Goal: Task Accomplishment & Management: Manage account settings

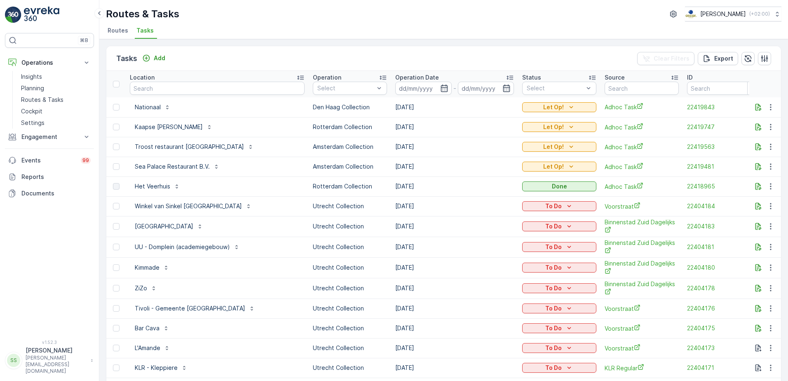
click at [99, 72] on div "⌘B Operations Insights Planning Routes & Tasks Cockpit Settings Engagement Insi…" at bounding box center [49, 190] width 99 height 381
click at [153, 92] on input "text" at bounding box center [217, 88] width 175 height 13
click at [267, 44] on div "Tasks Add Clear Filters Export Location Operation Select Operation Date - Statu…" at bounding box center [443, 210] width 688 height 342
click at [143, 89] on input "text" at bounding box center [217, 88] width 175 height 13
type input "galgen"
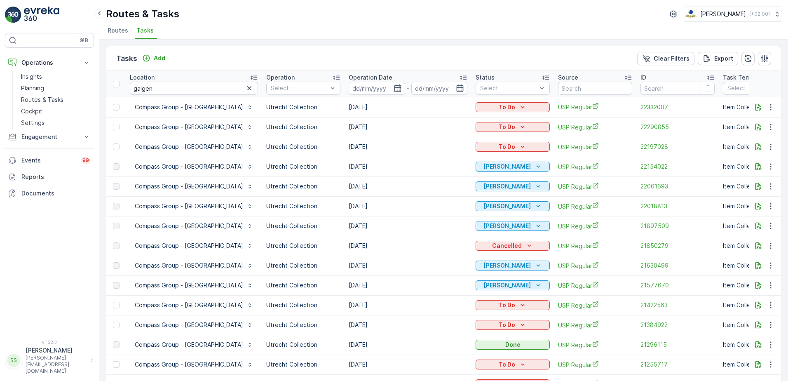
click at [656, 106] on span "22332007" at bounding box center [677, 107] width 74 height 8
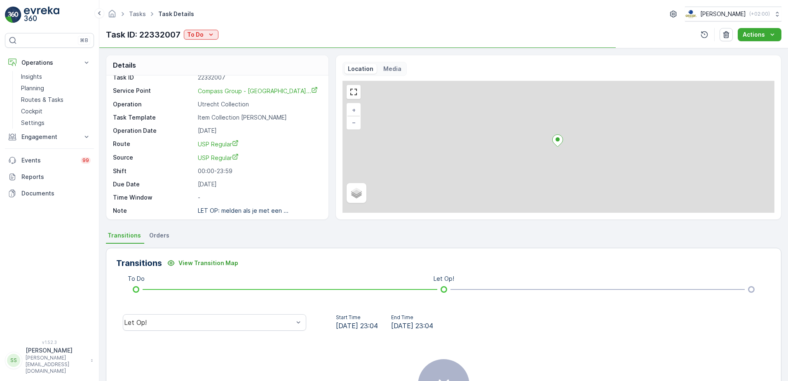
scroll to position [11, 0]
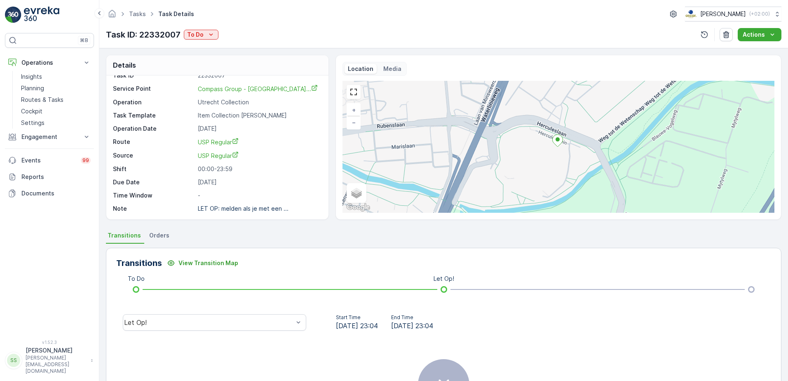
click at [385, 68] on p "Media" at bounding box center [392, 69] width 18 height 8
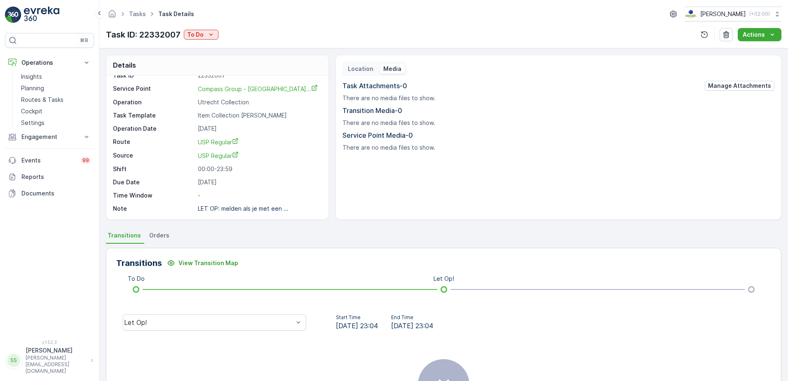
click at [353, 73] on p "Location" at bounding box center [361, 69] width 26 height 8
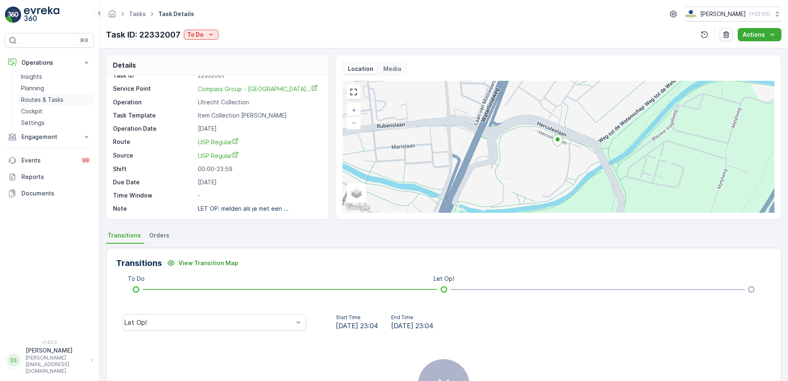
click at [38, 98] on p "Routes & Tasks" at bounding box center [42, 100] width 42 height 8
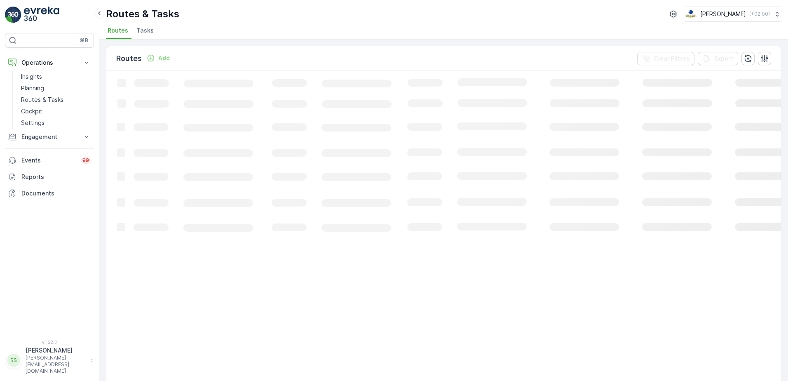
click at [215, 23] on div "Routes & Tasks Oscar Circulair ( +02:00 ) Routes Tasks" at bounding box center [443, 19] width 688 height 39
click at [225, 58] on div "Routes Add Clear Filters Export" at bounding box center [443, 58] width 674 height 25
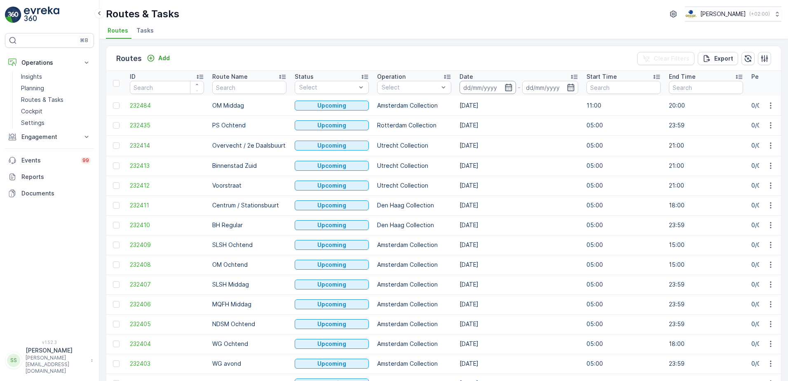
click at [513, 86] on input at bounding box center [487, 87] width 56 height 13
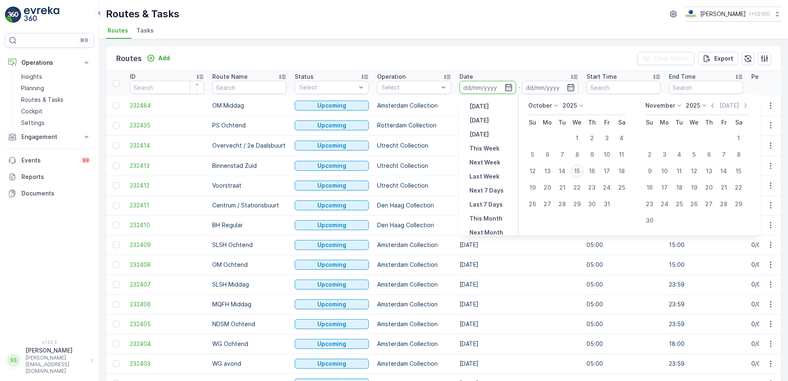
click at [577, 171] on div "15" at bounding box center [576, 170] width 13 height 13
type input "[DATE]"
click at [462, 52] on div "Routes Add Clear Filters Export" at bounding box center [443, 58] width 674 height 25
type input "[DATE]"
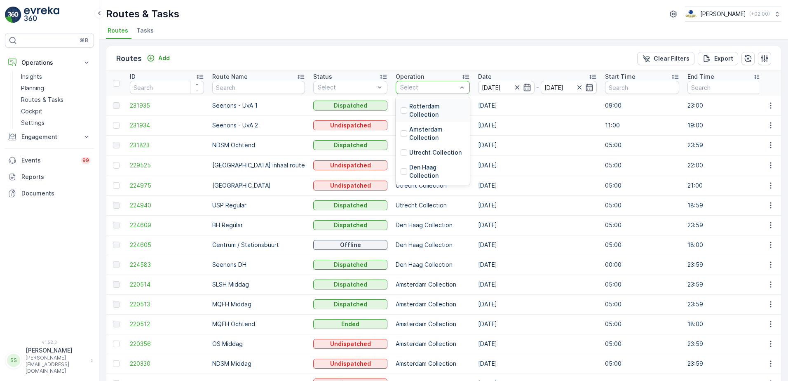
click at [400, 113] on div at bounding box center [403, 110] width 7 height 7
click at [406, 62] on div "Routes Add Clear Filters Export" at bounding box center [443, 58] width 674 height 25
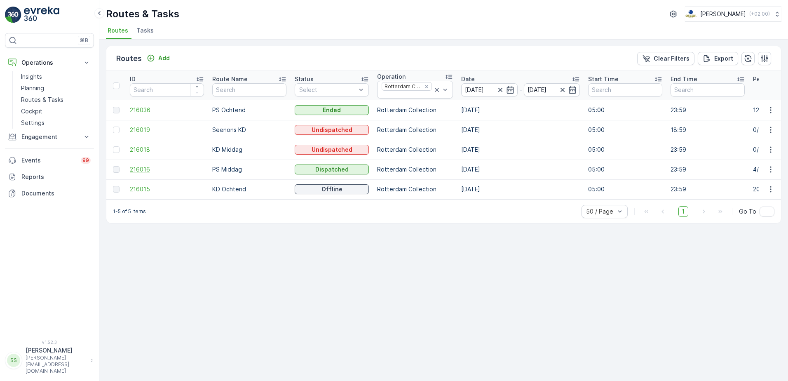
click at [144, 169] on span "216016" at bounding box center [167, 169] width 74 height 8
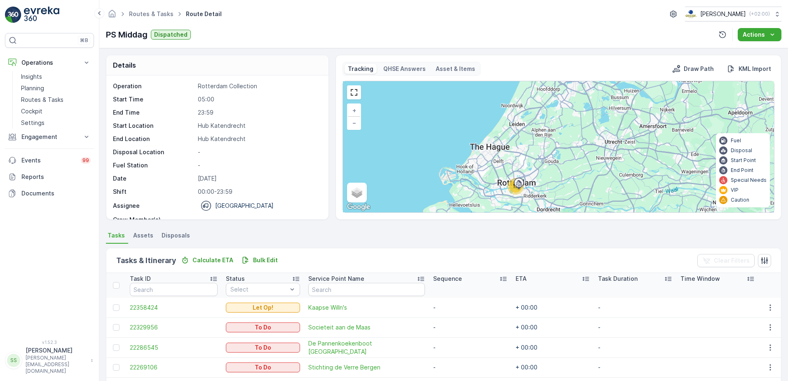
drag, startPoint x: 557, startPoint y: 176, endPoint x: 539, endPoint y: 130, distance: 49.6
click at [552, 125] on div "17 + − Satellite Roadmap Terrain Hybrid Leaflet Keyboard shortcuts Map Data Map…" at bounding box center [558, 146] width 431 height 131
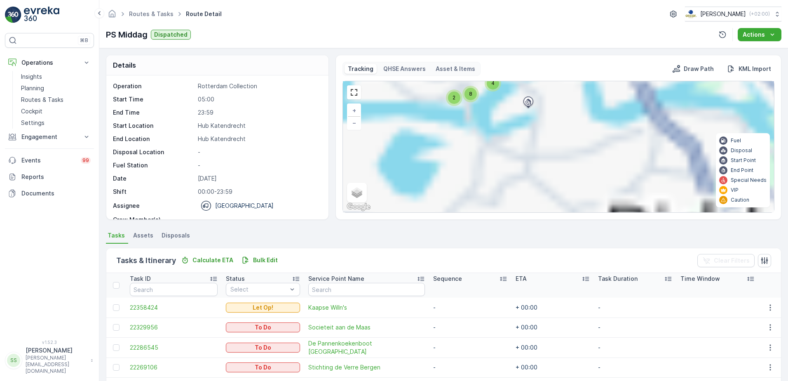
drag, startPoint x: 565, startPoint y: 165, endPoint x: 507, endPoint y: 77, distance: 105.6
click at [495, 33] on div "Routes & Tasks Route Detail Oscar Circulair ( +02:00 ) PS Middag Dispatched Act…" at bounding box center [443, 190] width 688 height 381
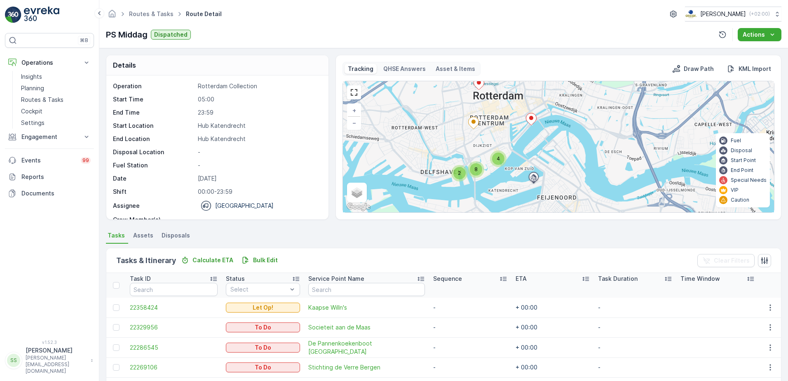
click at [497, 185] on div "2 4 8 + − Satellite Roadmap Terrain Hybrid Leaflet Keyboard shortcuts Map Data …" at bounding box center [558, 146] width 431 height 131
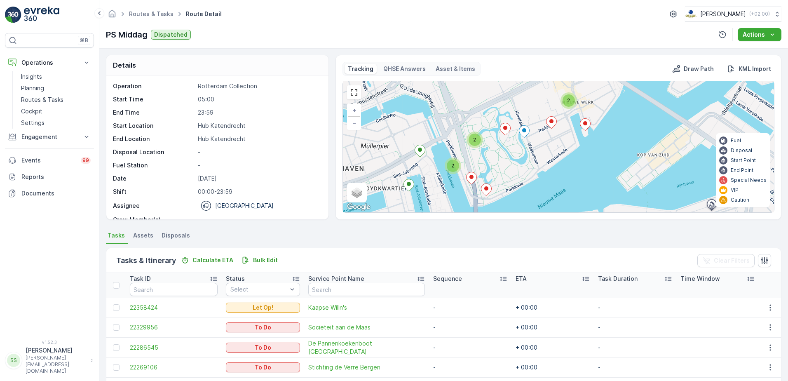
drag, startPoint x: 447, startPoint y: 110, endPoint x: 483, endPoint y: 106, distance: 36.4
click at [476, 99] on div "2 2 2 + − Satellite Roadmap Terrain Hybrid Leaflet Keyboard shortcuts Map Data …" at bounding box center [558, 146] width 431 height 131
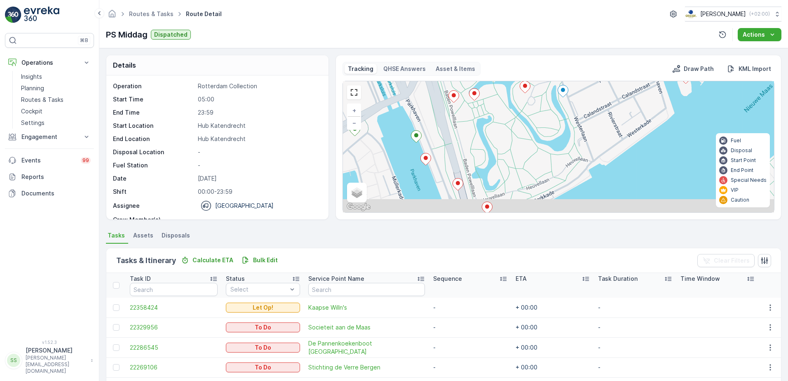
drag, startPoint x: 500, startPoint y: 183, endPoint x: 517, endPoint y: 109, distance: 76.0
click at [517, 109] on div "+ − Satellite Roadmap Terrain Hybrid Leaflet Keyboard shortcuts Map Data Map da…" at bounding box center [558, 146] width 431 height 131
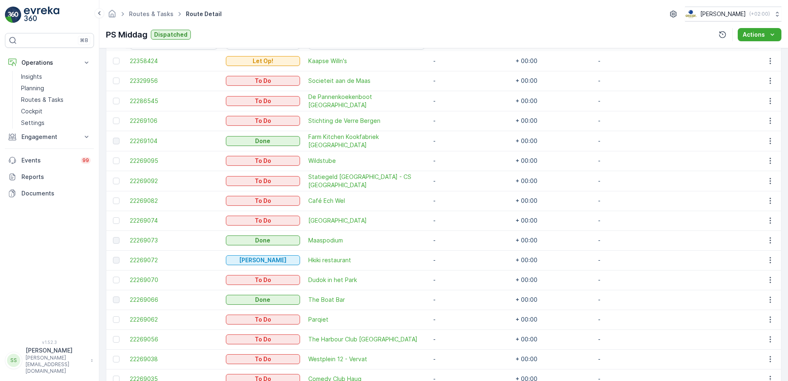
scroll to position [247, 0]
click at [111, 33] on p "PS Middag" at bounding box center [127, 34] width 42 height 12
click at [112, 33] on p "PS Middag" at bounding box center [127, 34] width 42 height 12
click at [300, 28] on div "PS Middag Dispatched Actions" at bounding box center [443, 34] width 675 height 13
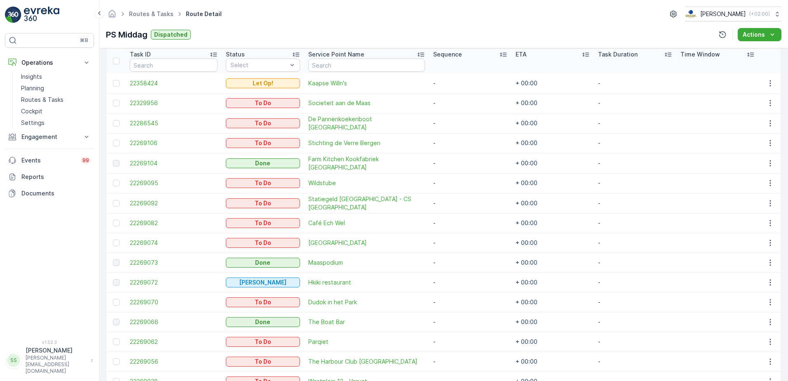
scroll to position [164, 0]
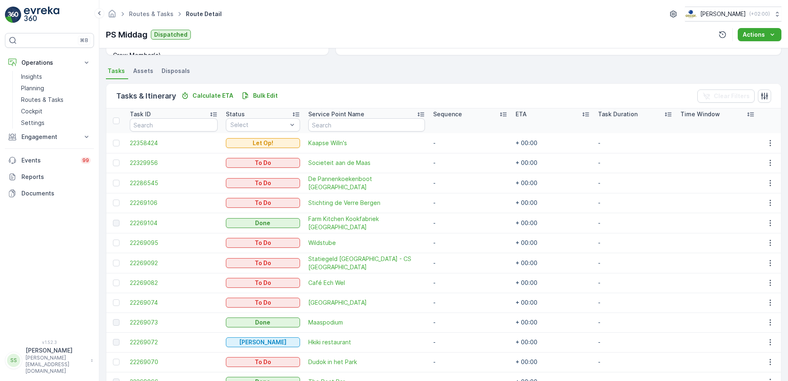
drag, startPoint x: 222, startPoint y: 69, endPoint x: 148, endPoint y: 9, distance: 95.2
click at [222, 69] on ul "Tasks Assets Disposals" at bounding box center [443, 72] width 675 height 14
click at [30, 86] on p "Planning" at bounding box center [32, 88] width 23 height 8
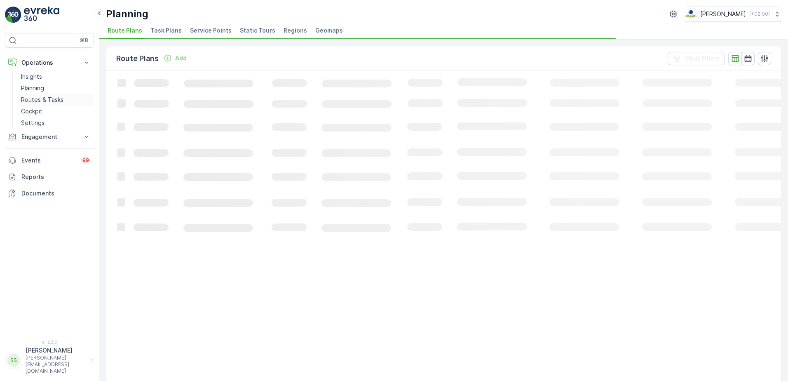
click at [33, 98] on p "Routes & Tasks" at bounding box center [42, 100] width 42 height 8
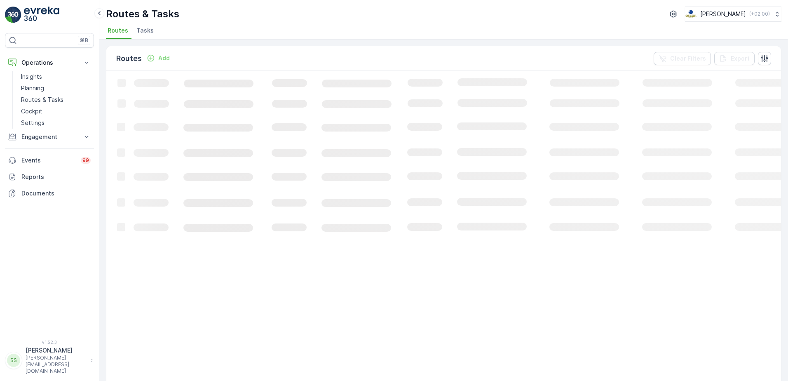
click at [145, 31] on span "Tasks" at bounding box center [144, 30] width 17 height 8
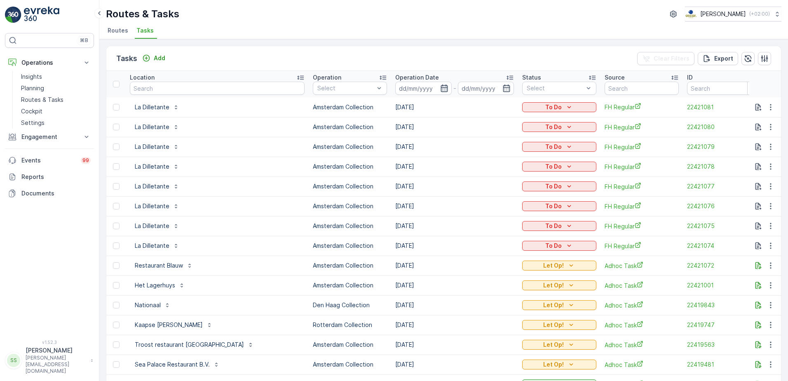
click at [440, 87] on icon "button" at bounding box center [444, 88] width 8 height 8
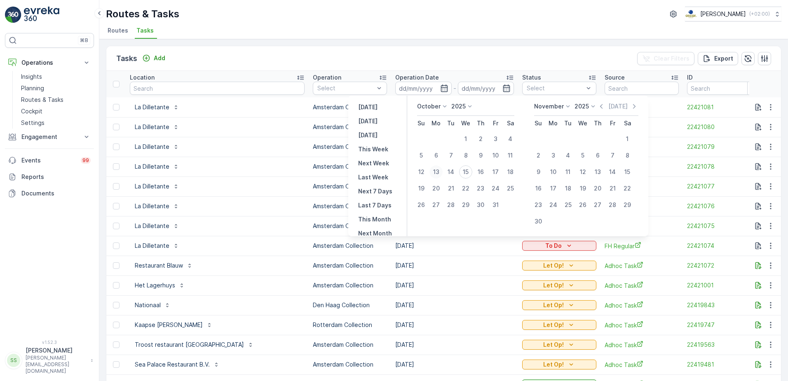
click at [432, 171] on div "13" at bounding box center [435, 171] width 13 height 13
type input "[DATE]"
click at [466, 60] on div "Tasks Add Clear Filters Export" at bounding box center [443, 58] width 674 height 25
type input "[DATE]"
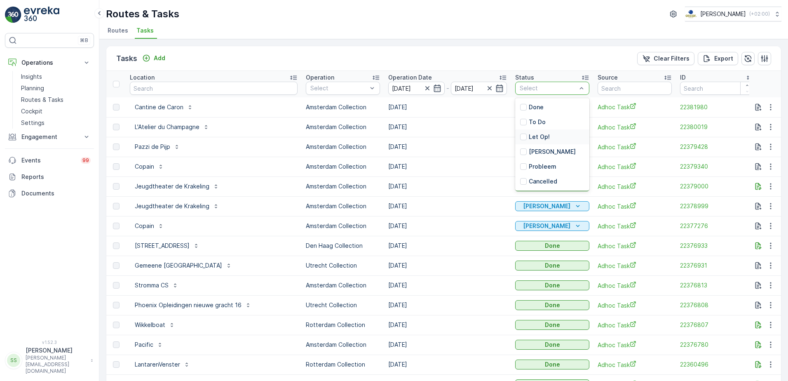
click at [522, 131] on div "Let Op!" at bounding box center [552, 136] width 74 height 15
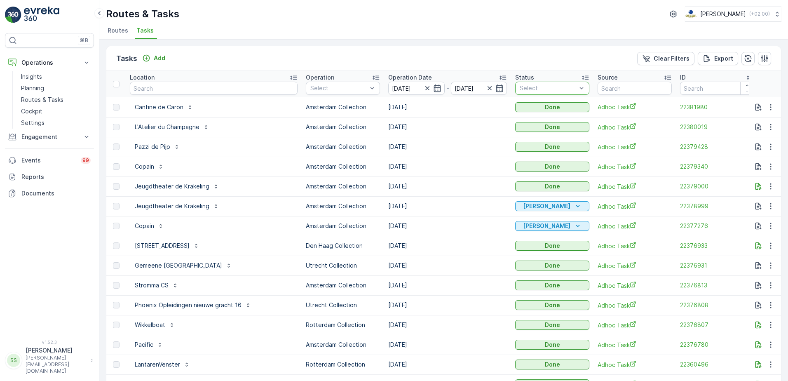
click at [520, 68] on div "Tasks Add Clear Filters Export" at bounding box center [443, 58] width 674 height 25
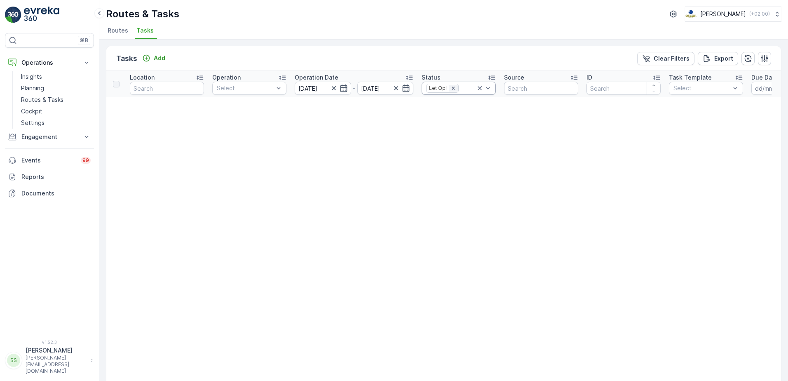
click at [452, 87] on icon "Remove Let Op!" at bounding box center [453, 88] width 6 height 6
click at [425, 54] on div "Tasks Add Clear Filters Export" at bounding box center [443, 58] width 674 height 25
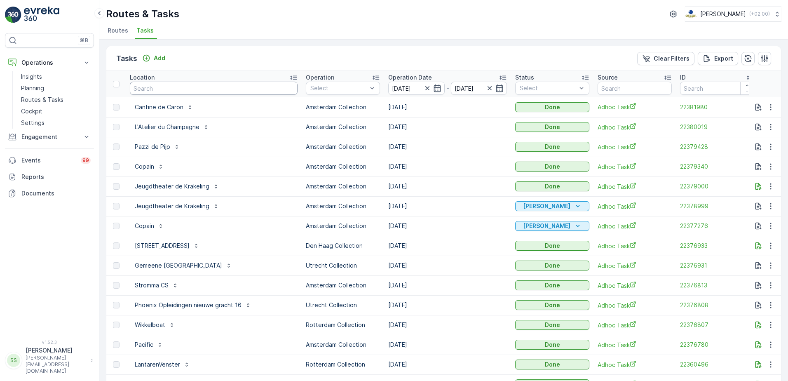
click at [190, 89] on input "text" at bounding box center [214, 88] width 168 height 13
type input "ireck"
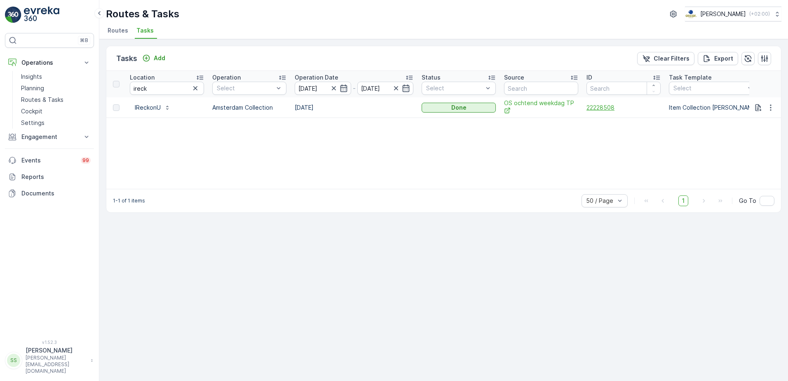
click at [593, 108] on span "22228508" at bounding box center [623, 107] width 74 height 8
click at [334, 88] on icon "button" at bounding box center [333, 88] width 4 height 4
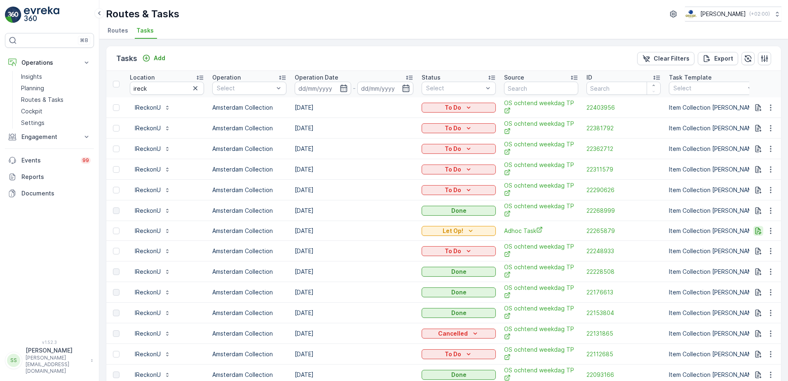
click at [755, 227] on icon "button" at bounding box center [758, 231] width 8 height 8
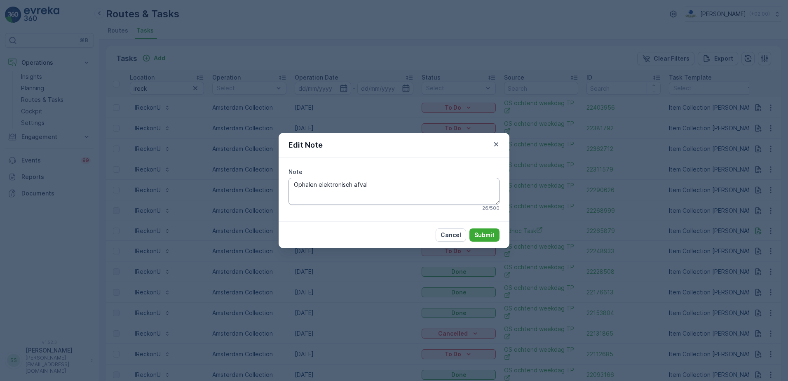
click at [377, 179] on textarea "Ophalen elektronisch afval" at bounding box center [393, 191] width 211 height 27
type textarea "Ophalen elektronisch afval, graag vragen bij klant wat er mee kan"
click at [492, 234] on p "Submit" at bounding box center [484, 235] width 20 height 8
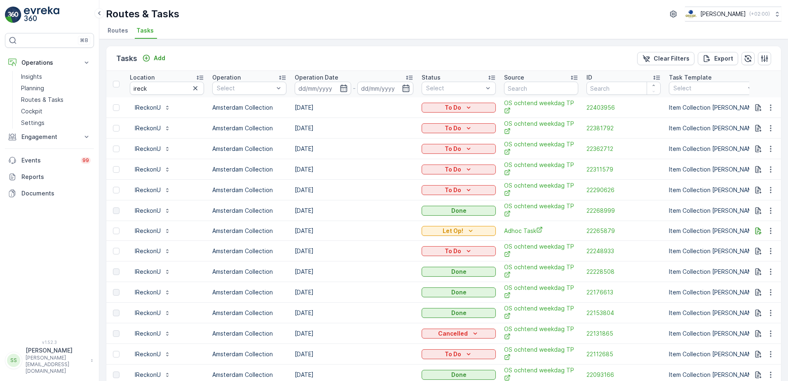
click at [301, 25] on ul "Routes Tasks" at bounding box center [440, 32] width 669 height 14
click at [200, 49] on div "Tasks Add Clear Filters Export" at bounding box center [443, 58] width 674 height 25
drag, startPoint x: 180, startPoint y: 57, endPoint x: 255, endPoint y: 56, distance: 75.8
click at [255, 56] on div "Tasks Add Clear Filters Export" at bounding box center [443, 58] width 674 height 25
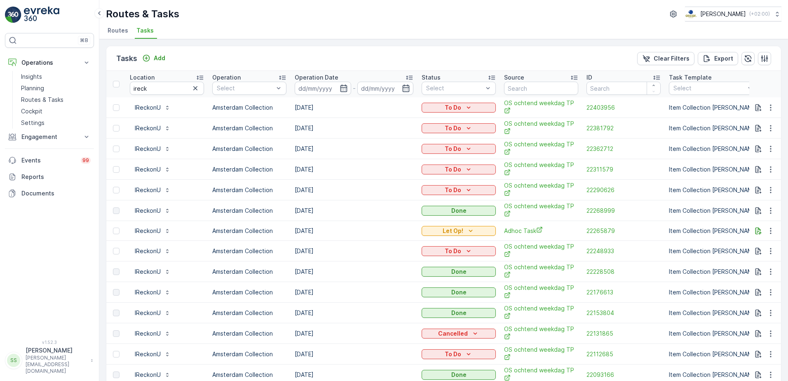
drag, startPoint x: 192, startPoint y: 60, endPoint x: 253, endPoint y: 59, distance: 61.0
click at [253, 59] on div "Tasks Add Clear Filters Export" at bounding box center [443, 58] width 674 height 25
drag, startPoint x: 189, startPoint y: 63, endPoint x: 217, endPoint y: 56, distance: 29.4
click at [217, 56] on div "Tasks Add Clear Filters Export" at bounding box center [443, 58] width 674 height 25
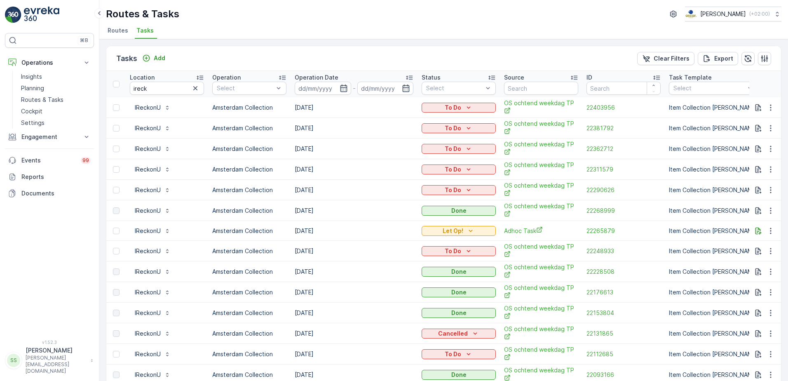
click at [217, 56] on div "Tasks Add Clear Filters Export" at bounding box center [443, 58] width 674 height 25
click at [207, 59] on div "Tasks Add Clear Filters Export" at bounding box center [443, 58] width 674 height 25
drag, startPoint x: 207, startPoint y: 76, endPoint x: 239, endPoint y: 76, distance: 32.5
click at [239, 76] on tr "Location ireck Operation Select Operation Date - Status Select Source ID Task T…" at bounding box center [741, 84] width 1271 height 26
drag, startPoint x: 239, startPoint y: 76, endPoint x: 253, endPoint y: 56, distance: 24.3
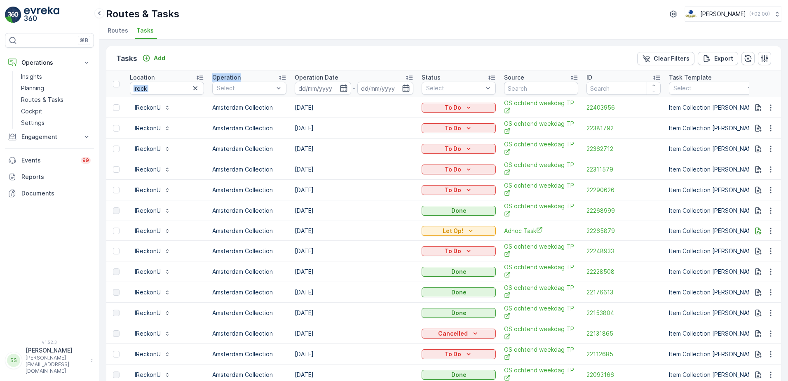
click at [251, 75] on div "Operation" at bounding box center [249, 77] width 74 height 8
click at [253, 54] on div "Tasks Add Clear Filters Export" at bounding box center [443, 58] width 674 height 25
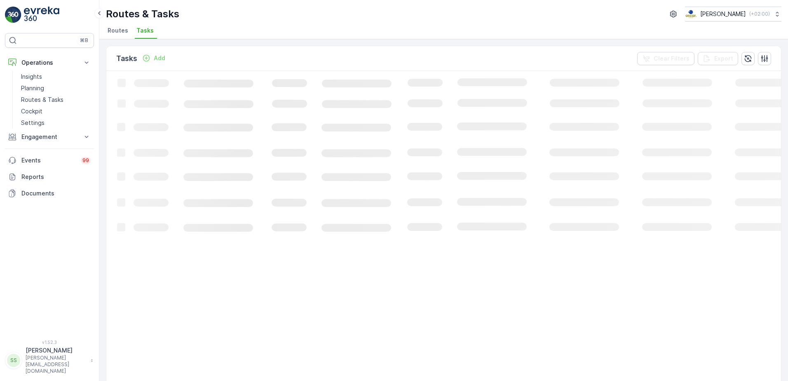
click at [242, 49] on div "Tasks Add Clear Filters Export" at bounding box center [443, 58] width 674 height 25
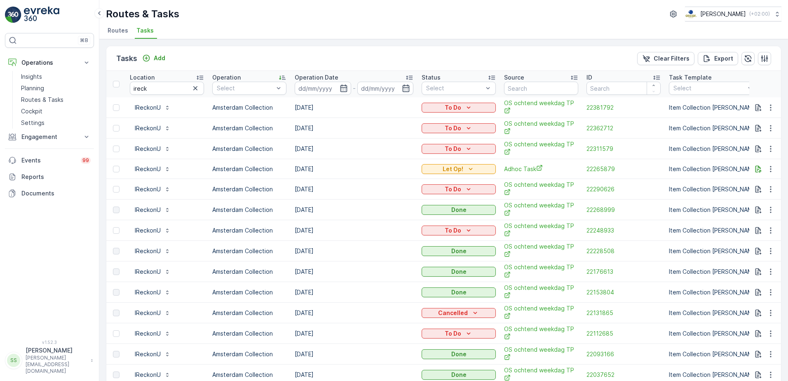
click at [409, 75] on icon at bounding box center [409, 77] width 8 height 8
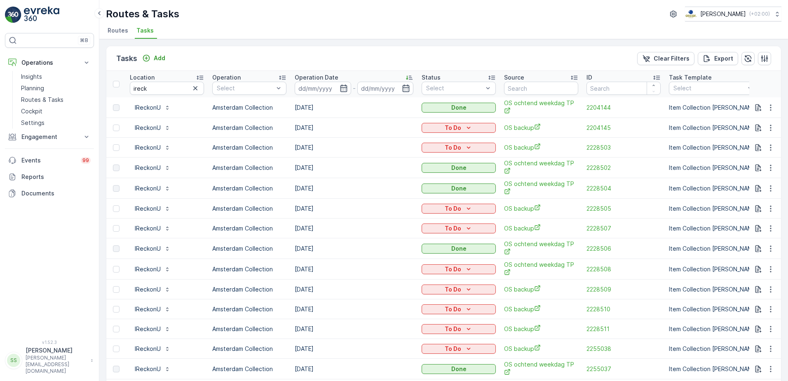
drag, startPoint x: 407, startPoint y: 76, endPoint x: 360, endPoint y: 57, distance: 51.6
click at [407, 76] on icon at bounding box center [409, 77] width 8 height 8
click at [360, 57] on div "Tasks Add Clear Filters Export" at bounding box center [443, 58] width 674 height 25
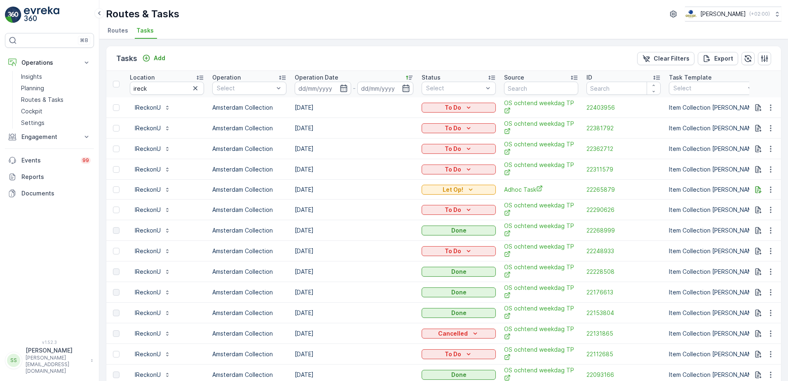
click at [252, 54] on div "Tasks Add Clear Filters Export" at bounding box center [443, 58] width 674 height 25
drag, startPoint x: 173, startPoint y: 59, endPoint x: 211, endPoint y: 59, distance: 37.1
click at [211, 59] on div "Tasks Add Clear Filters Export" at bounding box center [443, 58] width 674 height 25
click at [224, 56] on div "Tasks Add Clear Filters Export" at bounding box center [443, 58] width 674 height 25
click at [261, 59] on div "Tasks Add Clear Filters Export" at bounding box center [443, 58] width 674 height 25
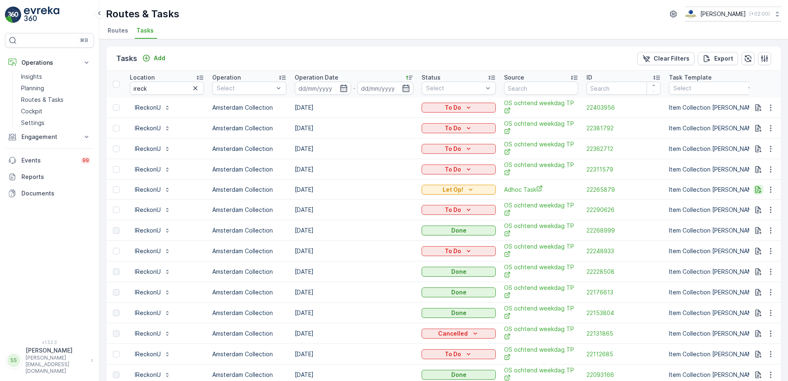
click at [753, 185] on button "button" at bounding box center [758, 190] width 10 height 10
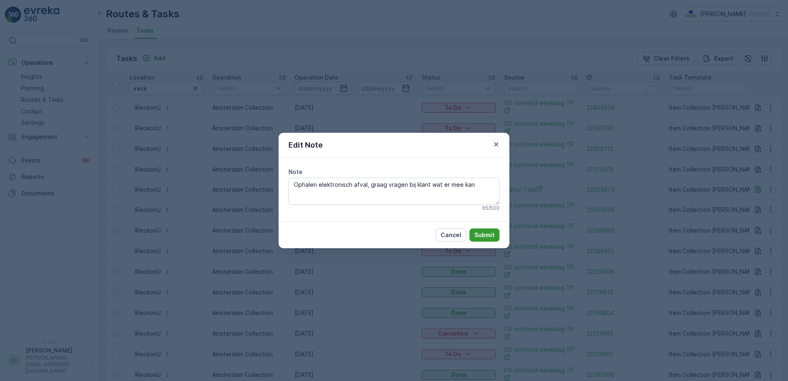
click at [489, 236] on p "Submit" at bounding box center [484, 235] width 20 height 8
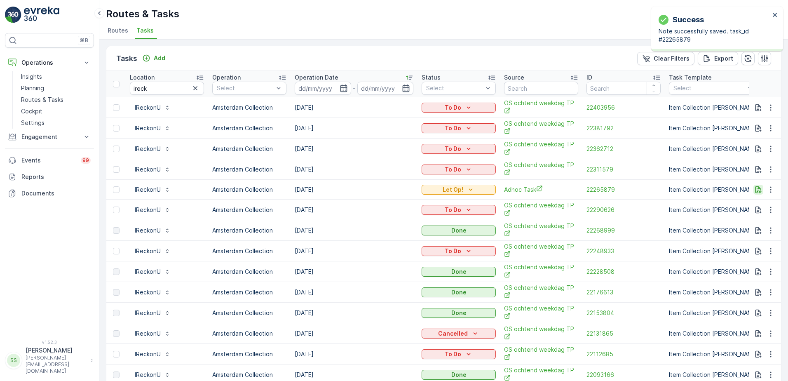
click at [758, 189] on icon "button" at bounding box center [758, 189] width 6 height 7
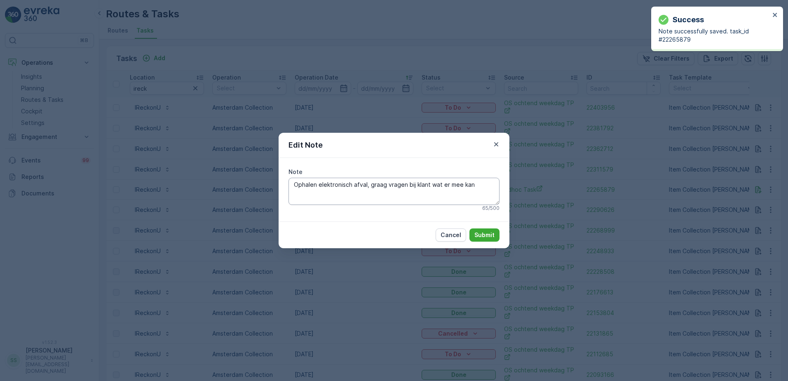
click at [480, 186] on textarea "Ophalen elektronisch afval, graag vragen bij klant wat er mee kan" at bounding box center [393, 191] width 211 height 27
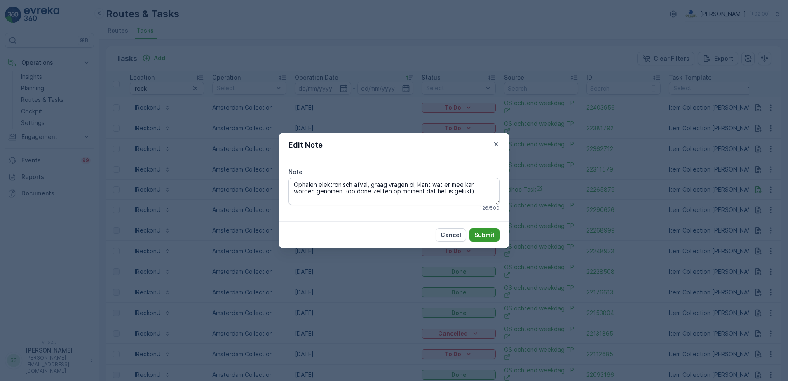
type textarea "Ophalen elektronisch afval, graag vragen bij klant wat er mee kan worden genome…"
click at [493, 232] on p "Submit" at bounding box center [484, 235] width 20 height 8
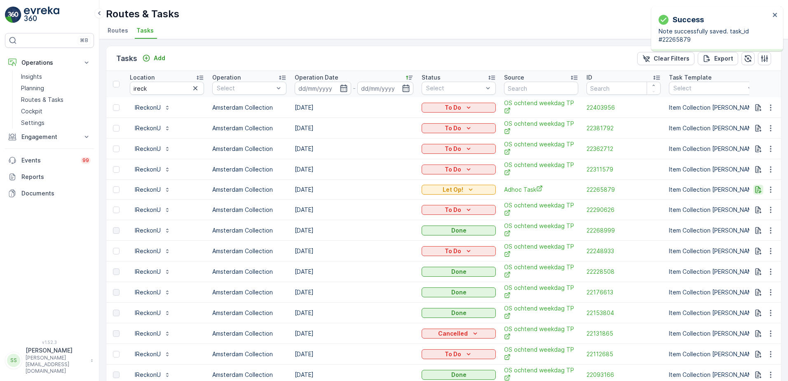
click at [756, 185] on icon "button" at bounding box center [758, 189] width 8 height 8
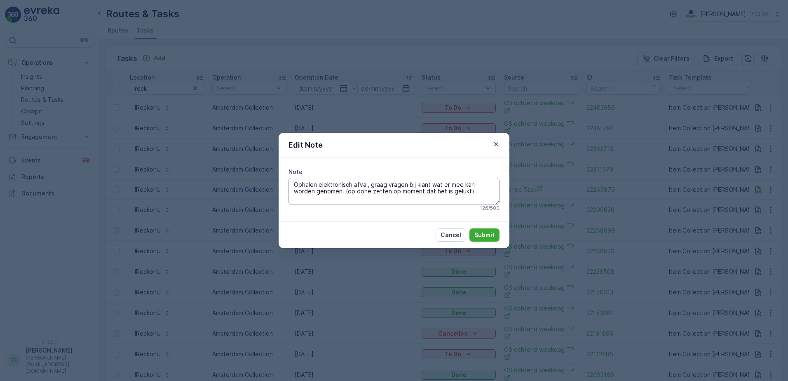
click at [333, 190] on textarea "Ophalen elektronisch afval, graag vragen bij klant wat er mee kan worden genome…" at bounding box center [393, 191] width 211 height 27
type textarea "Ophalen elektronisch afval, graag vragen bij klant wat er mee kan worden genome…"
click at [485, 234] on p "Submit" at bounding box center [484, 235] width 20 height 8
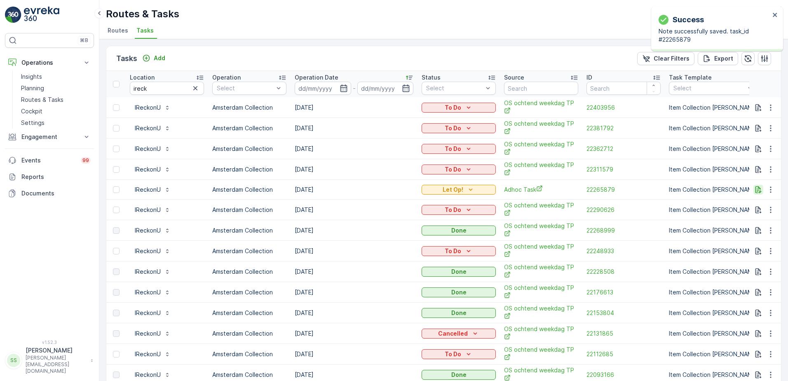
click at [755, 187] on icon "button" at bounding box center [758, 189] width 6 height 7
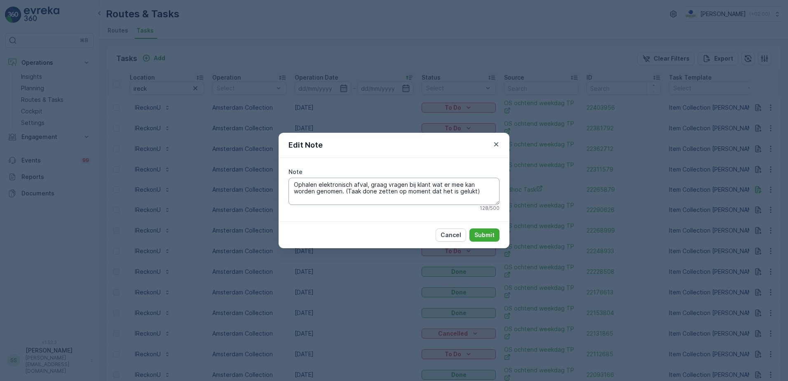
click at [414, 190] on textarea "Ophalen elektronisch afval, graag vragen bij klant wat er mee kan worden genome…" at bounding box center [393, 191] width 211 height 27
click at [337, 193] on textarea "Ophalen elektronisch afval, graag vragen bij klant wat er mee kan worden genome…" at bounding box center [393, 191] width 211 height 27
type textarea "Ophalen elektronisch afval, graag vragen bij klant wat er mee kan worden genome…"
click at [495, 235] on button "Submit" at bounding box center [484, 234] width 30 height 13
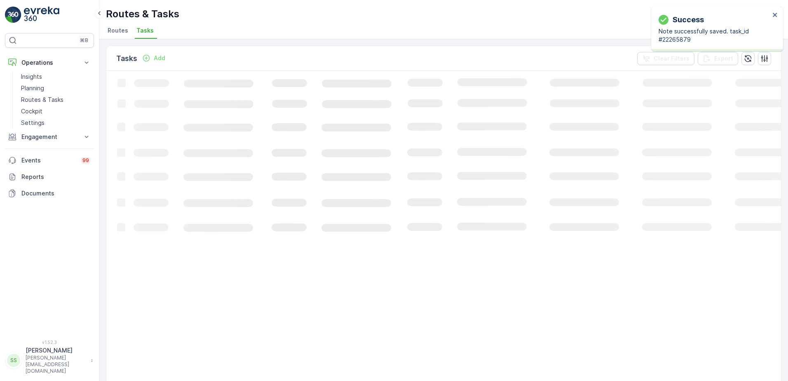
click at [360, 24] on div "Routes & Tasks [PERSON_NAME] ( +02:00 ) Routes Tasks" at bounding box center [443, 19] width 688 height 39
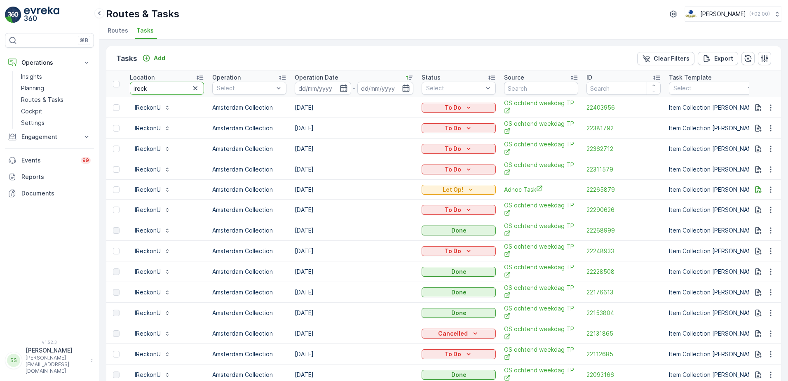
drag, startPoint x: 161, startPoint y: 88, endPoint x: 105, endPoint y: 87, distance: 56.0
click at [105, 87] on div "Tasks Add Clear Filters Export Location ireck Operation Select Operation Date -…" at bounding box center [443, 210] width 688 height 342
type input "oude"
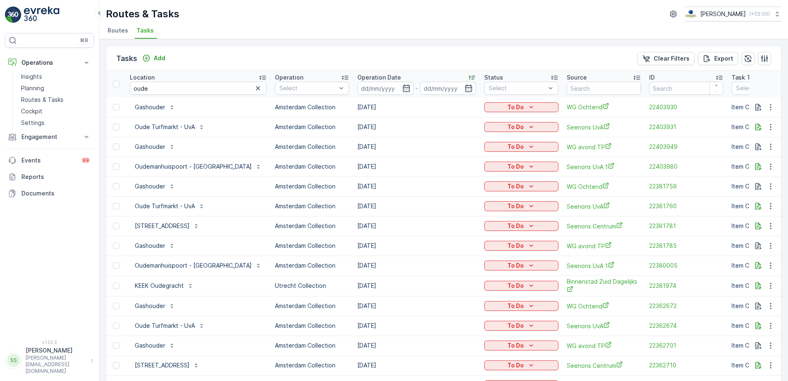
click at [263, 44] on div "Tasks Add Clear Filters Export Location oude Operation Select Operation Date - …" at bounding box center [443, 210] width 688 height 342
click at [211, 54] on div "Tasks Add Clear Filters Export" at bounding box center [443, 58] width 674 height 25
click at [118, 33] on span "Routes" at bounding box center [118, 30] width 21 height 8
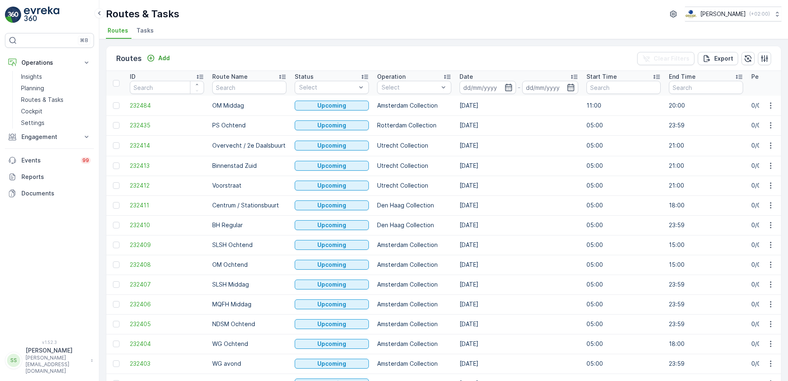
click at [314, 29] on ul "Routes Tasks" at bounding box center [440, 32] width 669 height 14
click at [390, 20] on div "Routes & Tasks Oscar Circulair ( +02:00 )" at bounding box center [443, 14] width 675 height 15
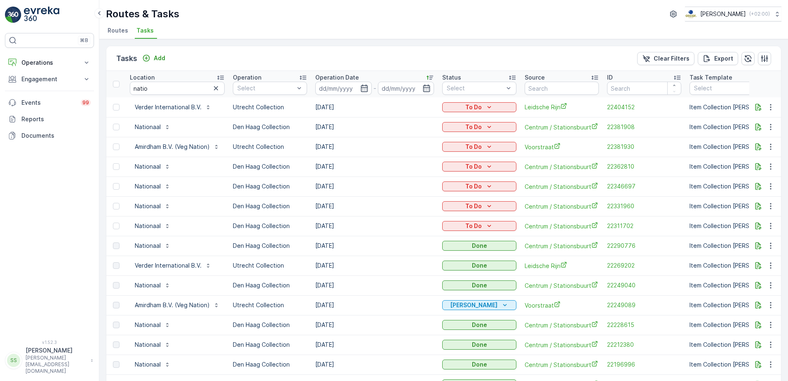
click at [195, 56] on div "Tasks Add Clear Filters Export" at bounding box center [443, 58] width 674 height 25
click at [462, 30] on ul "Routes Tasks" at bounding box center [440, 32] width 669 height 14
click at [239, 53] on div "Tasks Add Clear Filters Export" at bounding box center [443, 58] width 674 height 25
click at [156, 59] on p "Add" at bounding box center [160, 58] width 12 height 8
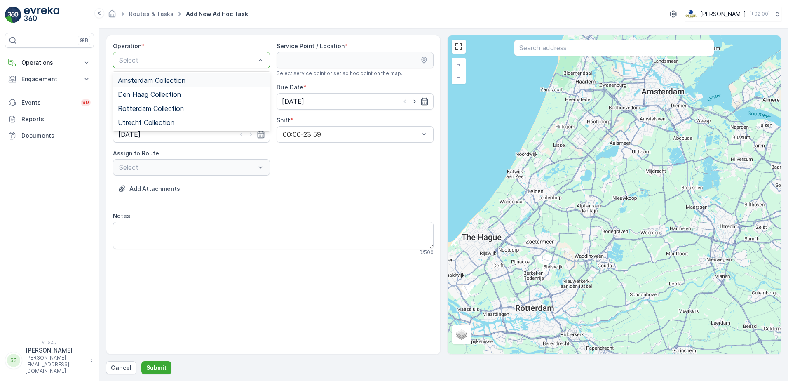
click at [147, 77] on span "Amsterdam Collection" at bounding box center [152, 80] width 68 height 7
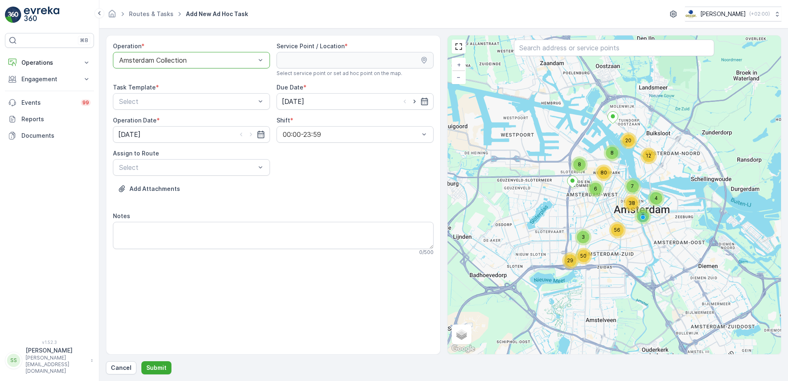
click at [563, 49] on input "text" at bounding box center [614, 48] width 200 height 16
type input "lagerhu"
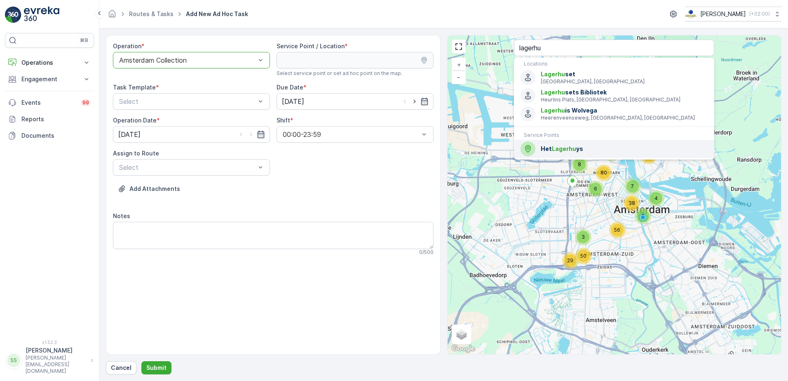
click at [568, 145] on span "Het Lagerhu ys" at bounding box center [624, 149] width 167 height 8
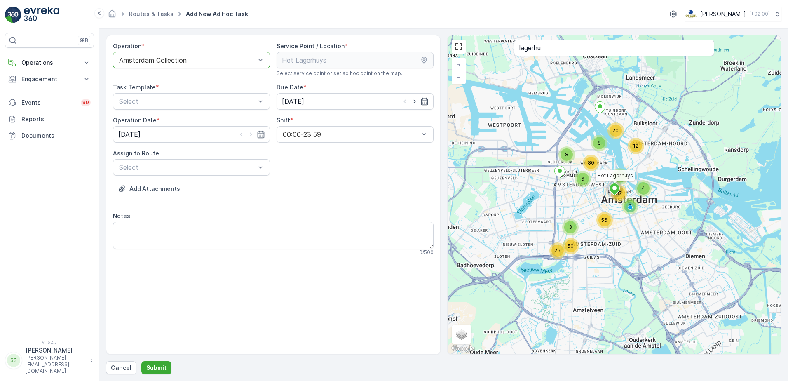
click at [314, 195] on div "Add Attachments" at bounding box center [273, 193] width 321 height 23
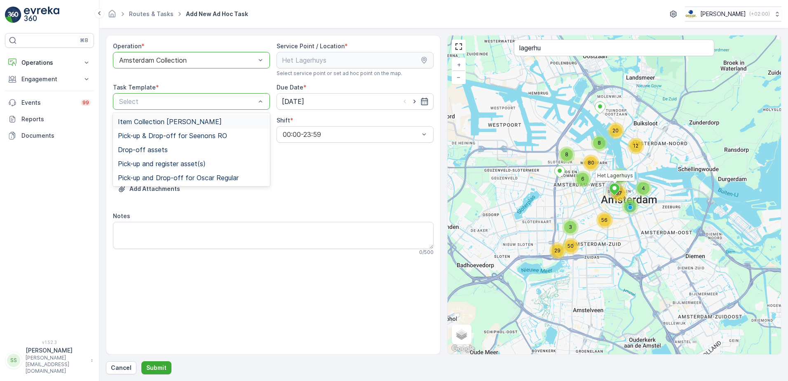
click at [133, 119] on span "Item Collection [PERSON_NAME]" at bounding box center [170, 121] width 104 height 7
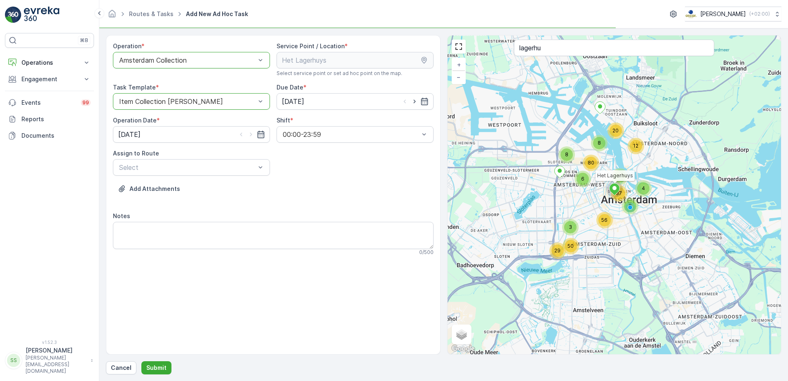
click at [377, 178] on div "Operation * option Amsterdam Collection, selected. Amsterdam Collection Service…" at bounding box center [273, 152] width 321 height 220
click at [412, 101] on icon "button" at bounding box center [414, 101] width 8 height 8
type input "[DATE]"
click at [247, 133] on icon "button" at bounding box center [251, 134] width 8 height 8
type input "[DATE]"
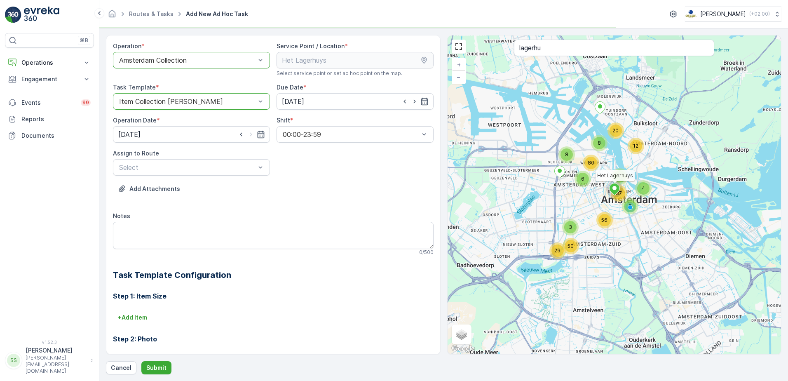
click at [309, 170] on div "Operation * option Amsterdam Collection, selected. Amsterdam Collection Service…" at bounding box center [273, 265] width 321 height 447
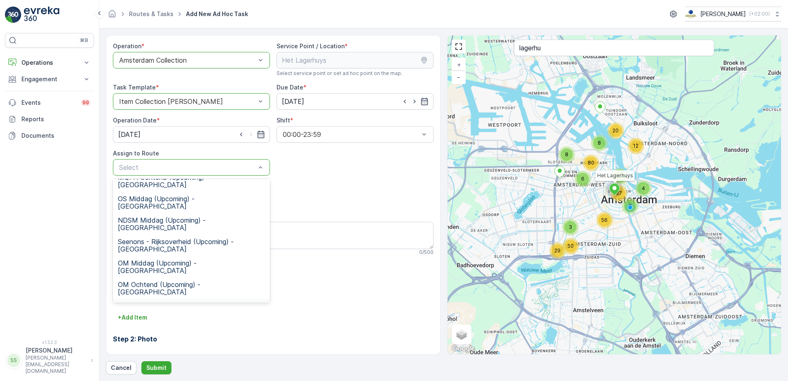
scroll to position [167, 0]
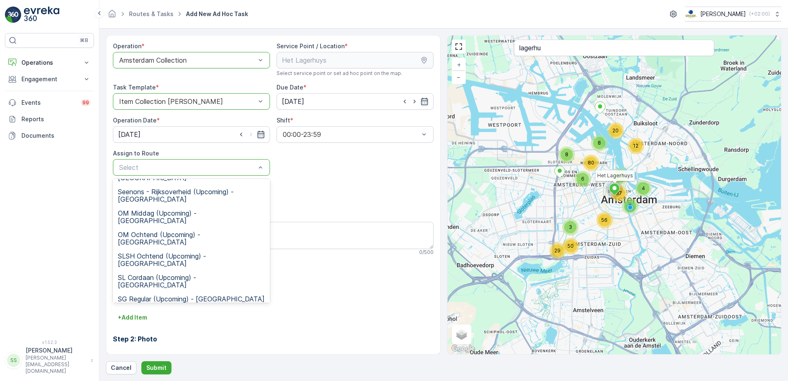
click at [138, 380] on span "Rokin Regular (Upcoming) - Amsterdam" at bounding box center [191, 387] width 147 height 15
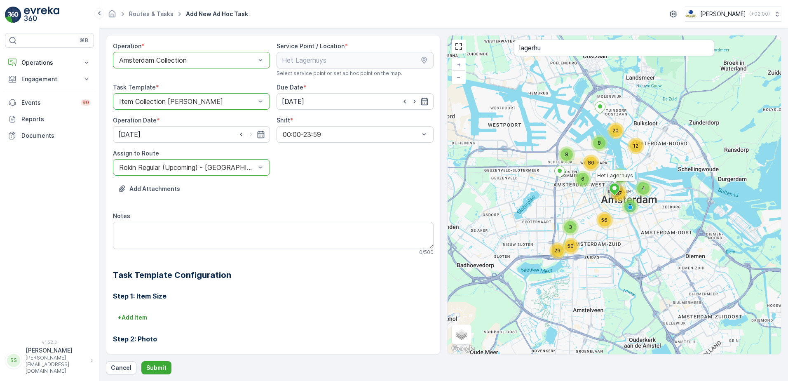
click at [349, 184] on div "Add Attachments" at bounding box center [273, 193] width 321 height 23
click at [191, 221] on div "Notes 0 / 500" at bounding box center [273, 234] width 321 height 44
click at [161, 231] on textarea "Notes" at bounding box center [273, 235] width 321 height 27
click at [154, 219] on div "Notes" at bounding box center [273, 216] width 321 height 8
click at [147, 228] on textarea "Graag" at bounding box center [273, 235] width 321 height 27
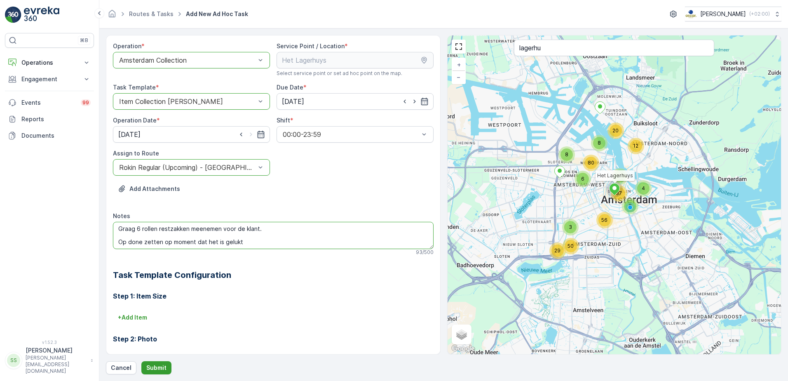
type textarea "Graag 6 rollen restzakken meenemen voor de klant. Op done zetten op moment dat …"
click at [153, 368] on p "Submit" at bounding box center [156, 367] width 20 height 8
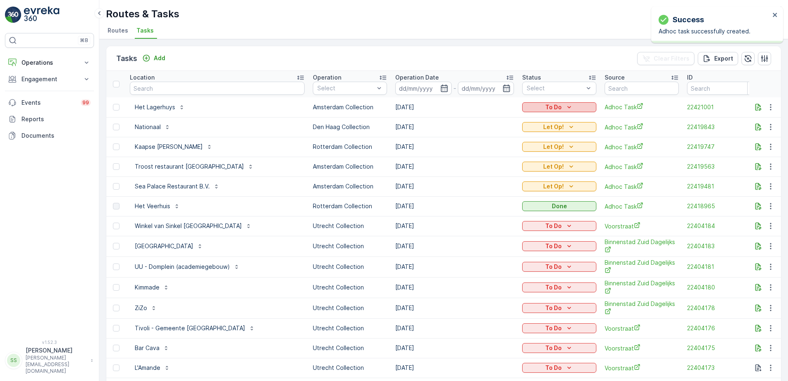
click at [567, 106] on icon "To Do" at bounding box center [569, 107] width 4 height 2
click at [488, 117] on span "Let Op!" at bounding box center [490, 119] width 21 height 8
click at [222, 55] on div "Tasks Add Clear Filters Export" at bounding box center [443, 58] width 674 height 25
click at [485, 63] on div "Tasks Add Clear Filters Export" at bounding box center [443, 58] width 674 height 25
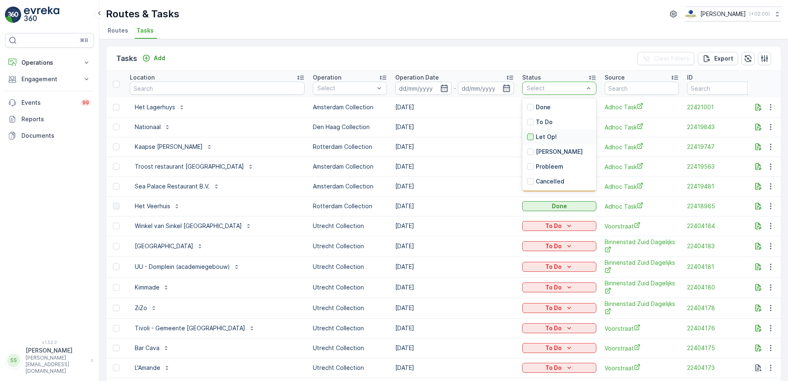
click at [527, 137] on div at bounding box center [530, 136] width 7 height 7
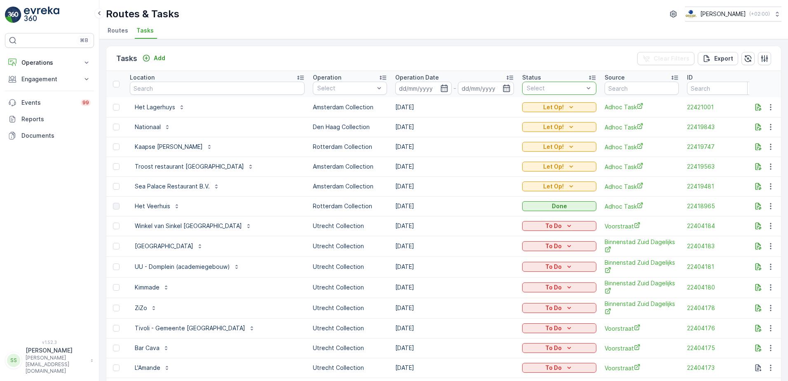
click at [523, 51] on div "Tasks Add Clear Filters Export" at bounding box center [443, 58] width 674 height 25
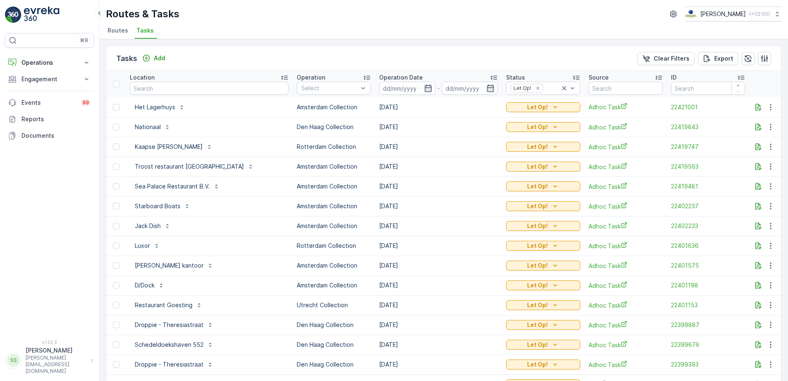
click at [183, 91] on input "text" at bounding box center [209, 88] width 159 height 13
type input "kaapse"
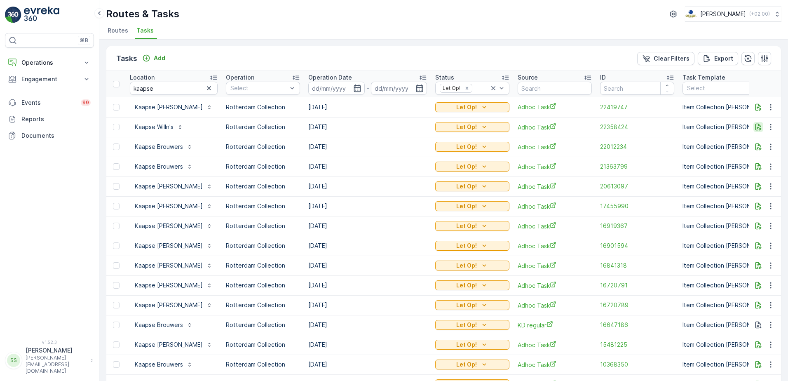
click at [755, 125] on icon "button" at bounding box center [758, 127] width 8 height 8
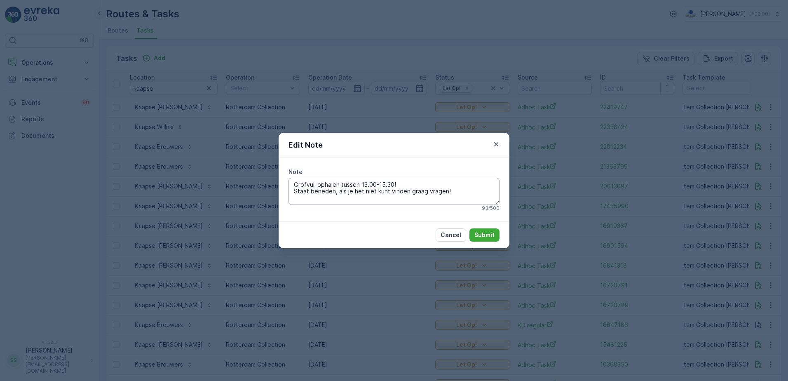
click at [370, 182] on textarea "Grofvuil ophalen tussen 13.00-15.30! Staat beneden, als je het niet kunt vinden…" at bounding box center [393, 191] width 211 height 27
click at [412, 180] on textarea "Grofvuil ophalen tussen 13.00-15.30! Staat beneden, als je het niet kunt vinden…" at bounding box center [393, 191] width 211 height 27
click at [350, 191] on textarea "Grofvuil ophalen tussen 13.00-15.30! Staat beneden, als je het niet kunt vinden…" at bounding box center [393, 191] width 211 height 27
click at [455, 195] on textarea "Grofvuil ophalen tussen 13.00-15.30! Staat beneden, als je het niet kunt vinden…" at bounding box center [393, 191] width 211 height 27
click at [494, 143] on icon "button" at bounding box center [496, 144] width 8 height 8
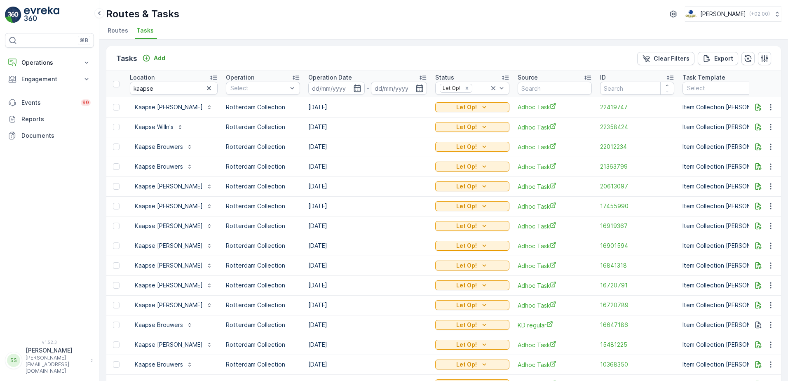
click at [248, 127] on p "Rotterdam Collection" at bounding box center [263, 127] width 74 height 8
click at [596, 122] on td "22358424" at bounding box center [637, 127] width 82 height 20
click at [600, 126] on span "22358424" at bounding box center [637, 127] width 74 height 8
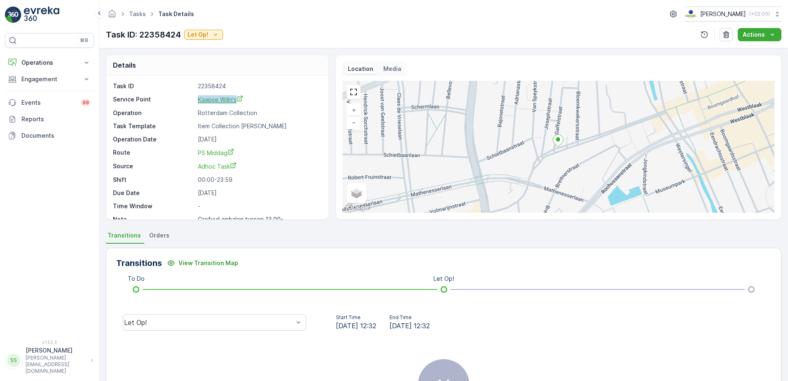
drag, startPoint x: 193, startPoint y: 100, endPoint x: 239, endPoint y: 100, distance: 46.6
click at [239, 100] on div "Service Point Kaapse Willn's" at bounding box center [216, 99] width 207 height 9
copy div "Kaapse Willn's"
click at [48, 61] on p "Operations" at bounding box center [49, 63] width 56 height 8
click at [50, 98] on p "Routes & Tasks" at bounding box center [42, 100] width 42 height 8
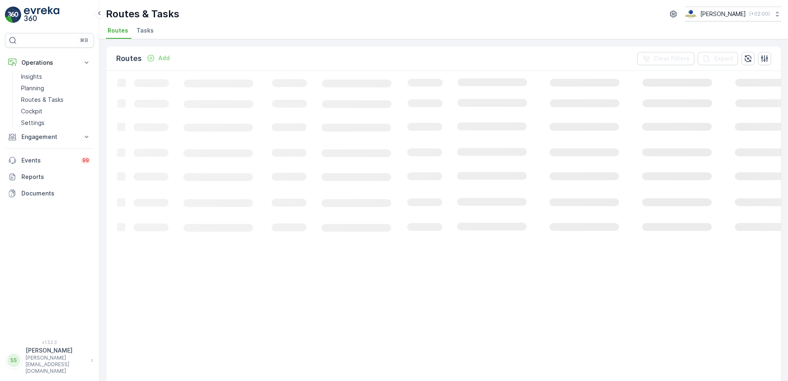
click at [143, 27] on span "Tasks" at bounding box center [144, 30] width 17 height 8
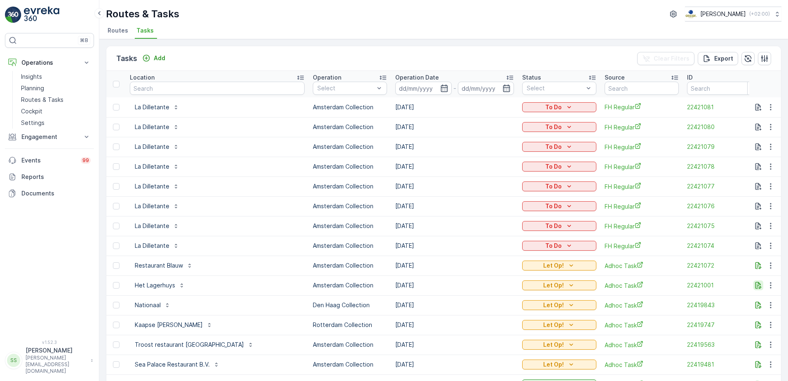
click at [756, 284] on icon "button" at bounding box center [758, 285] width 6 height 7
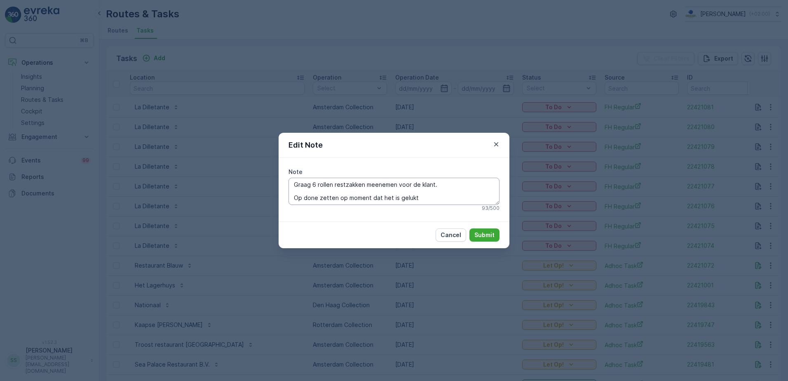
click at [446, 182] on textarea "Graag 6 rollen restzakken meenemen voor de klant. Op done zetten op moment dat …" at bounding box center [393, 191] width 211 height 27
click at [362, 185] on textarea "Graag 6 rollen restzakken meenemen voor de klant. Op done zetten op moment dat …" at bounding box center [393, 191] width 211 height 27
type textarea "Graag 6 rollen restzakken en 6 rollen PD meenemen voor de klant. Op done zetten…"
click at [486, 235] on p "Submit" at bounding box center [484, 235] width 20 height 8
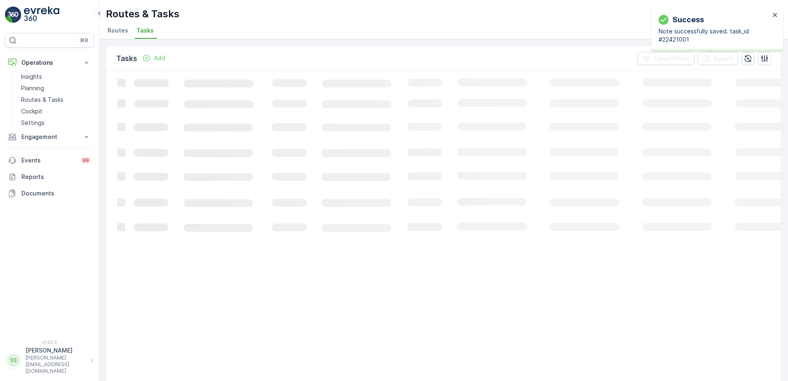
click at [435, 30] on ul "Routes Tasks" at bounding box center [440, 32] width 669 height 14
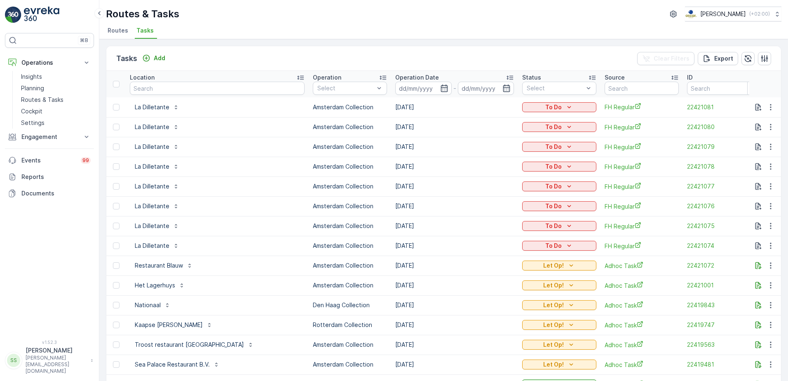
click at [115, 32] on span "Routes" at bounding box center [118, 30] width 21 height 8
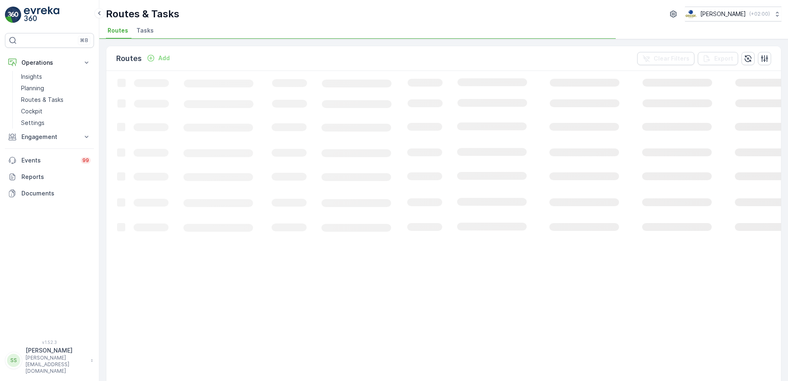
click at [264, 60] on div "Routes Add Clear Filters Export" at bounding box center [443, 58] width 674 height 25
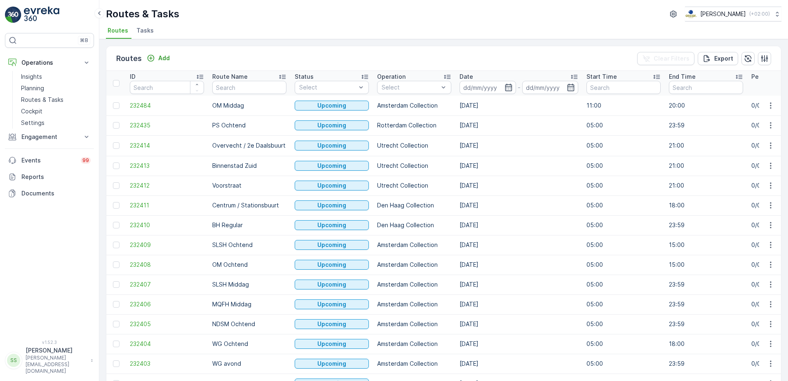
click at [271, 55] on div "Routes Add Clear Filters Export" at bounding box center [443, 58] width 674 height 25
drag, startPoint x: 431, startPoint y: 80, endPoint x: 490, endPoint y: 225, distance: 156.5
click at [431, 80] on div "Operation" at bounding box center [414, 77] width 74 height 8
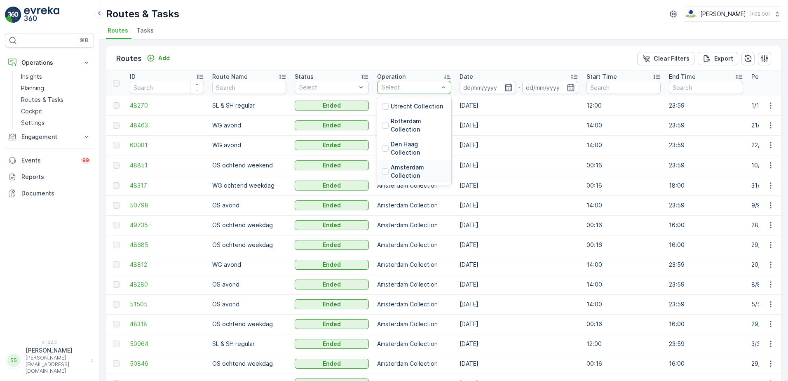
click at [386, 172] on div at bounding box center [385, 171] width 7 height 7
click at [420, 36] on ul "Routes Tasks" at bounding box center [440, 32] width 669 height 14
click at [415, 55] on div "Routes Add Clear Filters Export" at bounding box center [443, 58] width 674 height 25
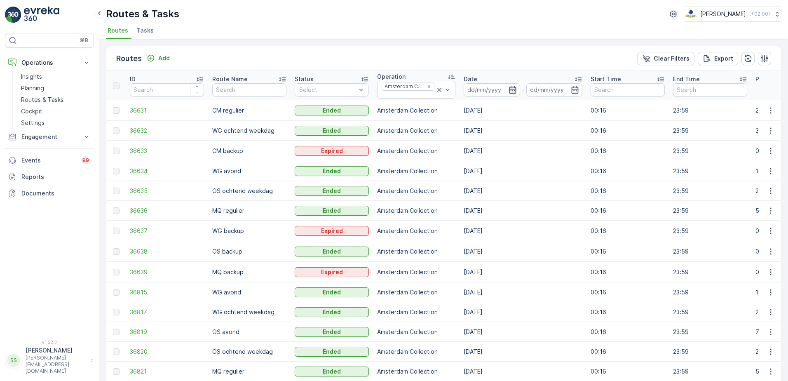
click at [512, 91] on icon "button" at bounding box center [512, 89] width 7 height 7
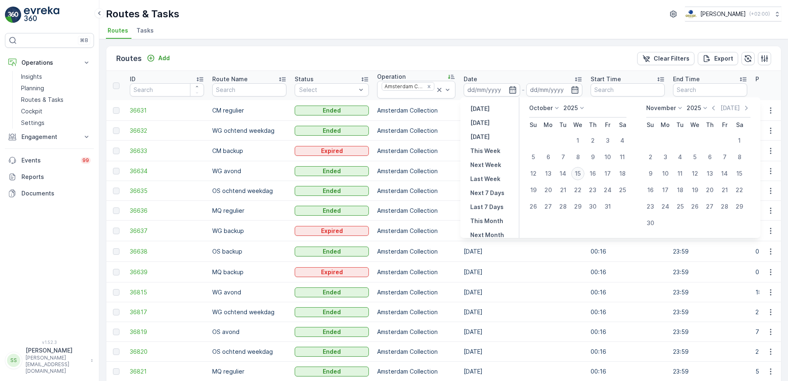
click at [580, 173] on div "15" at bounding box center [577, 173] width 13 height 13
type input "[DATE]"
click at [518, 61] on div "Routes Add Clear Filters Export" at bounding box center [443, 58] width 674 height 25
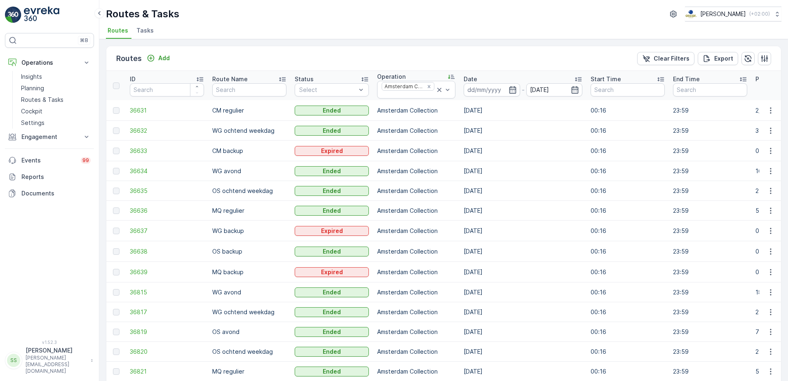
type input "[DATE]"
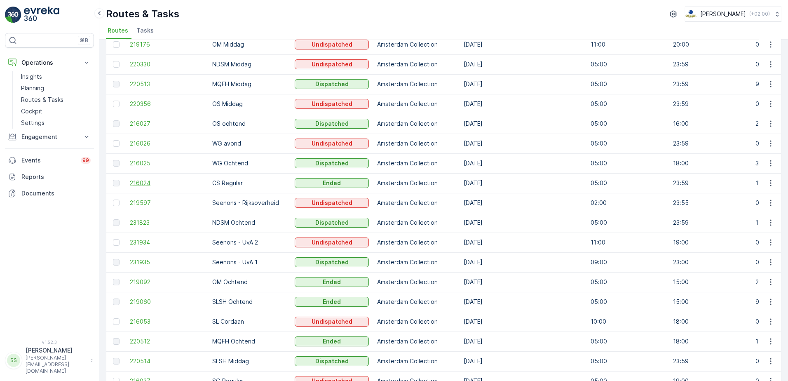
scroll to position [150, 0]
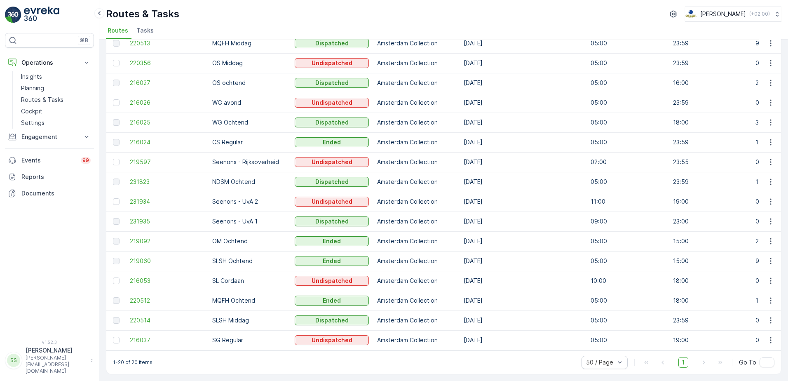
click at [136, 317] on span "220514" at bounding box center [167, 320] width 74 height 8
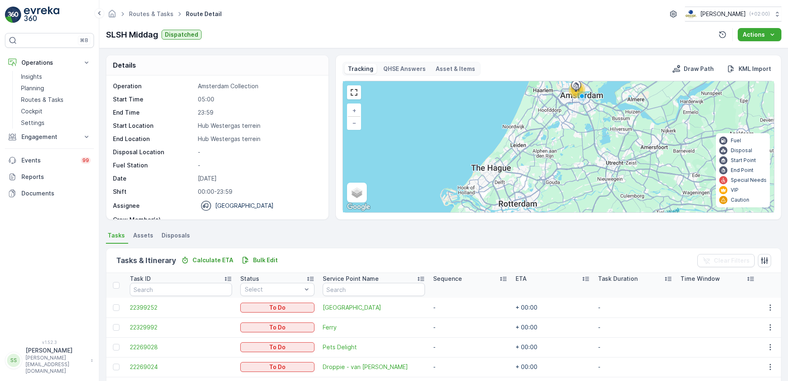
click at [283, 114] on p "23:59" at bounding box center [259, 112] width 122 height 8
click at [312, 85] on p "Amsterdam Collection" at bounding box center [259, 86] width 122 height 8
click at [314, 34] on div "SLSH Middag Dispatched Actions" at bounding box center [443, 34] width 675 height 13
click at [314, 35] on div "SLSH Middag Dispatched Actions" at bounding box center [443, 34] width 675 height 13
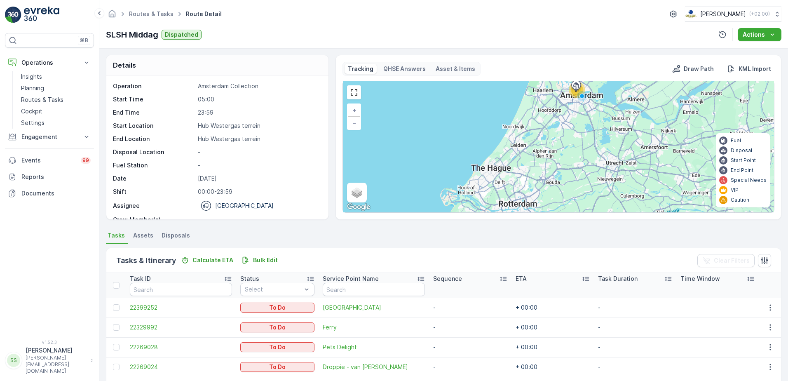
click at [287, 20] on div "Routes & Tasks Route Detail Oscar Circulair ( +02:00 )" at bounding box center [443, 14] width 675 height 15
drag, startPoint x: 274, startPoint y: 19, endPoint x: 374, endPoint y: 21, distance: 99.7
click at [274, 19] on div "Routes & Tasks Route Detail Oscar Circulair ( +02:00 )" at bounding box center [443, 14] width 675 height 15
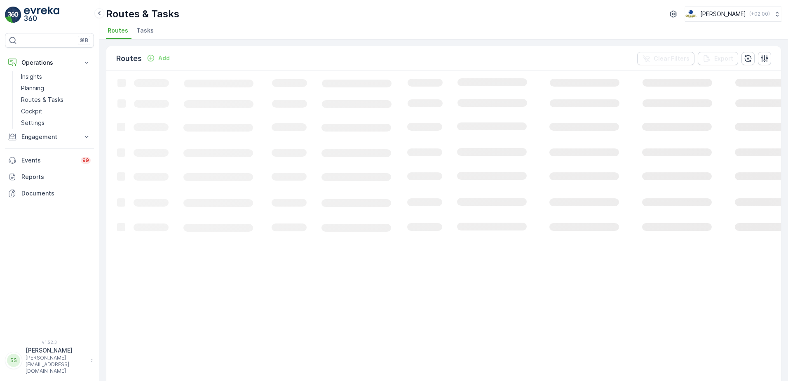
click at [139, 29] on span "Tasks" at bounding box center [144, 30] width 17 height 8
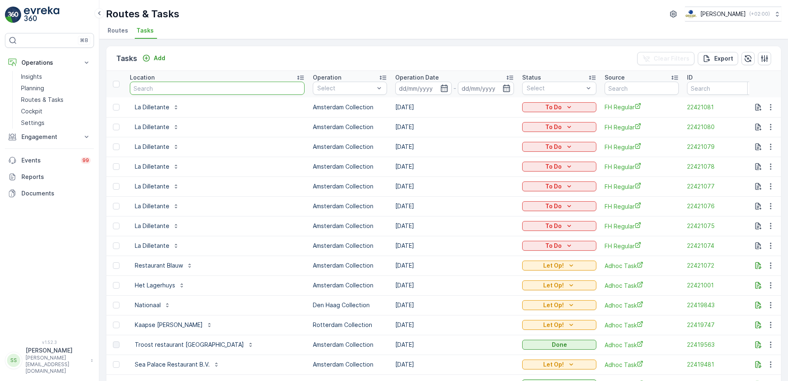
click at [174, 84] on input "text" at bounding box center [217, 88] width 175 height 13
type input "aristo"
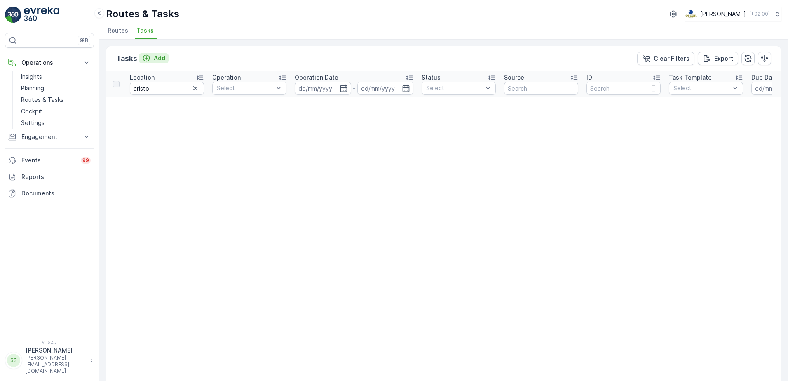
click at [161, 56] on p "Add" at bounding box center [160, 58] width 12 height 8
drag, startPoint x: 169, startPoint y: 87, endPoint x: 115, endPoint y: 87, distance: 54.0
click at [115, 87] on tr "Location aristo Operation Select Operation Date - Status Select Source ID Task …" at bounding box center [723, 84] width 1234 height 26
type input "csa"
click at [164, 88] on input "csa" at bounding box center [167, 88] width 74 height 13
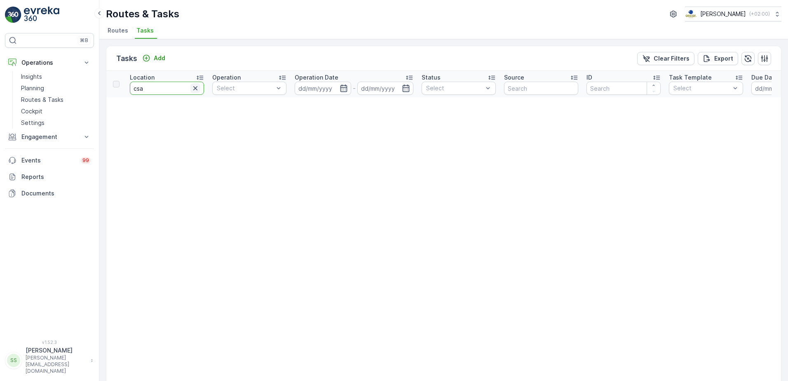
click at [198, 89] on icon "button" at bounding box center [195, 88] width 8 height 8
click at [196, 52] on div "Tasks Add Clear Filters Export" at bounding box center [443, 58] width 674 height 25
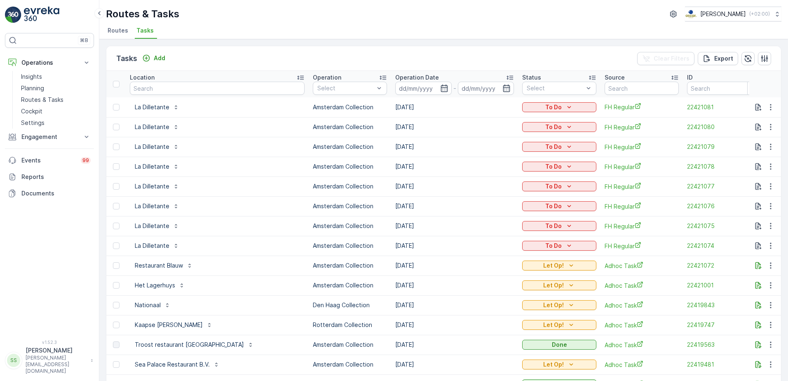
click at [223, 47] on div "Tasks Add Clear Filters Export" at bounding box center [443, 58] width 674 height 25
click at [241, 50] on div "Tasks Add Clear Filters Export" at bounding box center [443, 58] width 674 height 25
click at [110, 53] on div "Tasks Add Clear Filters Export" at bounding box center [443, 58] width 674 height 25
click at [233, 53] on div "Tasks Add Clear Filters Export" at bounding box center [443, 58] width 674 height 25
click at [234, 56] on div "Tasks Add Clear Filters Export" at bounding box center [443, 58] width 674 height 25
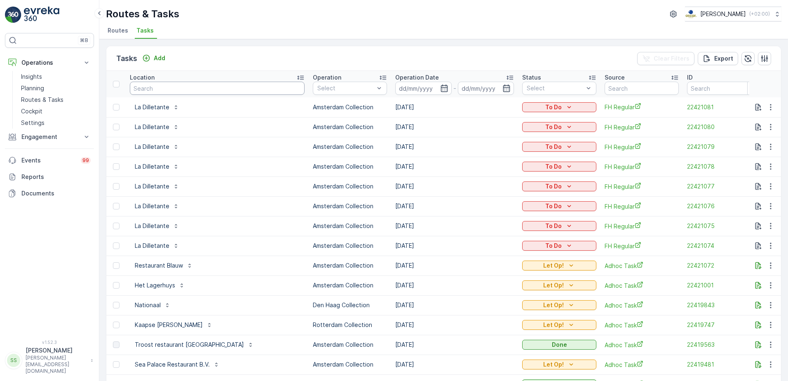
click at [165, 87] on input "text" at bounding box center [217, 88] width 175 height 13
click at [318, 176] on div at bounding box center [321, 176] width 7 height 7
click at [310, 49] on div "Tasks Add Clear Filters Export" at bounding box center [443, 58] width 674 height 25
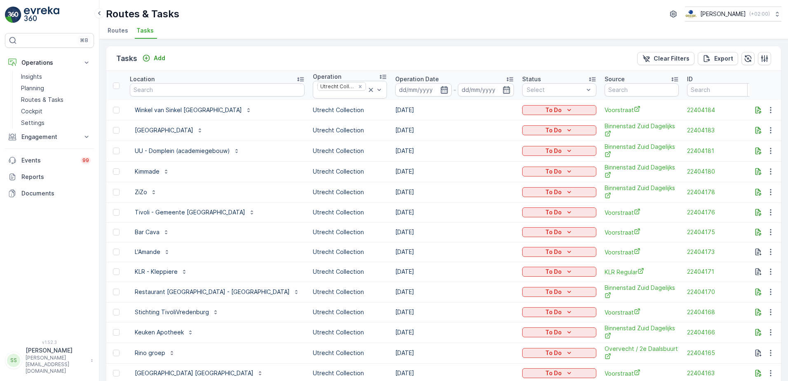
click at [440, 91] on icon "button" at bounding box center [444, 90] width 8 height 8
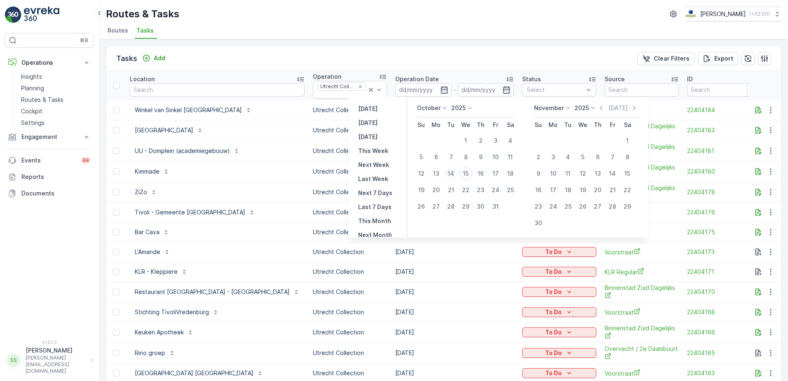
click at [453, 173] on div "14" at bounding box center [450, 173] width 13 height 13
type input "14.10.2025"
click at [418, 59] on div "Tasks Add Clear Filters Export" at bounding box center [443, 58] width 674 height 25
type input "14.10.2025"
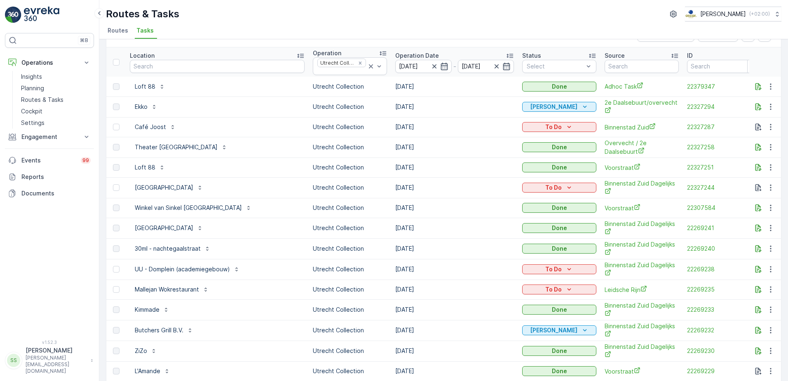
scroll to position [22, 0]
click at [161, 63] on input "text" at bounding box center [217, 67] width 175 height 13
type input "centra"
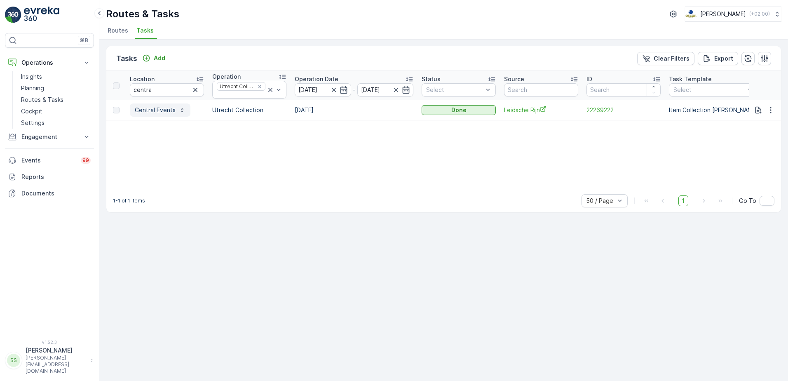
click at [145, 108] on p "Central Events" at bounding box center [155, 110] width 41 height 8
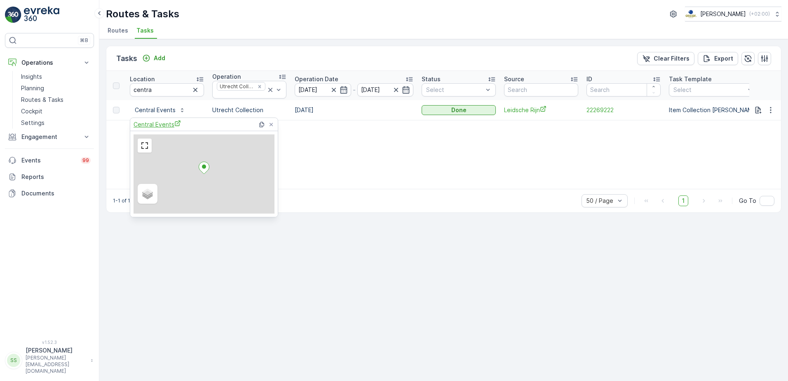
click at [151, 124] on span "Central Events" at bounding box center [156, 124] width 47 height 9
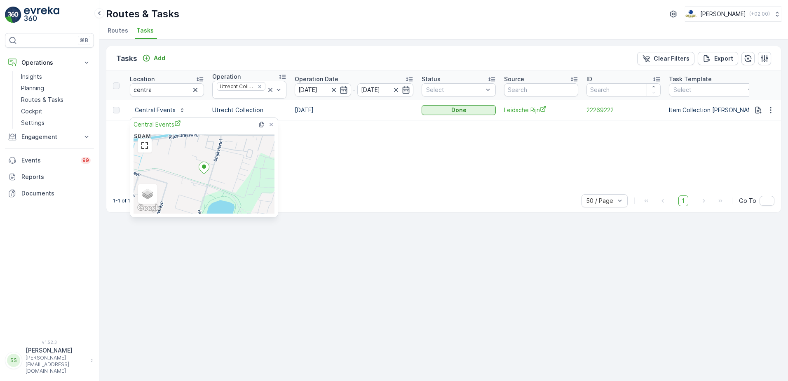
click at [368, 198] on div "1-1 of 1 items 50 / Page 1 Go To" at bounding box center [443, 200] width 674 height 23
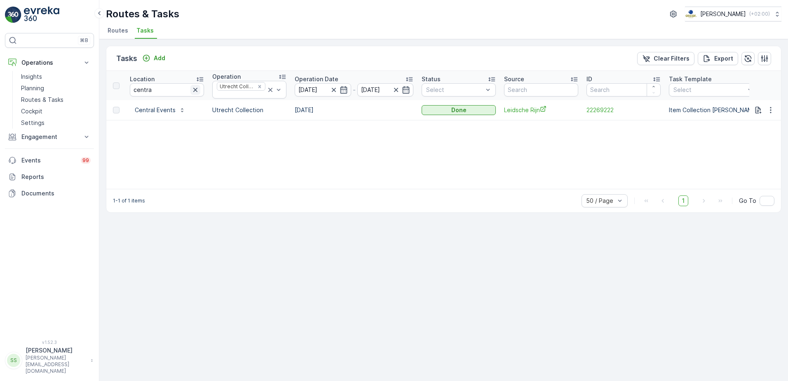
click at [195, 90] on icon "button" at bounding box center [195, 90] width 4 height 4
click at [205, 60] on div "Tasks Add Clear Filters Export" at bounding box center [443, 58] width 674 height 25
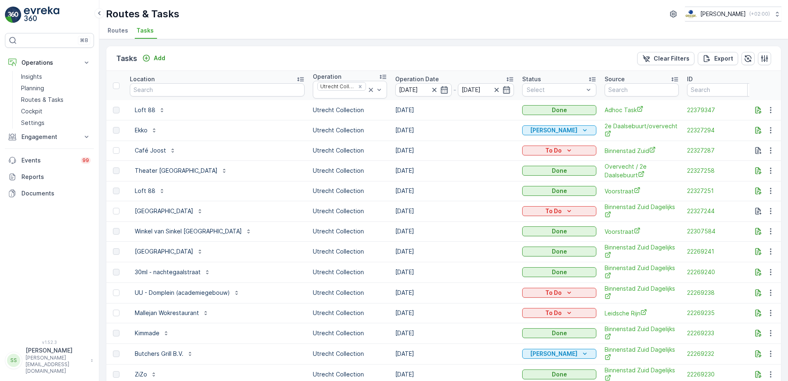
click at [217, 54] on div "Tasks Add Clear Filters Export" at bounding box center [443, 58] width 674 height 25
click at [254, 59] on div "Tasks Add Clear Filters Export" at bounding box center [443, 58] width 674 height 25
click at [164, 57] on p "Add" at bounding box center [160, 58] width 12 height 8
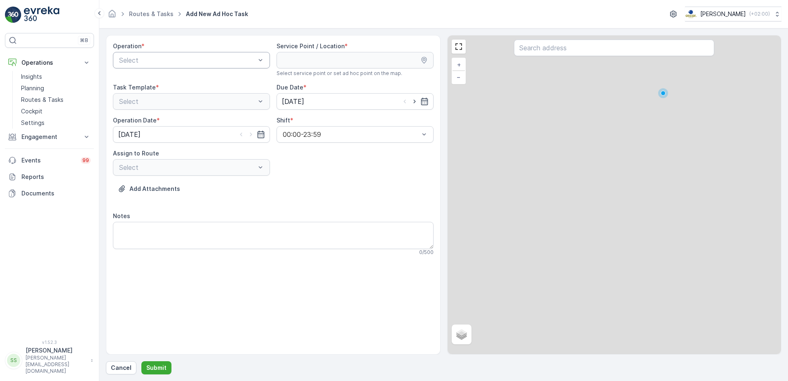
click at [138, 65] on div "Select" at bounding box center [191, 60] width 157 height 16
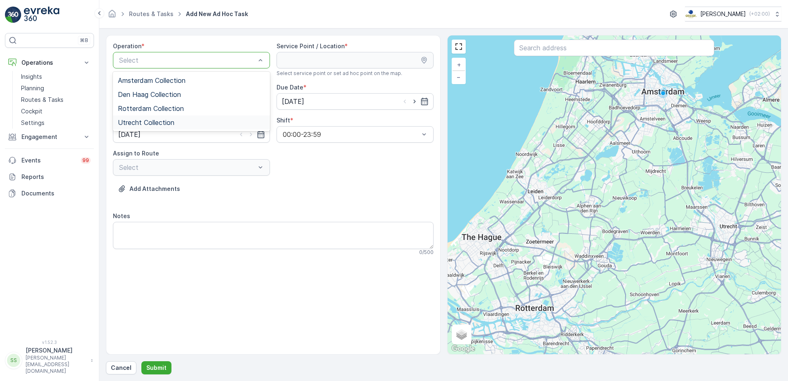
click at [152, 119] on span "Utrecht Collection" at bounding box center [146, 122] width 56 height 7
click at [353, 192] on div "Add Attachments" at bounding box center [273, 193] width 321 height 23
click at [541, 51] on input "text" at bounding box center [614, 48] width 200 height 16
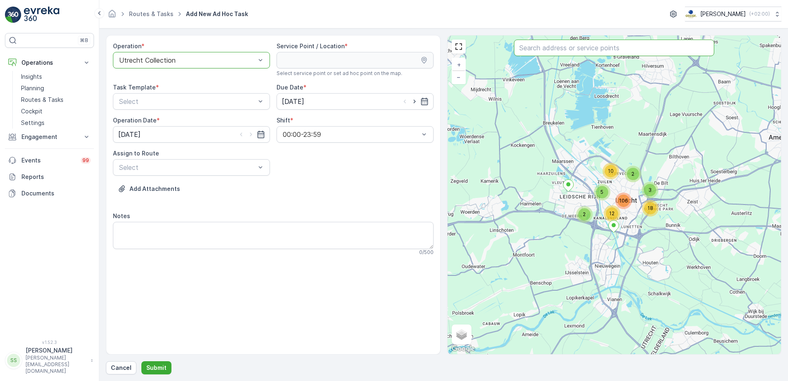
click at [320, 13] on div "Routes & Tasks Add New Ad Hoc Task Oscar Circulair ( +02:00 )" at bounding box center [443, 14] width 675 height 15
click at [539, 49] on input "text" at bounding box center [614, 48] width 200 height 16
type input "k"
type input "7"
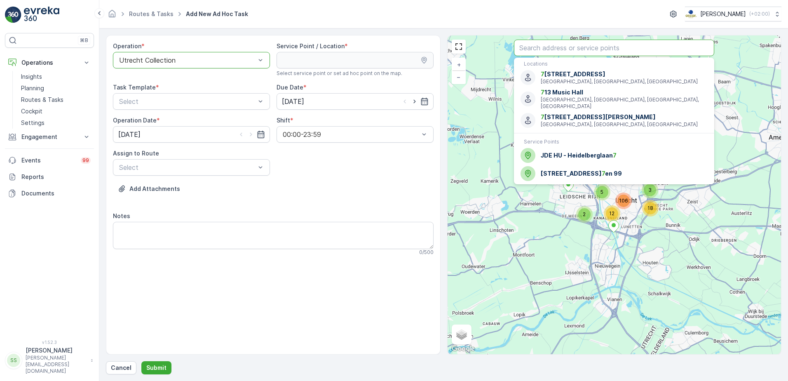
click at [538, 51] on input "text" at bounding box center [614, 48] width 200 height 16
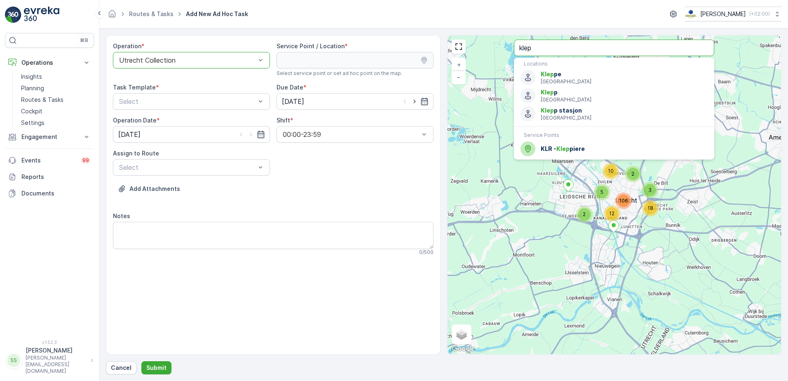
type input "klep"
drag, startPoint x: 562, startPoint y: 149, endPoint x: 424, endPoint y: 151, distance: 137.6
click at [561, 149] on span "Klep" at bounding box center [562, 148] width 13 height 7
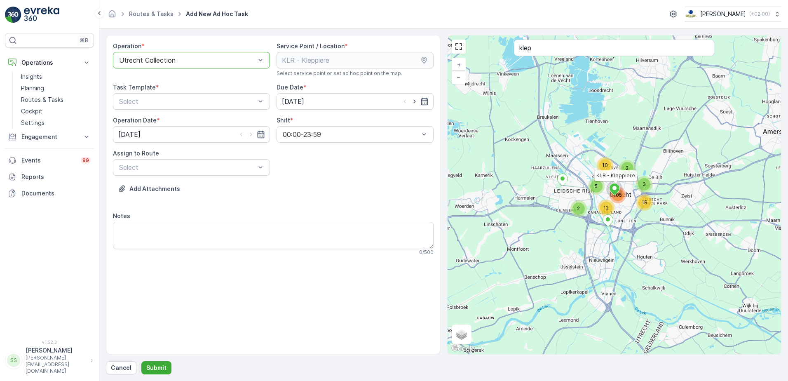
drag, startPoint x: 311, startPoint y: 191, endPoint x: 301, endPoint y: 186, distance: 11.2
click at [311, 191] on div "Add Attachments" at bounding box center [273, 193] width 321 height 23
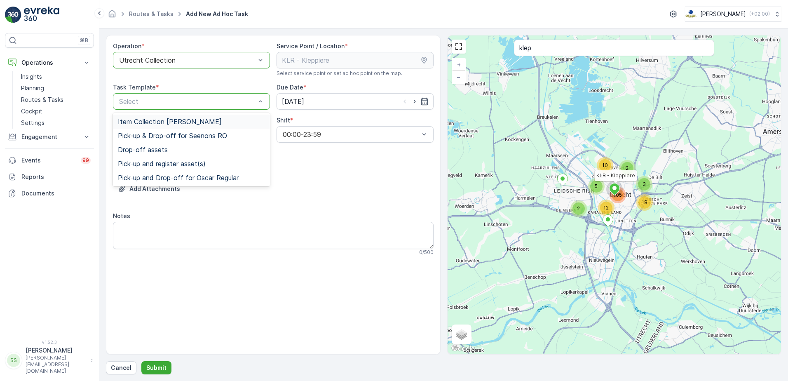
click at [159, 119] on span "Item Collection Oscar Regulier" at bounding box center [170, 121] width 104 height 7
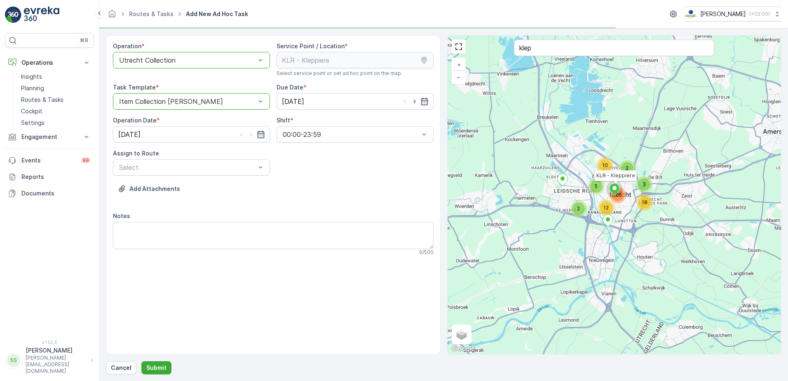
click at [361, 178] on div "Operation * option Utrecht Collection, selected. Utrecht Collection Service Poi…" at bounding box center [273, 152] width 321 height 220
click at [412, 104] on icon "button" at bounding box center [414, 101] width 8 height 8
type input "16.10.2025"
click at [249, 133] on icon "button" at bounding box center [251, 134] width 8 height 8
type input "16.10.2025"
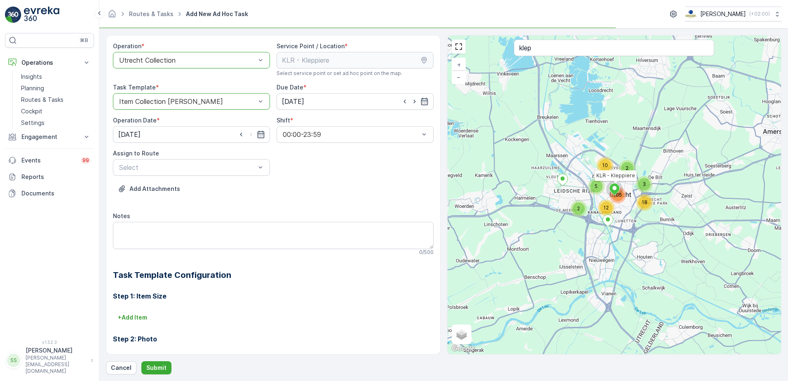
click at [357, 179] on div "Operation * option Utrecht Collection, selected. Utrecht Collection Service Poi…" at bounding box center [273, 265] width 321 height 447
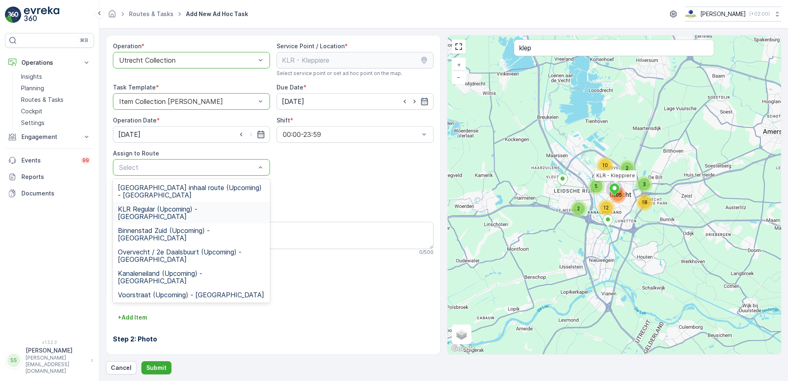
click at [145, 205] on span "KLR Regular (Upcoming) - Utrecht" at bounding box center [191, 212] width 147 height 15
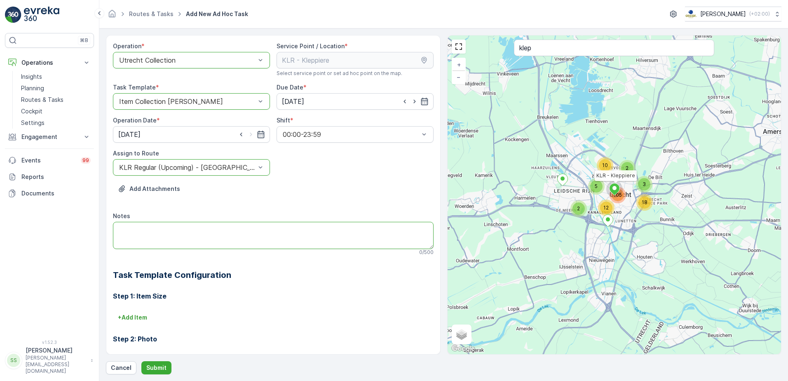
click at [163, 233] on textarea "Notes" at bounding box center [273, 235] width 321 height 27
click at [206, 197] on div "Add Attachments" at bounding box center [273, 193] width 321 height 23
click at [151, 233] on textarea "Notes" at bounding box center [273, 235] width 321 height 27
type textarea "Graag bij klant 'Aristo' 20 stuks bakjes neerzetten, nu geen bakjes."
click at [157, 367] on p "Submit" at bounding box center [156, 367] width 20 height 8
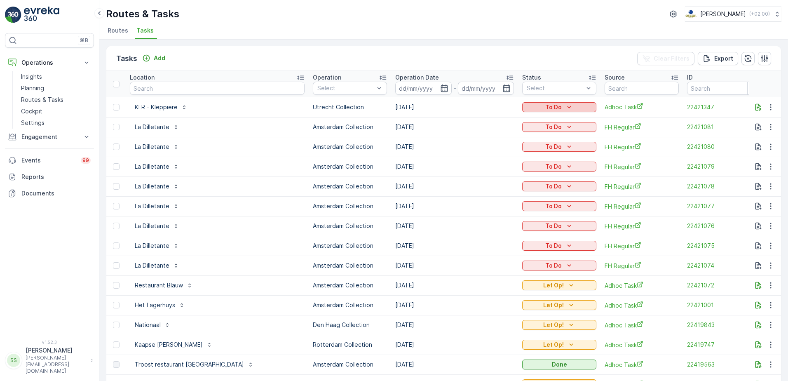
click at [545, 105] on p "To Do" at bounding box center [553, 107] width 16 height 8
click at [493, 144] on span "Let Op!" at bounding box center [490, 142] width 21 height 8
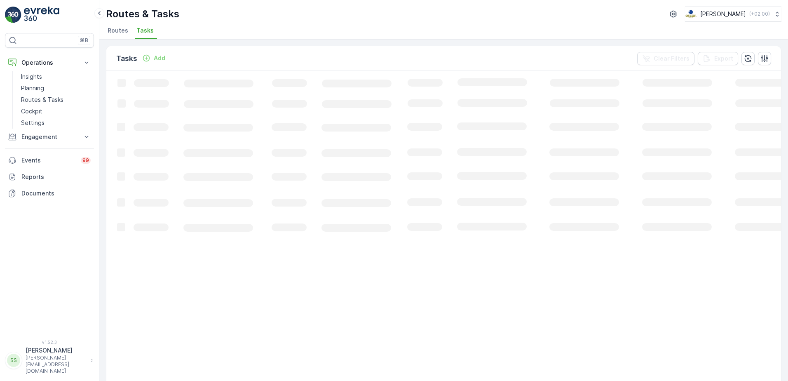
click at [384, 60] on div "Tasks Add Clear Filters Export" at bounding box center [443, 58] width 674 height 25
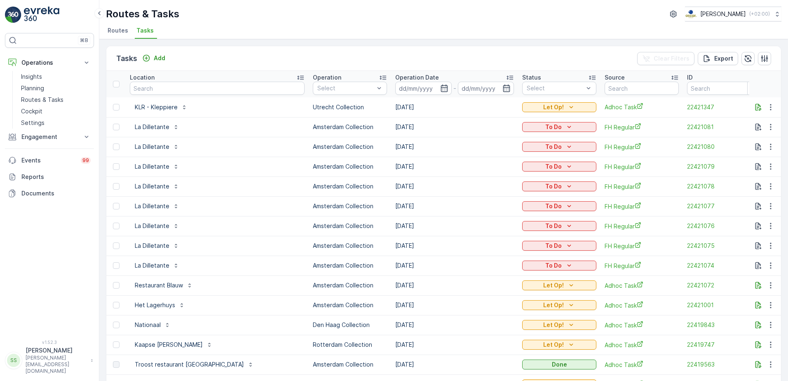
click at [106, 26] on li "Routes" at bounding box center [119, 32] width 26 height 14
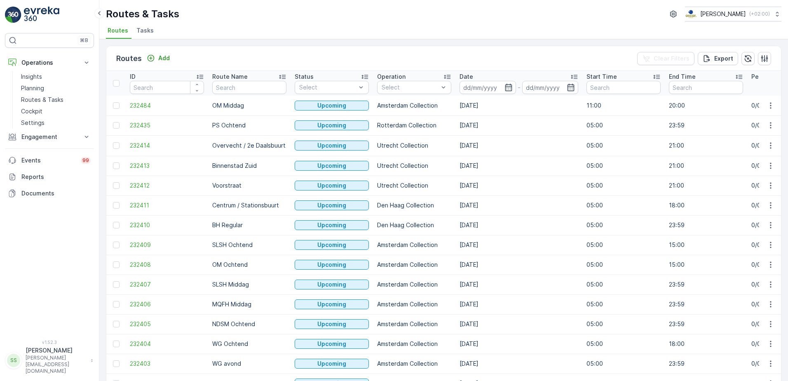
click at [197, 52] on div "Routes Add Clear Filters Export" at bounding box center [443, 58] width 674 height 25
click at [510, 88] on icon "button" at bounding box center [508, 87] width 8 height 8
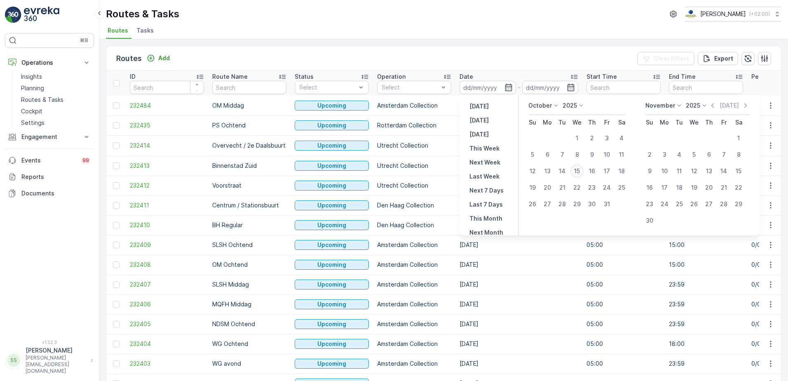
click at [571, 169] on div "15" at bounding box center [576, 170] width 13 height 13
type input "[DATE]"
click at [531, 73] on div "Date" at bounding box center [518, 77] width 119 height 8
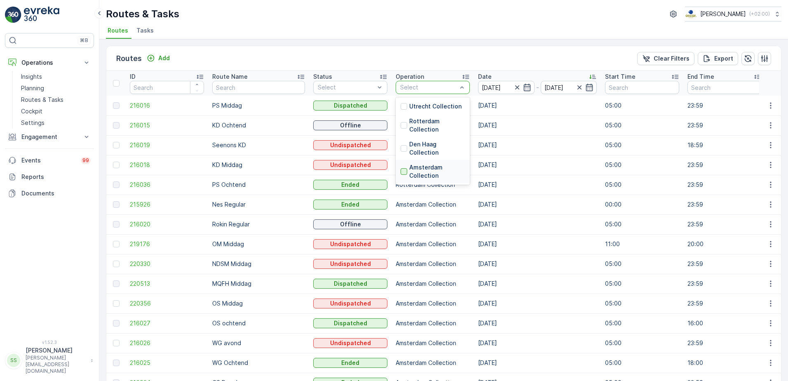
click at [400, 173] on div at bounding box center [403, 171] width 7 height 7
click at [380, 58] on div "Routes Add Clear Filters Export" at bounding box center [443, 58] width 674 height 25
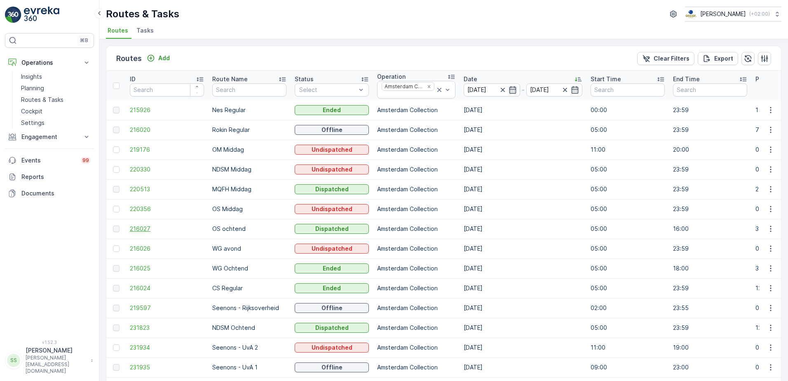
click at [140, 225] on span "216027" at bounding box center [167, 229] width 74 height 8
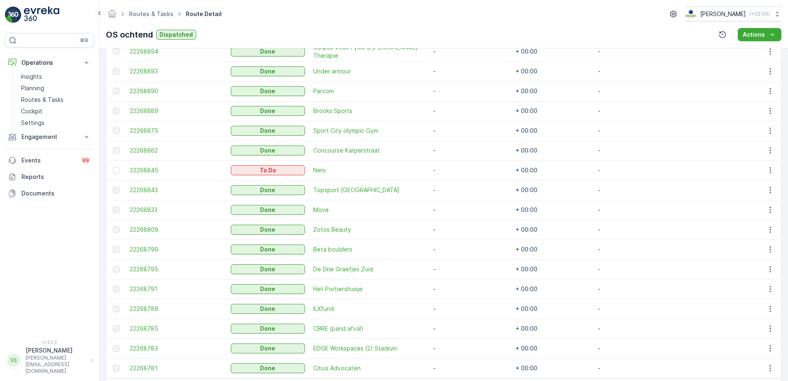
scroll to position [618, 0]
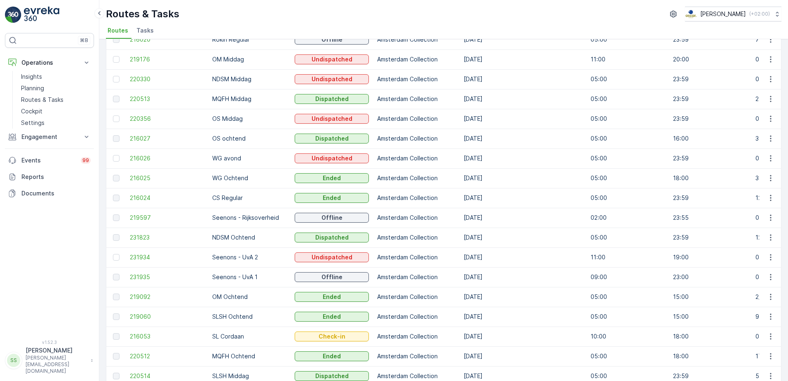
scroll to position [68, 0]
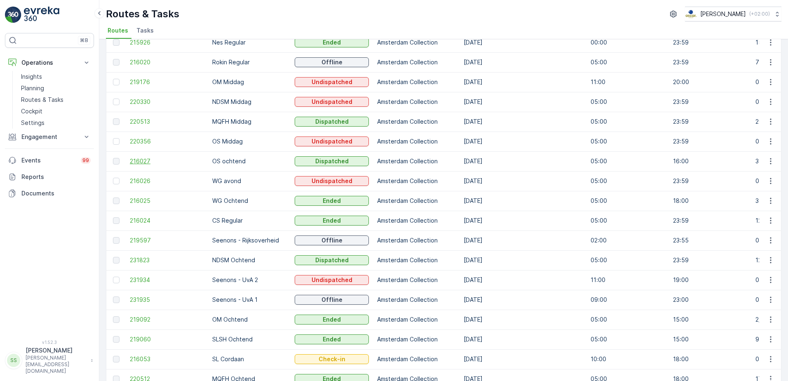
click at [134, 158] on span "216027" at bounding box center [167, 161] width 74 height 8
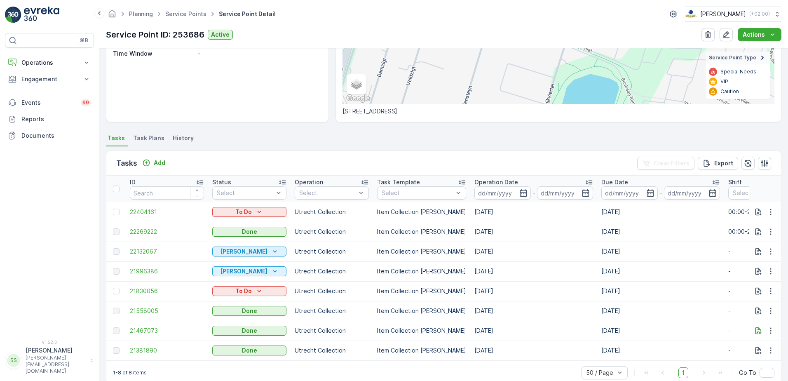
scroll to position [157, 0]
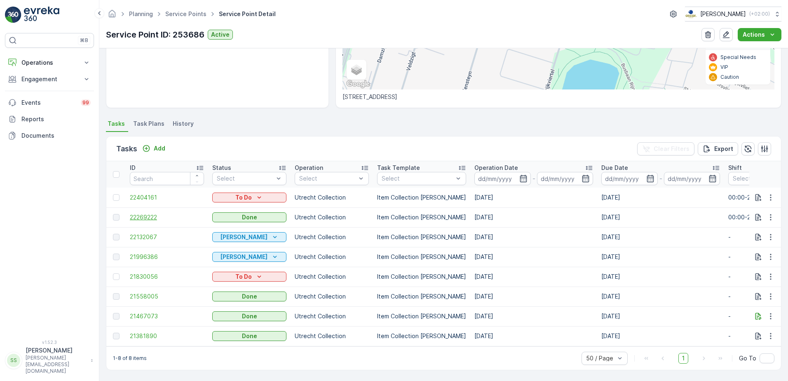
click at [150, 213] on span "22269222" at bounding box center [167, 217] width 74 height 8
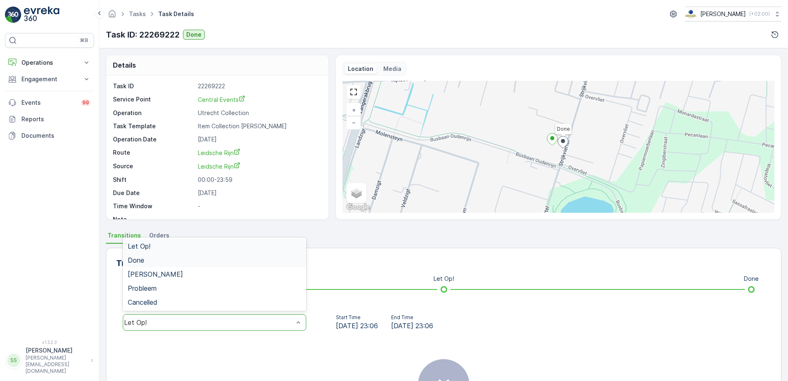
click at [165, 255] on div "Done" at bounding box center [214, 260] width 183 height 14
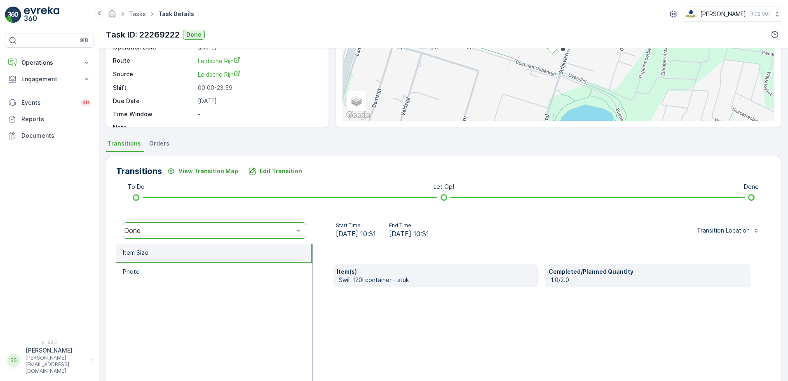
scroll to position [124, 0]
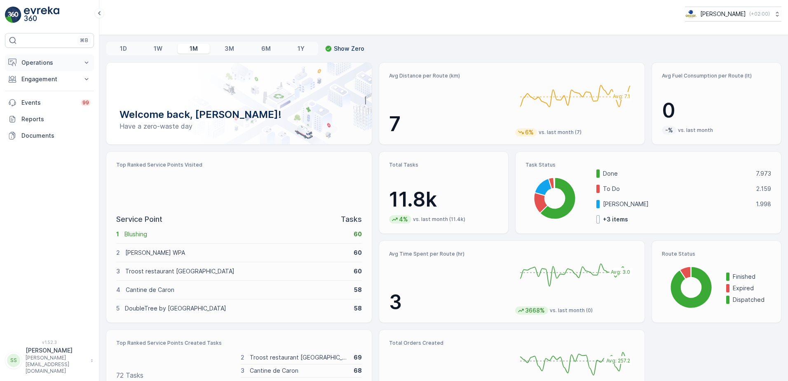
click at [32, 63] on p "Operations" at bounding box center [49, 63] width 56 height 8
click at [42, 101] on p "Routes & Tasks" at bounding box center [42, 100] width 42 height 8
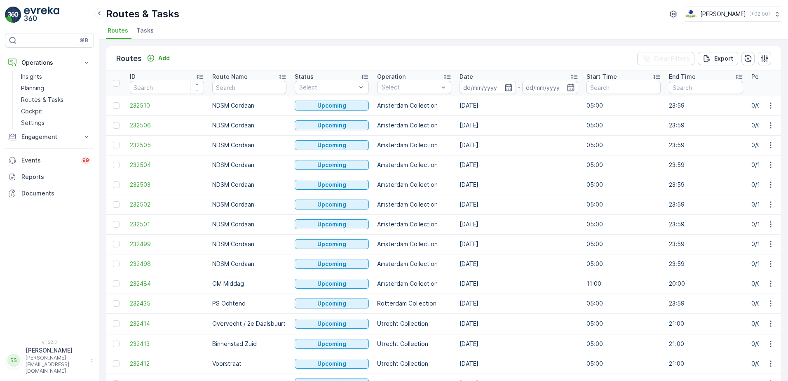
click at [226, 30] on ul "Routes Tasks" at bounding box center [440, 32] width 669 height 14
click at [384, 173] on div at bounding box center [385, 171] width 7 height 7
click at [412, 55] on div "Routes Add Clear Filters Export" at bounding box center [443, 58] width 674 height 25
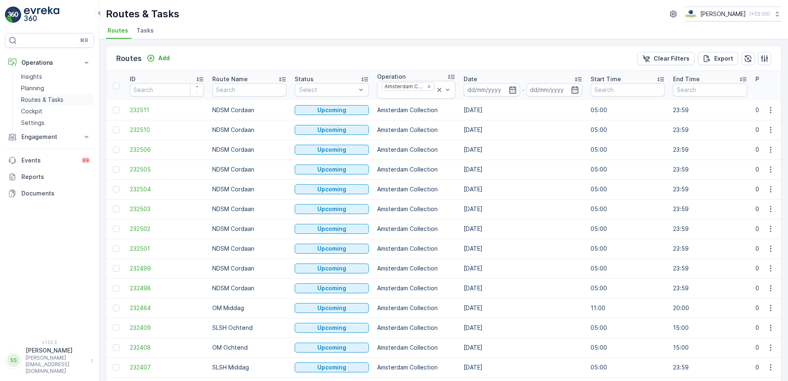
click at [43, 101] on p "Routes & Tasks" at bounding box center [42, 100] width 42 height 8
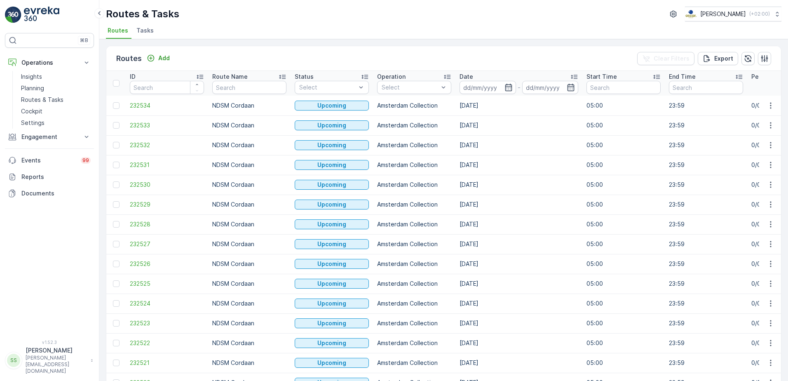
click at [141, 33] on span "Tasks" at bounding box center [144, 30] width 17 height 8
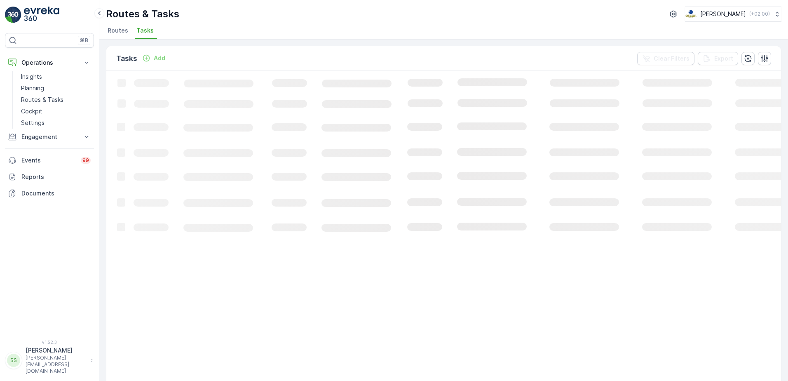
click at [407, 58] on div "Tasks Add Clear Filters Export" at bounding box center [443, 58] width 674 height 25
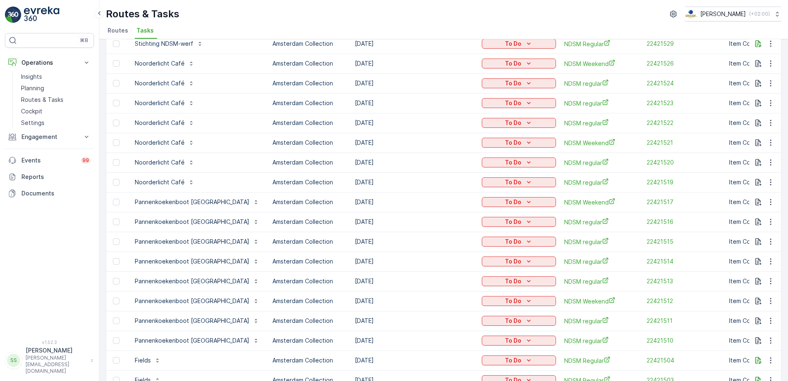
scroll to position [740, 0]
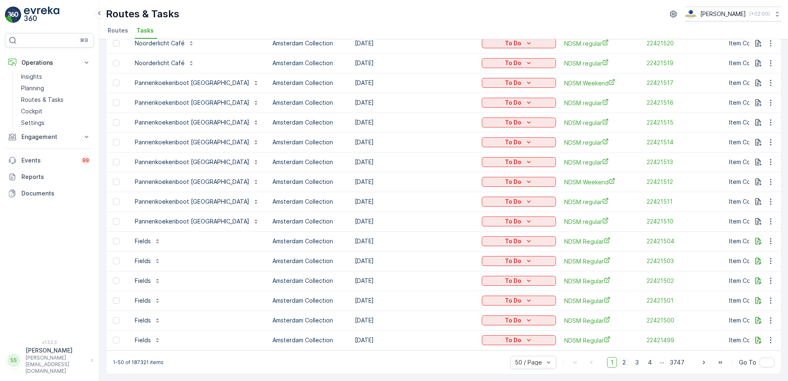
click at [625, 363] on span "2" at bounding box center [623, 362] width 11 height 11
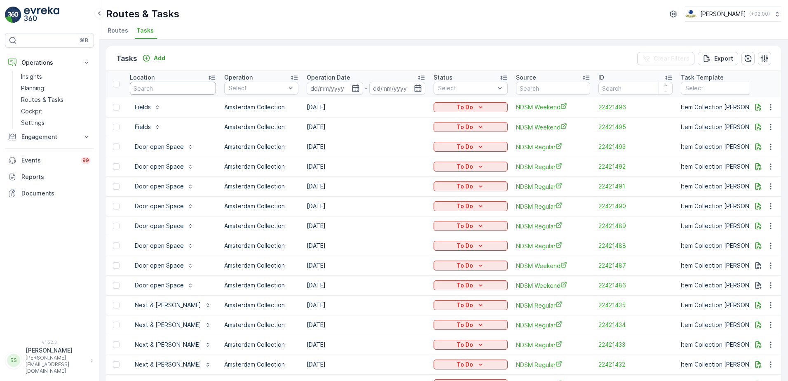
click at [142, 87] on input "text" at bounding box center [173, 88] width 86 height 13
type input "maria"
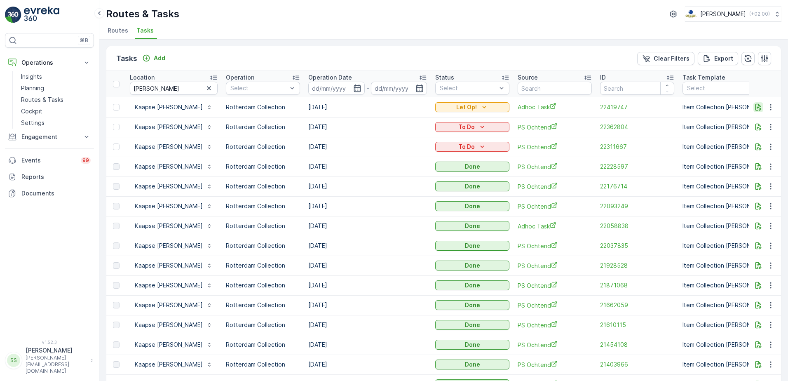
click at [759, 106] on icon "button" at bounding box center [758, 107] width 8 height 8
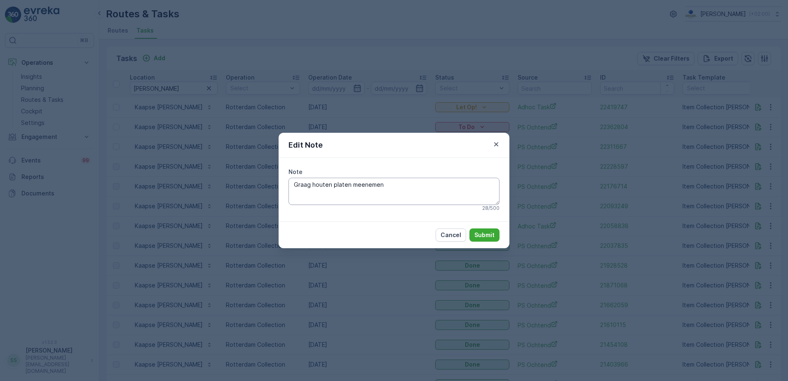
click at [402, 181] on textarea "Graag houten platen meenemen" at bounding box center [393, 191] width 211 height 27
type textarea "Graag houten platen en pallets meenemen, kan als 660L hout worden aangeslagen. …"
click at [478, 234] on p "Submit" at bounding box center [484, 235] width 20 height 8
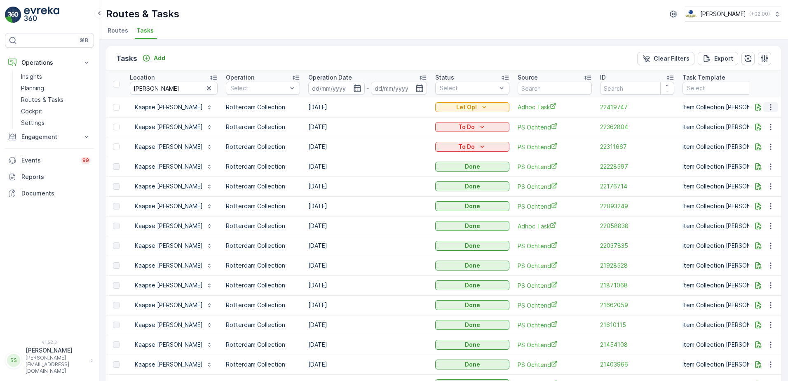
click at [770, 107] on icon "button" at bounding box center [770, 107] width 1 height 6
click at [751, 122] on span "See More Details" at bounding box center [753, 119] width 48 height 8
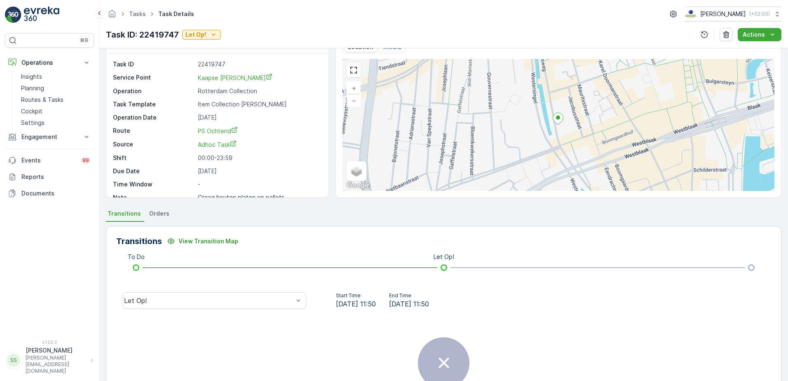
scroll to position [41, 0]
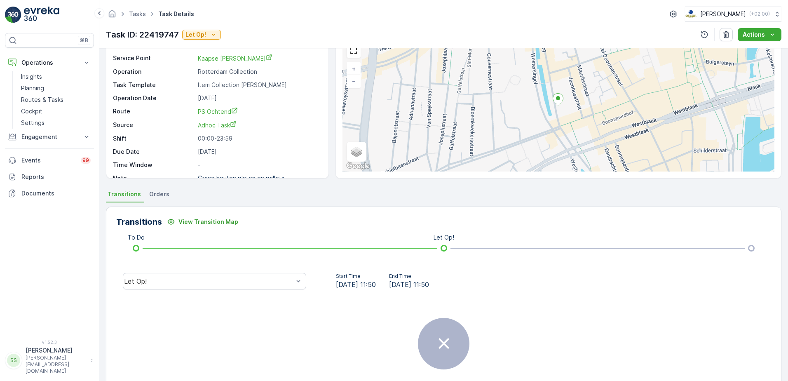
click at [153, 192] on span "Orders" at bounding box center [159, 194] width 20 height 8
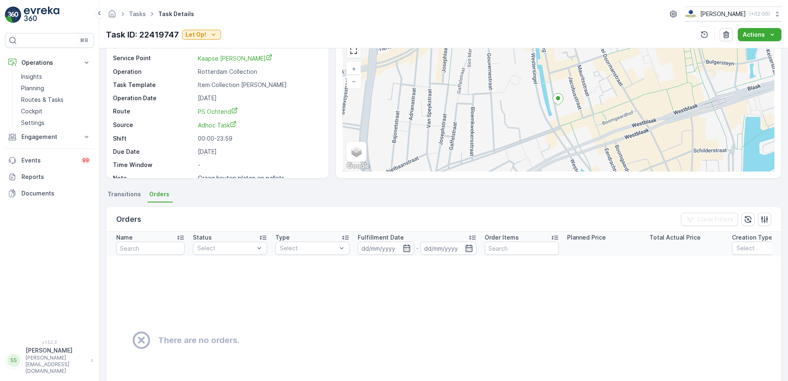
click at [122, 193] on span "Transitions" at bounding box center [124, 194] width 33 height 8
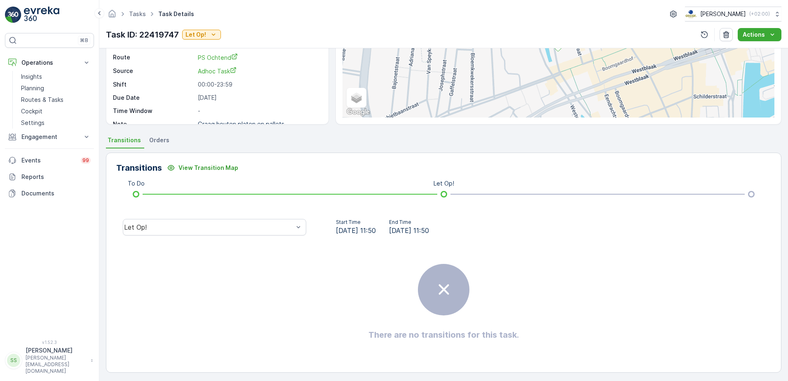
scroll to position [98, 0]
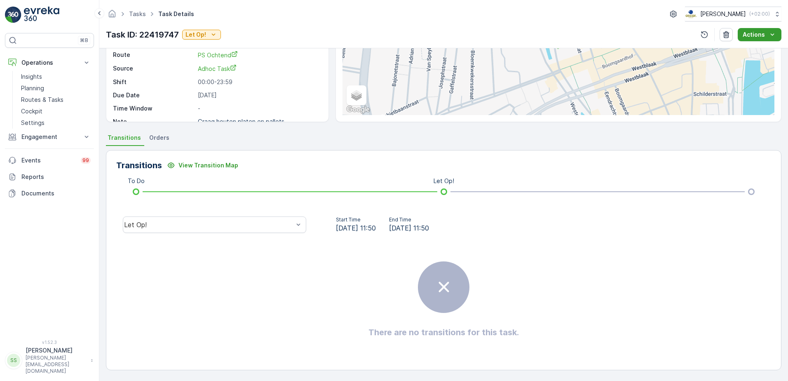
click at [771, 35] on icon "Actions" at bounding box center [772, 34] width 4 height 2
click at [612, 31] on div "Task ID: 22419747 Let Op! Actions" at bounding box center [443, 34] width 675 height 13
click at [155, 217] on div "Let Op!" at bounding box center [214, 224] width 183 height 16
drag, startPoint x: 187, startPoint y: 271, endPoint x: 354, endPoint y: 299, distance: 169.2
click at [188, 271] on div "There are no transitions for this task." at bounding box center [443, 300] width 655 height 124
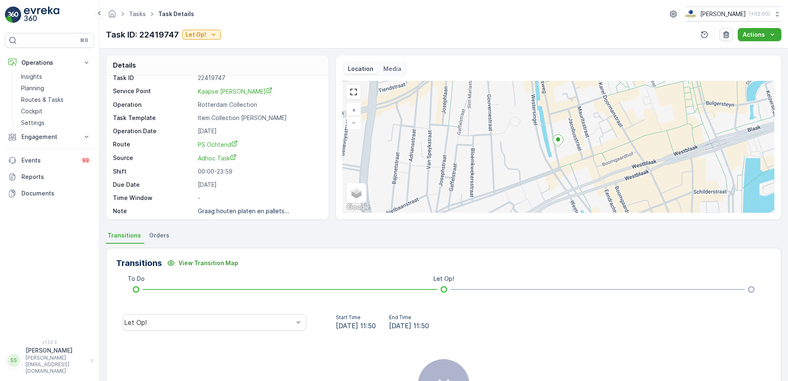
scroll to position [11, 0]
click at [303, 137] on div "Task ID 22419747 Service Point Kaapse Maria Operation Rotterdam Collection Task…" at bounding box center [216, 141] width 207 height 141
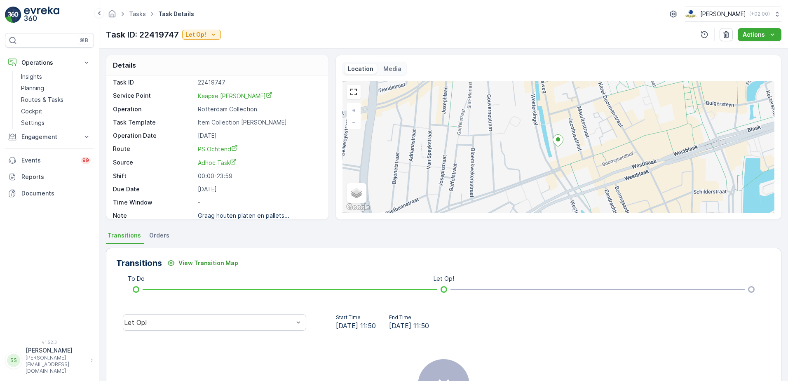
scroll to position [0, 0]
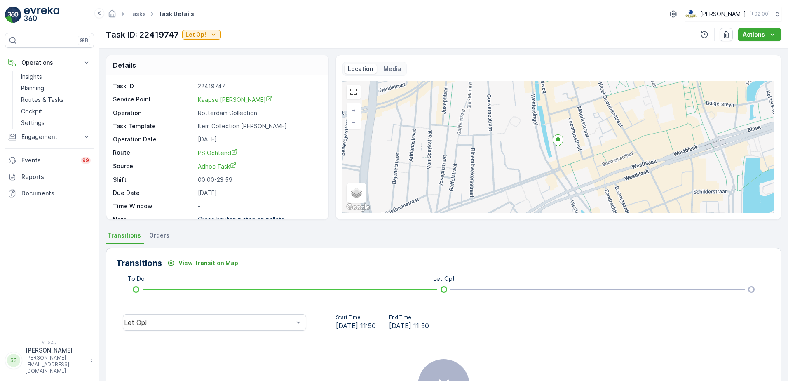
click at [328, 31] on div "Task ID: 22419747 Let Op! Actions" at bounding box center [443, 34] width 675 height 13
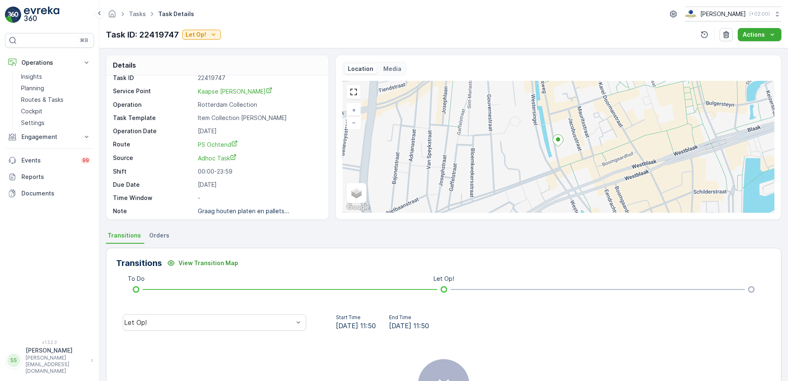
scroll to position [11, 0]
click at [138, 16] on link "Tasks" at bounding box center [137, 13] width 17 height 7
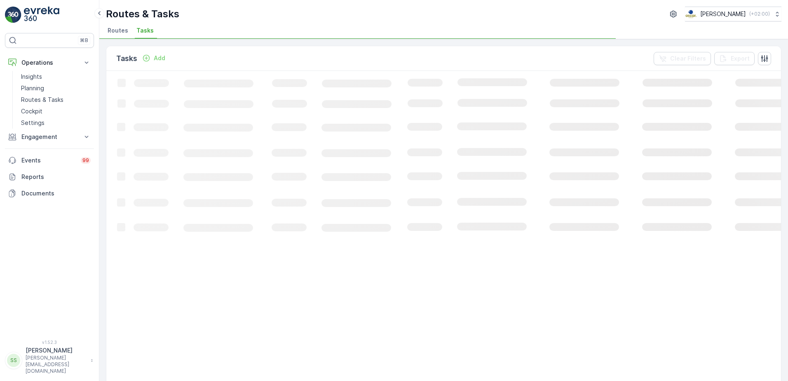
click at [330, 57] on div "Tasks Add Clear Filters Export" at bounding box center [443, 58] width 674 height 25
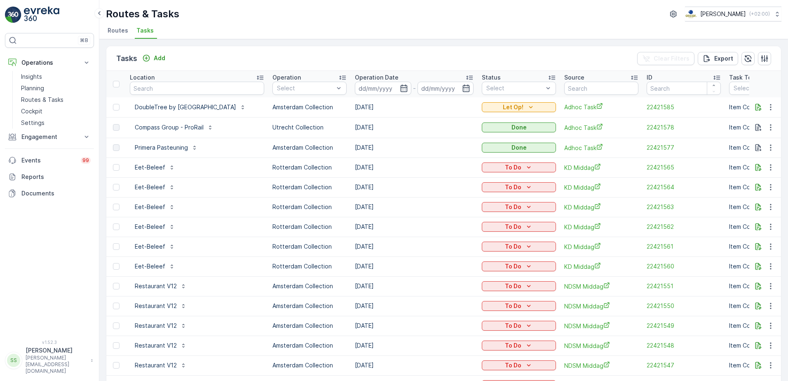
click at [187, 58] on div "Tasks Add Clear Filters Export" at bounding box center [443, 58] width 674 height 25
click at [177, 85] on input "text" at bounding box center [197, 88] width 134 height 13
type input "vendel"
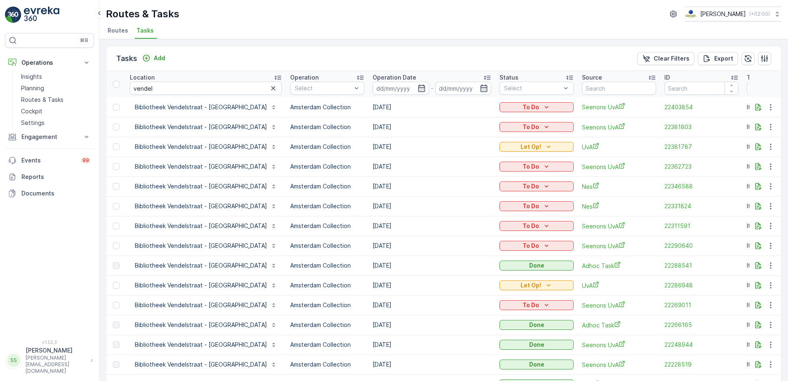
click at [197, 59] on div "Tasks Add Clear Filters Export" at bounding box center [443, 58] width 674 height 25
click at [754, 287] on icon "button" at bounding box center [758, 285] width 8 height 8
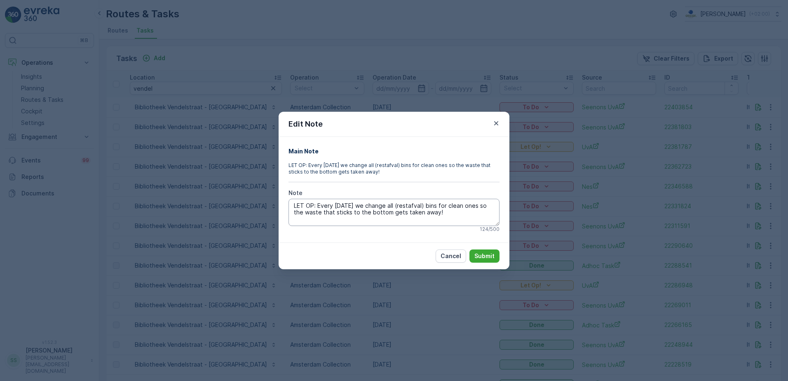
click at [453, 213] on textarea "LET OP: Every Tuesday we change all (restafval) bins for clean ones so the wast…" at bounding box center [393, 212] width 211 height 27
click at [496, 124] on icon "button" at bounding box center [496, 123] width 4 height 4
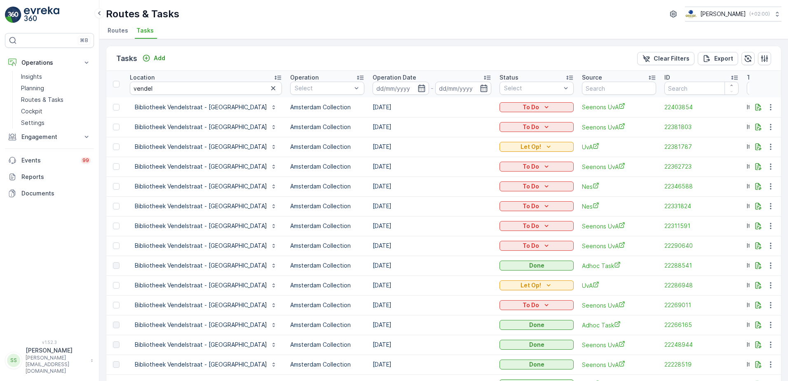
click at [515, 54] on div "Tasks Add Clear Filters Export" at bounding box center [443, 58] width 674 height 25
click at [493, 52] on div "Tasks Add Clear Filters Export" at bounding box center [443, 58] width 674 height 25
click at [768, 284] on icon "button" at bounding box center [770, 285] width 8 height 8
click at [754, 320] on span "Change Route" at bounding box center [749, 320] width 40 height 8
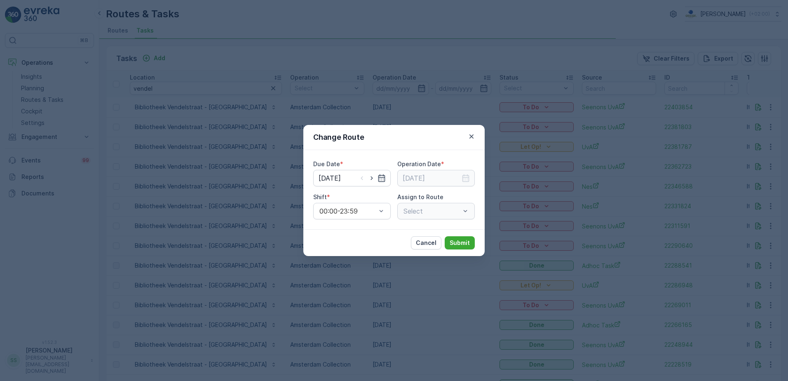
type input "14.10.2025"
click at [376, 140] on div "Change Route" at bounding box center [393, 137] width 181 height 25
click at [371, 177] on icon "button" at bounding box center [371, 178] width 2 height 4
type input "[DATE]"
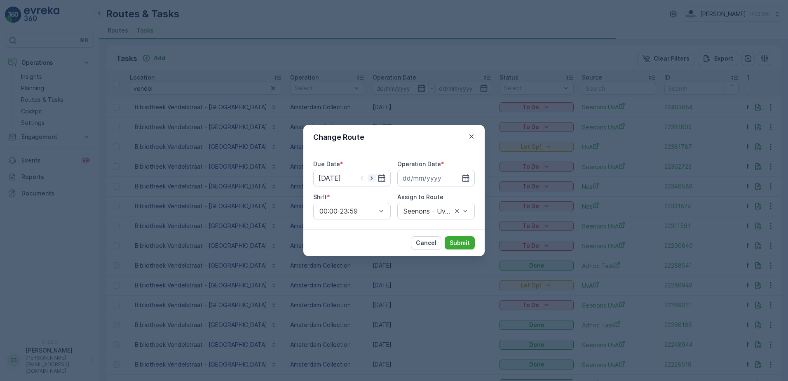
click at [371, 177] on icon "button" at bounding box center [371, 178] width 2 height 4
type input "[DATE]"
click at [466, 176] on icon "button" at bounding box center [465, 178] width 8 height 8
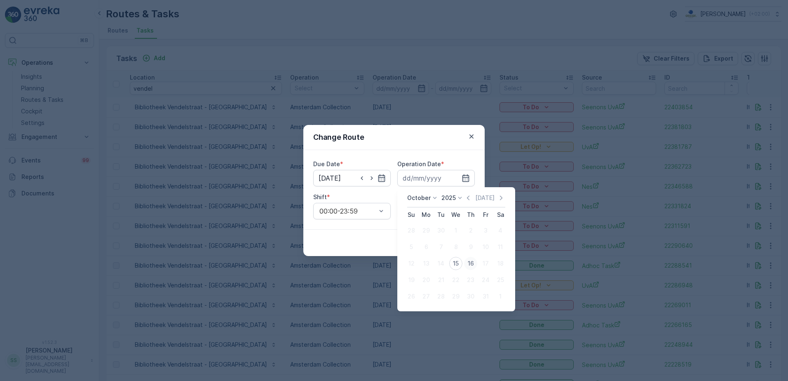
click at [470, 264] on div "16" at bounding box center [470, 263] width 13 height 13
type input "[DATE]"
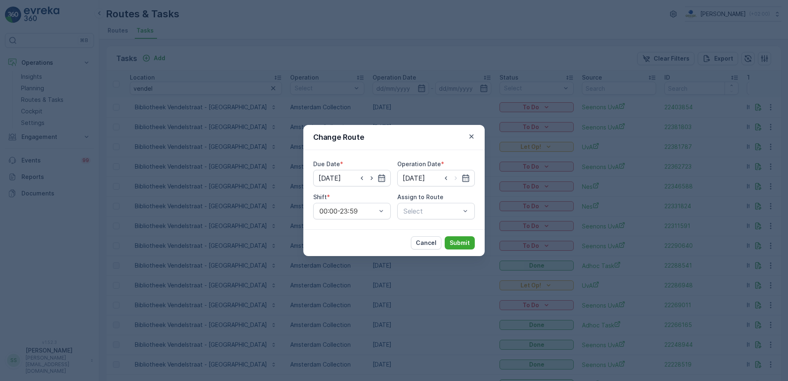
click at [392, 132] on div "Change Route" at bounding box center [393, 137] width 181 height 25
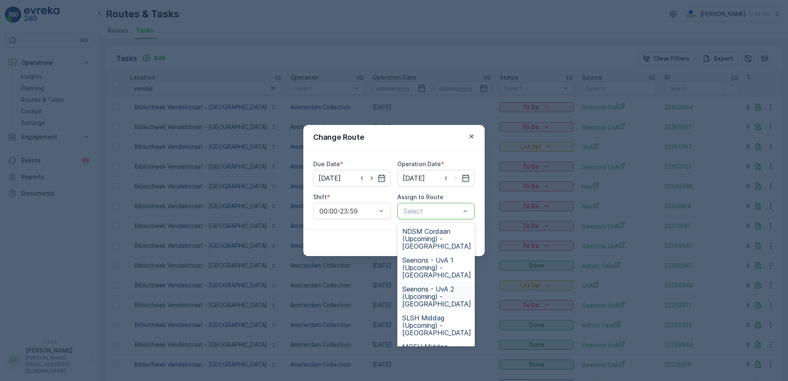
click at [441, 292] on span "Seenons - UvA 2 (Upcoming) - Amsterdam" at bounding box center [436, 296] width 69 height 22
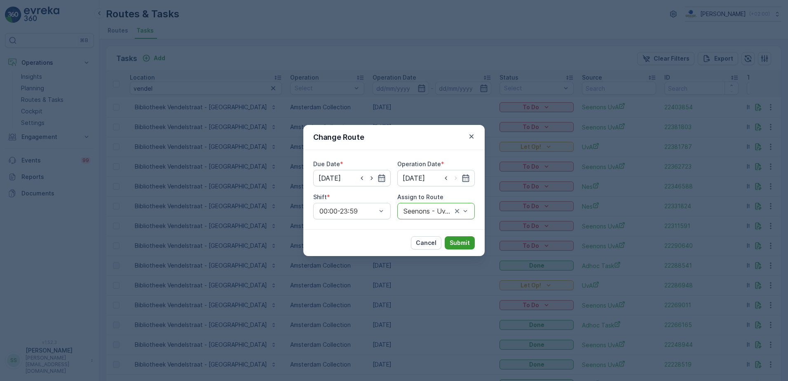
click at [459, 242] on p "Submit" at bounding box center [459, 243] width 20 height 8
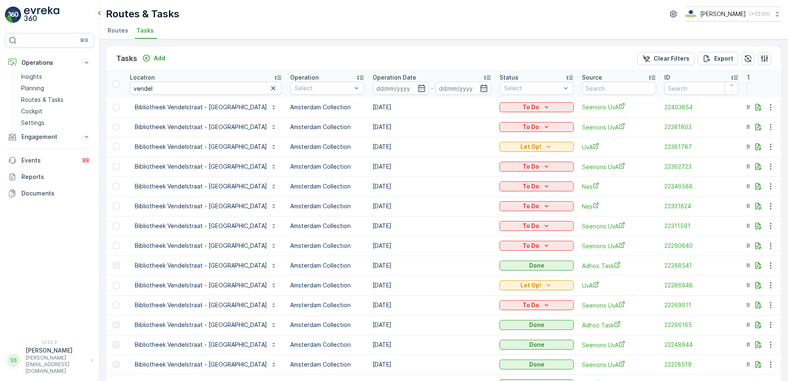
click at [208, 54] on div "Tasks Add Clear Filters Export" at bounding box center [443, 58] width 674 height 25
click at [214, 56] on div "Tasks Add Clear Filters Export" at bounding box center [443, 58] width 674 height 25
click at [166, 55] on button "Add" at bounding box center [154, 58] width 30 height 10
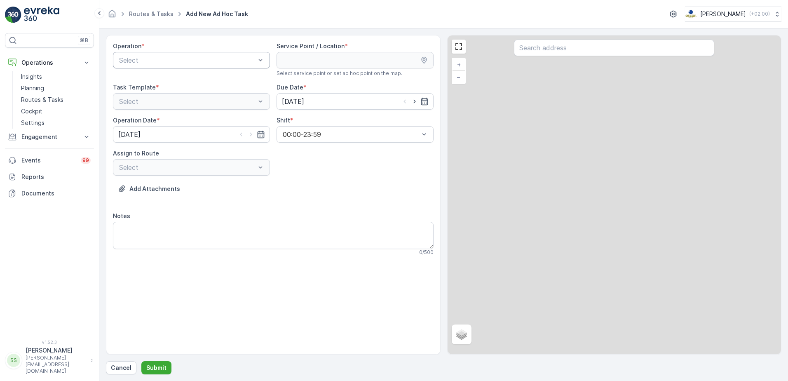
click at [223, 66] on div "Select" at bounding box center [191, 60] width 157 height 16
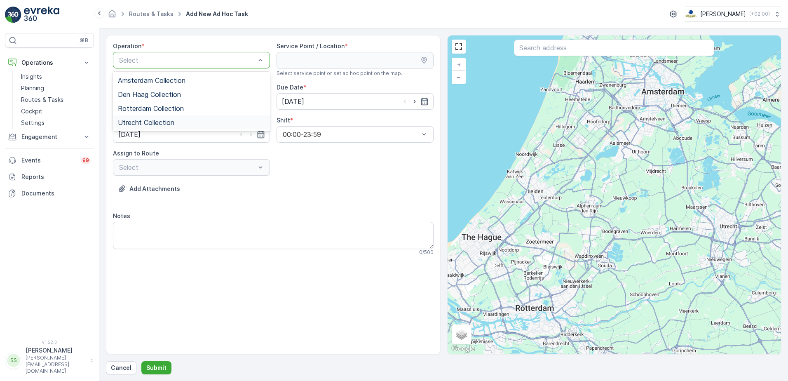
click at [157, 121] on span "Utrecht Collection" at bounding box center [146, 122] width 56 height 7
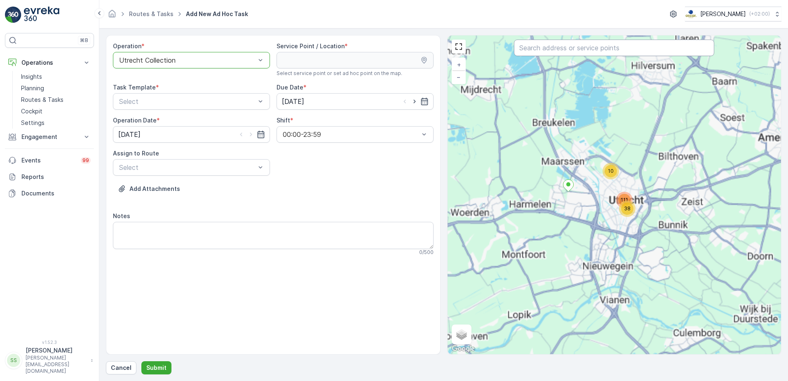
click at [576, 47] on input "text" at bounding box center [614, 48] width 200 height 16
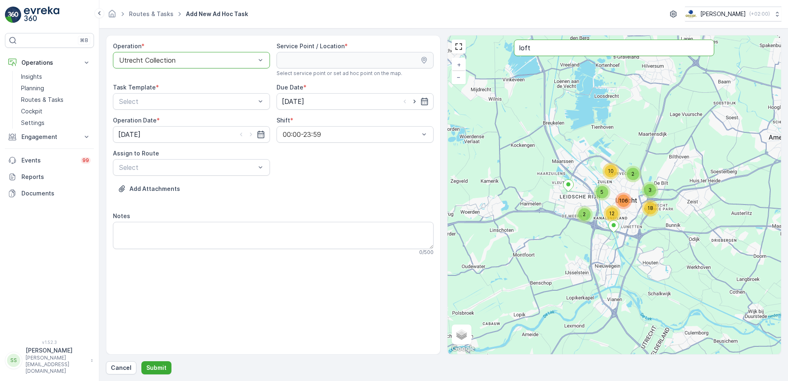
type input "loft"
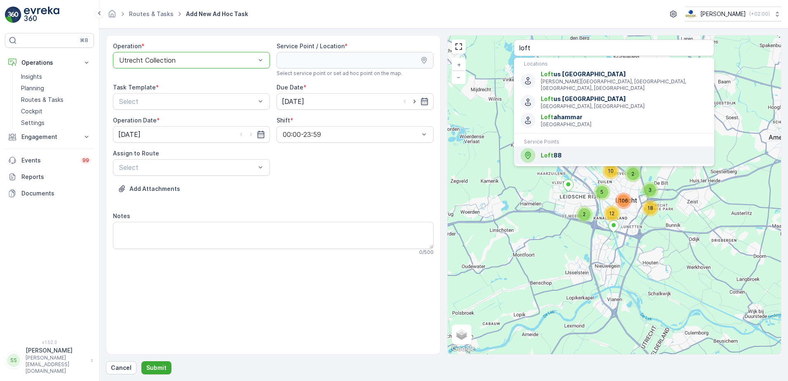
click at [555, 151] on span "Loft 88" at bounding box center [624, 155] width 167 height 8
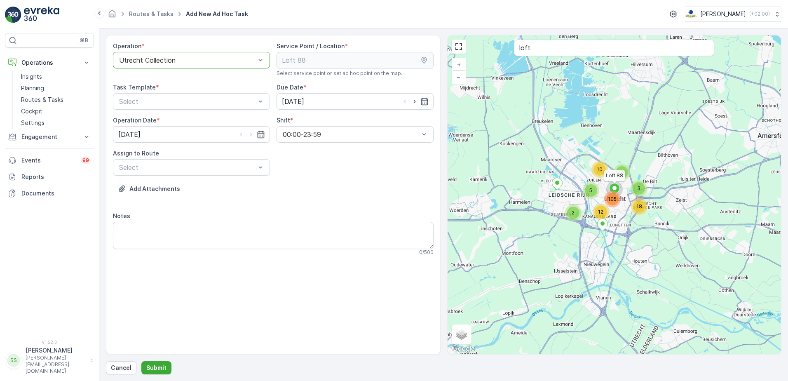
click at [330, 170] on div "Operation * option Utrecht Collection, selected. Utrecht Collection Service Poi…" at bounding box center [273, 152] width 321 height 220
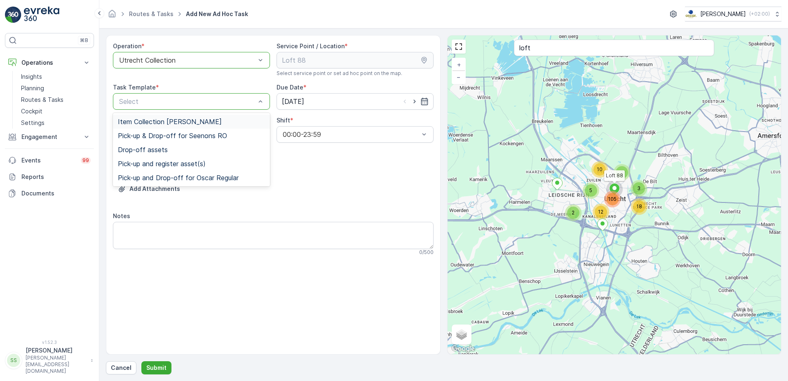
click at [165, 123] on span "Item Collection [PERSON_NAME]" at bounding box center [170, 121] width 104 height 7
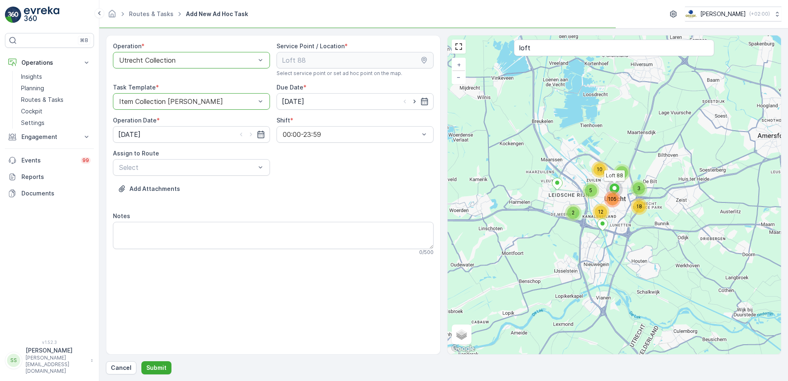
click at [347, 185] on div "Add Attachments" at bounding box center [273, 193] width 321 height 23
click at [413, 102] on icon "button" at bounding box center [414, 101] width 8 height 8
type input "[DATE]"
click at [248, 132] on icon "button" at bounding box center [251, 134] width 8 height 8
type input "[DATE]"
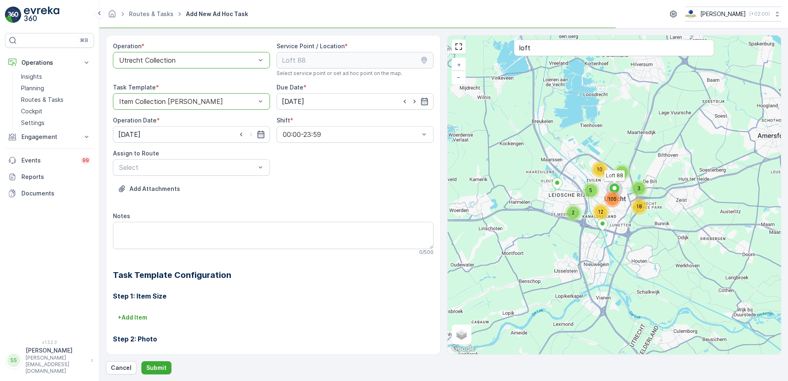
click at [326, 175] on div "Operation * option Utrecht Collection, selected. Utrecht Collection Service Poi…" at bounding box center [273, 265] width 321 height 447
click at [303, 193] on div "Add Attachments" at bounding box center [273, 193] width 321 height 23
click at [201, 159] on div "Select" at bounding box center [191, 167] width 157 height 16
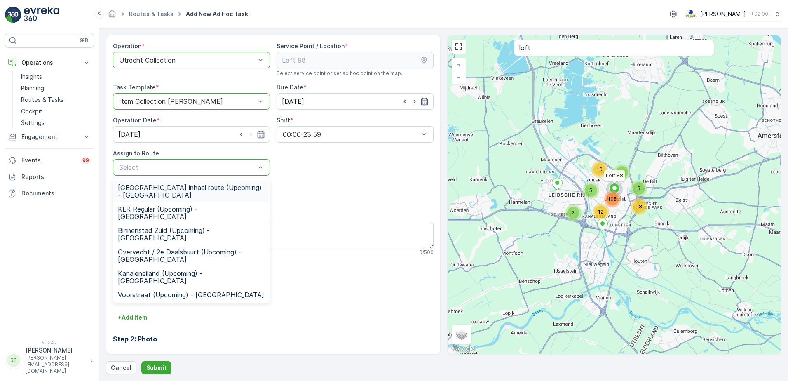
click at [333, 177] on div "Operation * option Utrecht Collection, selected. Utrecht Collection Service Poi…" at bounding box center [273, 265] width 321 height 447
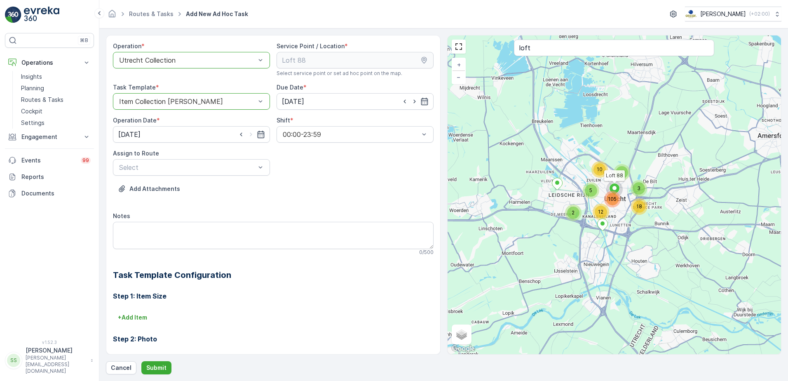
click at [354, 181] on div "Operation * option Utrecht Collection, selected. Utrecht Collection Service Poi…" at bounding box center [273, 265] width 321 height 447
click at [372, 173] on div "Operation * option Utrecht Collection, selected. Utrecht Collection Service Poi…" at bounding box center [273, 265] width 321 height 447
click at [327, 168] on div "Operation * option Utrecht Collection, selected. Utrecht Collection Service Poi…" at bounding box center [273, 265] width 321 height 447
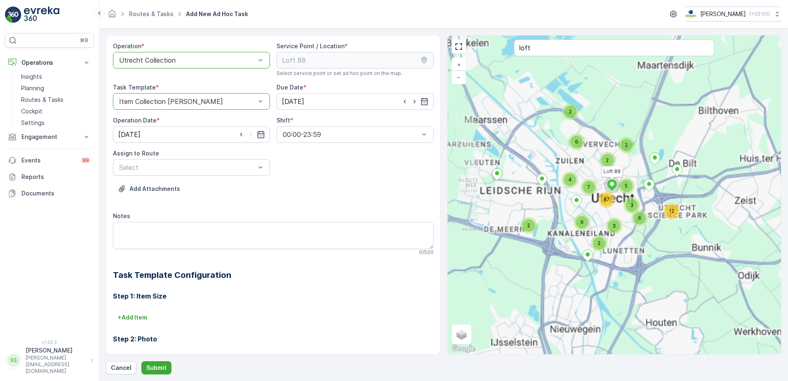
click at [365, 188] on div "Add Attachments" at bounding box center [273, 193] width 321 height 23
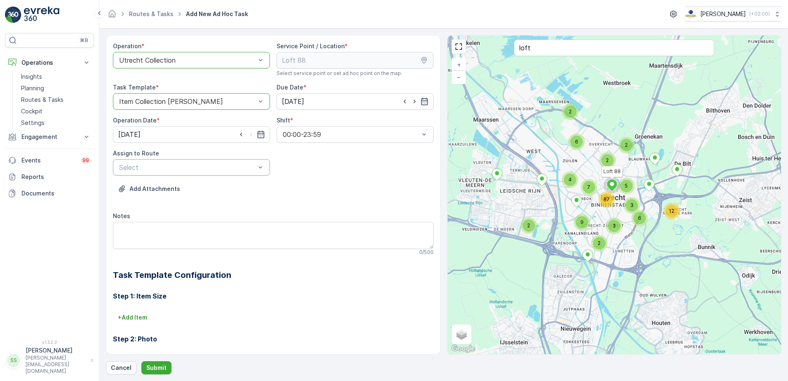
click at [346, 149] on div "Operation * option Utrecht Collection, selected. Utrecht Collection Service Poi…" at bounding box center [273, 265] width 321 height 447
click at [55, 96] on p "Routes & Tasks" at bounding box center [42, 100] width 42 height 8
click at [178, 161] on div "Select" at bounding box center [191, 167] width 157 height 16
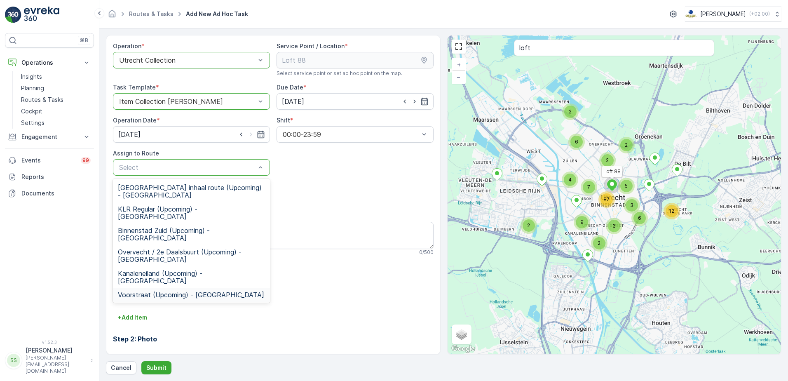
click at [137, 291] on span "Voorstraat (Upcoming) - Utrecht" at bounding box center [191, 294] width 146 height 7
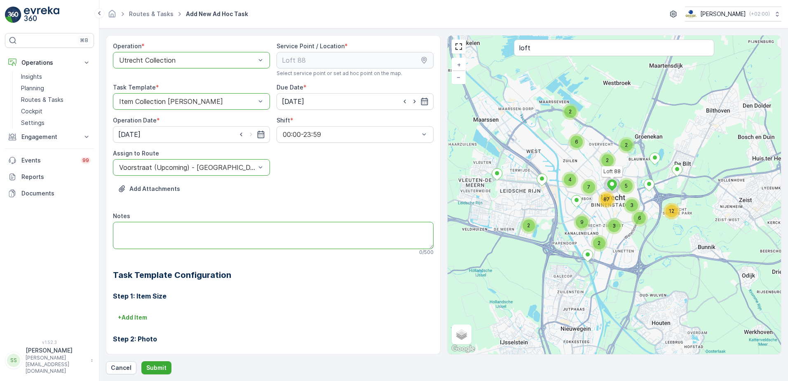
click at [196, 237] on textarea "Notes" at bounding box center [273, 235] width 321 height 27
type textarea "Graag 5 bakjes afleveren bij de klant, heeft geen bakjes meer. Er staat nu ook …"
click at [159, 366] on p "Submit" at bounding box center [156, 367] width 20 height 8
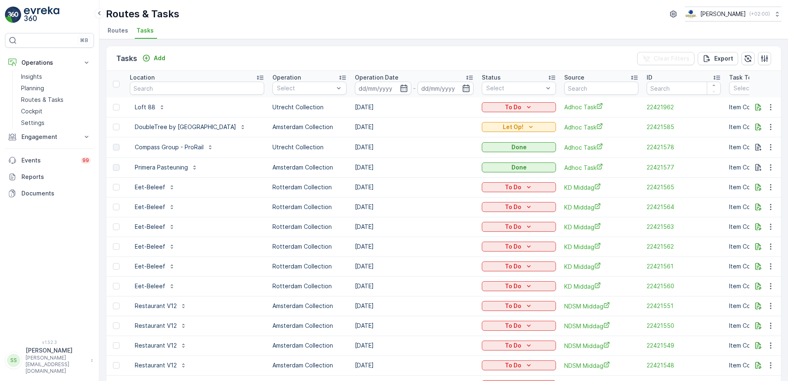
click at [210, 56] on div "Tasks Add Clear Filters Export" at bounding box center [443, 58] width 674 height 25
click at [533, 107] on icon "To Do" at bounding box center [528, 107] width 8 height 8
click at [537, 145] on span "Let Op!" at bounding box center [534, 142] width 21 height 8
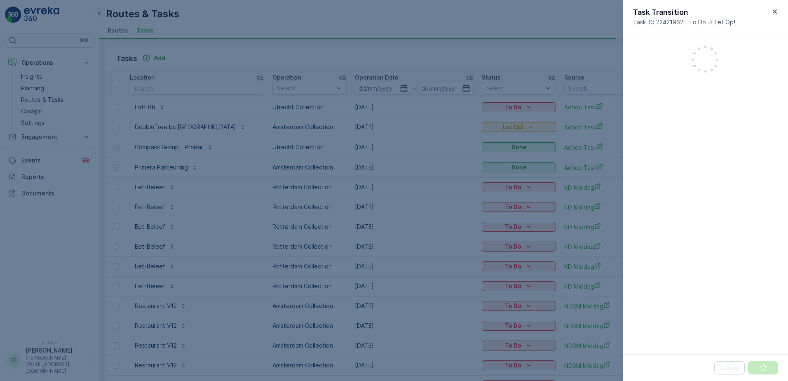
click at [561, 56] on div at bounding box center [394, 190] width 788 height 381
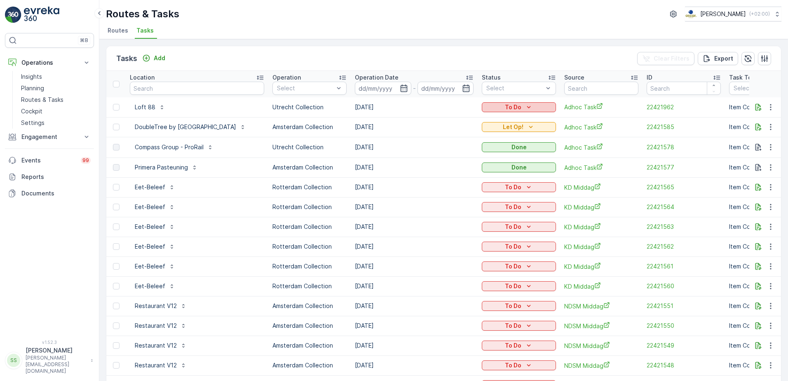
drag, startPoint x: 562, startPoint y: 106, endPoint x: 564, endPoint y: 111, distance: 5.4
click at [533, 107] on icon "To Do" at bounding box center [528, 107] width 8 height 8
click at [530, 141] on span "Let Op!" at bounding box center [534, 142] width 21 height 8
click at [239, 51] on div "Tasks Add Clear Filters Export" at bounding box center [443, 58] width 674 height 25
click at [197, 56] on div "Tasks Add Clear Filters Export" at bounding box center [443, 58] width 674 height 25
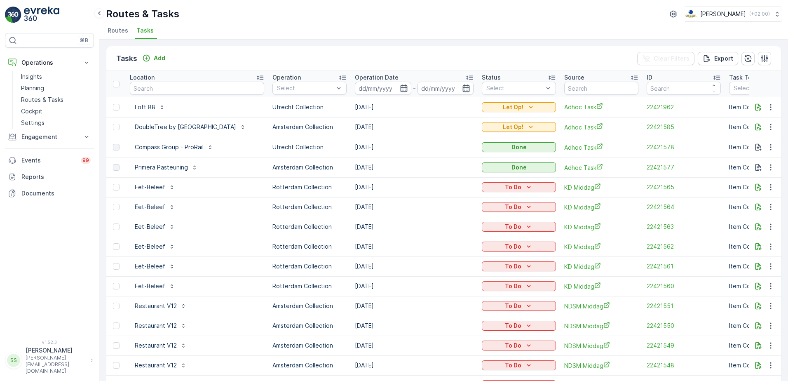
click at [225, 73] on th "Location" at bounding box center [197, 84] width 143 height 26
click at [162, 87] on input "text" at bounding box center [197, 88] width 134 height 13
type input "kaapse"
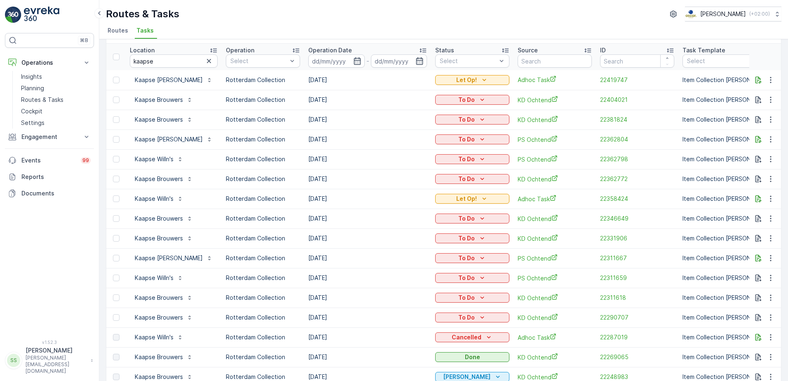
scroll to position [41, 0]
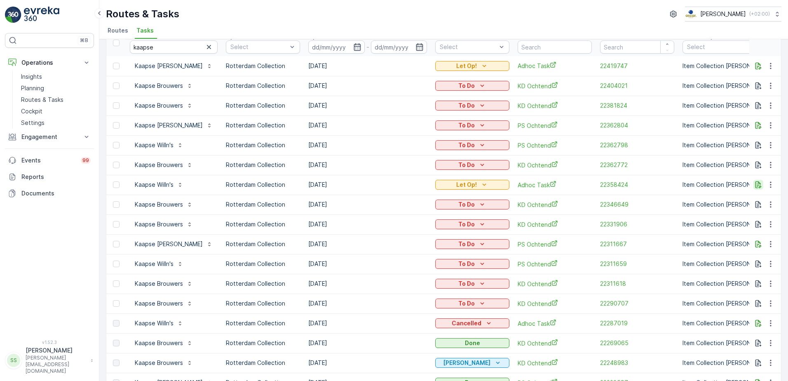
click at [754, 185] on icon "button" at bounding box center [758, 184] width 8 height 8
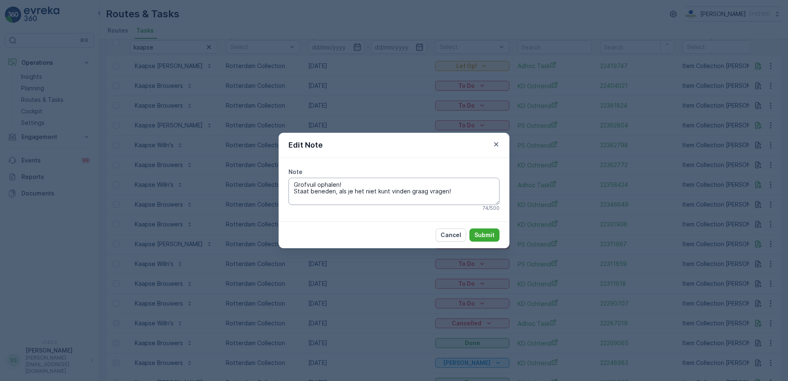
click at [466, 193] on textarea "Grofvuil ophalen! Staat beneden, als je het niet kunt vinden graag vragen!" at bounding box center [393, 191] width 211 height 27
click at [495, 141] on icon "button" at bounding box center [496, 144] width 8 height 8
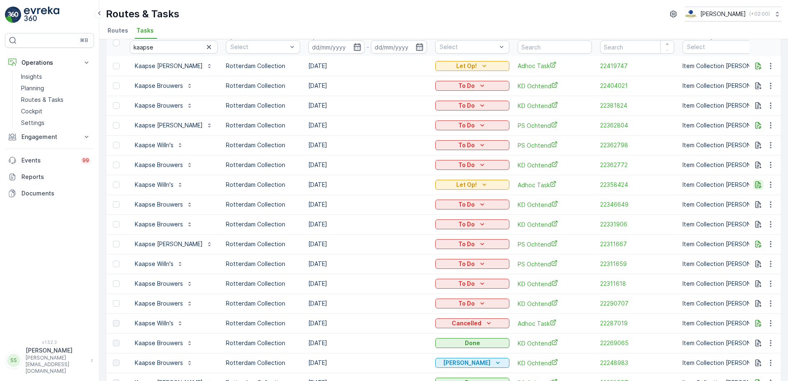
click at [756, 185] on icon "button" at bounding box center [758, 184] width 6 height 7
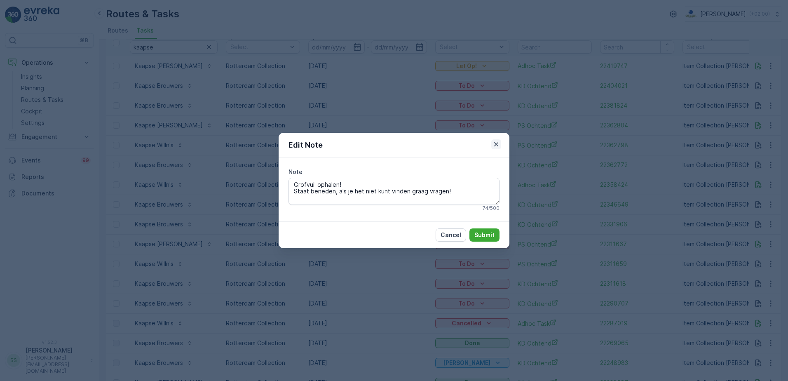
click at [496, 142] on icon "button" at bounding box center [496, 144] width 8 height 8
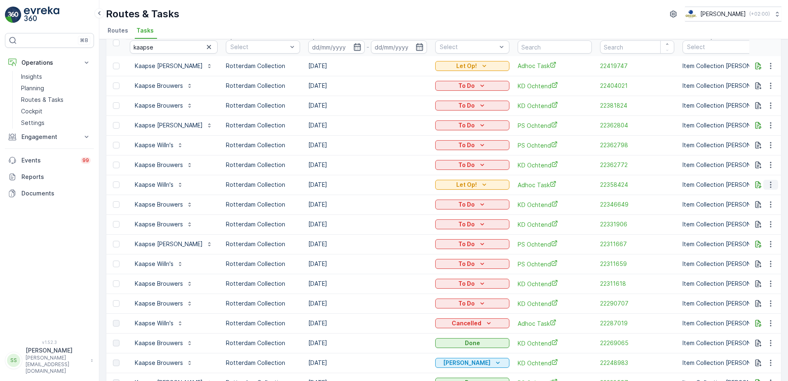
click at [767, 186] on icon "button" at bounding box center [770, 184] width 8 height 8
click at [749, 221] on span "Change Route" at bounding box center [749, 220] width 40 height 8
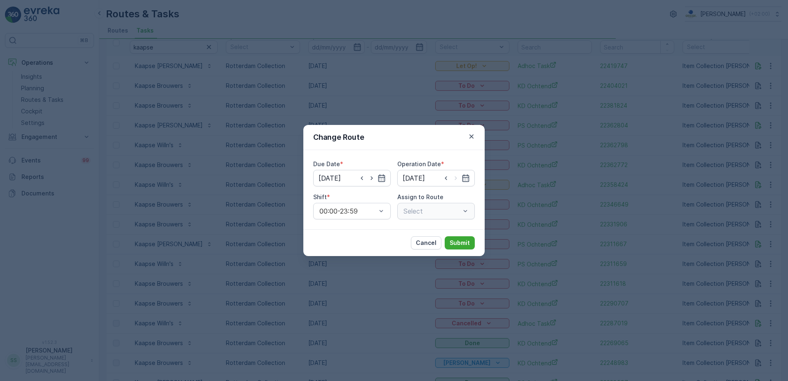
type input "[DATE]"
click at [469, 137] on icon "button" at bounding box center [471, 136] width 8 height 8
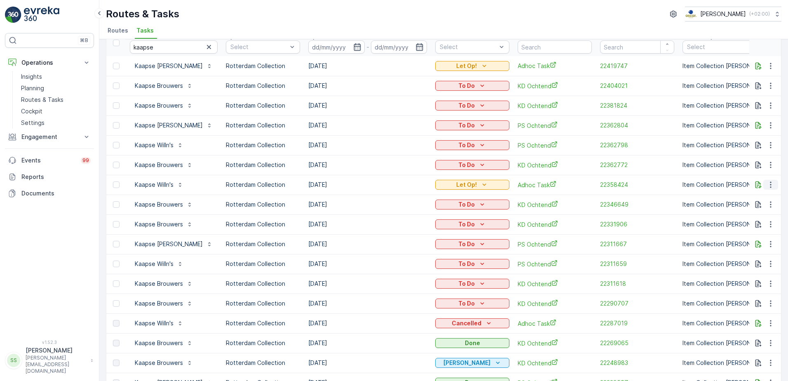
click at [768, 184] on icon "button" at bounding box center [770, 184] width 8 height 8
click at [751, 220] on span "Change Route" at bounding box center [749, 220] width 40 height 8
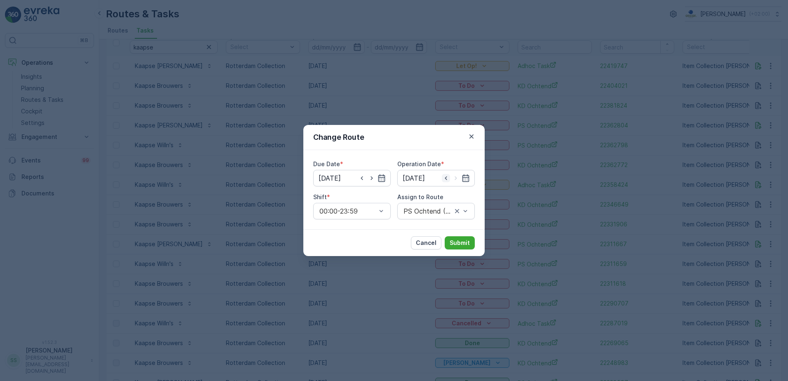
click at [445, 178] on icon "button" at bounding box center [446, 178] width 2 height 4
type input "[DATE]"
click at [360, 179] on icon "button" at bounding box center [362, 178] width 8 height 8
type input "[DATE]"
click at [384, 150] on div "Due Date * 16.10.2025 Operation Date * 16.10.2025 Shift * 00:00-23:59 Assign to…" at bounding box center [393, 189] width 181 height 79
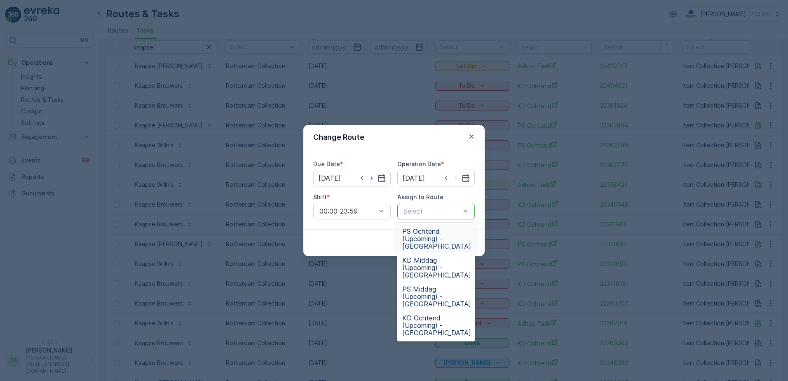
click at [417, 233] on span "PS Ochtend (Upcoming) - Rotterdam" at bounding box center [436, 238] width 69 height 22
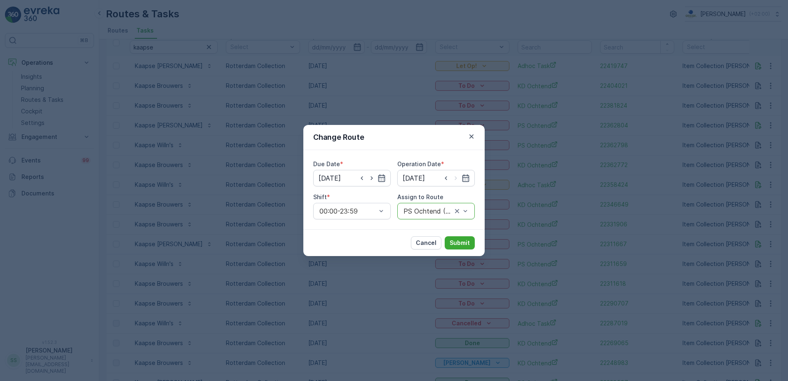
click at [361, 232] on div "Cancel Submit" at bounding box center [393, 242] width 181 height 27
click at [461, 239] on p "Submit" at bounding box center [459, 243] width 20 height 8
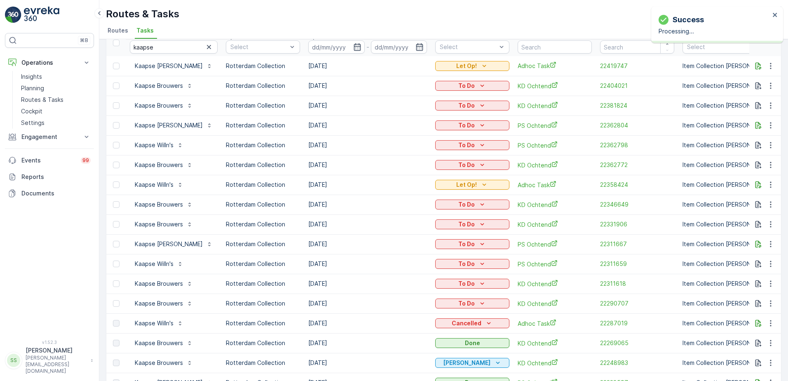
click at [578, 14] on div "Routes & Tasks Oscar Circulair ( +02:00 )" at bounding box center [443, 14] width 675 height 15
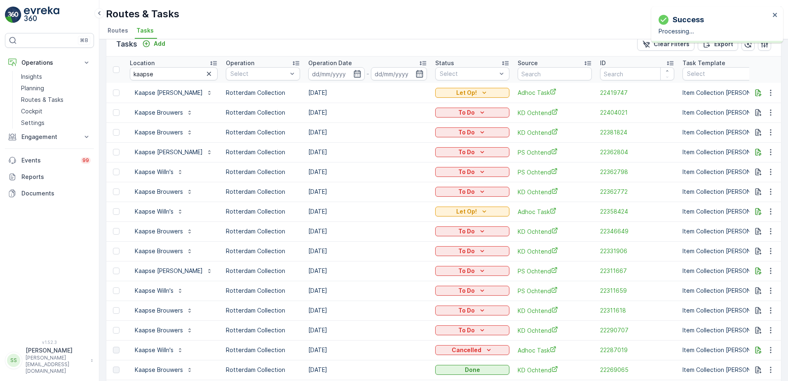
scroll to position [0, 0]
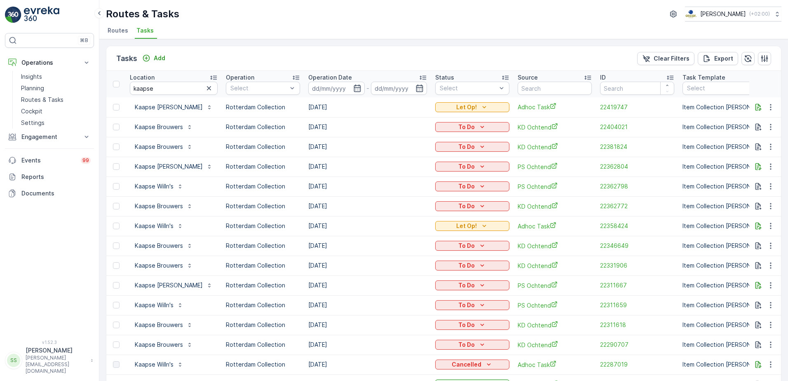
click at [312, 227] on td "[DATE]" at bounding box center [367, 226] width 127 height 20
click at [312, 227] on td "16.10.2025" at bounding box center [367, 226] width 127 height 20
drag, startPoint x: 312, startPoint y: 227, endPoint x: 352, endPoint y: 227, distance: 40.0
click at [352, 227] on td "16.10.2025" at bounding box center [367, 226] width 127 height 20
click at [304, 226] on td "16.10.2025" at bounding box center [367, 226] width 127 height 20
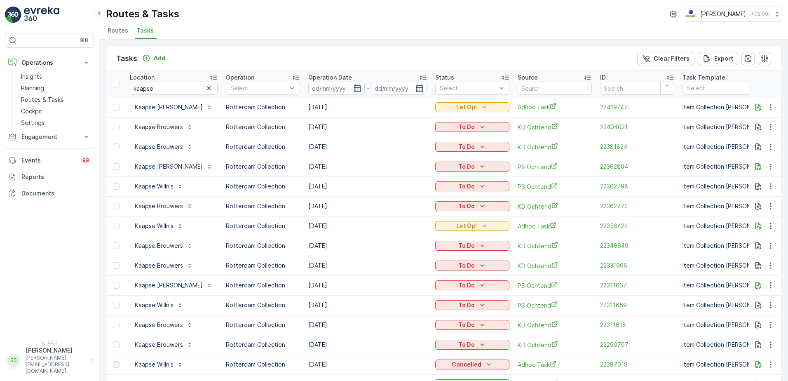
click at [304, 226] on td "16.10.2025" at bounding box center [367, 226] width 127 height 20
click at [348, 222] on td "16.10.2025" at bounding box center [367, 226] width 127 height 20
click at [304, 227] on td "16.10.2025" at bounding box center [367, 226] width 127 height 20
drag, startPoint x: 302, startPoint y: 227, endPoint x: 365, endPoint y: 228, distance: 63.0
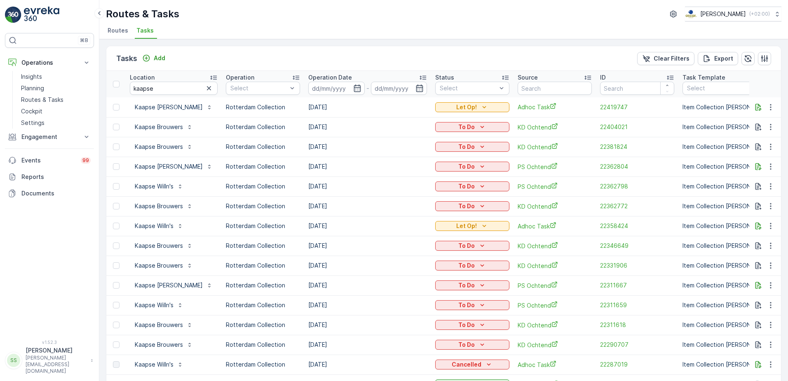
click at [365, 228] on td "16.10.2025" at bounding box center [367, 226] width 127 height 20
click at [307, 227] on td "16.10.2025" at bounding box center [367, 226] width 127 height 20
drag, startPoint x: 307, startPoint y: 227, endPoint x: 355, endPoint y: 227, distance: 48.2
click at [355, 227] on td "16.10.2025" at bounding box center [367, 226] width 127 height 20
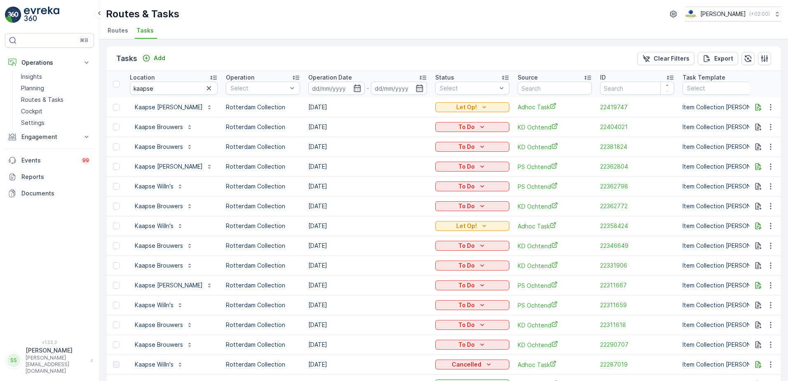
click at [311, 108] on td "16.10.2025" at bounding box center [367, 107] width 127 height 20
click at [637, 106] on span "22419747" at bounding box center [637, 107] width 74 height 8
click at [529, 54] on div "Tasks Add Clear Filters Export" at bounding box center [443, 58] width 674 height 25
click at [755, 107] on icon "button" at bounding box center [758, 107] width 8 height 8
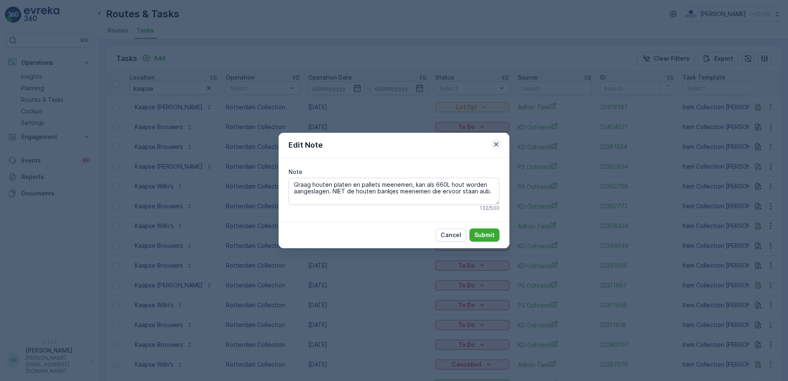
click at [496, 145] on icon "button" at bounding box center [496, 144] width 8 height 8
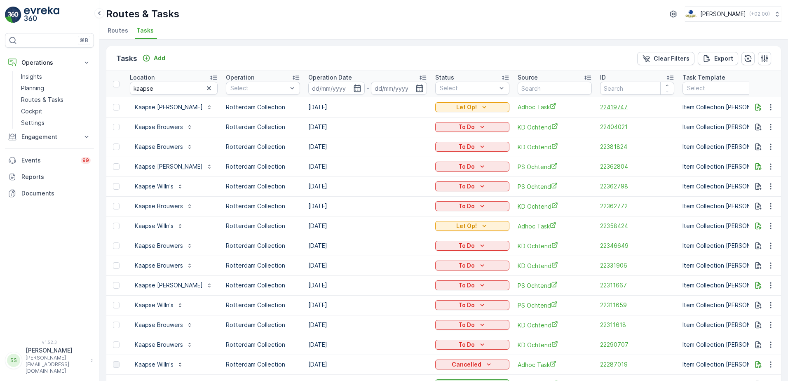
click at [603, 108] on span "22419747" at bounding box center [637, 107] width 74 height 8
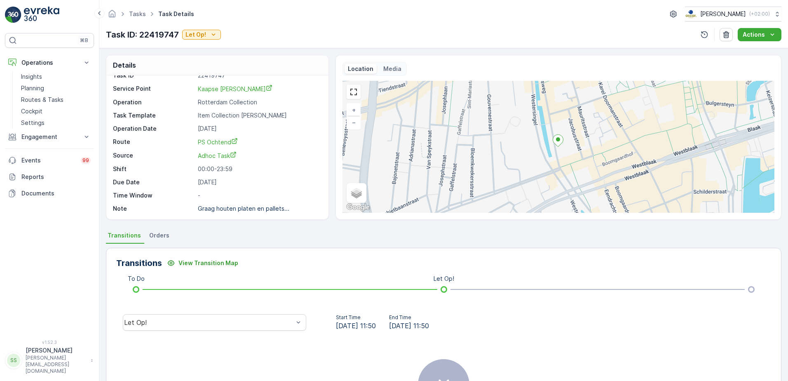
click at [295, 246] on div "Transitions View Transition Map To Do Let Op! Let Op! Start Time 15.10.2025 11:…" at bounding box center [443, 356] width 675 height 226
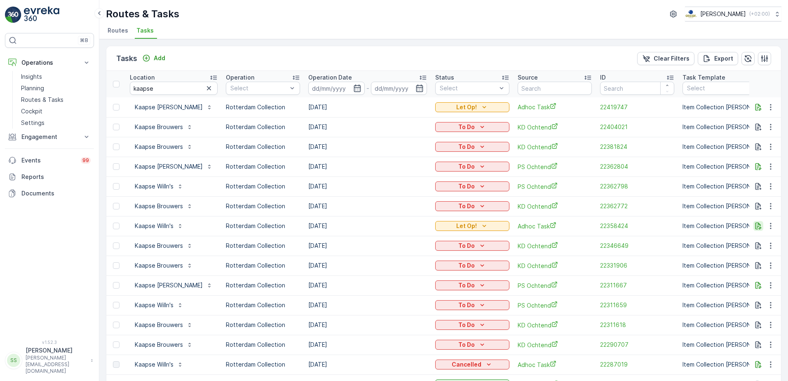
click at [759, 228] on icon "button" at bounding box center [758, 226] width 8 height 8
click at [363, 226] on td "16.10.2025" at bounding box center [367, 226] width 127 height 20
click at [363, 223] on td "16.10.2025" at bounding box center [367, 226] width 127 height 20
drag, startPoint x: 160, startPoint y: 87, endPoint x: 49, endPoint y: 84, distance: 111.3
click at [57, 86] on div "⌘B Operations Insights Planning Routes & Tasks Cockpit Settings Engagement Insi…" at bounding box center [394, 190] width 788 height 381
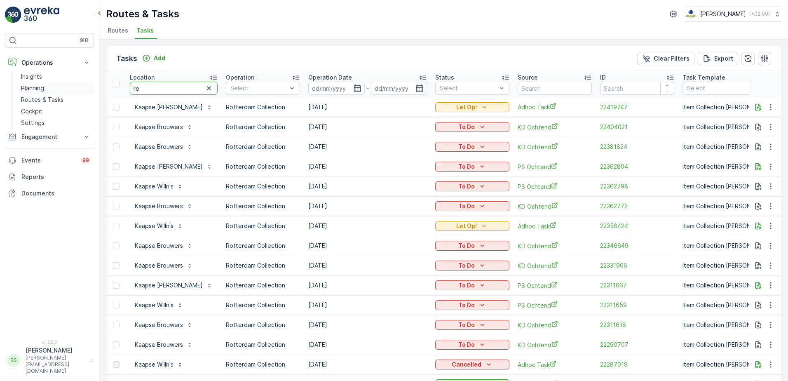
type input "rem"
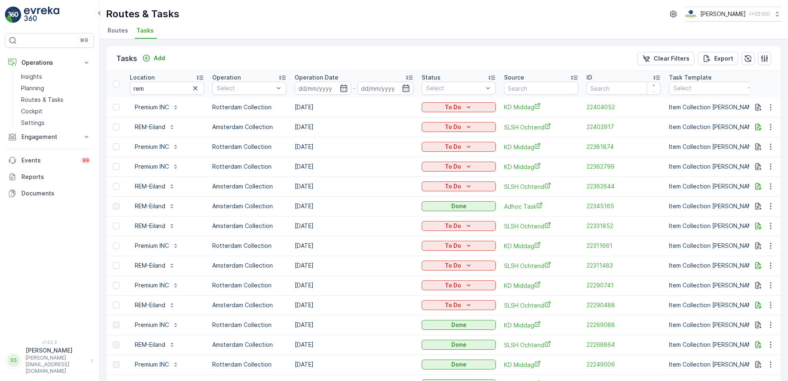
click at [311, 327] on td "[DATE]" at bounding box center [353, 325] width 127 height 20
click at [355, 324] on td "[DATE]" at bounding box center [353, 325] width 127 height 20
click at [518, 344] on span "SLSH Ochtend" at bounding box center [541, 344] width 74 height 9
click at [312, 306] on td "16.10.2025" at bounding box center [353, 305] width 127 height 20
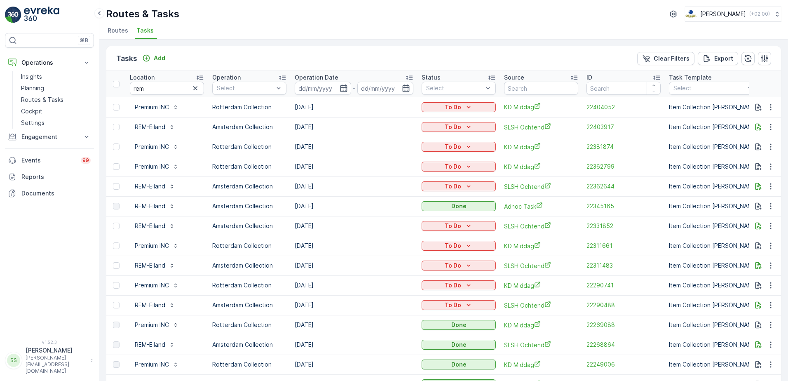
drag, startPoint x: 312, startPoint y: 306, endPoint x: 353, endPoint y: 307, distance: 40.4
click at [353, 308] on td "16.10.2025" at bounding box center [353, 305] width 127 height 20
click at [254, 66] on div "Tasks Add Clear Filters Export" at bounding box center [443, 58] width 674 height 25
click at [222, 59] on div "Tasks Add Clear Filters Export" at bounding box center [443, 58] width 674 height 25
click at [163, 57] on p "Add" at bounding box center [160, 58] width 12 height 8
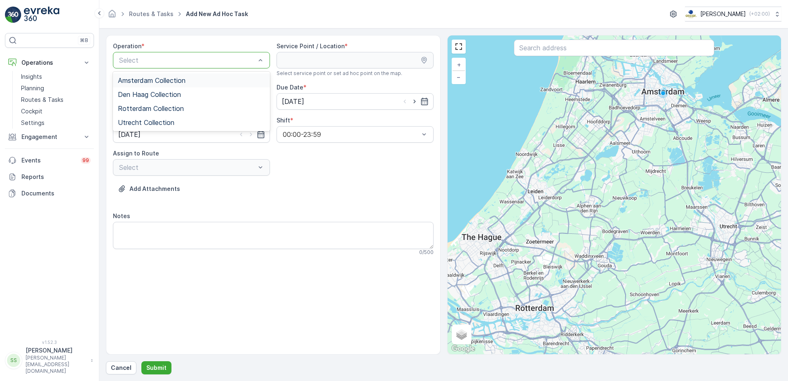
click at [156, 81] on span "Amsterdam Collection" at bounding box center [152, 80] width 68 height 7
click at [357, 180] on div "Operation * option Amsterdam Collection, selected. Amsterdam Collection Service…" at bounding box center [273, 152] width 321 height 220
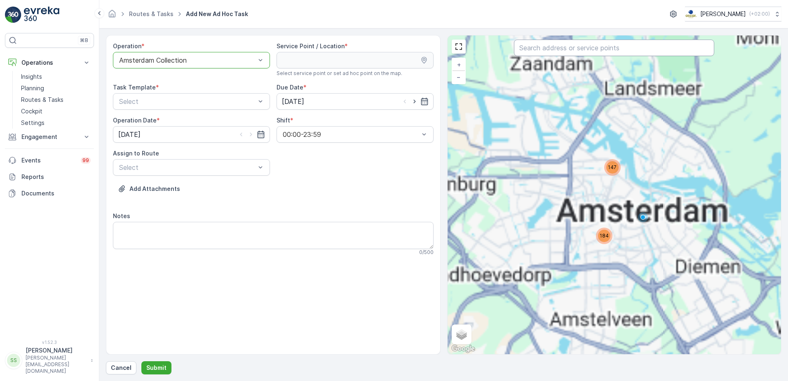
click at [568, 47] on input "text" at bounding box center [614, 48] width 200 height 16
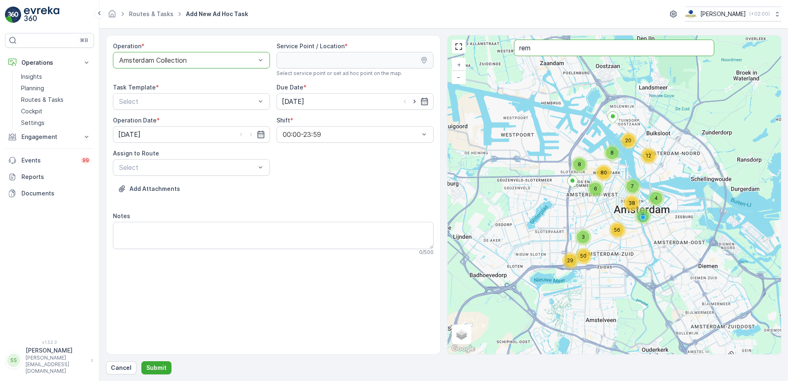
type input "rem"
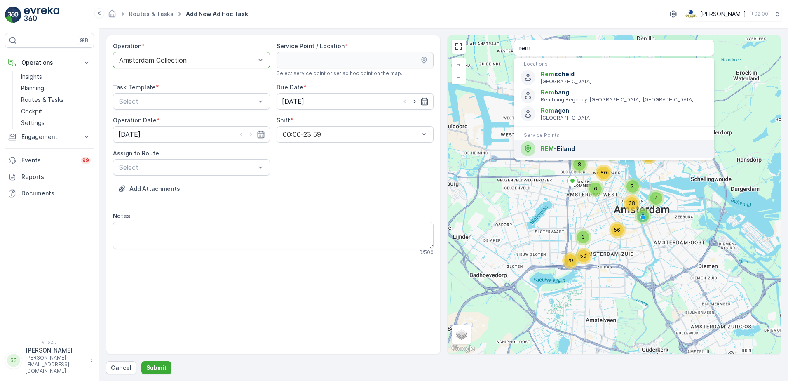
click at [559, 145] on span "REM -Eiland" at bounding box center [624, 149] width 167 height 8
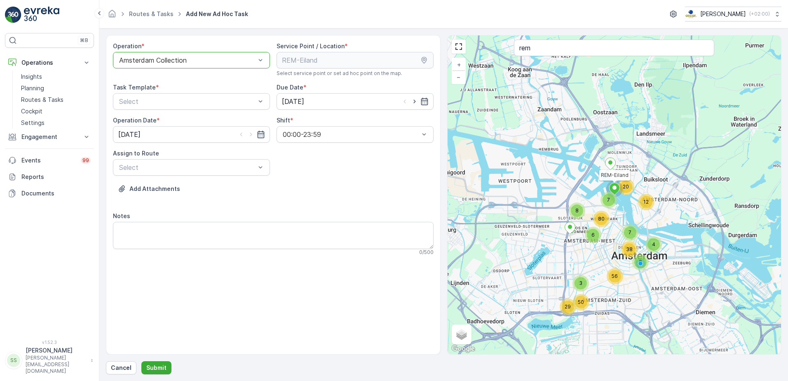
click at [325, 191] on div "Add Attachments" at bounding box center [273, 193] width 321 height 23
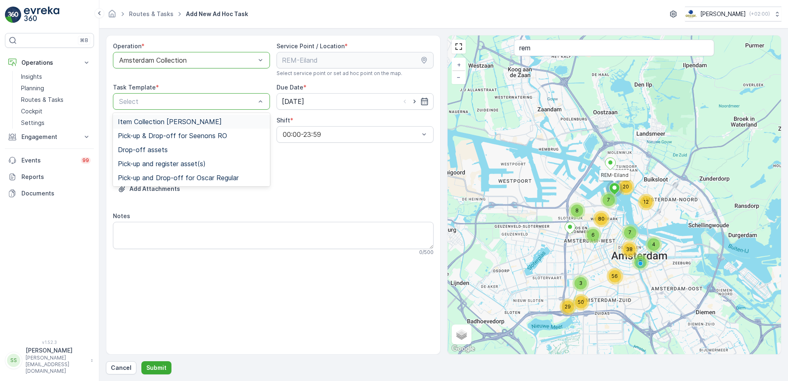
click at [140, 122] on span "Item Collection Oscar Regulier" at bounding box center [170, 121] width 104 height 7
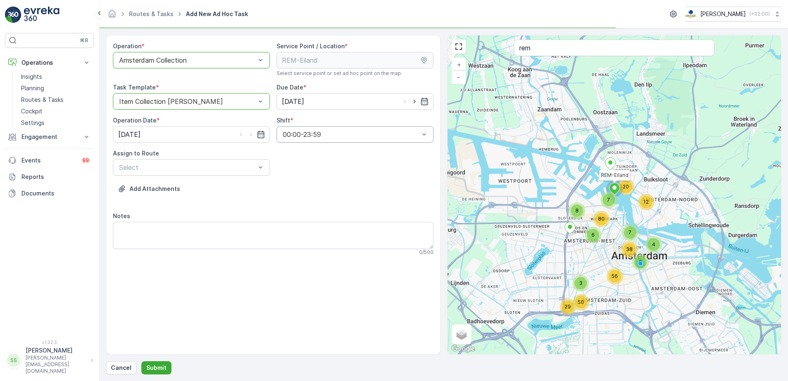
drag, startPoint x: 331, startPoint y: 174, endPoint x: 381, endPoint y: 129, distance: 67.4
click at [330, 174] on div "Operation * option Amsterdam Collection, selected. Amsterdam Collection Service…" at bounding box center [273, 152] width 321 height 220
click at [414, 98] on icon "button" at bounding box center [414, 101] width 8 height 8
type input "16.10.2025"
click at [249, 135] on icon "button" at bounding box center [251, 134] width 8 height 8
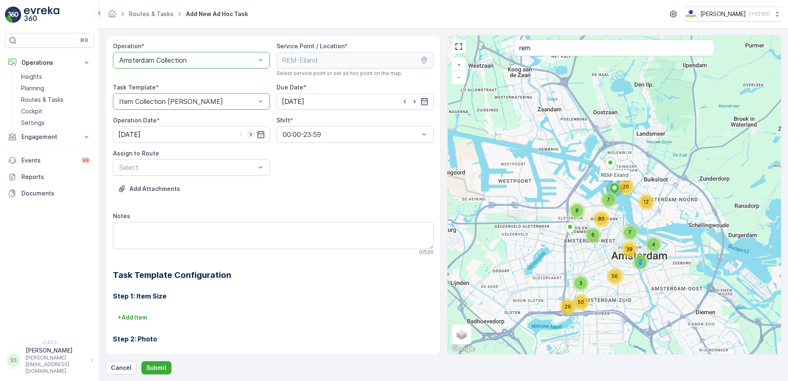
type input "16.10.2025"
click at [374, 188] on div "Add Attachments" at bounding box center [273, 193] width 321 height 23
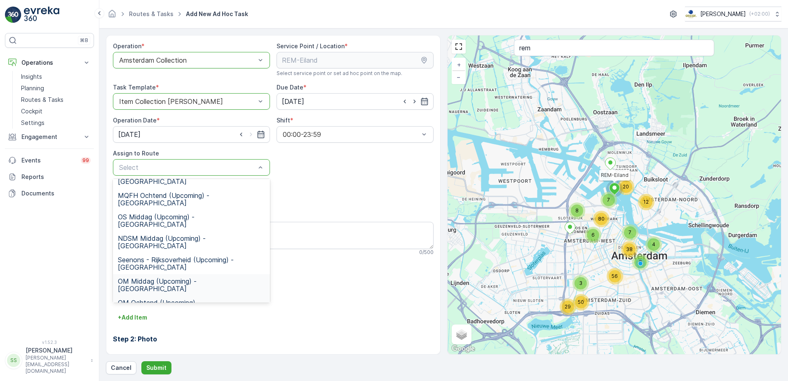
scroll to position [85, 0]
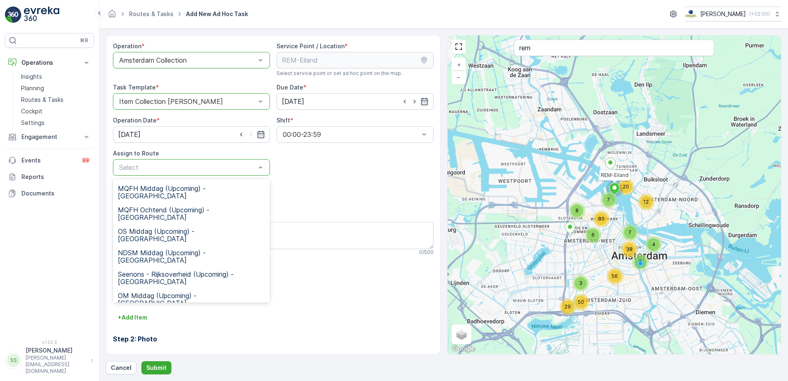
click at [141, 331] on div "SLSH Ochtend (Upcoming) - Amsterdam" at bounding box center [191, 341] width 157 height 21
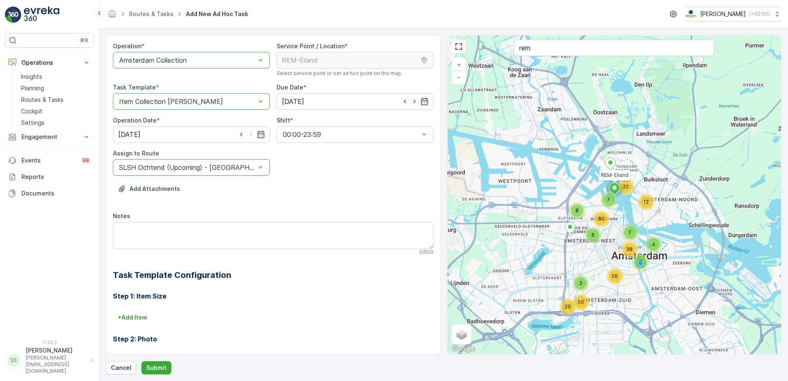
click at [311, 178] on div "Operation * option Amsterdam Collection, selected. Amsterdam Collection Service…" at bounding box center [273, 265] width 321 height 447
click at [161, 229] on textarea "Notes" at bounding box center [273, 235] width 321 height 27
type textarea "G"
type textarea "E"
type textarea "P"
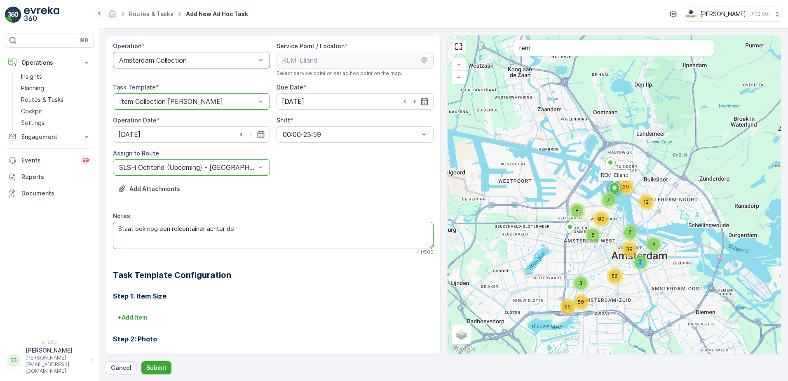
click at [242, 229] on textarea "Staat ook nog een rolcontainer achter de" at bounding box center [273, 235] width 321 height 27
type textarea "Staat ook nog een rolcontainer achter de container opgesteld, deze mag ook leeg"
click at [154, 365] on p "Submit" at bounding box center [156, 367] width 20 height 8
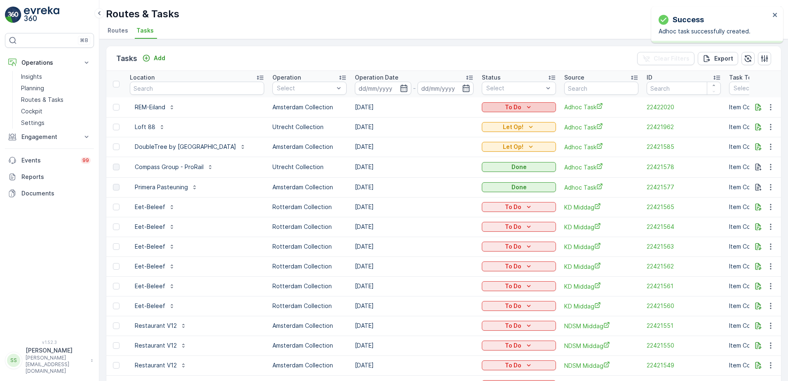
click at [552, 105] on div "To Do" at bounding box center [519, 107] width 68 height 8
click at [536, 120] on span "Let Op!" at bounding box center [534, 119] width 21 height 8
click at [294, 48] on div "Tasks Add Clear Filters Export" at bounding box center [443, 58] width 674 height 25
click at [365, 39] on div "Routes & Tasks Oscar Circulair ( +02:00 ) Routes Tasks" at bounding box center [443, 19] width 688 height 39
click at [200, 56] on div "Tasks Add Clear Filters Export" at bounding box center [443, 58] width 674 height 25
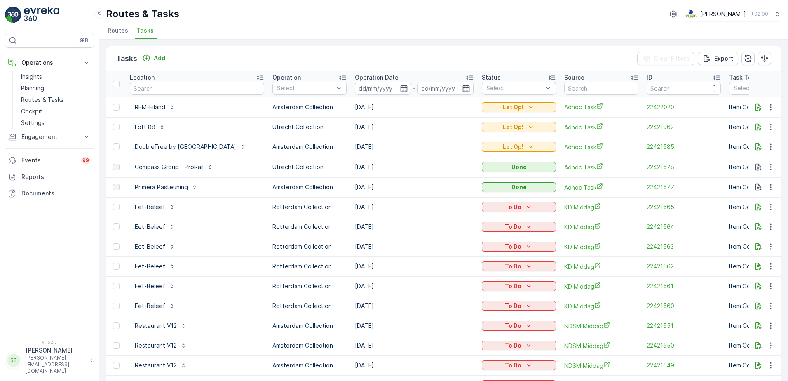
drag, startPoint x: 245, startPoint y: 17, endPoint x: 234, endPoint y: 25, distance: 13.6
click at [246, 17] on div "Routes & Tasks [PERSON_NAME] ( +02:00 )" at bounding box center [443, 14] width 675 height 15
click at [201, 22] on div "Routes & Tasks Oscar Circulair ( +02:00 ) Routes Tasks" at bounding box center [443, 19] width 688 height 39
click at [126, 33] on span "Routes" at bounding box center [118, 30] width 21 height 8
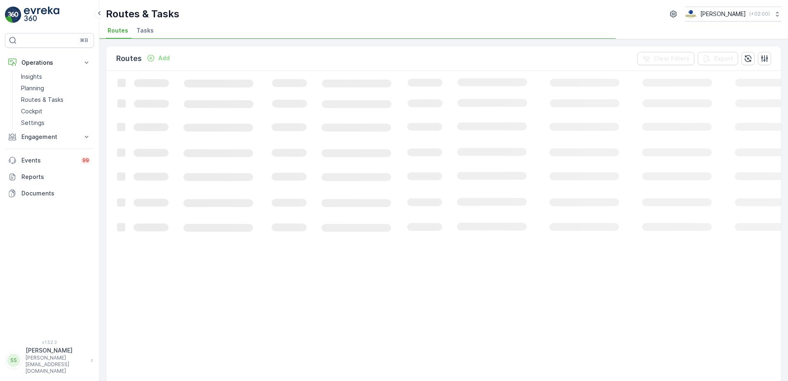
click at [235, 54] on div "Routes Add Clear Filters Export" at bounding box center [443, 58] width 674 height 25
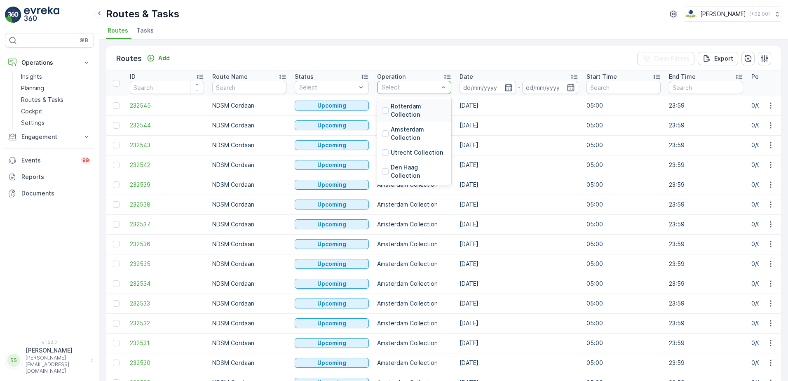
click at [401, 61] on div "Routes Add Clear Filters Export" at bounding box center [443, 58] width 674 height 25
click at [386, 132] on div at bounding box center [385, 133] width 7 height 7
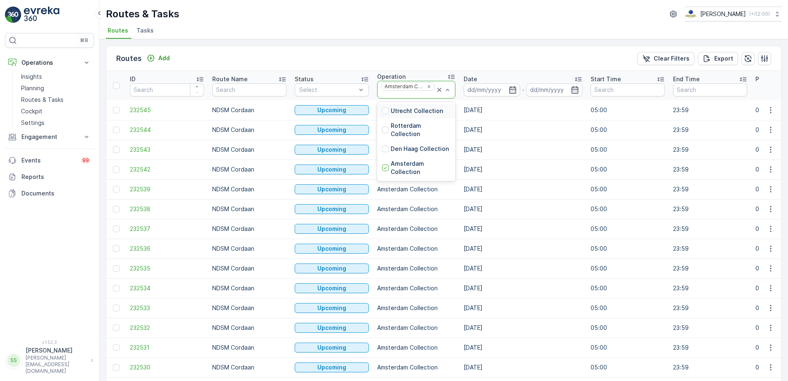
click at [426, 87] on icon "Remove Amsterdam Collection" at bounding box center [429, 87] width 6 height 6
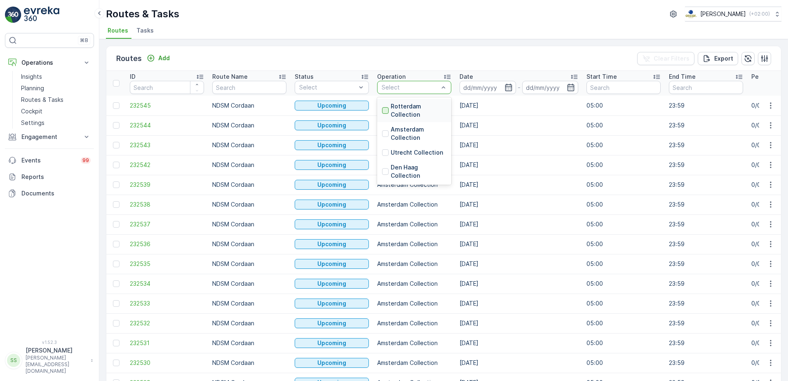
click at [388, 108] on div at bounding box center [385, 110] width 7 height 7
click at [397, 58] on div "Routes Add Clear Filters Export" at bounding box center [443, 58] width 674 height 25
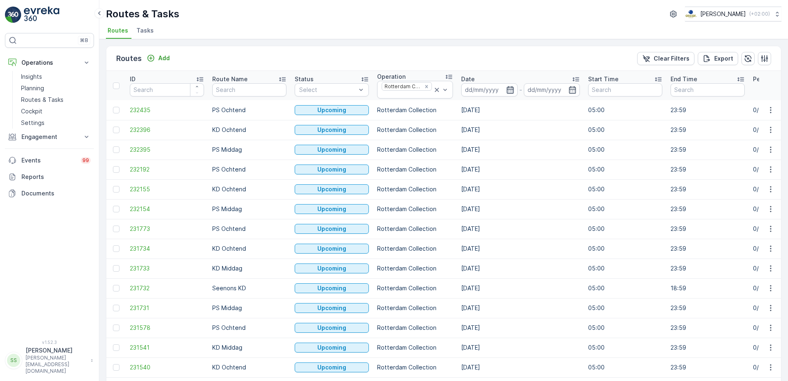
click at [512, 87] on icon "button" at bounding box center [510, 90] width 8 height 8
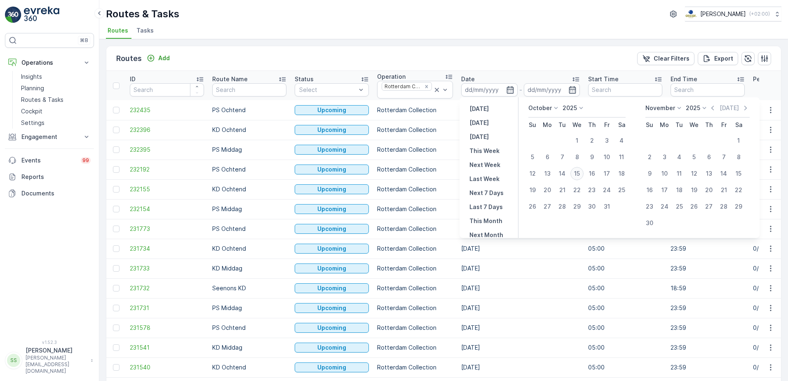
click at [578, 175] on div "15" at bounding box center [576, 173] width 13 height 13
type input "[DATE]"
click at [527, 68] on div "Routes Add Clear Filters Export" at bounding box center [443, 58] width 674 height 25
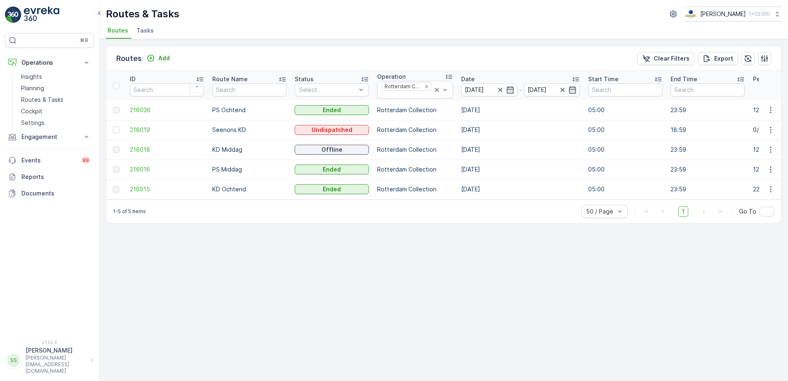
click at [123, 169] on td at bounding box center [115, 169] width 19 height 20
click at [133, 169] on span "216016" at bounding box center [167, 169] width 74 height 8
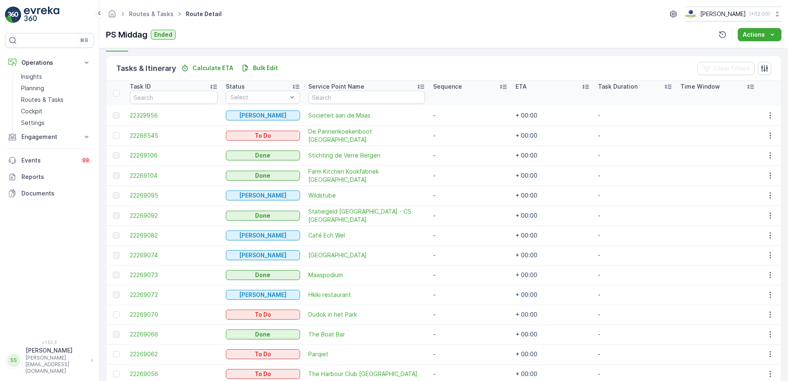
scroll to position [186, 0]
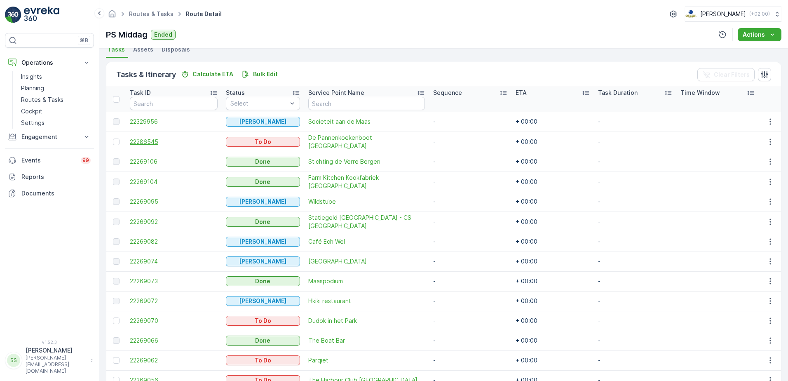
click at [166, 141] on span "22286545" at bounding box center [174, 142] width 88 height 8
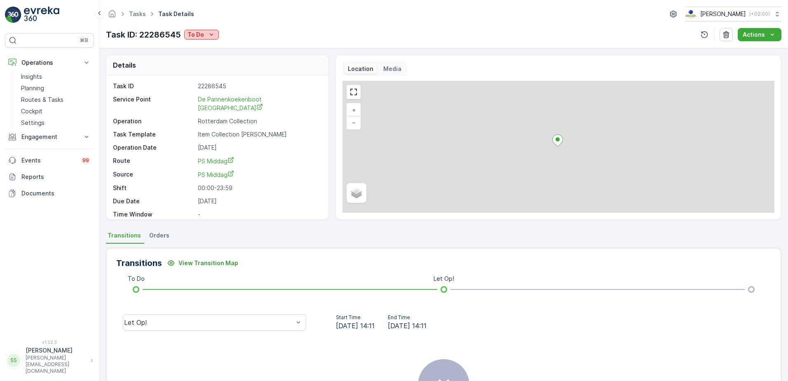
click at [208, 32] on icon "To Do" at bounding box center [211, 34] width 8 height 8
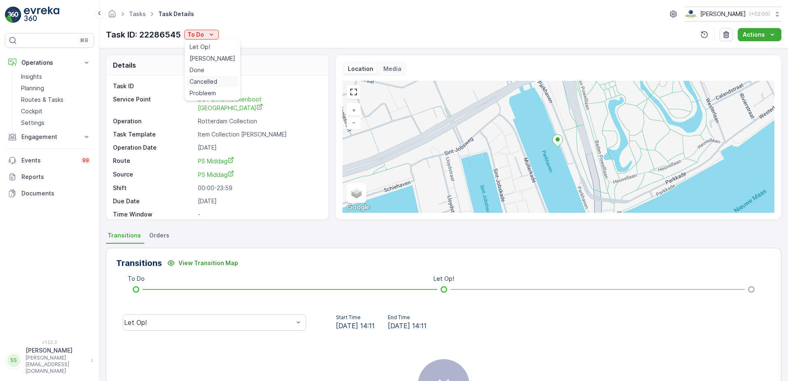
click at [201, 83] on span "Cancelled" at bounding box center [204, 81] width 28 height 8
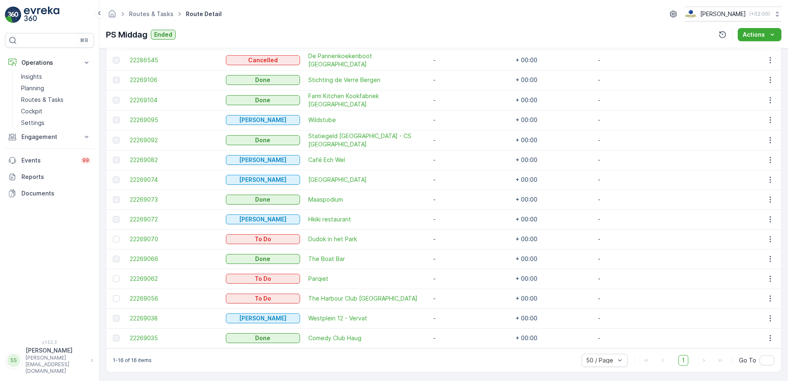
scroll to position [268, 0]
click at [147, 238] on span "22269070" at bounding box center [174, 238] width 88 height 8
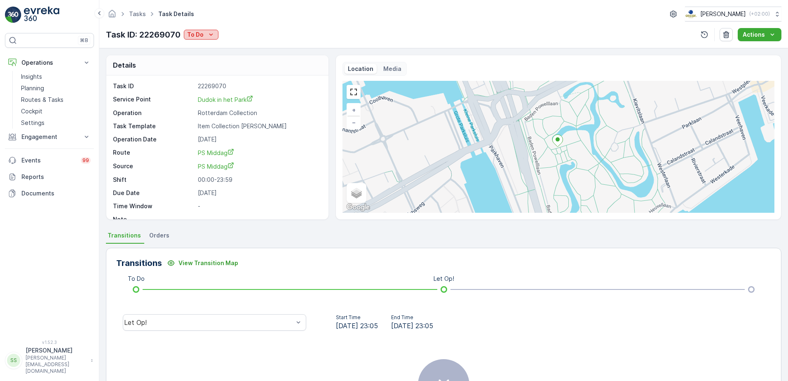
click at [211, 33] on icon "To Do" at bounding box center [211, 34] width 8 height 8
click at [202, 80] on span "Cancelled" at bounding box center [203, 81] width 28 height 8
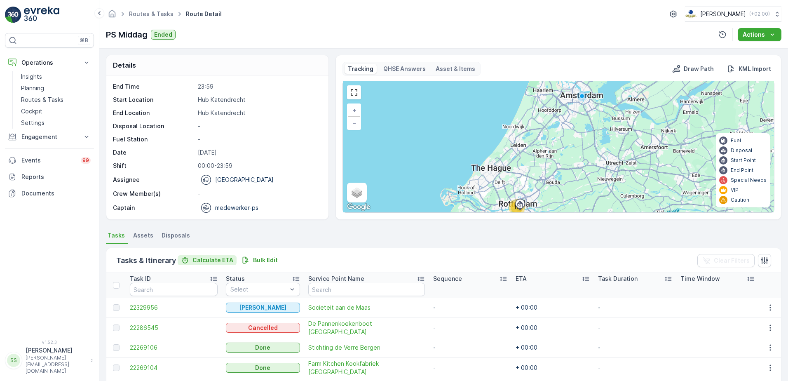
scroll to position [247, 0]
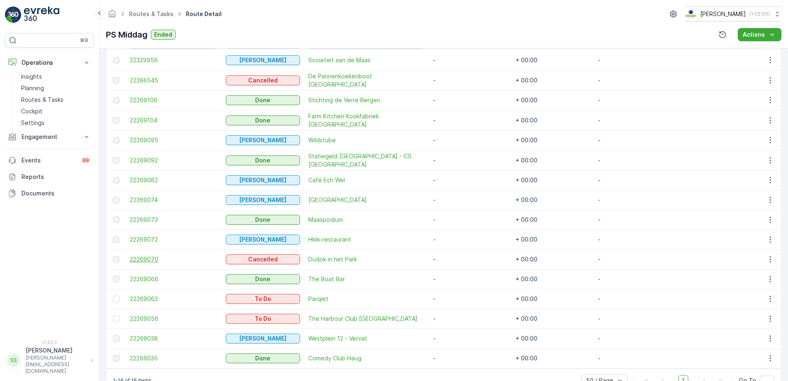
click at [138, 258] on span "22269070" at bounding box center [174, 259] width 88 height 8
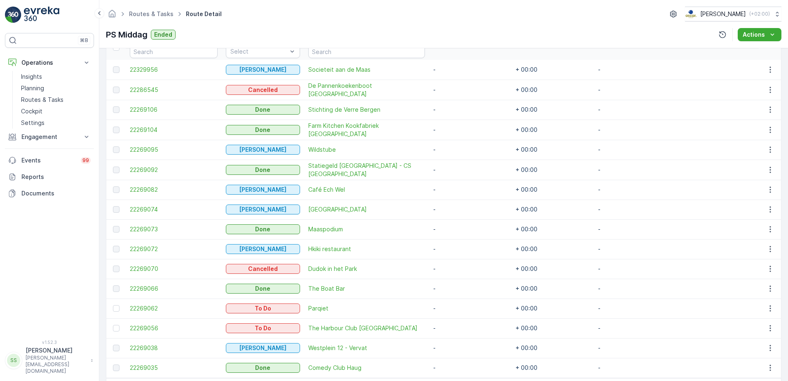
scroll to position [268, 0]
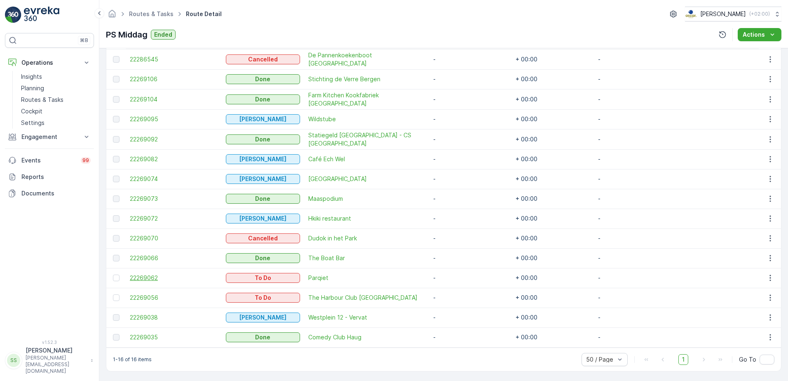
click at [149, 276] on span "22269062" at bounding box center [174, 278] width 88 height 8
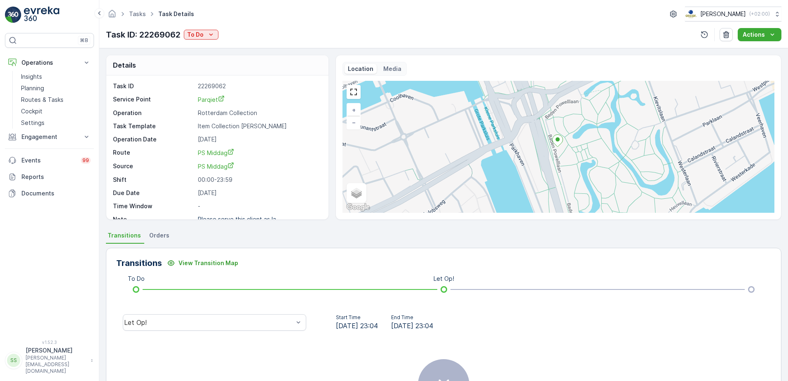
click at [199, 41] on div "Task ID: 22269062 To Do Actions" at bounding box center [443, 34] width 675 height 13
click at [199, 35] on p "To Do" at bounding box center [195, 34] width 16 height 8
click at [203, 81] on span "Cancelled" at bounding box center [204, 81] width 28 height 8
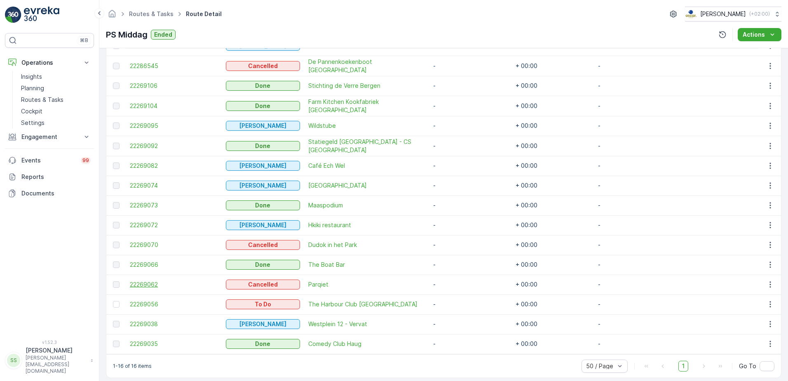
scroll to position [268, 0]
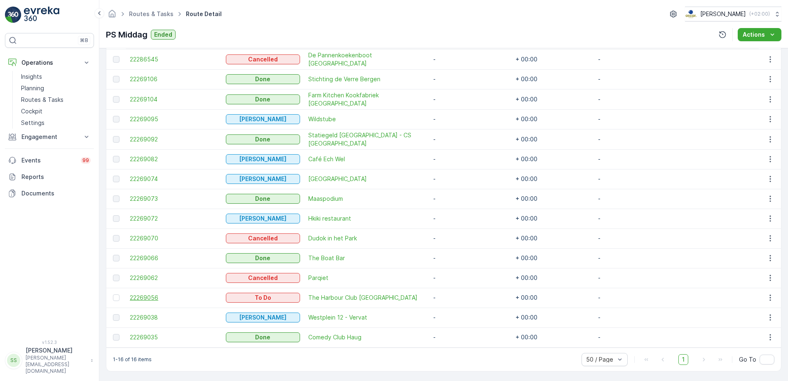
click at [143, 294] on span "22269056" at bounding box center [174, 297] width 88 height 8
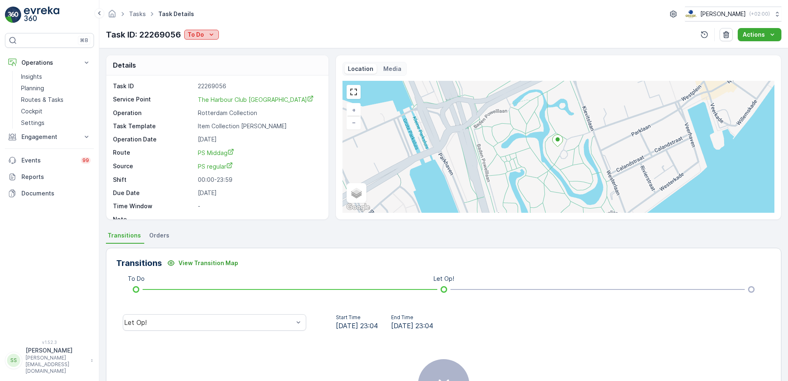
click at [210, 32] on icon "To Do" at bounding box center [211, 34] width 8 height 8
click at [200, 83] on span "Cancelled" at bounding box center [204, 81] width 28 height 8
click at [143, 62] on div "Details" at bounding box center [217, 65] width 222 height 20
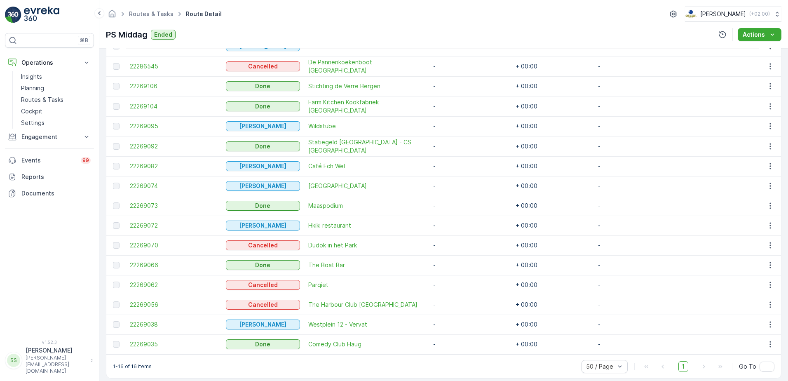
scroll to position [268, 0]
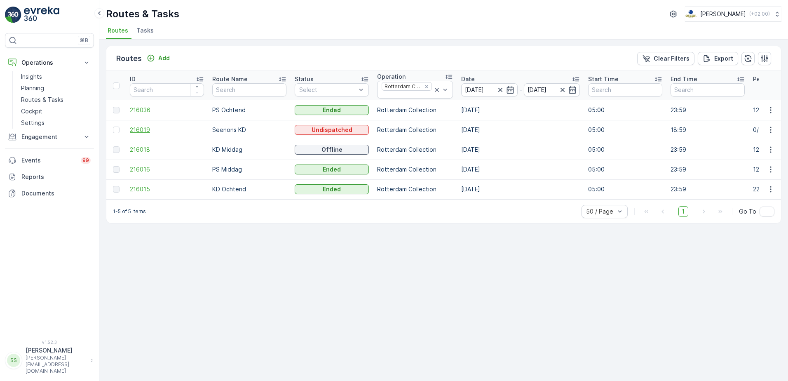
click at [148, 127] on span "216019" at bounding box center [167, 130] width 74 height 8
click at [428, 87] on div "Remove Rotterdam Collection" at bounding box center [426, 86] width 9 height 7
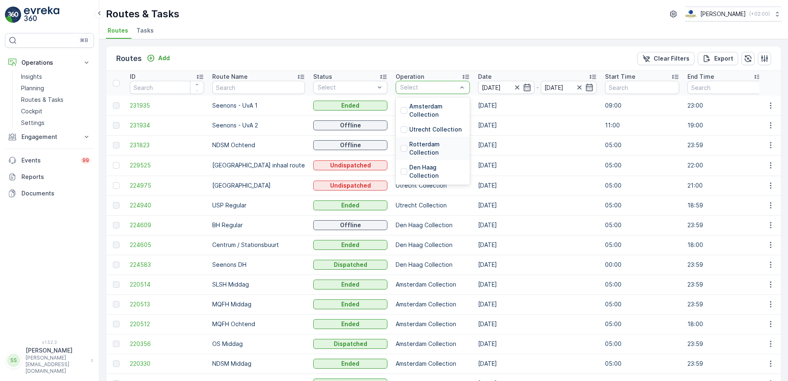
click at [400, 152] on div "Rotterdam Collection" at bounding box center [432, 148] width 64 height 16
click at [343, 62] on div "Routes Add Clear Filters Export" at bounding box center [443, 58] width 674 height 25
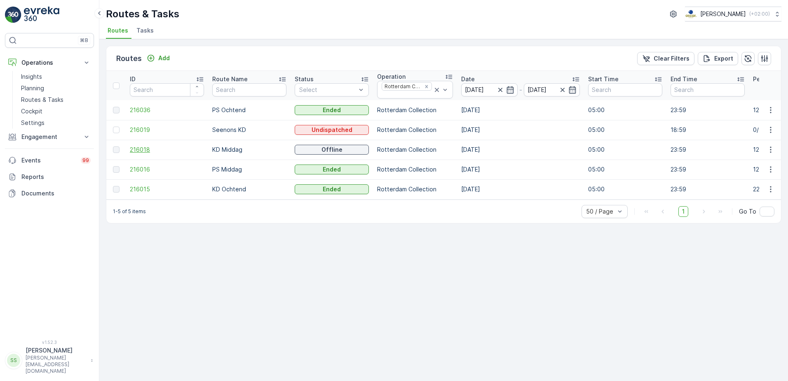
click at [149, 150] on span "216018" at bounding box center [167, 149] width 74 height 8
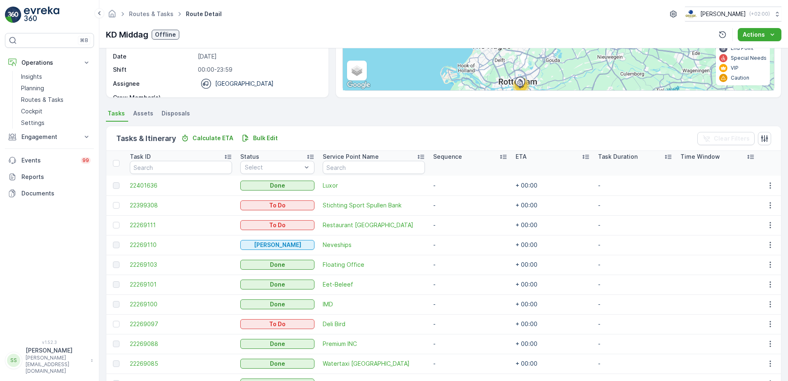
scroll to position [124, 0]
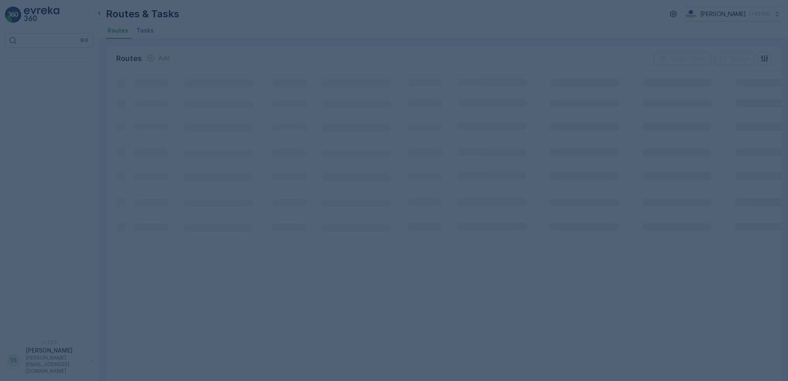
click at [200, 54] on div at bounding box center [394, 190] width 788 height 381
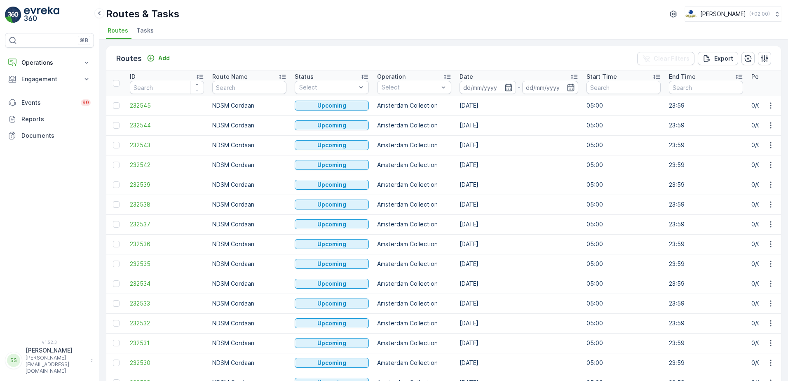
click at [200, 20] on div "Routes & Tasks Oscar Circulair ( +02:00 )" at bounding box center [443, 14] width 675 height 15
click at [225, 12] on div "Routes & Tasks Oscar Circulair ( +02:00 )" at bounding box center [443, 14] width 675 height 15
click at [148, 34] on span "Tasks" at bounding box center [144, 30] width 17 height 8
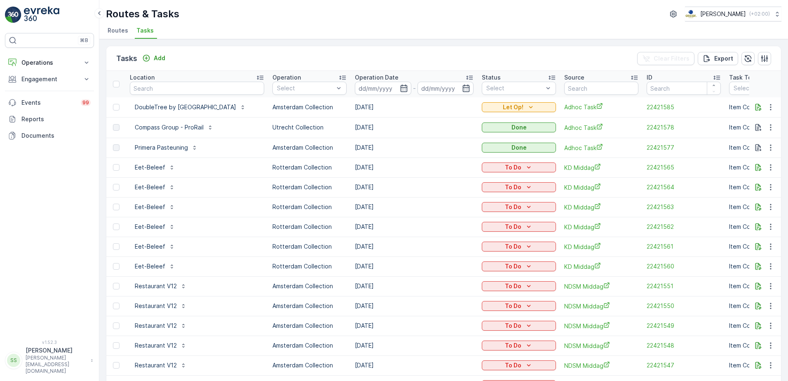
click at [220, 87] on input "text" at bounding box center [197, 88] width 134 height 13
type input "loft 88"
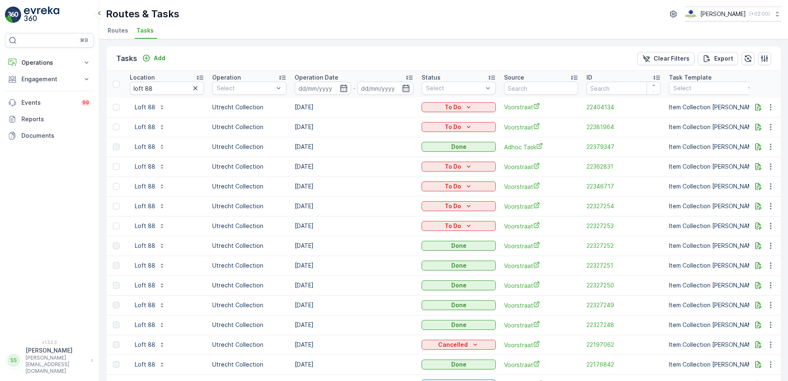
click at [115, 28] on span "Routes" at bounding box center [118, 30] width 21 height 8
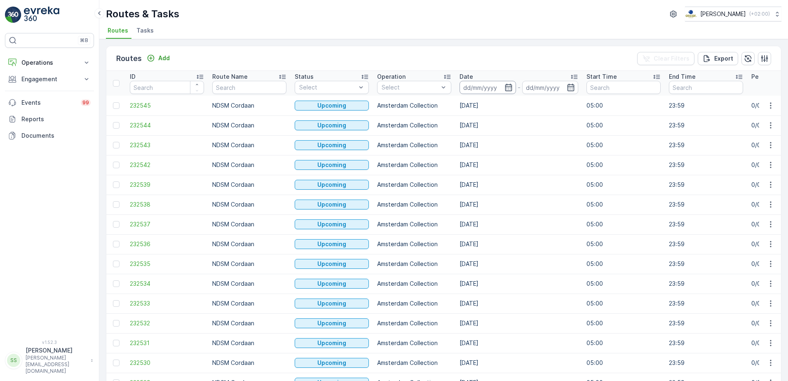
click at [503, 86] on input at bounding box center [487, 87] width 56 height 13
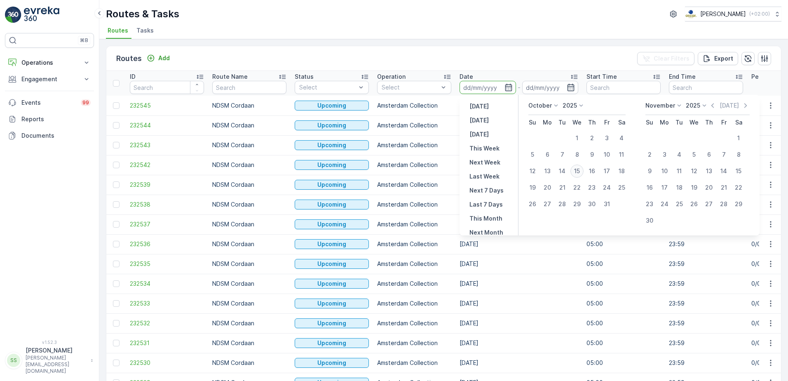
click at [578, 173] on div "15" at bounding box center [576, 170] width 13 height 13
type input "[DATE]"
click at [516, 61] on div "Routes Add Clear Filters Export" at bounding box center [443, 58] width 674 height 25
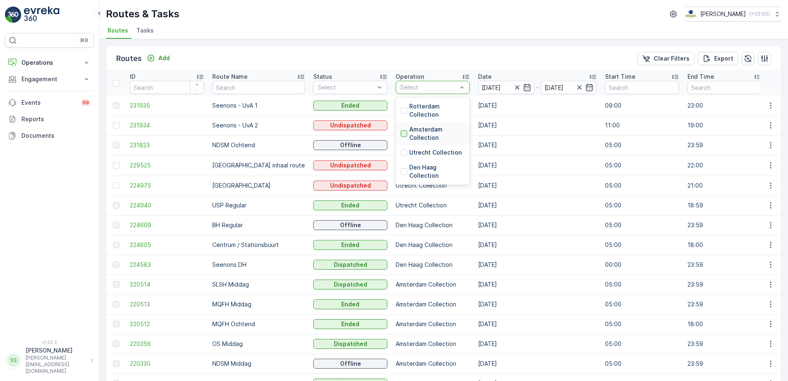
click at [400, 133] on div at bounding box center [403, 133] width 7 height 7
click at [420, 50] on div "Routes Add Clear Filters Export" at bounding box center [443, 58] width 674 height 25
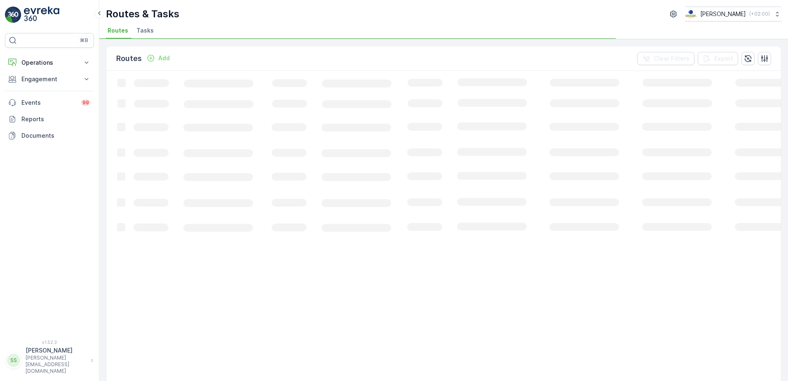
click at [407, 55] on div "Routes Add Clear Filters Export" at bounding box center [443, 58] width 674 height 25
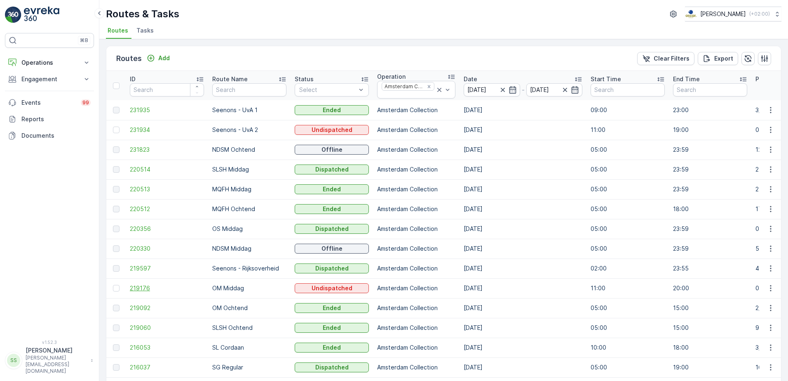
click at [143, 286] on span "219176" at bounding box center [167, 288] width 74 height 8
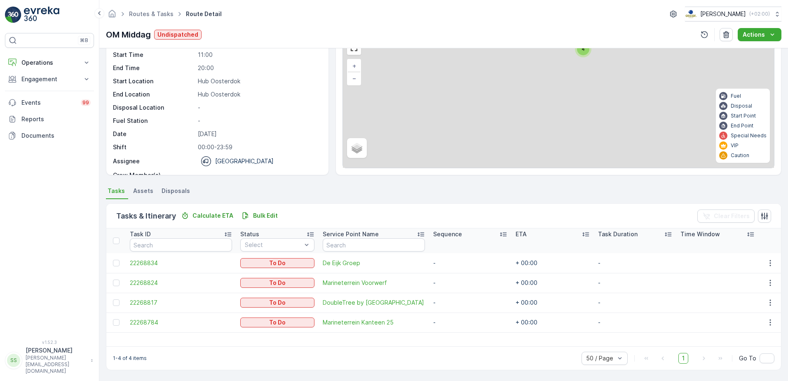
scroll to position [44, 0]
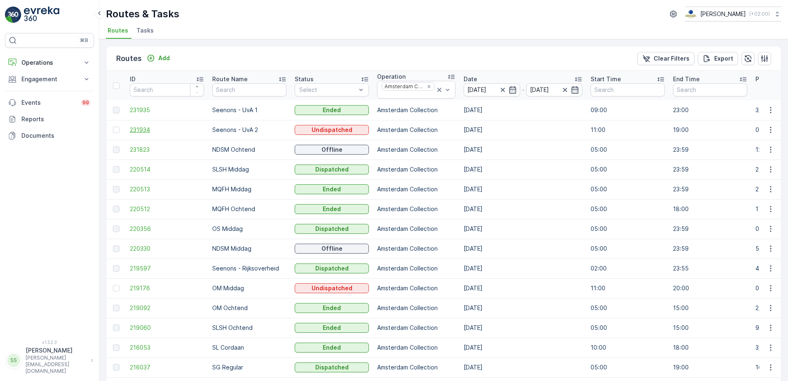
click at [149, 131] on span "231934" at bounding box center [167, 130] width 74 height 8
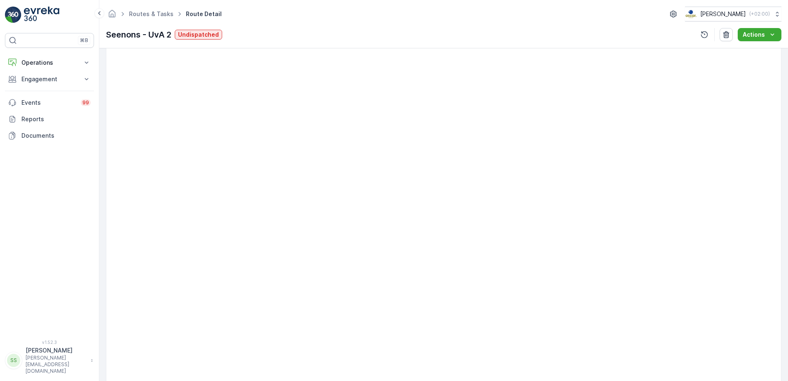
scroll to position [44, 0]
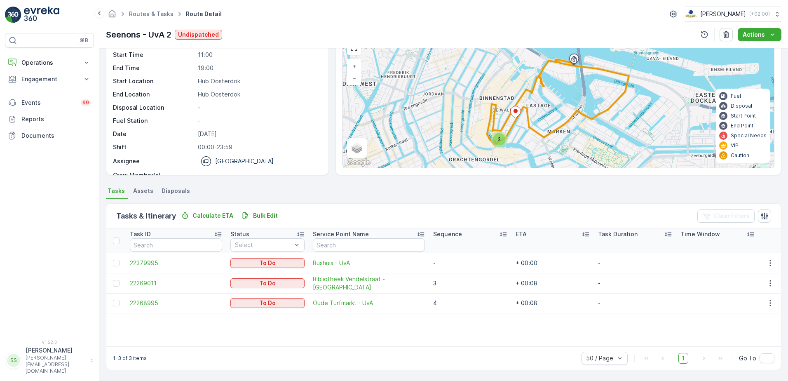
click at [145, 284] on span "22269011" at bounding box center [176, 283] width 92 height 8
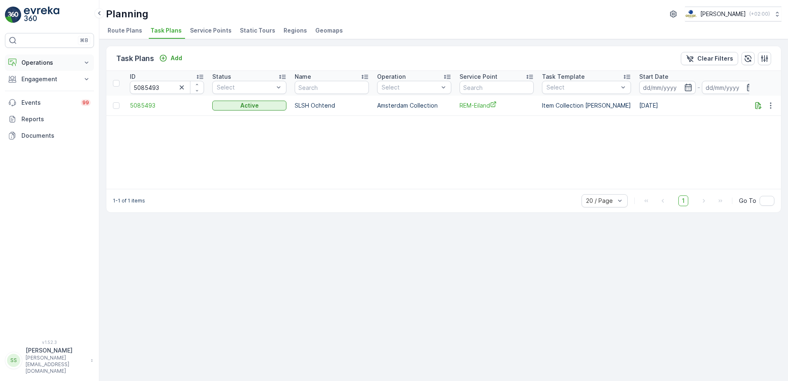
click at [35, 68] on button "Operations" at bounding box center [49, 62] width 89 height 16
click at [46, 97] on p "Routes & Tasks" at bounding box center [42, 100] width 42 height 8
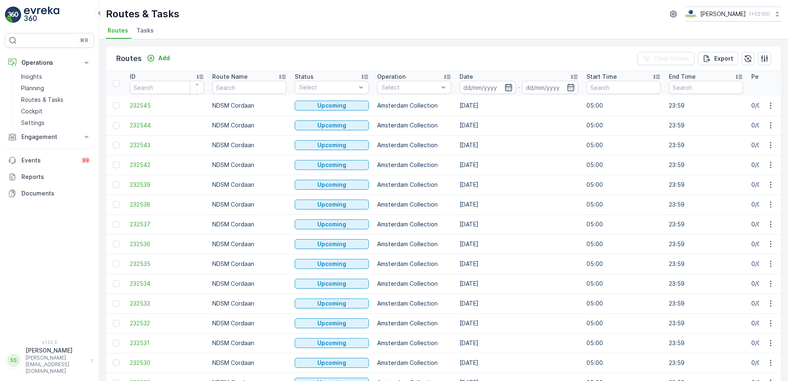
click at [510, 89] on icon "button" at bounding box center [508, 87] width 8 height 8
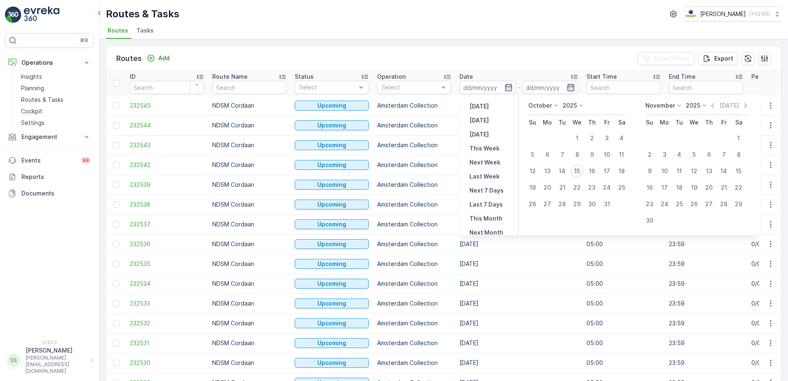
click at [580, 172] on div "15" at bounding box center [576, 170] width 13 height 13
type input "[DATE]"
click at [497, 52] on div "Routes Add Clear Filters Export" at bounding box center [443, 58] width 674 height 25
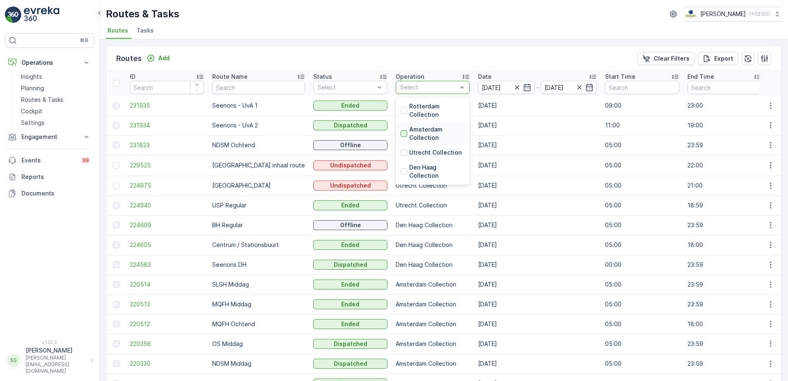
click at [400, 134] on div at bounding box center [403, 133] width 7 height 7
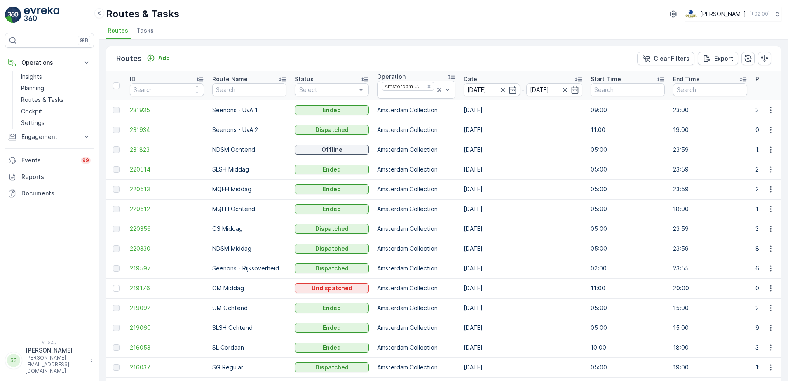
drag, startPoint x: 257, startPoint y: 66, endPoint x: 253, endPoint y: 60, distance: 7.4
click at [257, 66] on div "Routes Add Clear Filters Export" at bounding box center [443, 58] width 674 height 25
click at [239, 54] on div "Routes Add Clear Filters Export" at bounding box center [443, 58] width 674 height 25
click at [236, 54] on div "Routes Add Clear Filters Export" at bounding box center [443, 58] width 674 height 25
click at [109, 56] on div "Routes Add Clear Filters Export" at bounding box center [443, 58] width 674 height 25
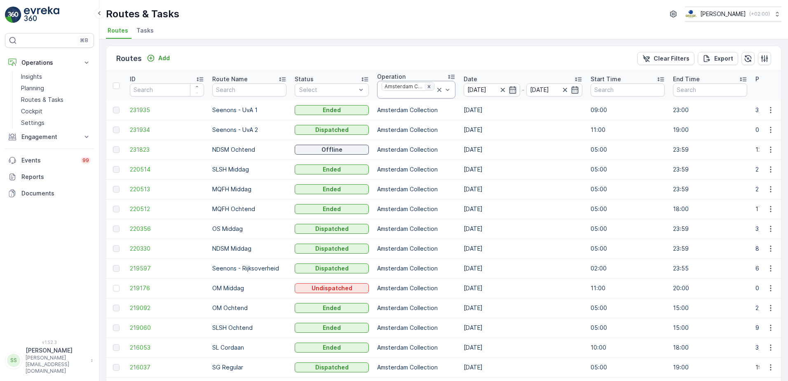
click at [426, 84] on icon "Remove Amsterdam Collection" at bounding box center [429, 87] width 6 height 6
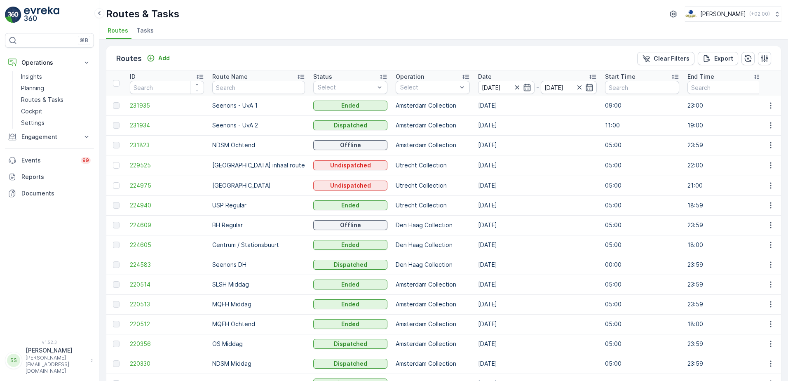
drag, startPoint x: 419, startPoint y: 96, endPoint x: 398, endPoint y: 68, distance: 34.4
click at [398, 66] on div "Routes Add Clear Filters Export" at bounding box center [443, 58] width 674 height 25
click at [400, 128] on div at bounding box center [403, 129] width 7 height 7
click at [423, 51] on div "Routes Add Clear Filters Export" at bounding box center [443, 58] width 674 height 25
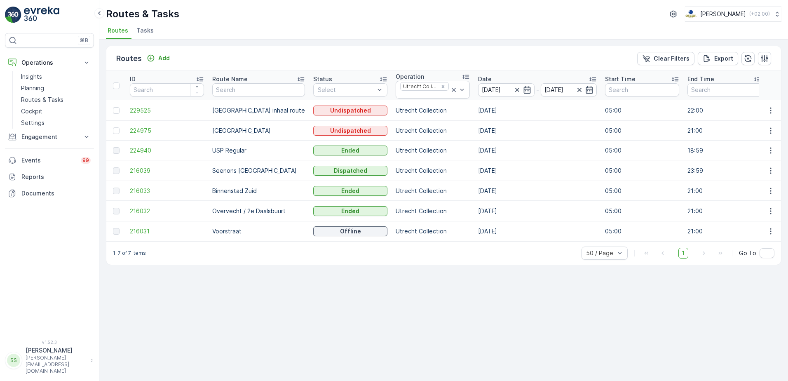
click at [202, 24] on div "Routes & Tasks [PERSON_NAME] ( +02:00 ) Routes Tasks" at bounding box center [443, 19] width 688 height 39
click at [225, 56] on div "Routes Add Clear Filters Export" at bounding box center [443, 58] width 674 height 25
click at [262, 29] on ul "Routes Tasks" at bounding box center [440, 32] width 669 height 14
click at [136, 130] on span "224975" at bounding box center [167, 130] width 74 height 8
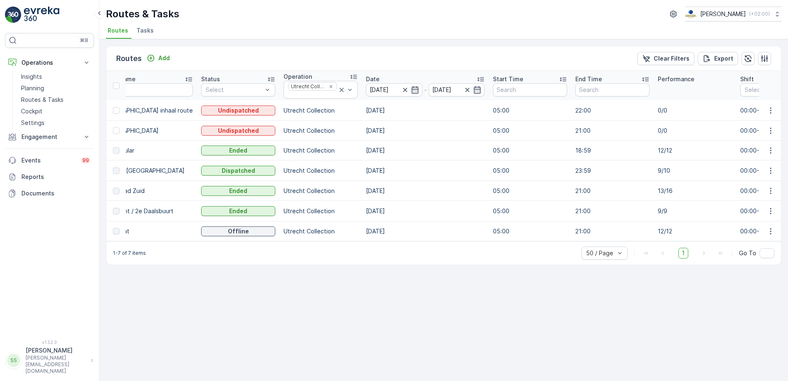
scroll to position [0, 114]
click at [763, 56] on icon "button" at bounding box center [764, 58] width 8 height 8
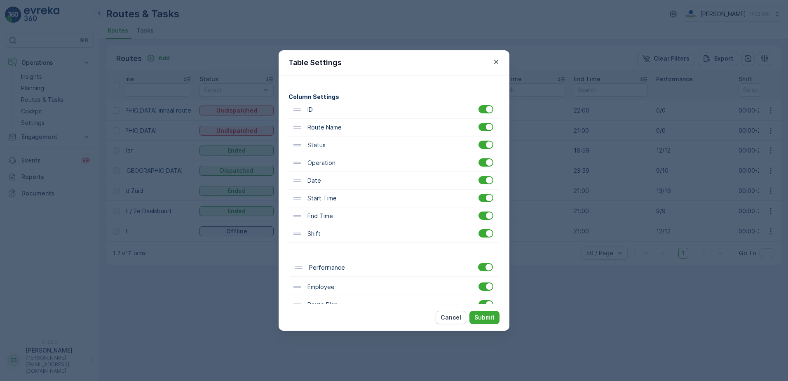
scroll to position [44, 0]
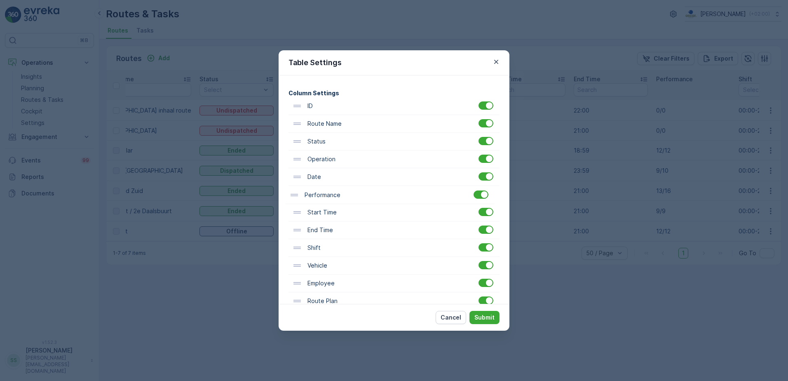
drag, startPoint x: 297, startPoint y: 276, endPoint x: 295, endPoint y: 192, distance: 83.7
click at [295, 192] on div "ID Route Name Status Operation Date Start Time End Time Performance Shift Vehic…" at bounding box center [393, 265] width 211 height 337
click at [494, 316] on p "Submit" at bounding box center [484, 317] width 20 height 8
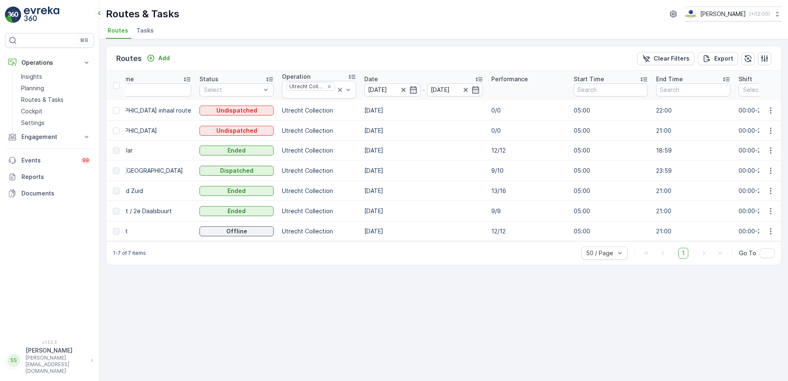
scroll to position [0, 0]
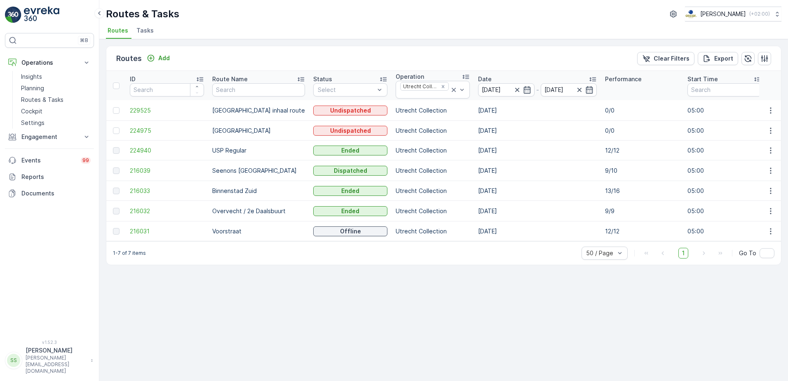
click at [605, 170] on p "9/10" at bounding box center [642, 170] width 74 height 8
drag, startPoint x: 595, startPoint y: 170, endPoint x: 619, endPoint y: 177, distance: 25.4
click at [629, 177] on td "9/10" at bounding box center [642, 170] width 82 height 21
click at [601, 169] on td "9/10" at bounding box center [642, 170] width 82 height 21
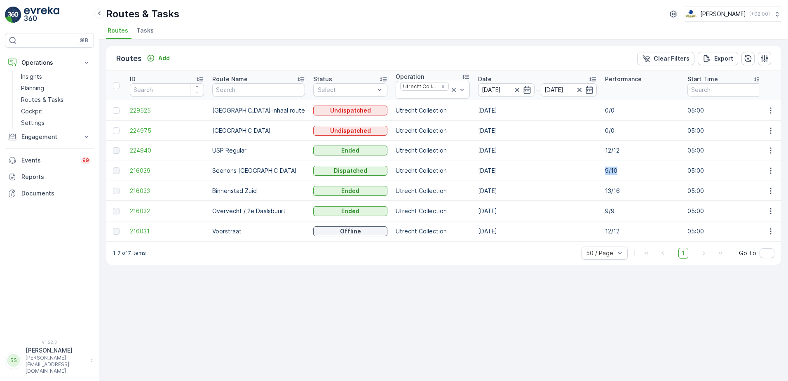
drag, startPoint x: 585, startPoint y: 169, endPoint x: 606, endPoint y: 169, distance: 20.6
click at [606, 169] on td "9/10" at bounding box center [642, 170] width 82 height 21
click at [606, 170] on p "9/10" at bounding box center [642, 170] width 74 height 8
click at [605, 149] on p "12/12" at bounding box center [642, 150] width 74 height 8
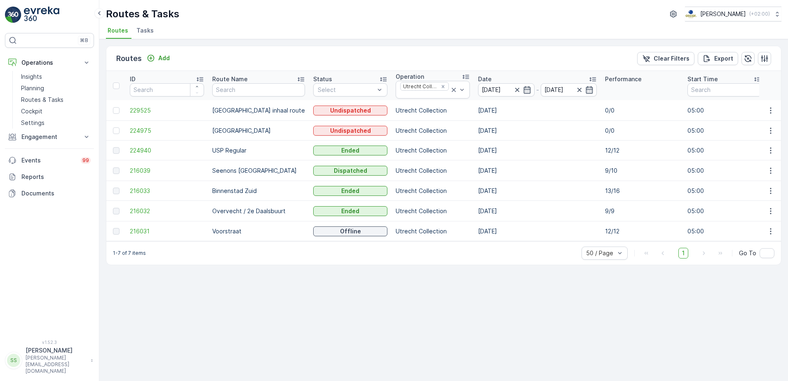
drag, startPoint x: 593, startPoint y: 149, endPoint x: 595, endPoint y: 189, distance: 40.0
click at [605, 189] on p "13/16" at bounding box center [642, 191] width 74 height 8
click at [605, 169] on p "9/10" at bounding box center [642, 170] width 74 height 8
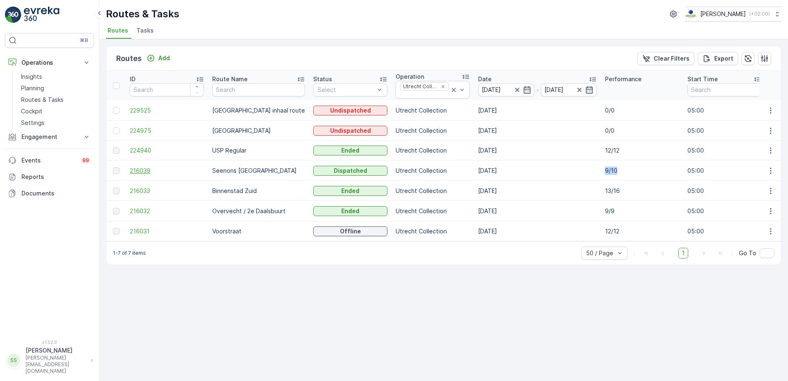
click at [135, 168] on span "216039" at bounding box center [167, 170] width 74 height 8
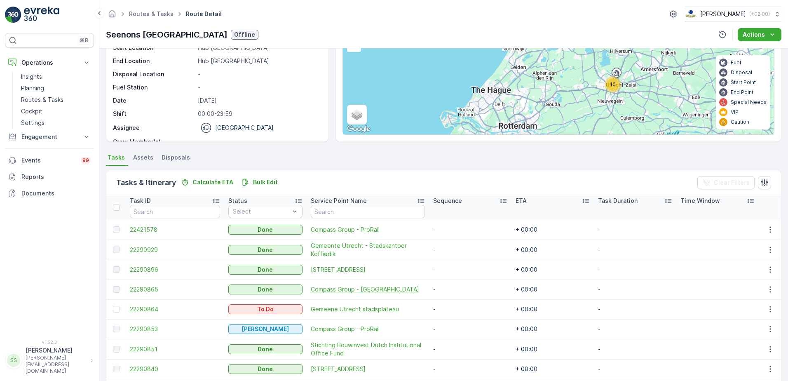
scroll to position [151, 0]
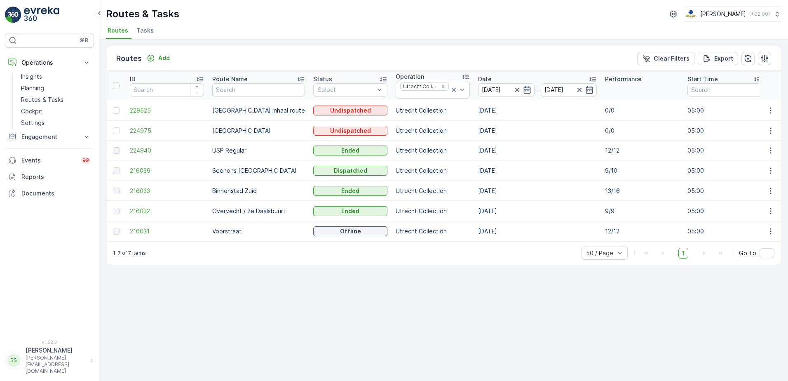
click at [605, 78] on p "Performance" at bounding box center [623, 79] width 37 height 8
click at [258, 40] on div "Routes Add Clear Filters Export ID Route Name Status Select Operation Utrecht C…" at bounding box center [443, 210] width 688 height 342
click at [342, 54] on div "Routes Add Clear Filters Export" at bounding box center [443, 58] width 674 height 25
click at [758, 59] on button "button" at bounding box center [764, 58] width 13 height 13
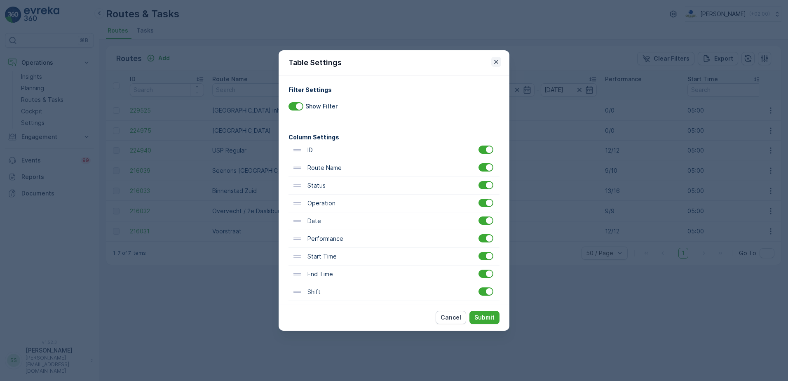
click at [495, 63] on icon "button" at bounding box center [496, 62] width 8 height 8
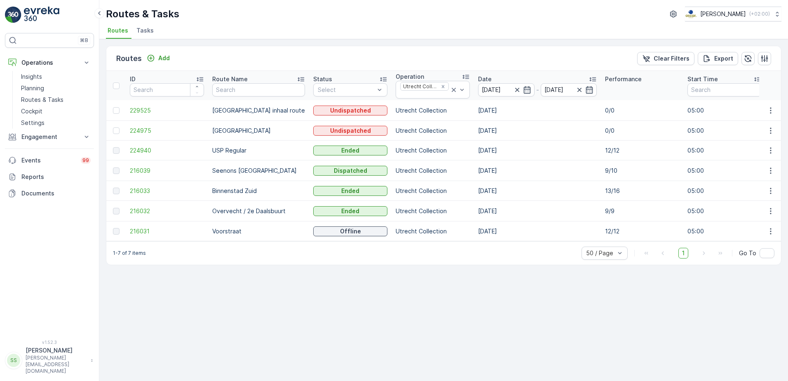
click at [605, 189] on p "13/16" at bounding box center [642, 191] width 74 height 8
drag, startPoint x: 593, startPoint y: 189, endPoint x: 587, endPoint y: 193, distance: 7.1
click at [605, 193] on p "13/16" at bounding box center [642, 191] width 74 height 8
drag, startPoint x: 587, startPoint y: 193, endPoint x: 585, endPoint y: 198, distance: 6.1
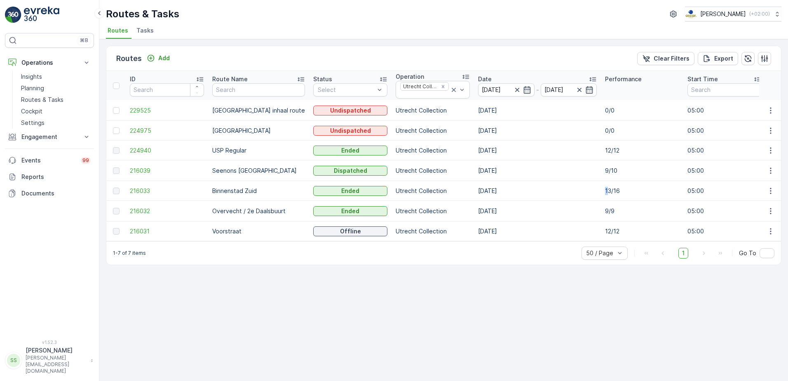
click at [601, 198] on td "13/16" at bounding box center [642, 191] width 82 height 20
click at [147, 190] on span "216033" at bounding box center [167, 191] width 74 height 8
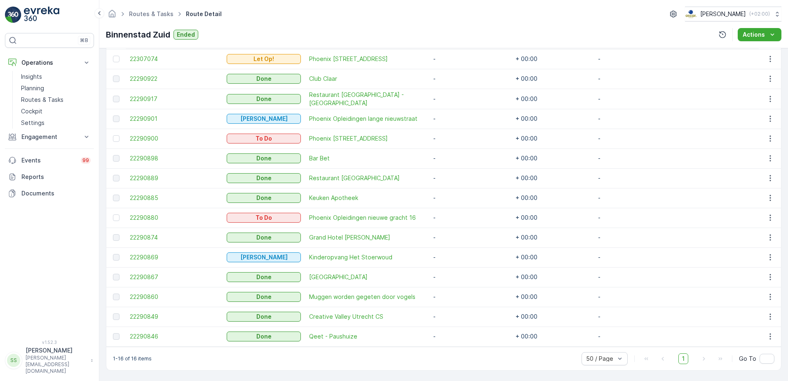
scroll to position [227, 0]
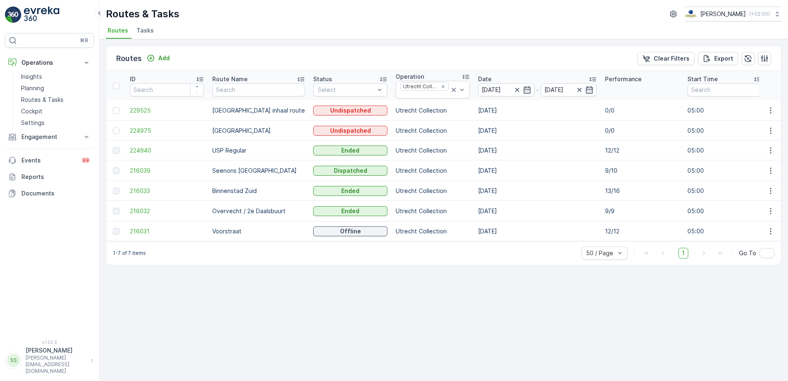
click at [545, 284] on div "Routes Add Clear Filters Export ID Route Name Status Select Operation Utrecht C…" at bounding box center [443, 210] width 688 height 342
click at [145, 188] on span "216033" at bounding box center [167, 191] width 74 height 8
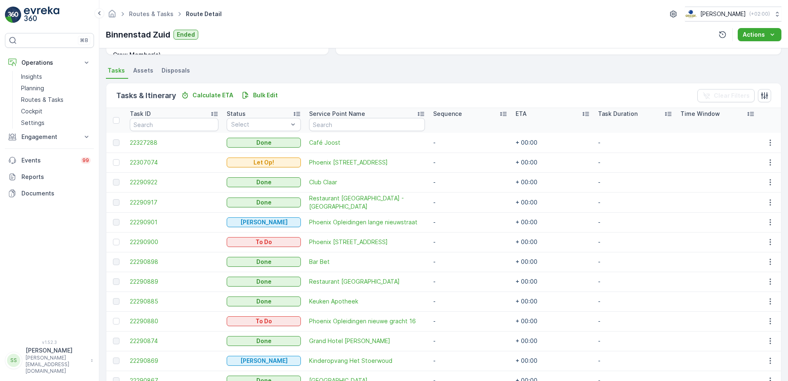
scroll to position [247, 0]
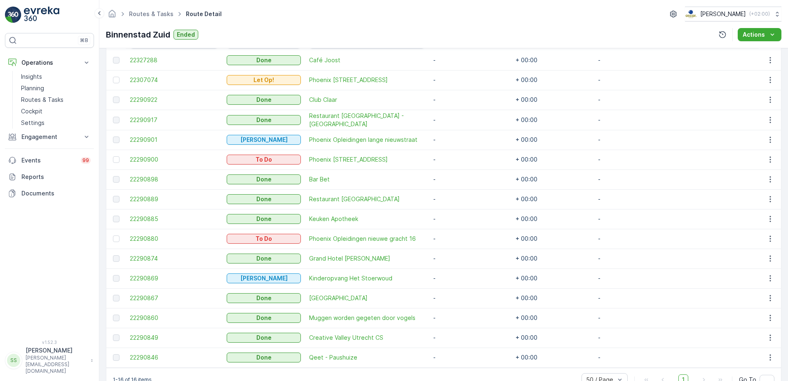
click at [464, 37] on div "Binnenstad Zuid Ended Actions" at bounding box center [443, 34] width 675 height 13
click at [148, 162] on span "22290900" at bounding box center [174, 159] width 89 height 8
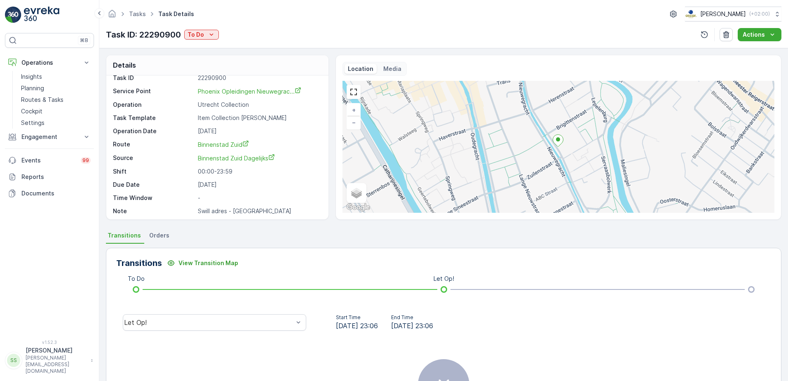
scroll to position [11, 0]
click at [221, 211] on p "Swill adres - Gemeente Utrecht" at bounding box center [259, 208] width 122 height 8
drag, startPoint x: 221, startPoint y: 211, endPoint x: 296, endPoint y: 266, distance: 93.1
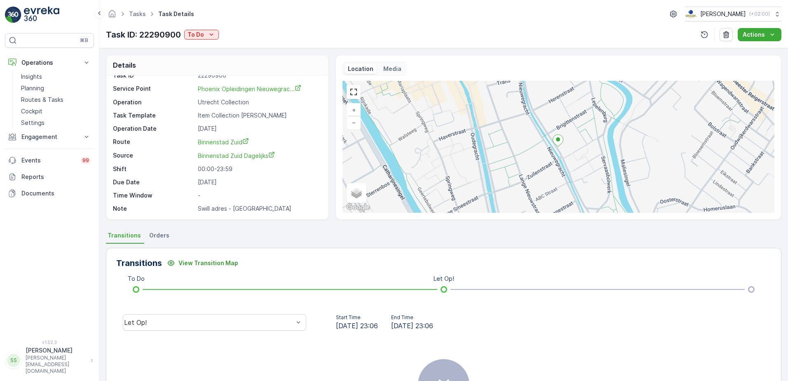
click at [296, 267] on div "Transitions View Transition Map" at bounding box center [443, 262] width 655 height 13
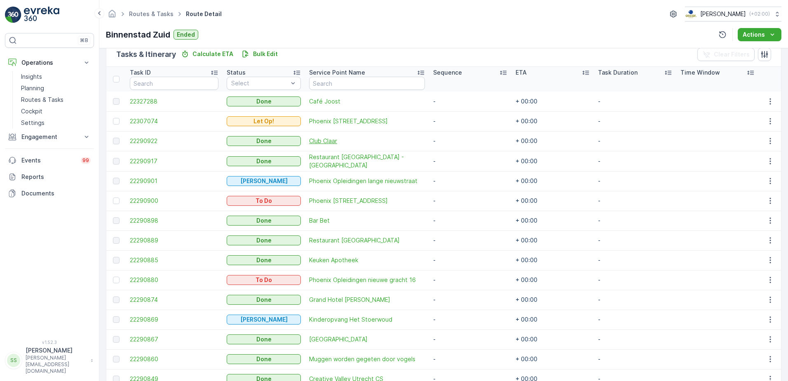
scroll to position [268, 0]
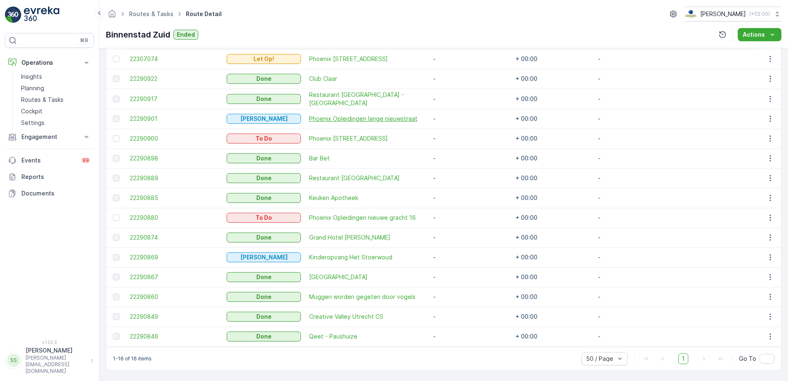
click at [372, 118] on span "Phoenix Opleidingen lange nieuwstraat" at bounding box center [367, 119] width 116 height 8
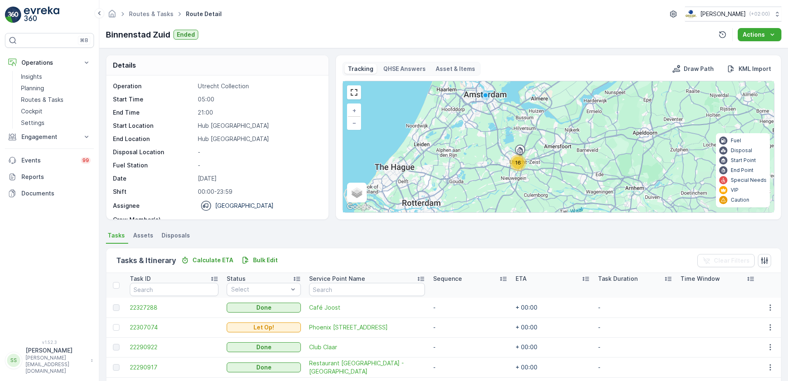
drag, startPoint x: 615, startPoint y: 180, endPoint x: 525, endPoint y: 171, distance: 90.3
click at [525, 171] on div "16 + − Satellite Roadmap Terrain Hybrid Leaflet Keyboard shortcuts Map Data Map…" at bounding box center [558, 146] width 431 height 131
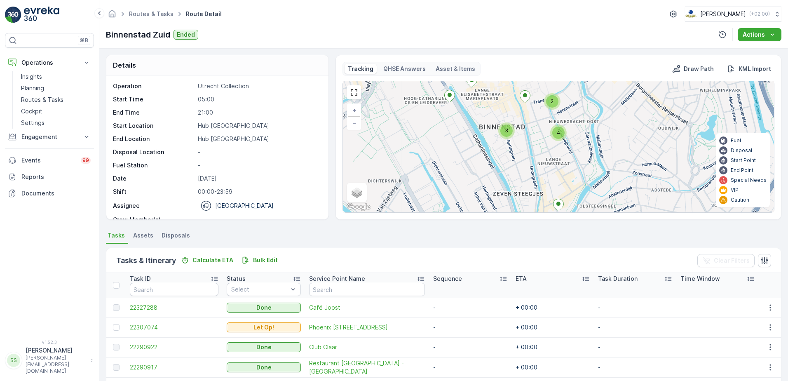
drag, startPoint x: 581, startPoint y: 115, endPoint x: 553, endPoint y: 186, distance: 76.4
click at [553, 186] on div "3 4 2 + − Satellite Roadmap Terrain Hybrid Leaflet Keyboard shortcuts Map Data …" at bounding box center [558, 146] width 431 height 131
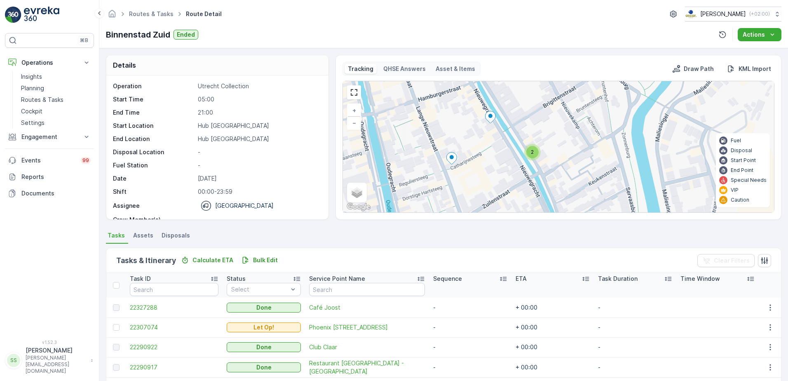
drag, startPoint x: 553, startPoint y: 169, endPoint x: 530, endPoint y: 160, distance: 24.6
click at [530, 160] on div "2" at bounding box center [532, 152] width 16 height 16
click at [489, 119] on icon at bounding box center [490, 117] width 10 height 12
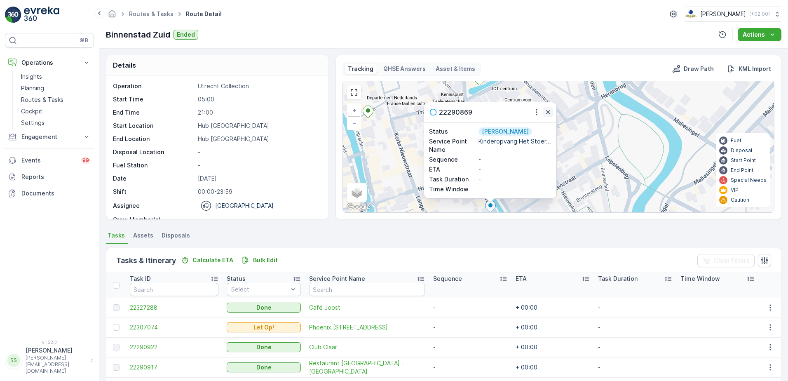
click at [546, 114] on icon "button" at bounding box center [548, 112] width 8 height 8
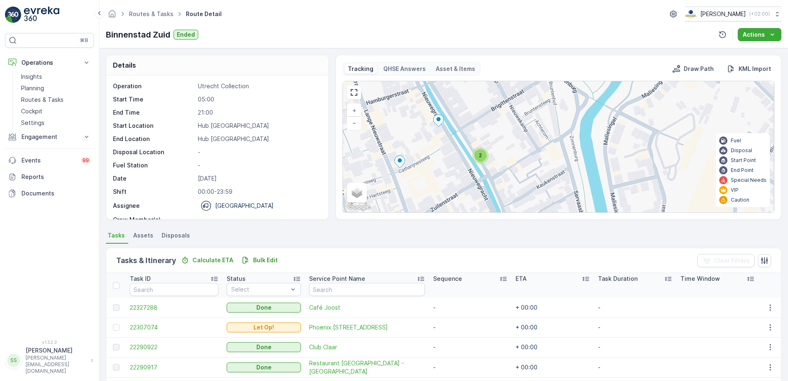
drag, startPoint x: 529, startPoint y: 180, endPoint x: 476, endPoint y: 92, distance: 103.5
click at [476, 92] on div "2 2 + − Satellite Roadmap Terrain Hybrid Leaflet Keyboard shortcuts Map Data Ma…" at bounding box center [558, 146] width 431 height 131
click at [481, 157] on div "2" at bounding box center [479, 153] width 12 height 12
click at [493, 150] on ellipse at bounding box center [493, 149] width 4 height 4
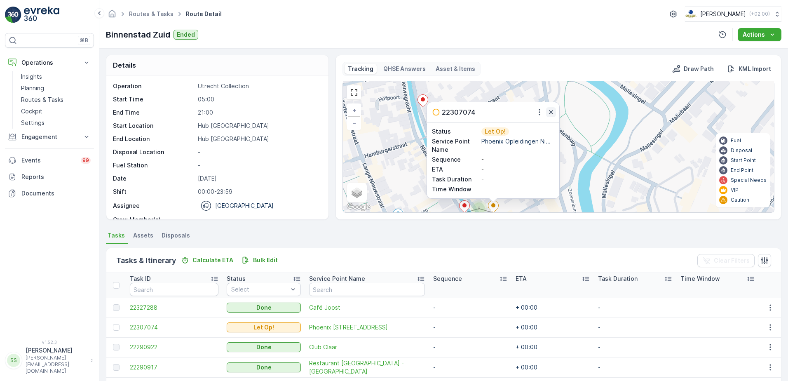
click at [551, 114] on icon "button" at bounding box center [551, 112] width 8 height 8
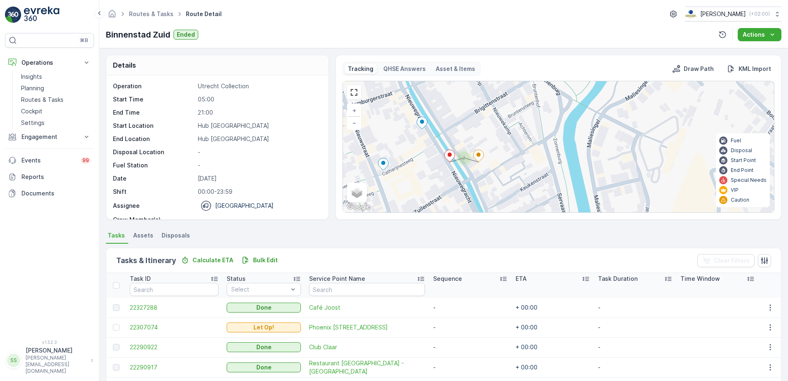
drag, startPoint x: 536, startPoint y: 187, endPoint x: 508, endPoint y: 126, distance: 66.9
click at [519, 122] on div "2 2 + − Satellite Roadmap Terrain Hybrid Leaflet Keyboard shortcuts Map Data Ma…" at bounding box center [558, 146] width 431 height 131
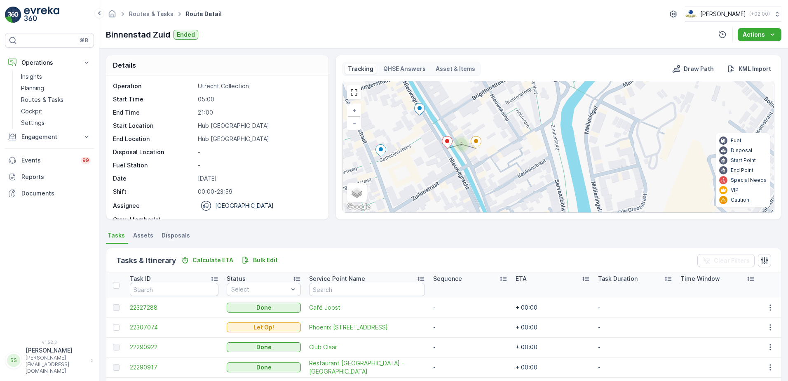
click at [449, 141] on icon at bounding box center [447, 142] width 10 height 12
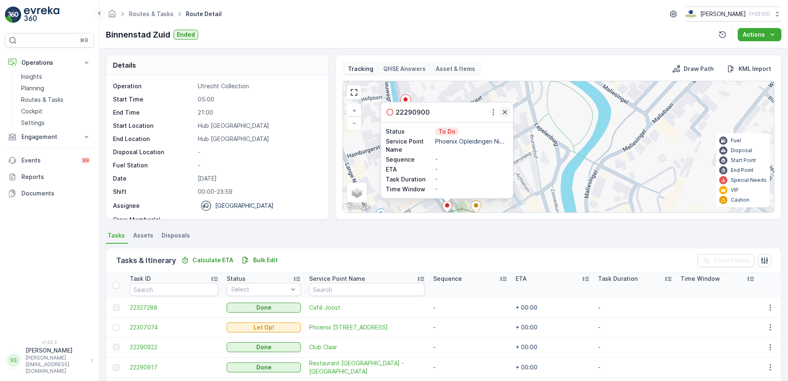
click at [503, 114] on icon "button" at bounding box center [505, 112] width 4 height 4
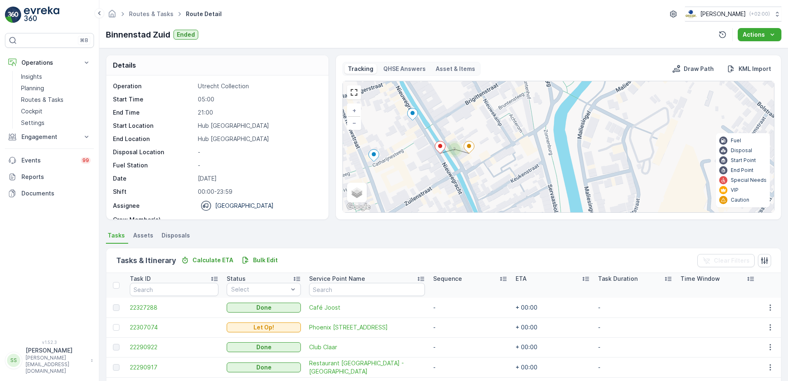
drag, startPoint x: 493, startPoint y: 185, endPoint x: 485, endPoint y: 100, distance: 86.1
click at [485, 100] on div "2 2 + − Satellite Roadmap Terrain Hybrid Leaflet Keyboard shortcuts Map Data Ma…" at bounding box center [558, 146] width 431 height 131
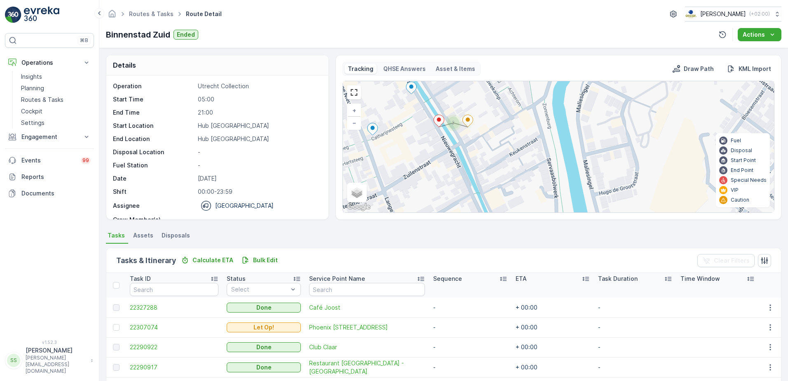
click at [472, 154] on div "2 2 + − Satellite Roadmap Terrain Hybrid Leaflet Keyboard shortcuts Map Data Ma…" at bounding box center [558, 146] width 431 height 131
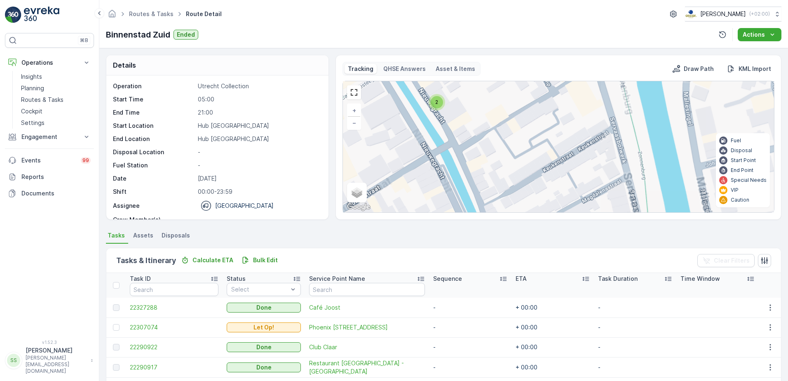
drag, startPoint x: 477, startPoint y: 179, endPoint x: 436, endPoint y: 93, distance: 95.1
click at [436, 94] on div "2 2 + − Satellite Roadmap Terrain Hybrid Leaflet Keyboard shortcuts Map Data Ma…" at bounding box center [558, 146] width 431 height 131
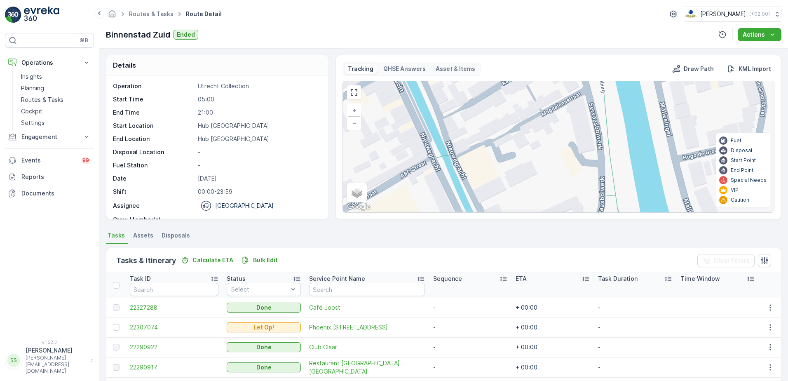
click at [457, 131] on div "2 2 + − Satellite Roadmap Terrain Hybrid Leaflet Keyboard shortcuts Map Data Ma…" at bounding box center [558, 146] width 431 height 131
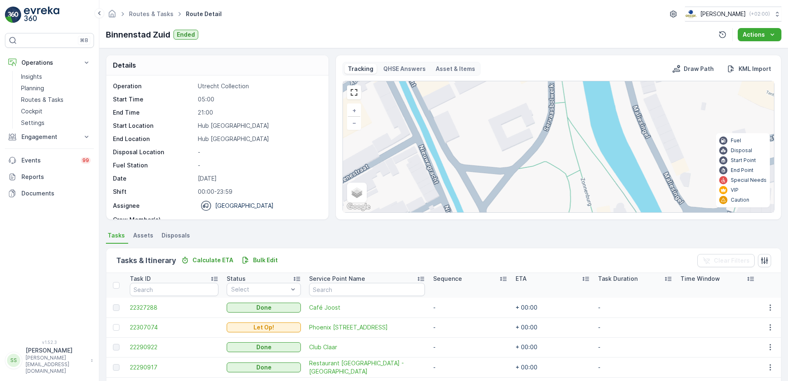
drag, startPoint x: 465, startPoint y: 162, endPoint x: 484, endPoint y: 199, distance: 42.4
click at [482, 195] on div "2 2 + − Satellite Roadmap Terrain Hybrid Leaflet Keyboard shortcuts Map Data Ma…" at bounding box center [558, 146] width 431 height 131
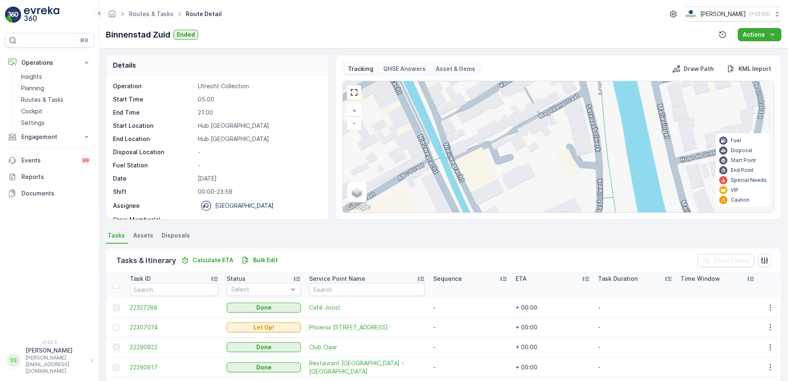
click at [492, 197] on div "2 2 + − Satellite Roadmap Terrain Hybrid Leaflet Keyboard shortcuts Map Data Ma…" at bounding box center [558, 146] width 431 height 131
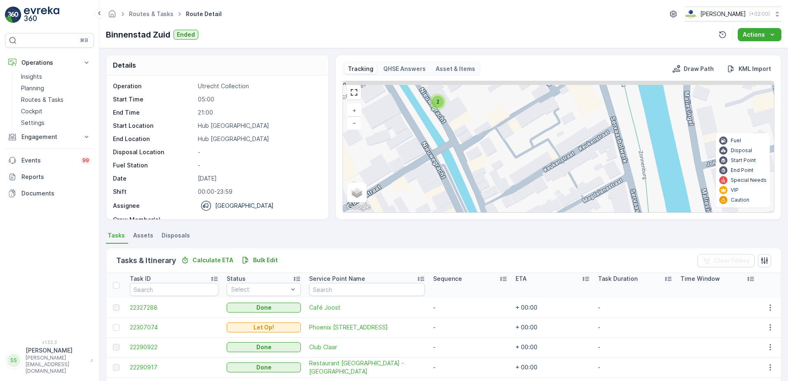
drag, startPoint x: 467, startPoint y: 172, endPoint x: 481, endPoint y: 192, distance: 24.7
click at [473, 184] on div "2 2 + − Satellite Roadmap Terrain Hybrid Leaflet Keyboard shortcuts Map Data Ma…" at bounding box center [558, 146] width 431 height 131
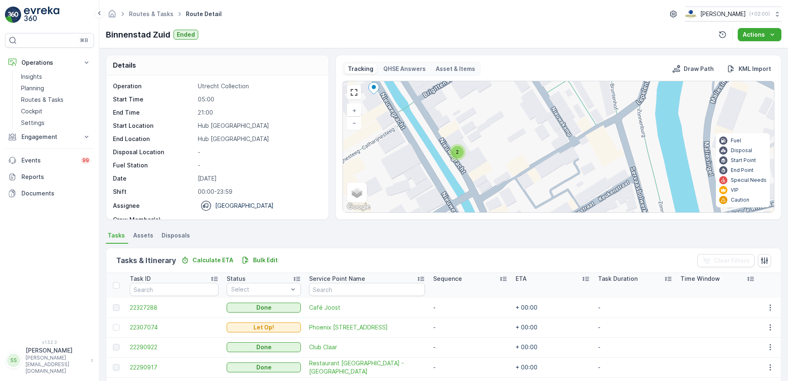
click at [442, 170] on div "2 2 + − Satellite Roadmap Terrain Hybrid Leaflet Keyboard shortcuts Map Data Ma…" at bounding box center [558, 146] width 431 height 131
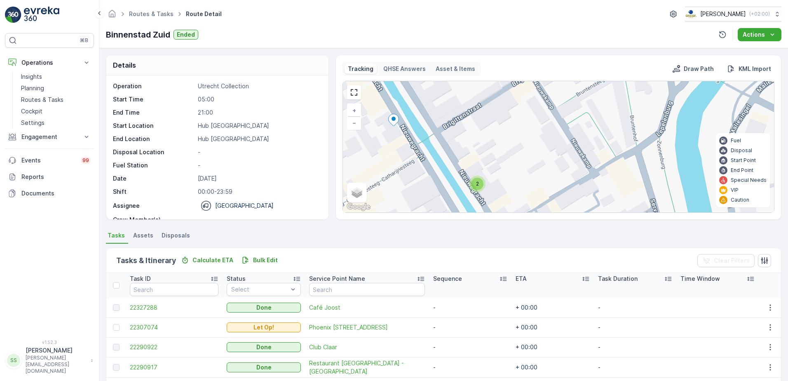
drag, startPoint x: 449, startPoint y: 172, endPoint x: 452, endPoint y: 183, distance: 10.9
click at [452, 181] on div "2 2 + − Satellite Roadmap Terrain Hybrid Leaflet Keyboard shortcuts Map Data Ma…" at bounding box center [558, 146] width 431 height 131
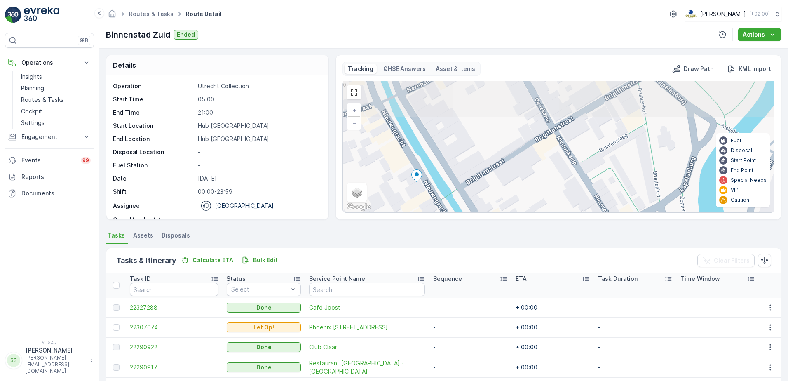
click at [466, 194] on div "2 2 + − Satellite Roadmap Terrain Hybrid Leaflet Keyboard shortcuts Map Data Ma…" at bounding box center [558, 146] width 431 height 131
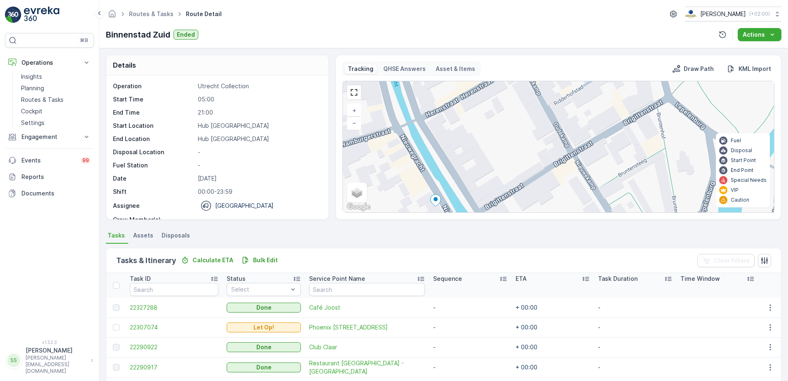
click at [473, 206] on div "2 2 + − Satellite Roadmap Terrain Hybrid Leaflet Keyboard shortcuts Map Data Ma…" at bounding box center [558, 146] width 431 height 131
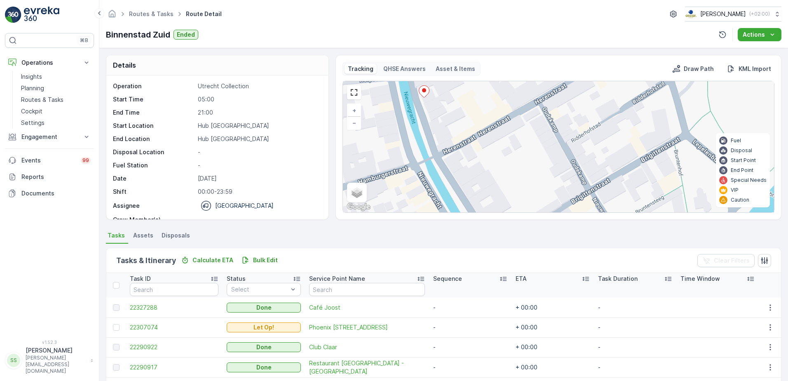
drag, startPoint x: 441, startPoint y: 152, endPoint x: 468, endPoint y: 203, distance: 57.1
click at [466, 201] on div "2 2 + − Satellite Roadmap Terrain Hybrid Leaflet Keyboard shortcuts Map Data Ma…" at bounding box center [558, 146] width 431 height 131
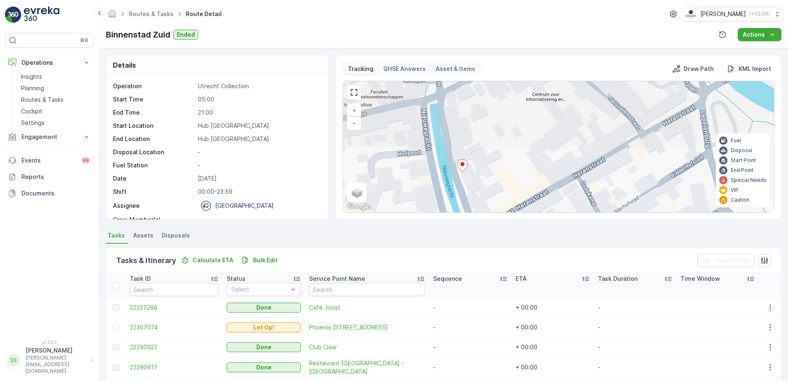
drag, startPoint x: 476, startPoint y: 200, endPoint x: 480, endPoint y: 207, distance: 7.9
click at [480, 207] on div "2 2 + − Satellite Roadmap Terrain Hybrid Leaflet Keyboard shortcuts Map Data Ma…" at bounding box center [558, 146] width 431 height 131
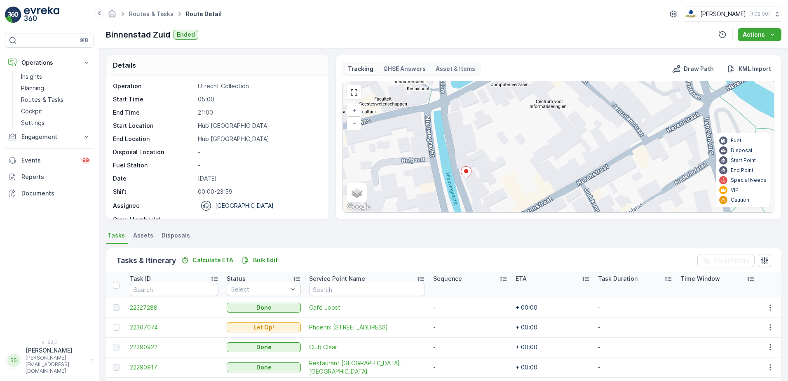
click at [466, 169] on ellipse at bounding box center [466, 171] width 4 height 4
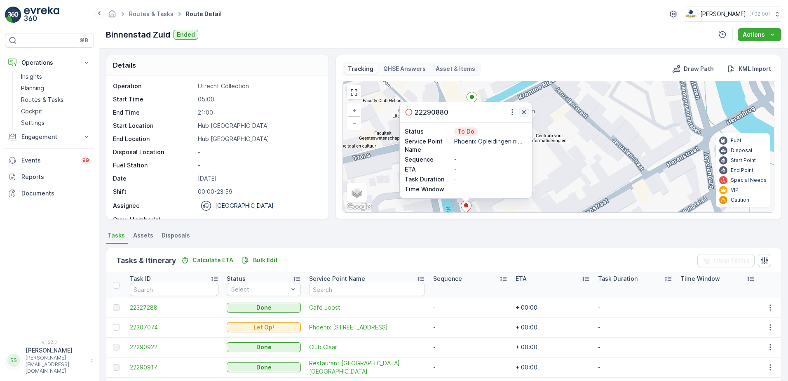
click at [523, 112] on icon "button" at bounding box center [524, 112] width 4 height 4
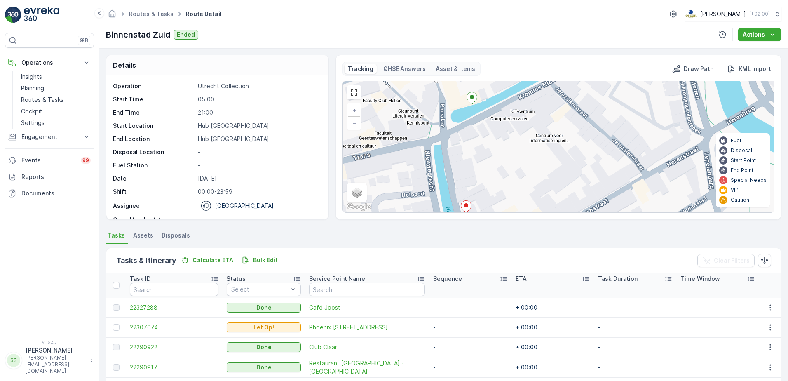
click at [514, 175] on div "2 2 + − Satellite Roadmap Terrain Hybrid Leaflet Keyboard shortcuts Map Data Ma…" at bounding box center [558, 146] width 431 height 131
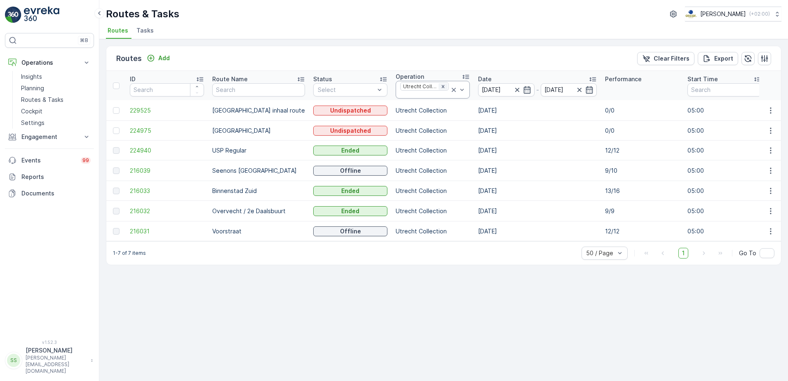
click at [442, 87] on icon "Remove Utrecht Collection" at bounding box center [443, 86] width 3 height 3
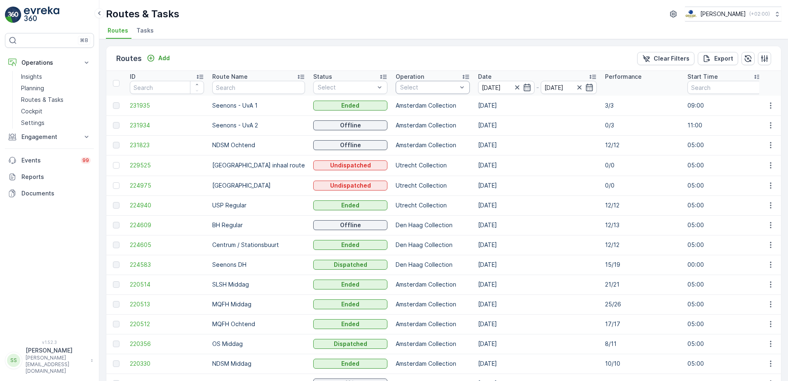
click at [423, 94] on div "Select" at bounding box center [433, 87] width 74 height 13
click at [400, 109] on div at bounding box center [403, 110] width 7 height 7
click at [415, 63] on div "Routes Add Clear Filters Export" at bounding box center [443, 58] width 674 height 25
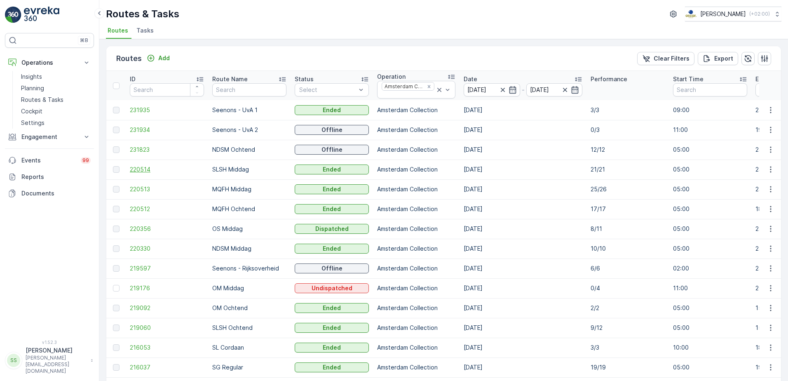
click at [134, 166] on span "220514" at bounding box center [167, 169] width 74 height 8
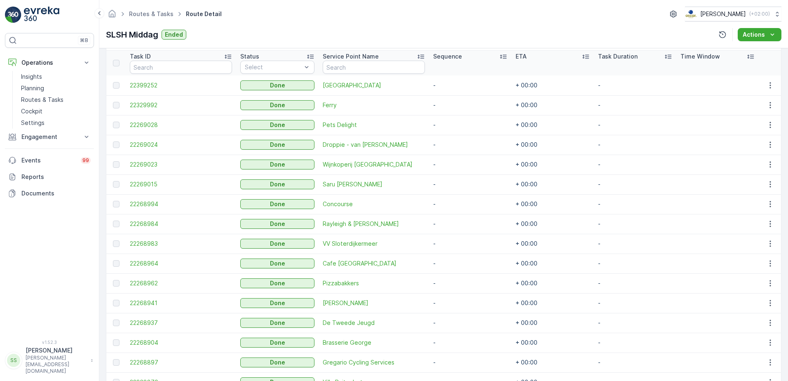
scroll to position [367, 0]
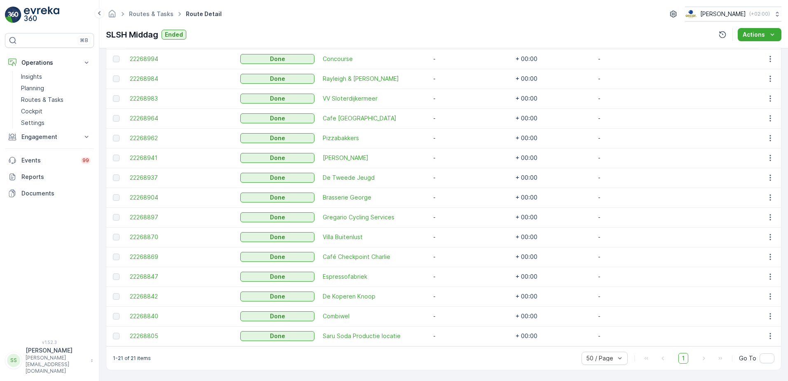
click at [235, 28] on div "SLSH Middag Ended Actions" at bounding box center [443, 34] width 675 height 13
click at [211, 34] on div "SLSH Middag Ended Actions" at bounding box center [443, 34] width 675 height 13
drag, startPoint x: 107, startPoint y: 32, endPoint x: 159, endPoint y: 32, distance: 51.9
click at [158, 32] on p "SLSH Middag" at bounding box center [132, 34] width 52 height 12
click at [402, 33] on div "SLSH Middag Ended Actions" at bounding box center [443, 34] width 675 height 13
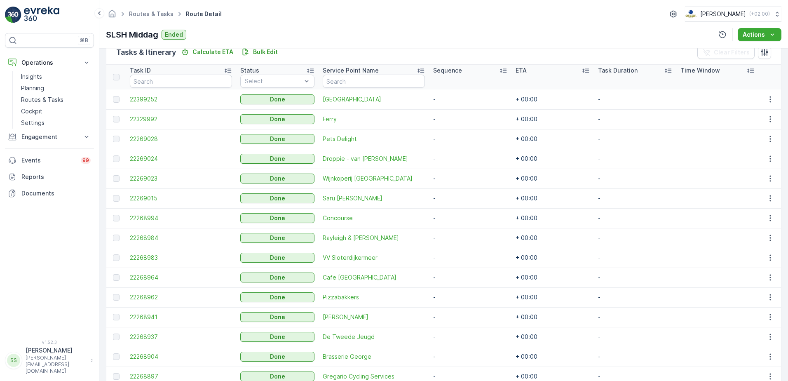
scroll to position [120, 0]
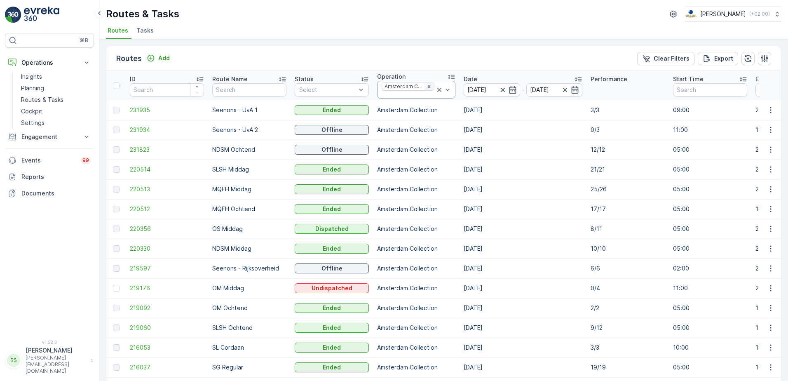
click at [426, 84] on icon "Remove Amsterdam Collection" at bounding box center [429, 87] width 6 height 6
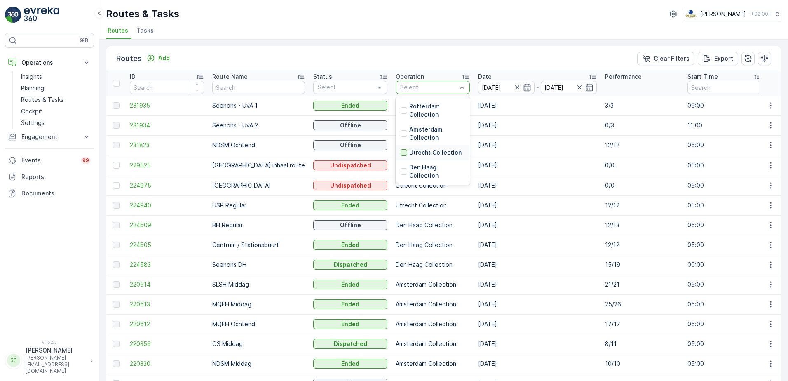
click at [400, 151] on div at bounding box center [403, 152] width 7 height 7
click at [428, 60] on div "Routes Add Clear Filters Export" at bounding box center [443, 58] width 674 height 25
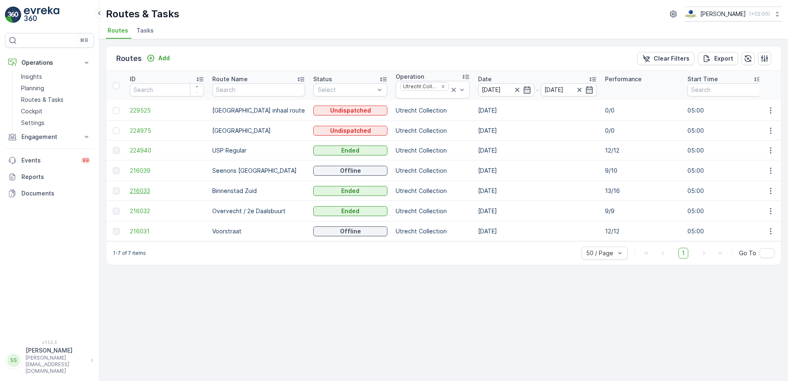
click at [147, 190] on span "216033" at bounding box center [167, 191] width 74 height 8
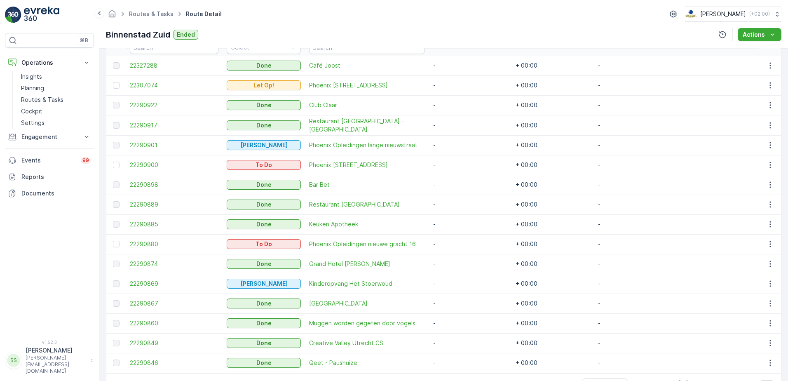
scroll to position [227, 0]
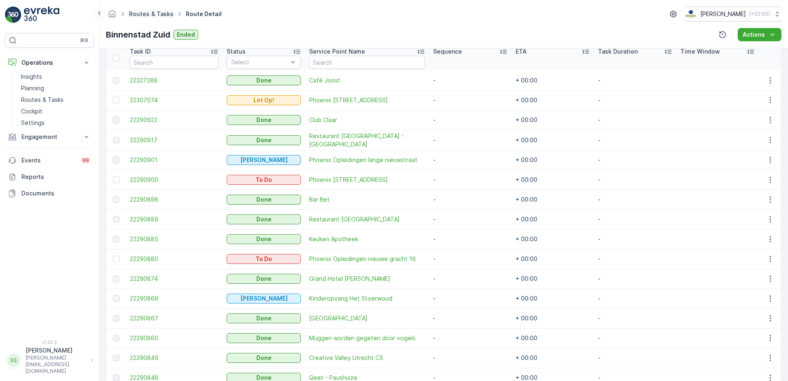
drag, startPoint x: 201, startPoint y: 26, endPoint x: 150, endPoint y: 10, distance: 53.7
click at [201, 26] on div "Routes & Tasks Route Detail Oscar Circulair ( +02:00 ) Binnenstad Zuid Ended Ac…" at bounding box center [443, 24] width 688 height 48
click at [147, 9] on ul "Routes & Tasks" at bounding box center [155, 14] width 57 height 12
click at [150, 15] on link "Routes & Tasks" at bounding box center [151, 13] width 44 height 7
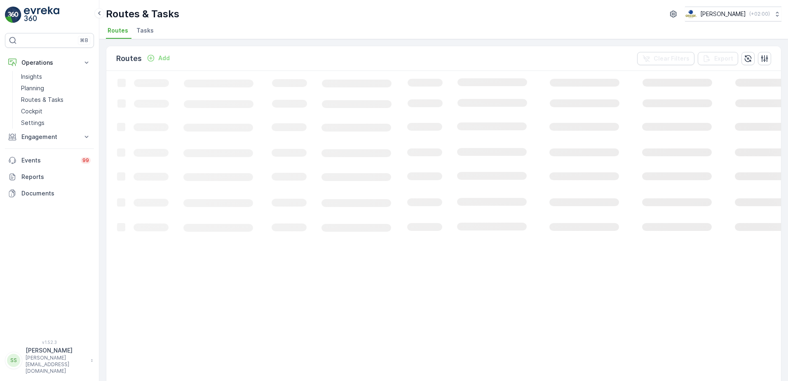
click at [129, 32] on li "Routes" at bounding box center [119, 32] width 26 height 14
click at [158, 26] on ul "Routes Tasks" at bounding box center [440, 32] width 669 height 14
click at [148, 29] on span "Tasks" at bounding box center [144, 30] width 17 height 8
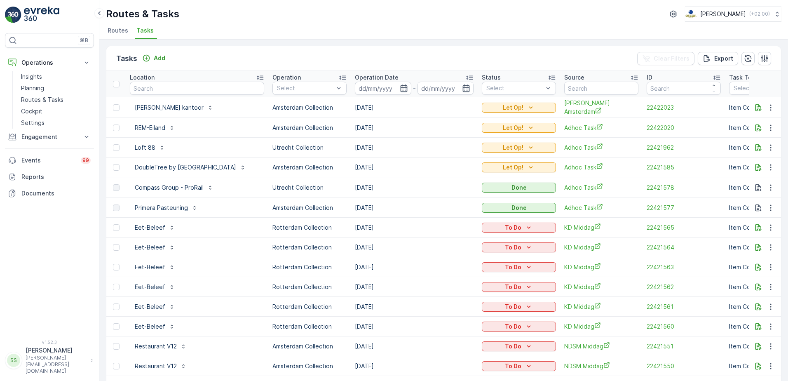
click at [120, 33] on span "Routes" at bounding box center [118, 30] width 21 height 8
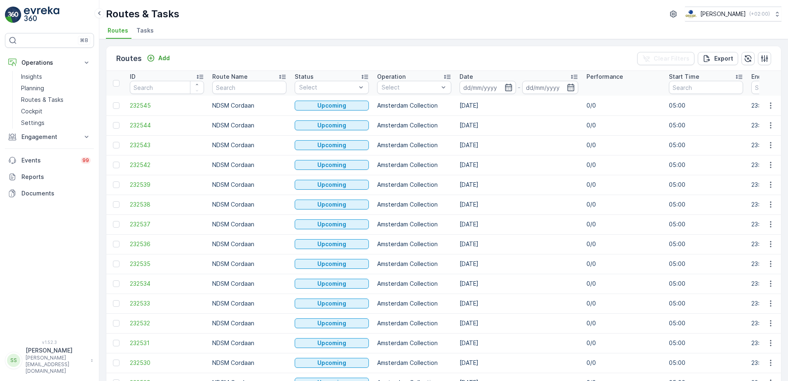
click at [190, 30] on ul "Routes Tasks" at bounding box center [440, 32] width 669 height 14
click at [426, 83] on div "Select" at bounding box center [414, 87] width 74 height 13
click at [384, 135] on div at bounding box center [385, 133] width 7 height 7
click at [384, 57] on div "Routes Add Clear Filters Export" at bounding box center [443, 58] width 674 height 25
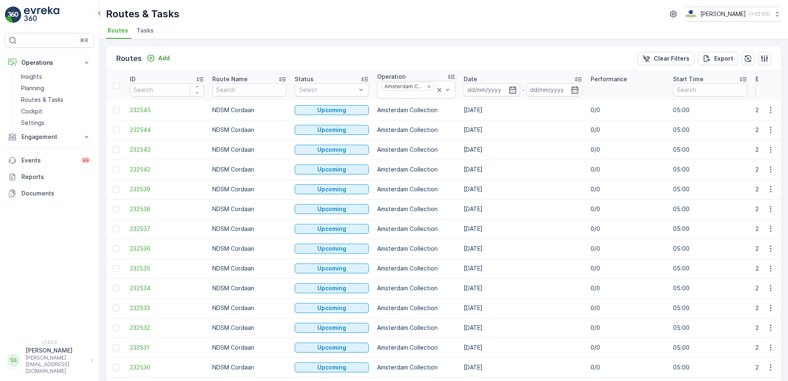
click at [509, 86] on icon "button" at bounding box center [512, 89] width 7 height 7
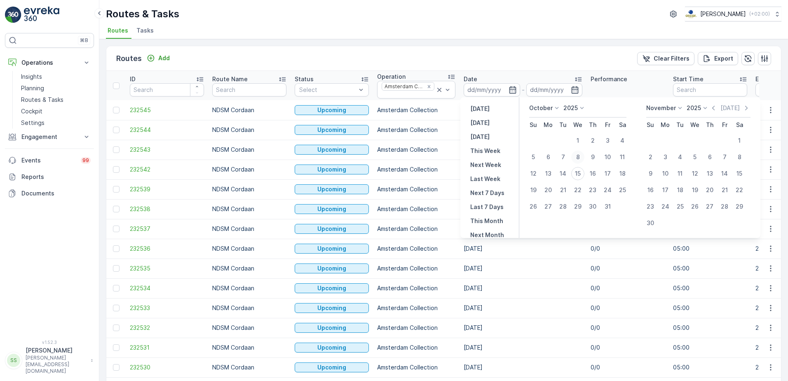
drag, startPoint x: 579, startPoint y: 173, endPoint x: 579, endPoint y: 159, distance: 14.4
click at [579, 173] on div "15" at bounding box center [577, 173] width 13 height 13
type input "[DATE]"
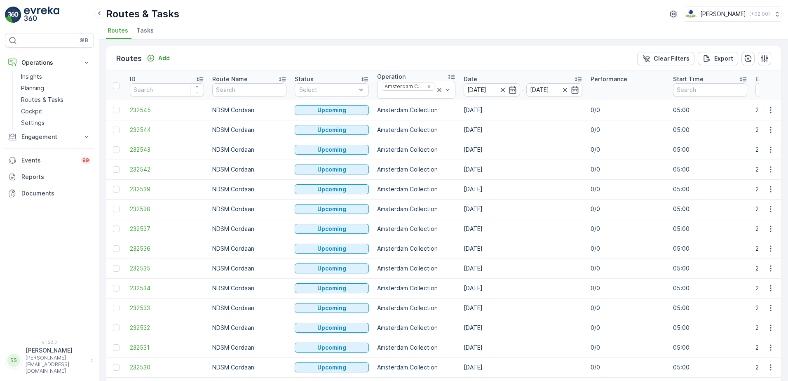
type input "[DATE]"
click at [523, 66] on div "Routes Add Clear Filters Export" at bounding box center [443, 58] width 674 height 25
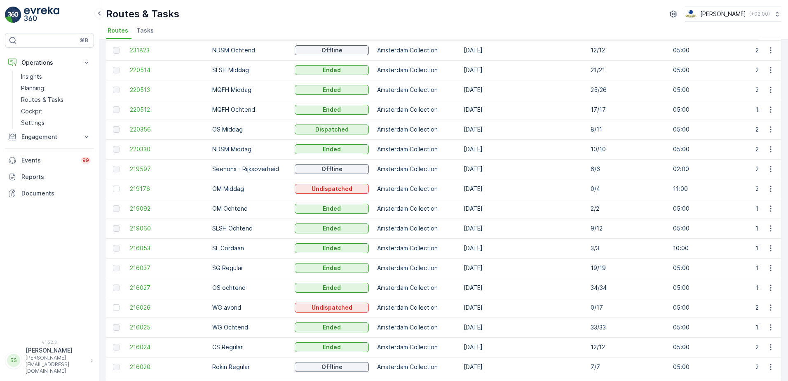
scroll to position [150, 0]
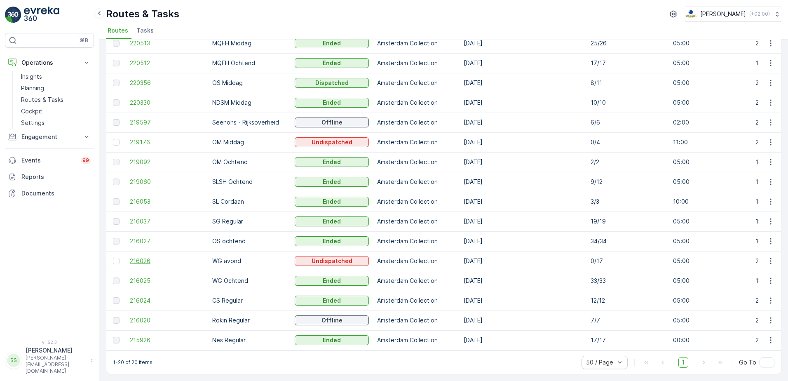
click at [140, 257] on span "216026" at bounding box center [167, 261] width 74 height 8
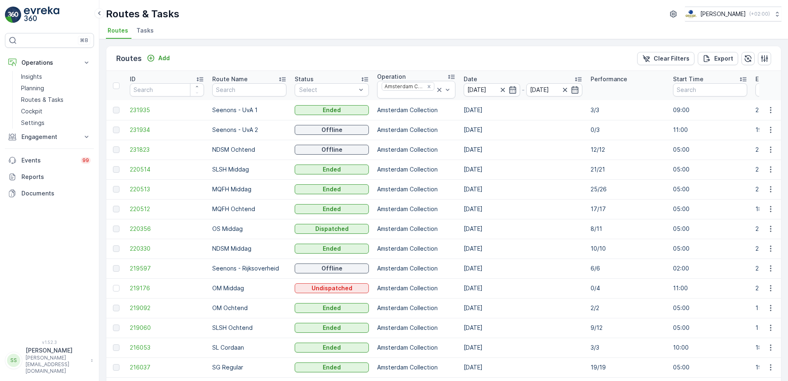
click at [141, 30] on span "Tasks" at bounding box center [144, 30] width 17 height 8
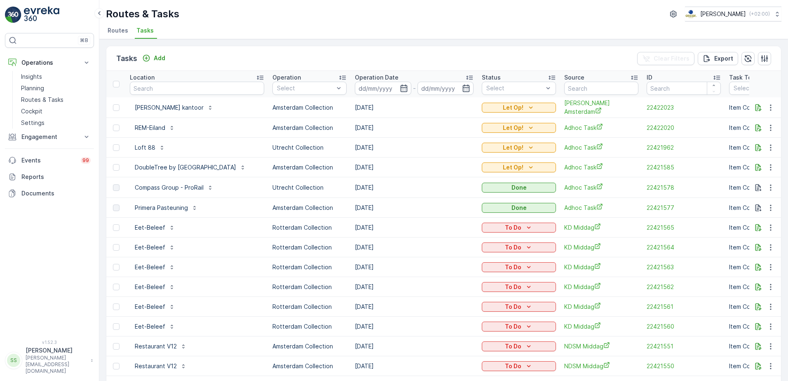
click at [220, 55] on div "Tasks Add Clear Filters Export" at bounding box center [443, 58] width 674 height 25
click at [159, 59] on p "Add" at bounding box center [160, 58] width 12 height 8
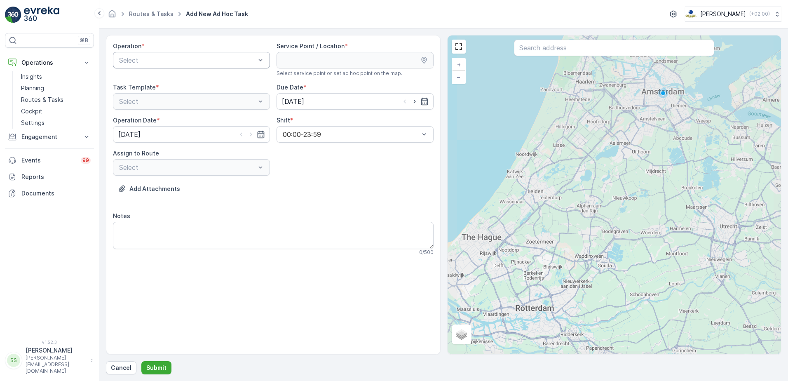
click at [220, 56] on div "Select" at bounding box center [191, 60] width 157 height 16
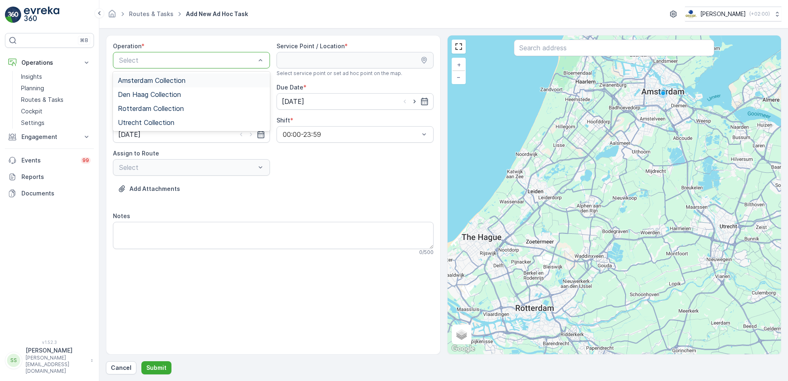
click at [119, 79] on span "Amsterdam Collection" at bounding box center [152, 80] width 68 height 7
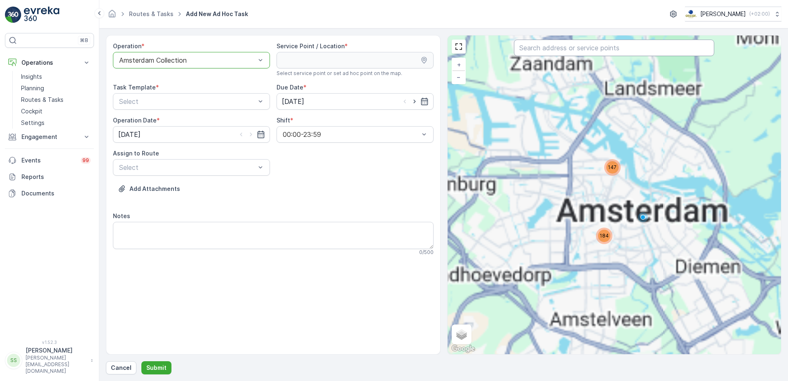
click at [536, 50] on input "text" at bounding box center [614, 48] width 200 height 16
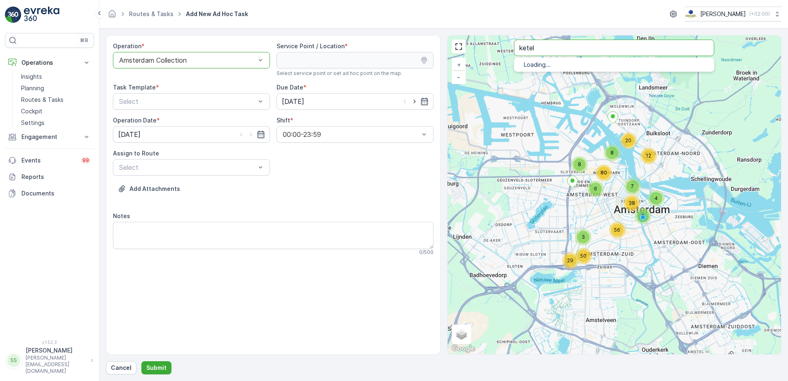
type input "ketel"
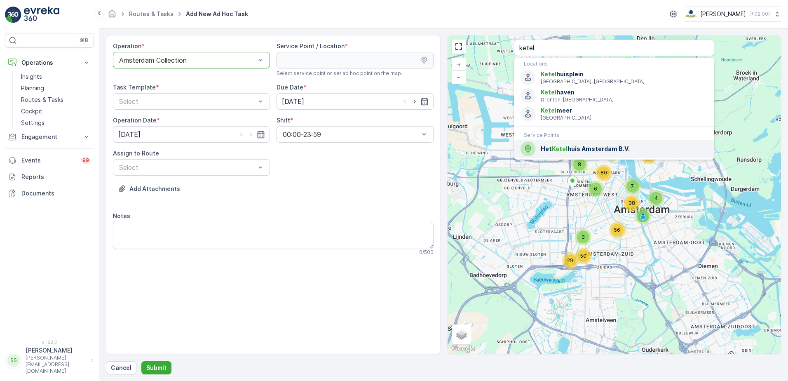
click at [558, 149] on span "Ketel" at bounding box center [560, 148] width 16 height 7
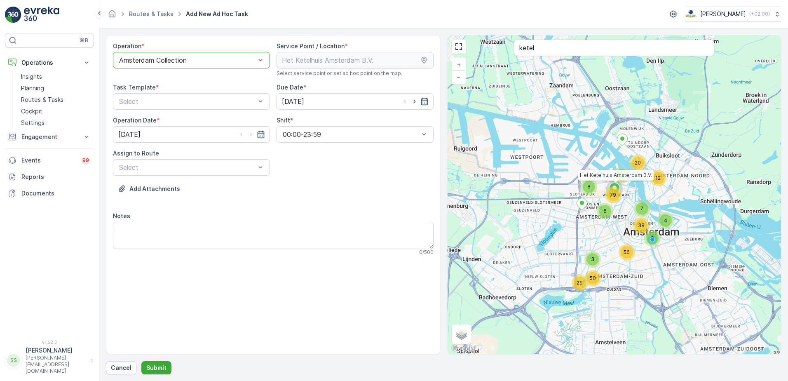
click at [322, 179] on div "Operation * option Amsterdam Collection, selected. Amsterdam Collection Service…" at bounding box center [273, 152] width 321 height 220
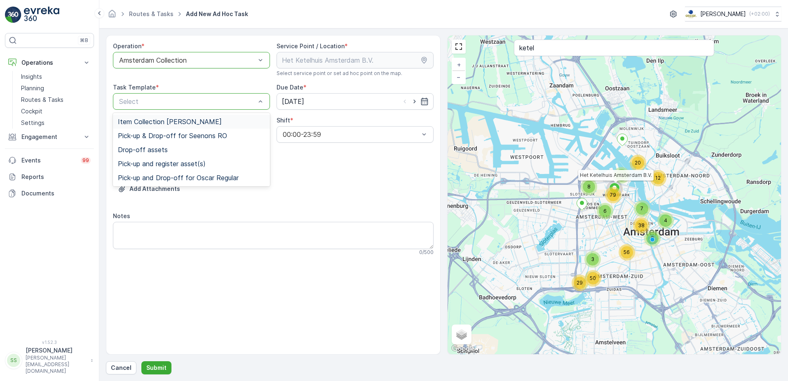
click at [131, 121] on span "Item Collection Oscar Regulier" at bounding box center [170, 121] width 104 height 7
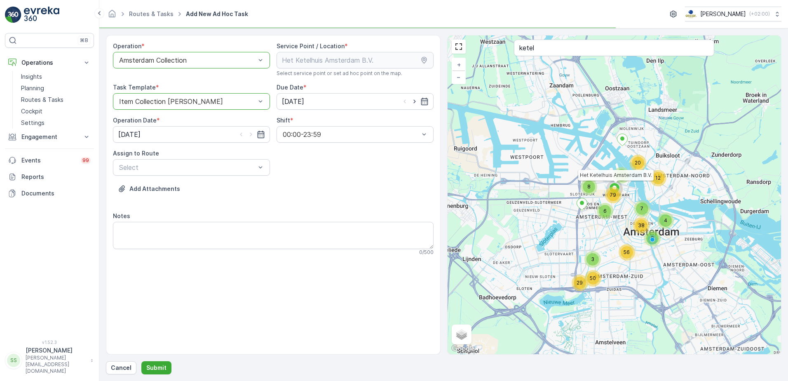
click at [356, 172] on div "Operation * option Amsterdam Collection, selected. Amsterdam Collection Service…" at bounding box center [273, 152] width 321 height 220
click at [181, 173] on div "Select" at bounding box center [191, 167] width 157 height 16
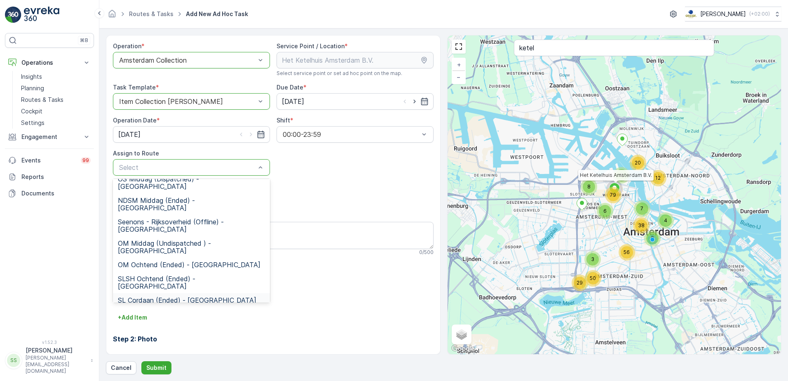
scroll to position [167, 0]
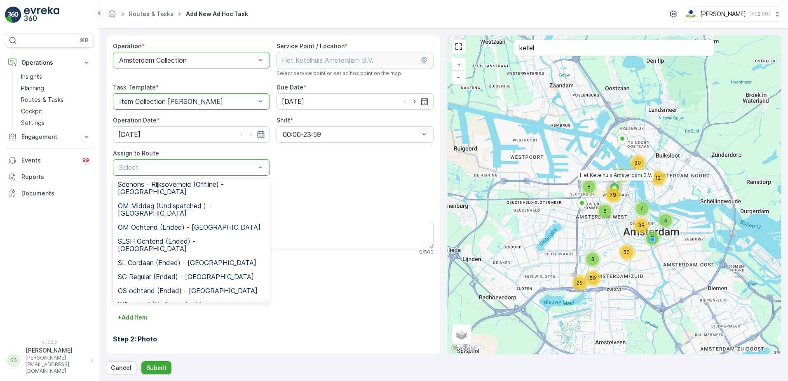
click at [138, 301] on span "WG avond (Undispatched ) - Amsterdam" at bounding box center [191, 308] width 147 height 15
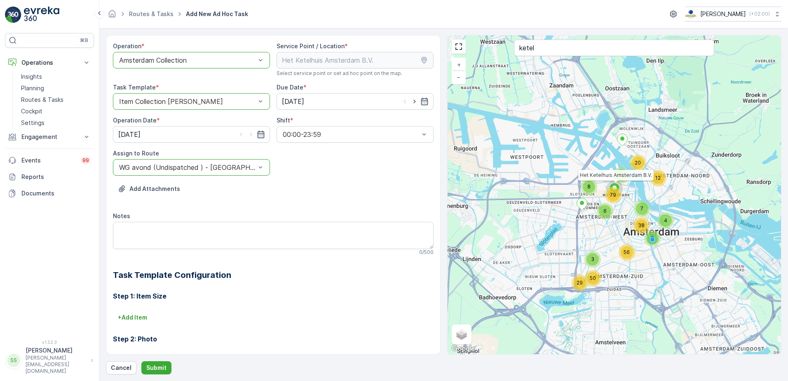
click at [325, 297] on h3 "Step 1: Item Size" at bounding box center [273, 296] width 321 height 10
click at [178, 234] on textarea "Notes" at bounding box center [273, 235] width 321 height 27
type textarea "Graag drie stuks banners meenemen en aanslaan als grofvuil krat"
click at [142, 316] on p "+ Add Item" at bounding box center [132, 317] width 29 height 8
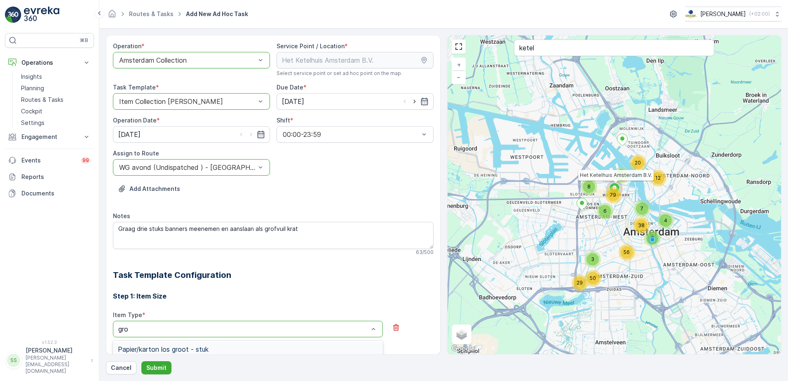
type input "grof"
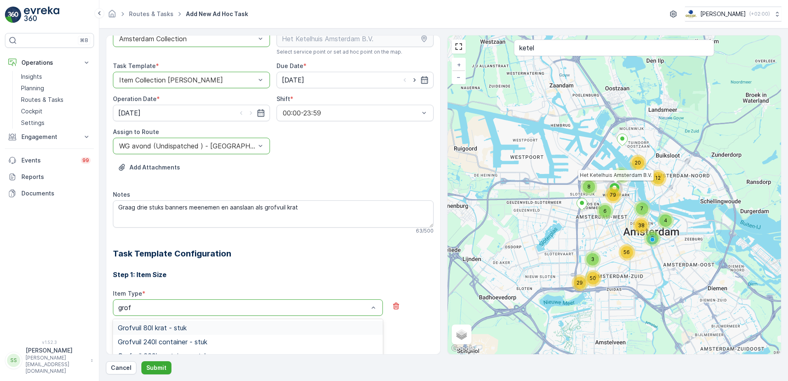
scroll to position [41, 0]
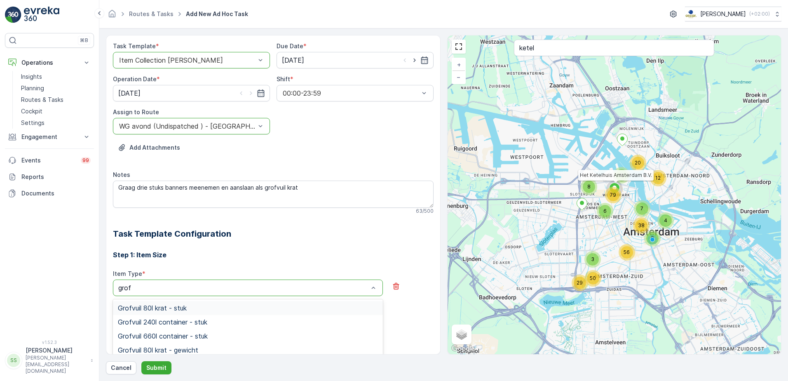
click at [167, 304] on span "Grofvuil 80l krat - stuk" at bounding box center [152, 307] width 69 height 7
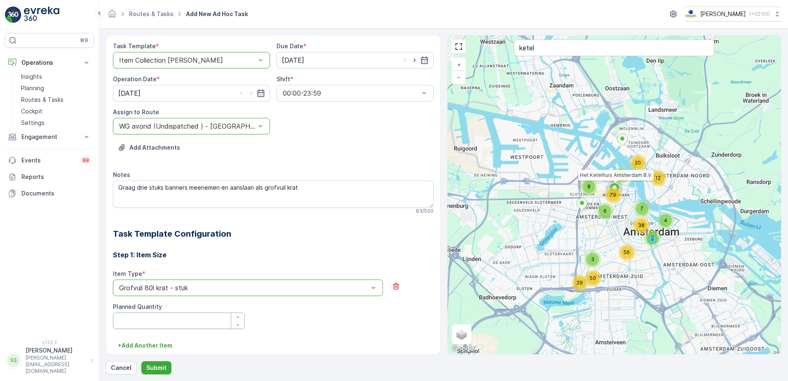
click at [172, 320] on Quantity "Planned Quantity" at bounding box center [179, 320] width 132 height 16
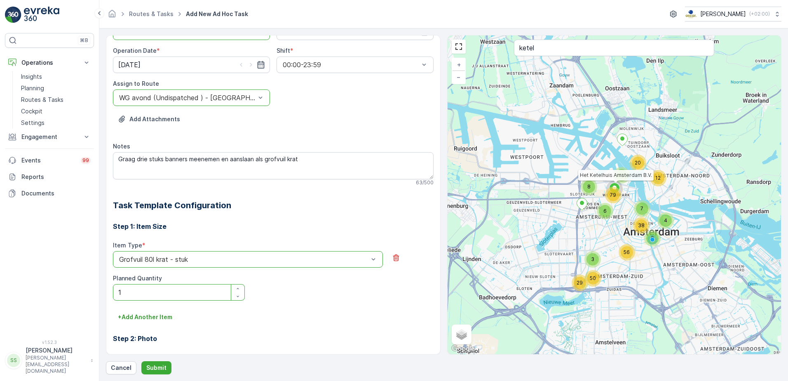
scroll to position [82, 0]
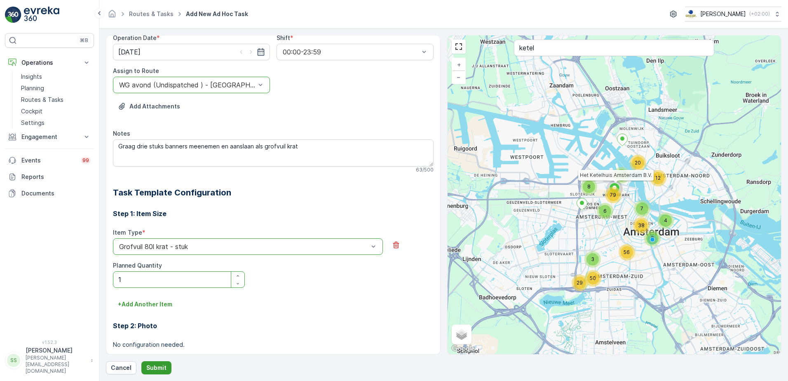
type Quantity "1"
click at [157, 370] on p "Submit" at bounding box center [156, 367] width 20 height 8
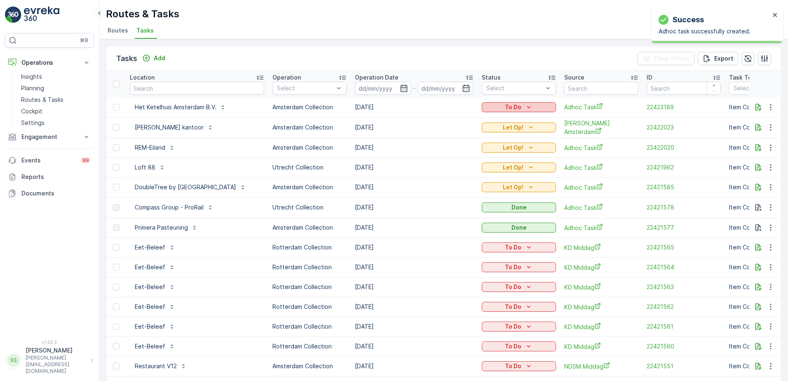
click at [533, 105] on icon "To Do" at bounding box center [528, 107] width 8 height 8
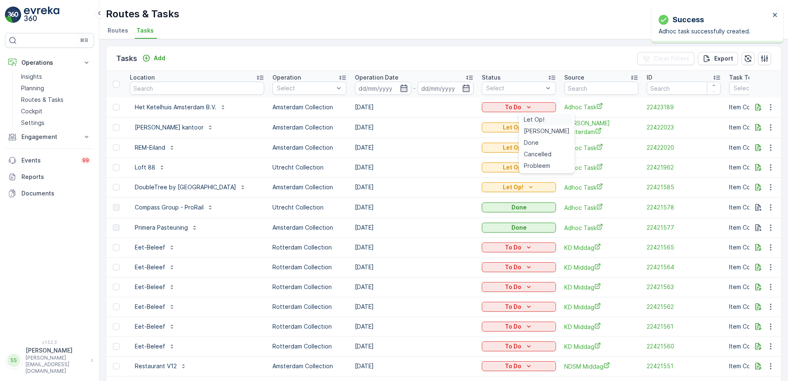
click at [535, 118] on span "Let Op!" at bounding box center [534, 119] width 21 height 8
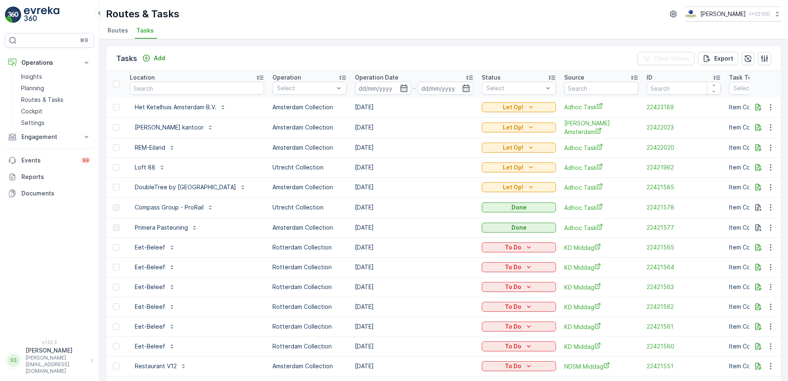
click at [538, 58] on div "Tasks Add Clear Filters Export" at bounding box center [443, 58] width 674 height 25
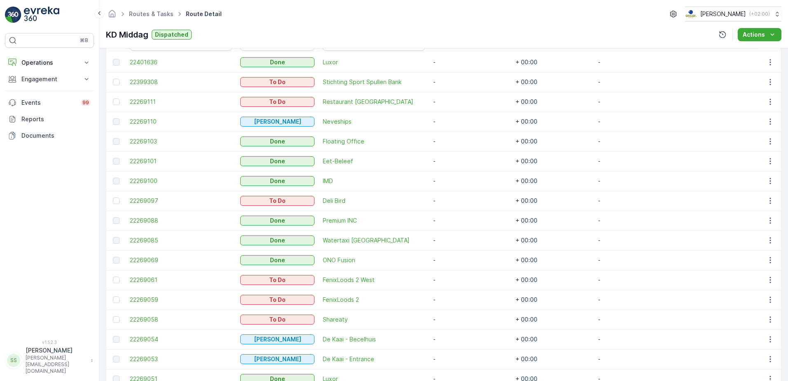
scroll to position [225, 0]
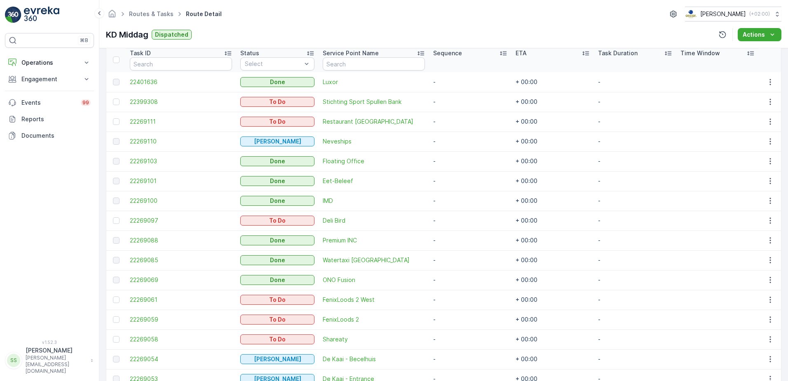
click at [251, 27] on div "Routes & Tasks Route Detail [PERSON_NAME] ( +02:00 ) [PERSON_NAME] Dispatched A…" at bounding box center [443, 24] width 688 height 48
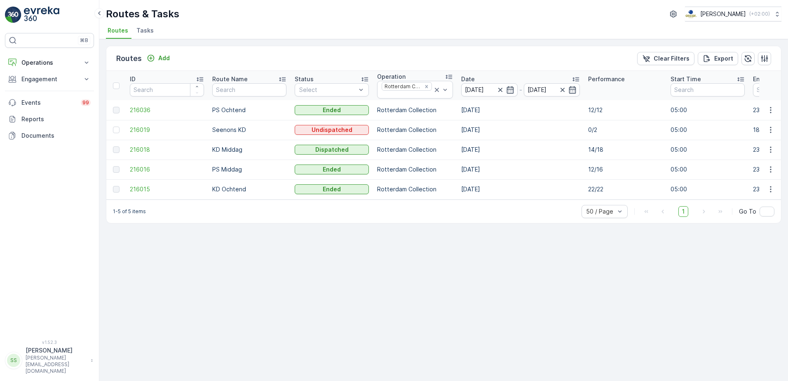
click at [258, 49] on div "Routes Add Clear Filters Export" at bounding box center [443, 58] width 674 height 25
click at [117, 28] on span "Routes" at bounding box center [118, 30] width 21 height 8
click at [293, 32] on ul "Routes Tasks" at bounding box center [440, 32] width 669 height 14
click at [424, 86] on icon "Remove Rotterdam Collection" at bounding box center [427, 87] width 6 height 6
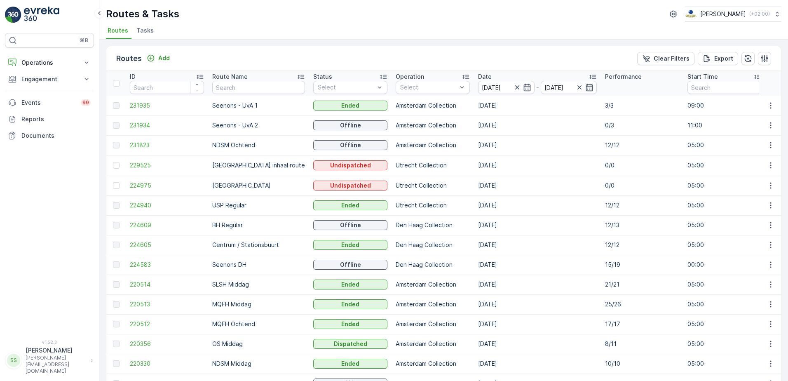
click at [605, 125] on p "0/3" at bounding box center [642, 125] width 74 height 8
drag, startPoint x: 590, startPoint y: 125, endPoint x: 604, endPoint y: 126, distance: 13.6
click at [611, 126] on p "0/3" at bounding box center [642, 125] width 74 height 8
drag, startPoint x: 221, startPoint y: 14, endPoint x: 213, endPoint y: 15, distance: 7.8
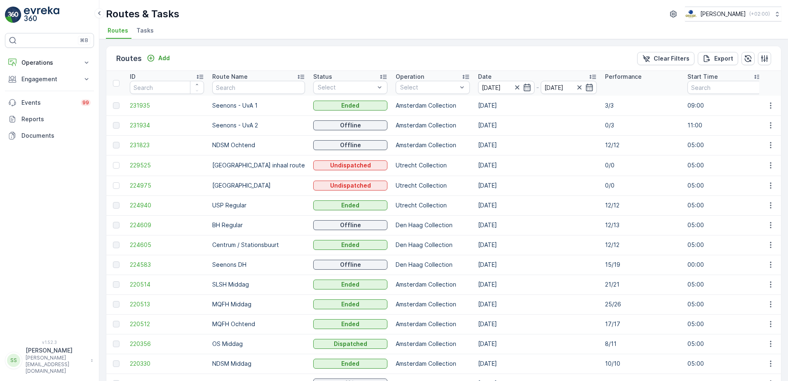
click at [221, 14] on div "Routes & Tasks [PERSON_NAME] ( +02:00 )" at bounding box center [443, 14] width 675 height 15
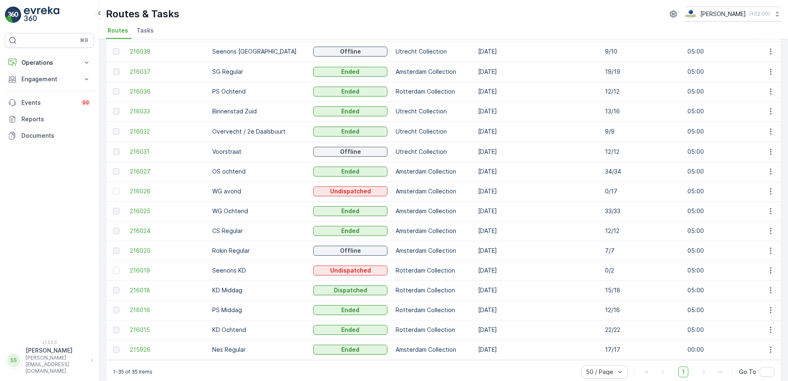
scroll to position [443, 0]
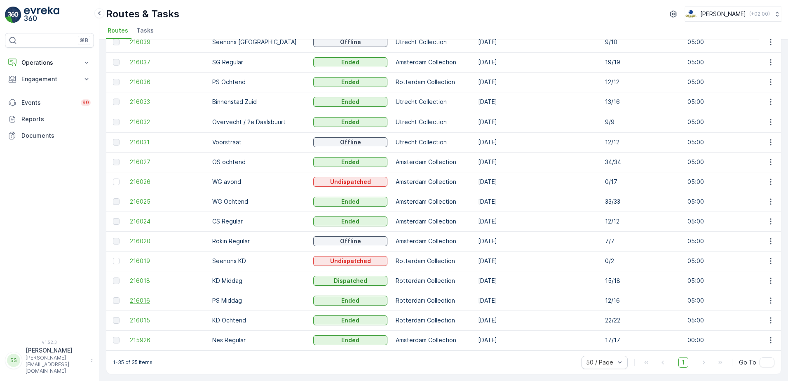
click at [140, 297] on span "216016" at bounding box center [167, 300] width 74 height 8
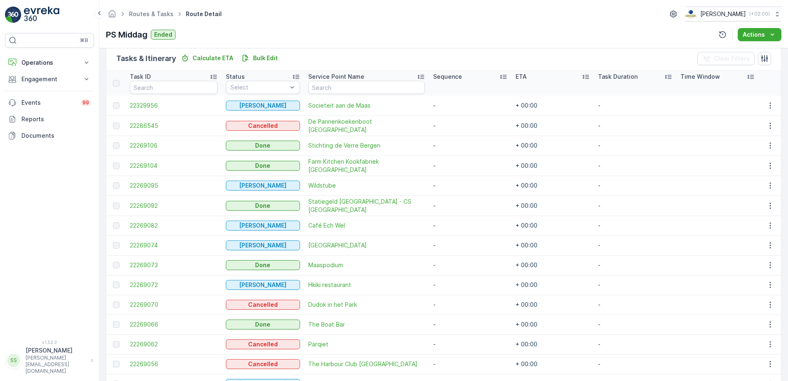
scroll to position [206, 0]
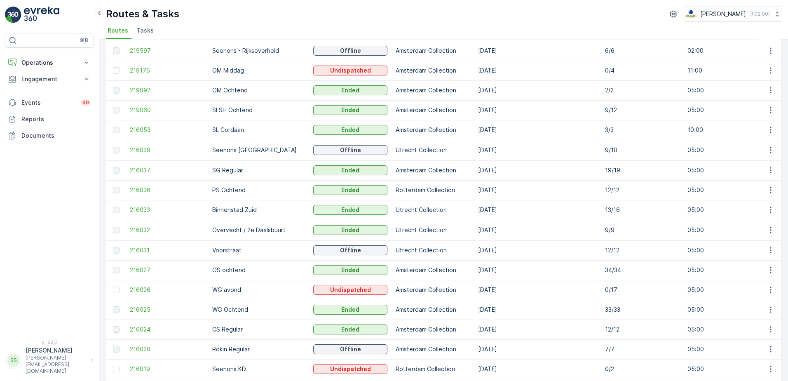
scroll to position [443, 0]
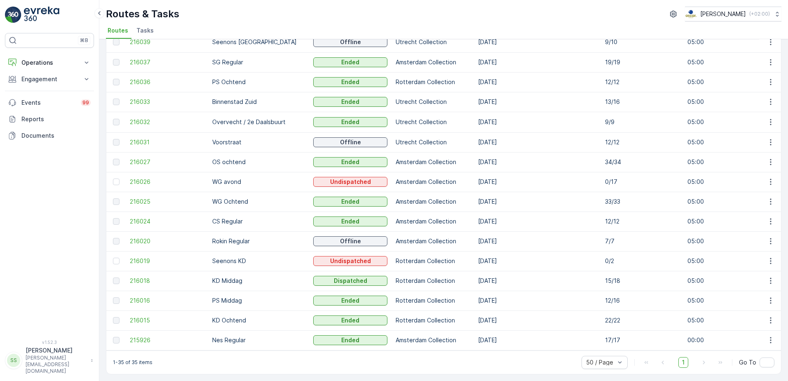
click at [221, 276] on p "KD Middag" at bounding box center [258, 280] width 93 height 8
drag, startPoint x: 221, startPoint y: 276, endPoint x: 272, endPoint y: 279, distance: 50.3
click at [272, 279] on p "KD Middag" at bounding box center [258, 280] width 93 height 8
click at [135, 280] on span "216018" at bounding box center [167, 280] width 74 height 8
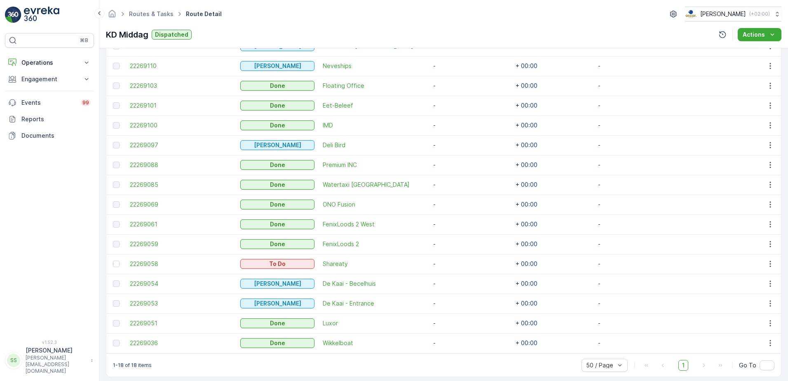
scroll to position [308, 0]
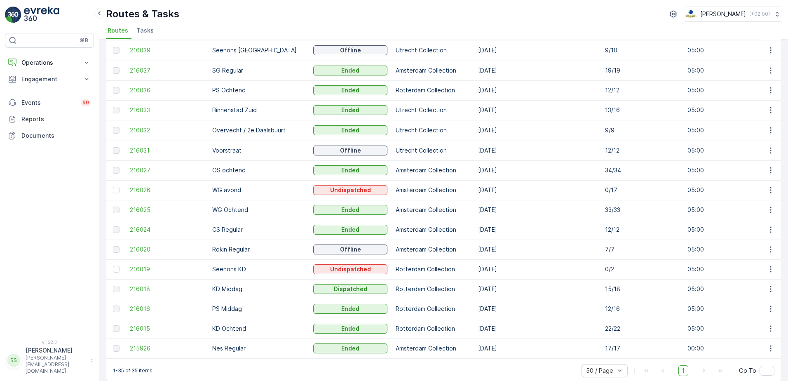
scroll to position [443, 0]
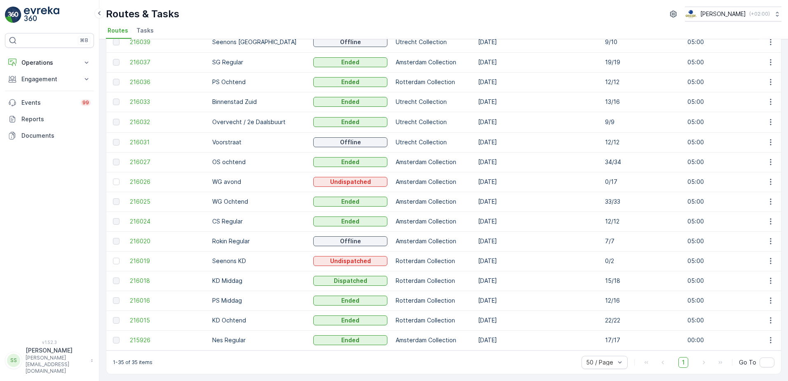
click at [228, 257] on p "Seenons KD" at bounding box center [258, 261] width 93 height 8
drag, startPoint x: 228, startPoint y: 254, endPoint x: 255, endPoint y: 255, distance: 26.4
click at [257, 257] on p "Seenons KD" at bounding box center [258, 261] width 93 height 8
drag, startPoint x: 211, startPoint y: 256, endPoint x: 256, endPoint y: 257, distance: 45.7
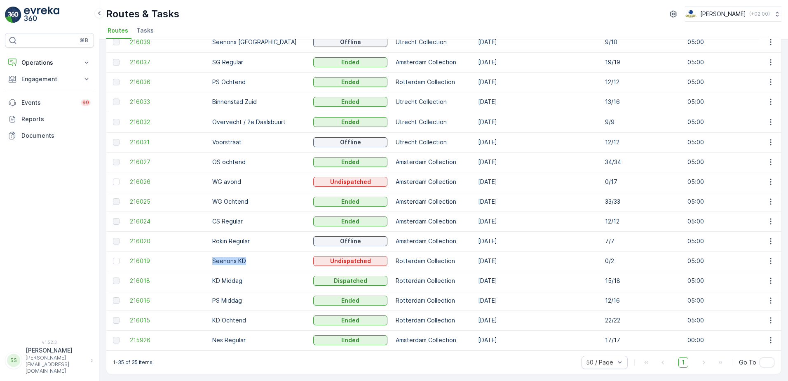
click at [256, 257] on td "Seenons KD" at bounding box center [258, 261] width 101 height 20
drag, startPoint x: 256, startPoint y: 257, endPoint x: 264, endPoint y: 256, distance: 8.0
click at [264, 257] on p "Seenons KD" at bounding box center [258, 261] width 93 height 8
click at [145, 257] on span "216019" at bounding box center [167, 261] width 74 height 8
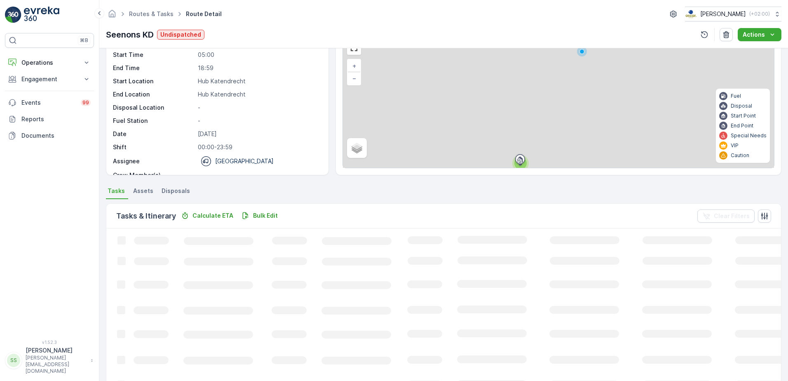
scroll to position [44, 0]
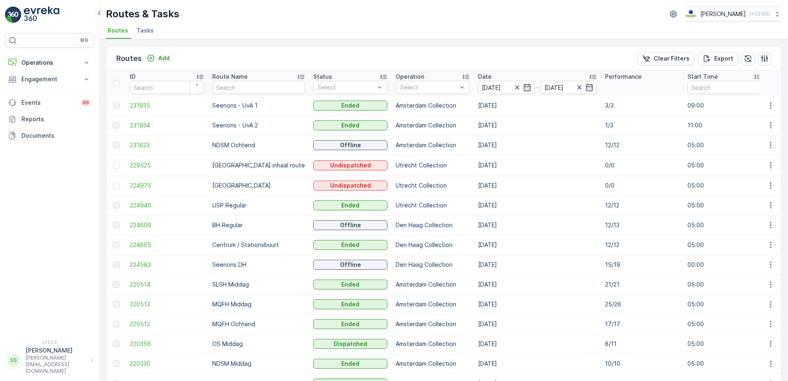
click at [461, 74] on icon at bounding box center [465, 77] width 8 height 8
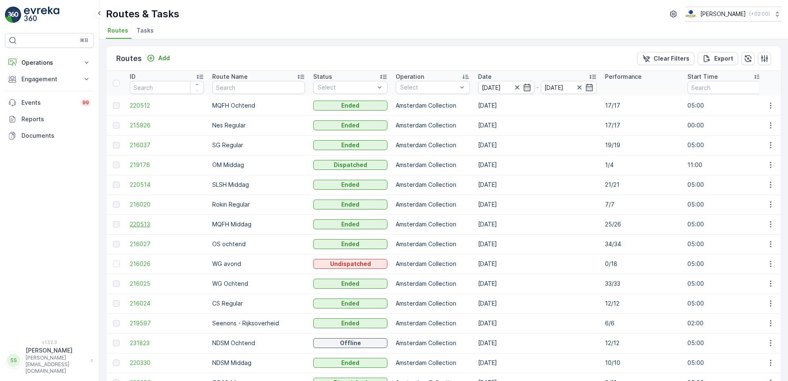
click at [142, 225] on span "220513" at bounding box center [167, 224] width 74 height 8
click at [145, 124] on span "215926" at bounding box center [167, 125] width 74 height 8
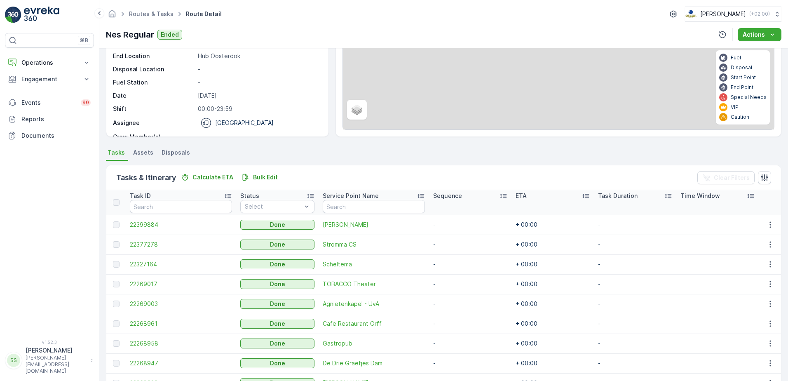
scroll to position [82, 0]
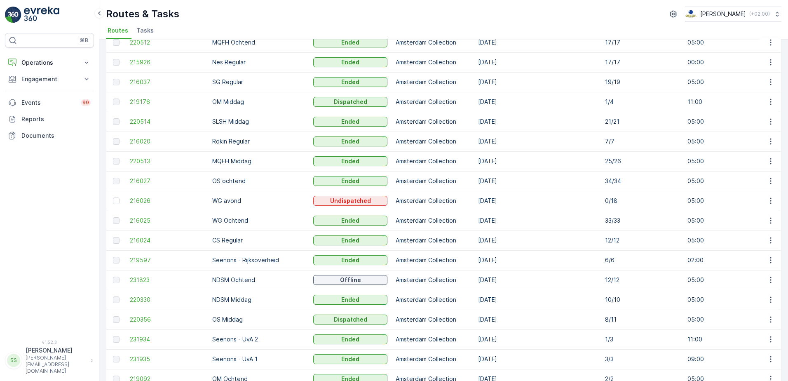
scroll to position [82, 0]
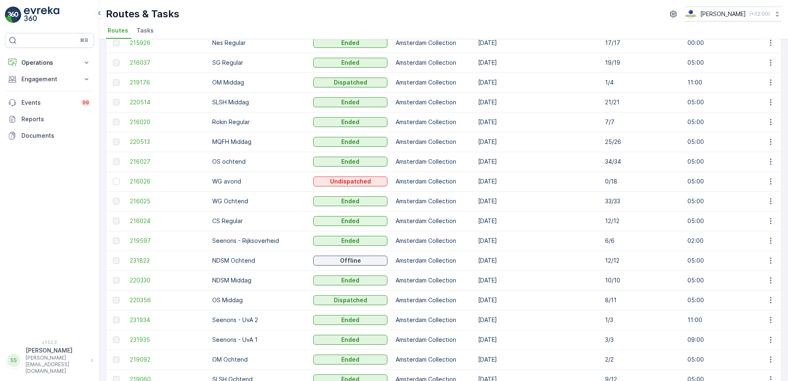
click at [605, 201] on p "33/33" at bounding box center [642, 201] width 74 height 8
click at [573, 218] on td "[DATE]" at bounding box center [537, 221] width 127 height 20
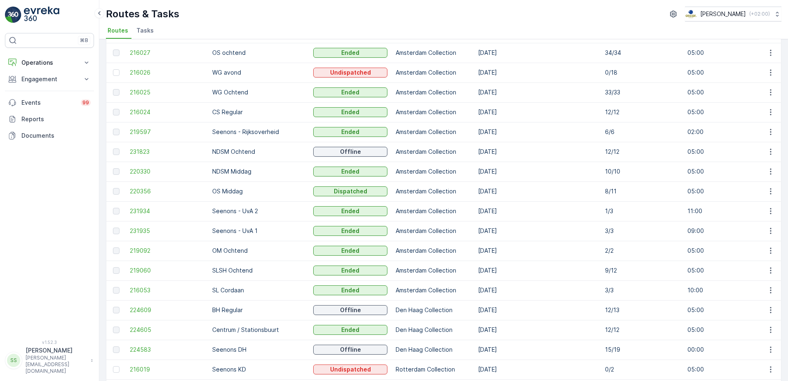
scroll to position [206, 0]
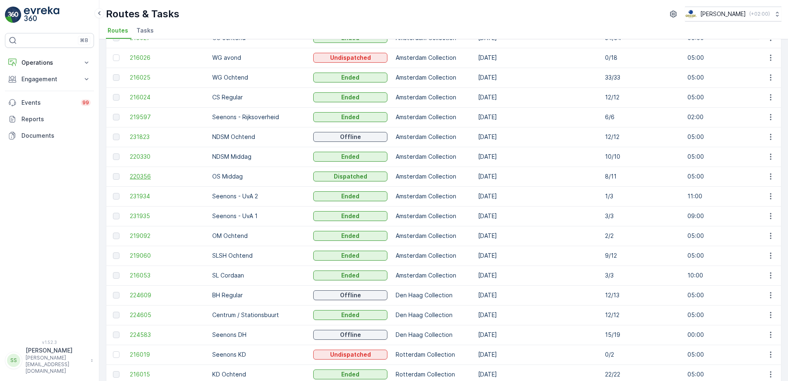
click at [140, 176] on span "220356" at bounding box center [167, 176] width 74 height 8
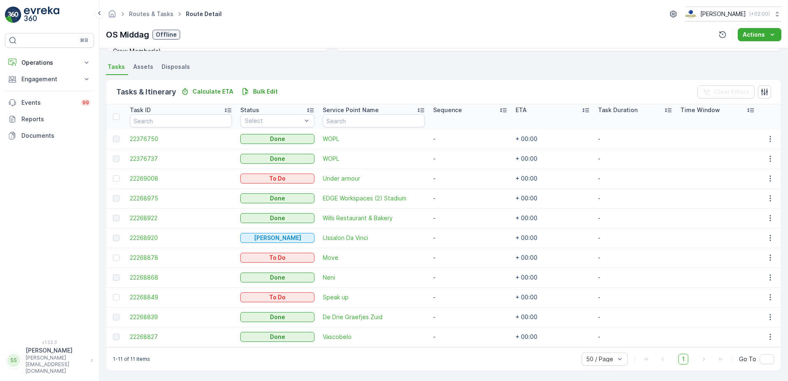
scroll to position [169, 0]
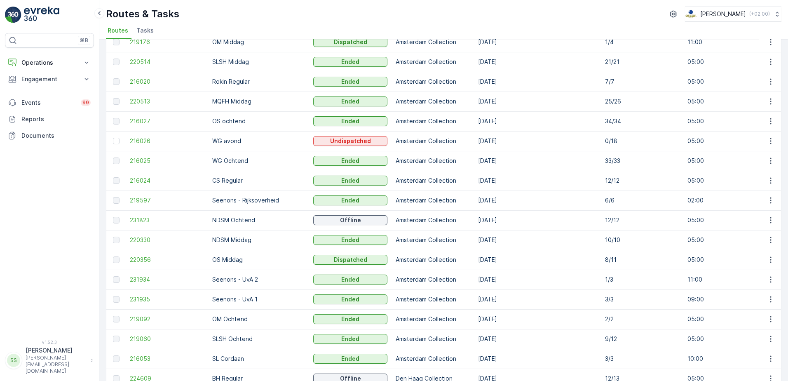
scroll to position [124, 0]
click at [142, 195] on td "219597" at bounding box center [167, 200] width 82 height 20
click at [143, 198] on span "219597" at bounding box center [167, 199] width 74 height 8
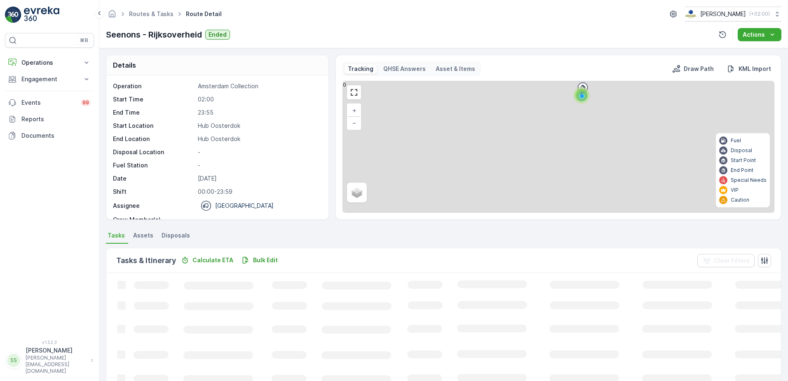
scroll to position [70, 0]
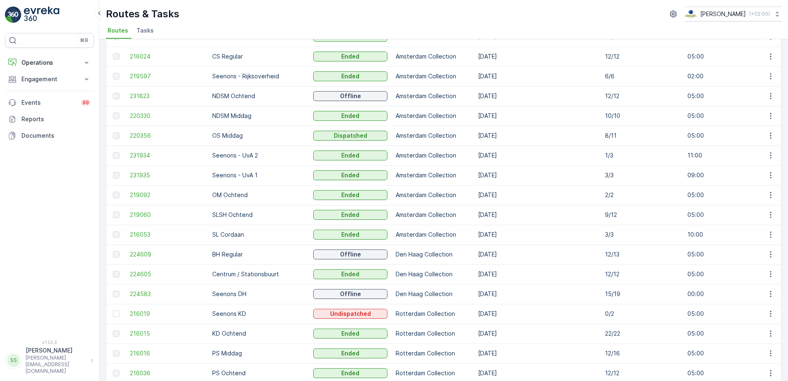
scroll to position [247, 0]
click at [149, 213] on span "219060" at bounding box center [167, 214] width 74 height 8
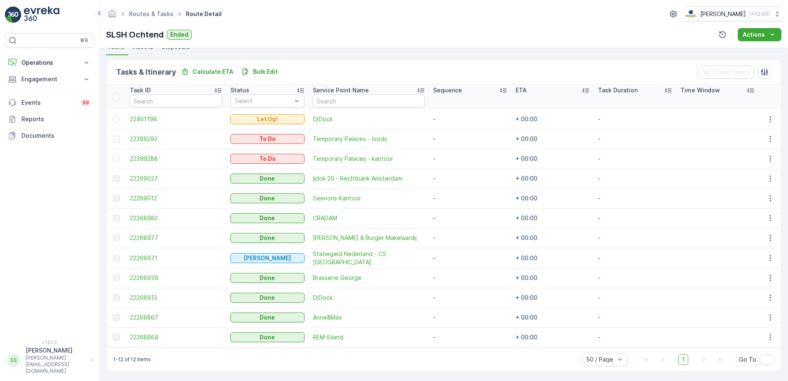
scroll to position [189, 0]
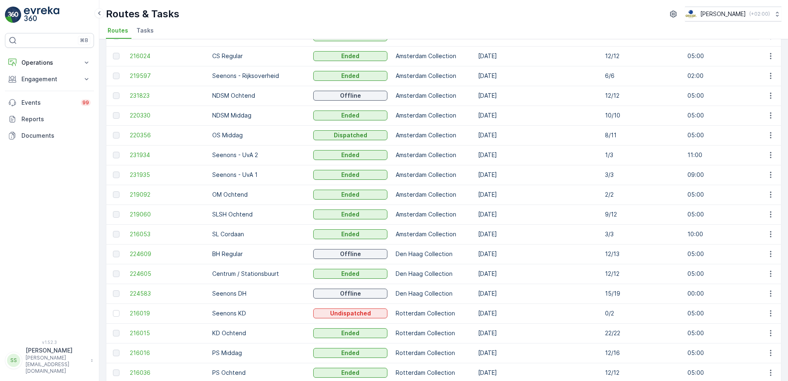
scroll to position [288, 0]
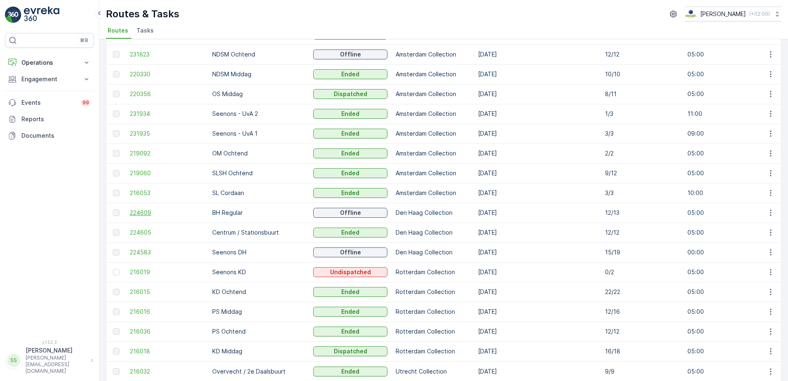
click at [146, 213] on span "224609" at bounding box center [167, 212] width 74 height 8
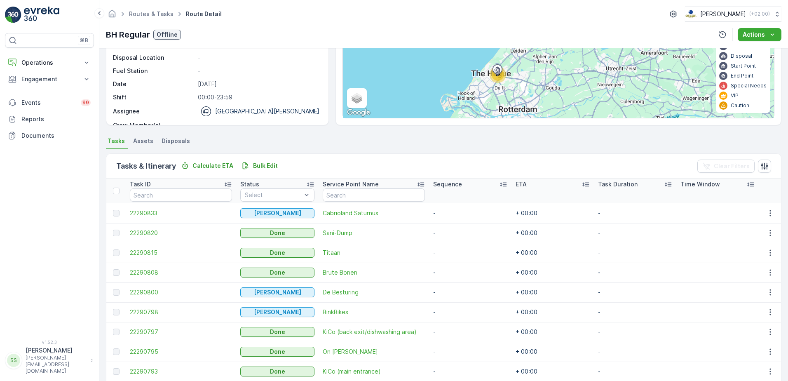
scroll to position [209, 0]
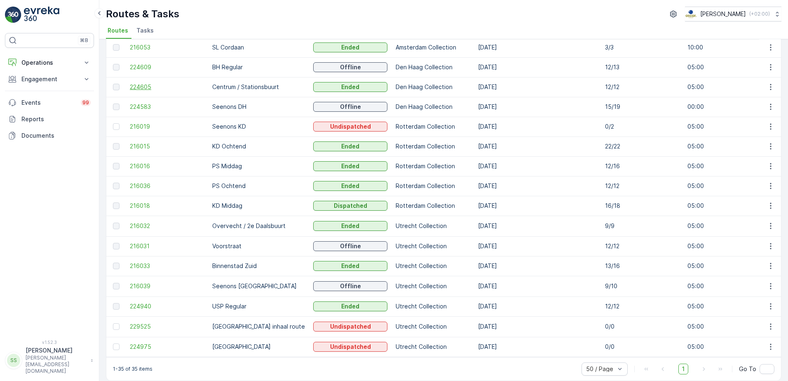
scroll to position [443, 0]
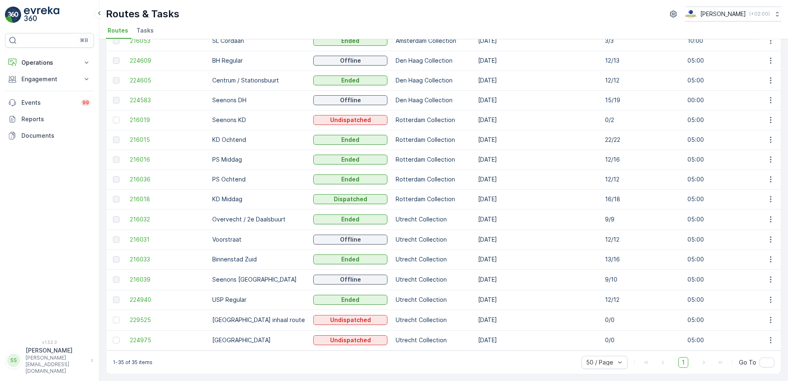
click at [259, 17] on div "Routes & Tasks [PERSON_NAME] ( +02:00 )" at bounding box center [443, 14] width 675 height 15
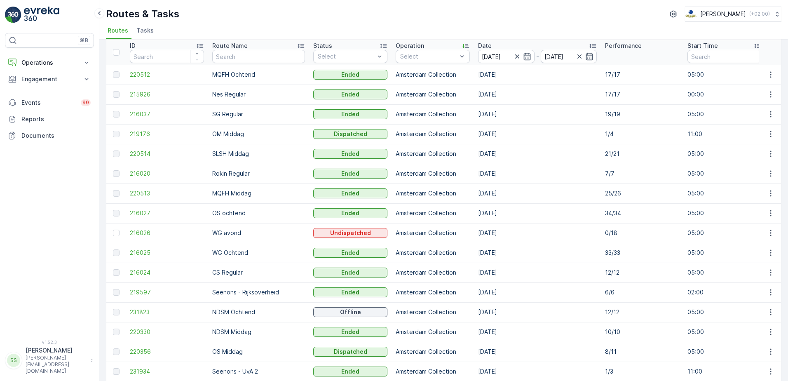
scroll to position [0, 0]
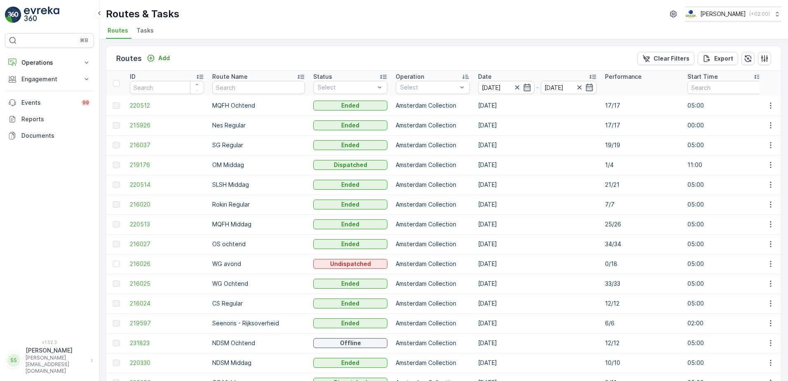
click at [375, 29] on ul "Routes Tasks" at bounding box center [440, 32] width 669 height 14
